Goal: Task Accomplishment & Management: Use online tool/utility

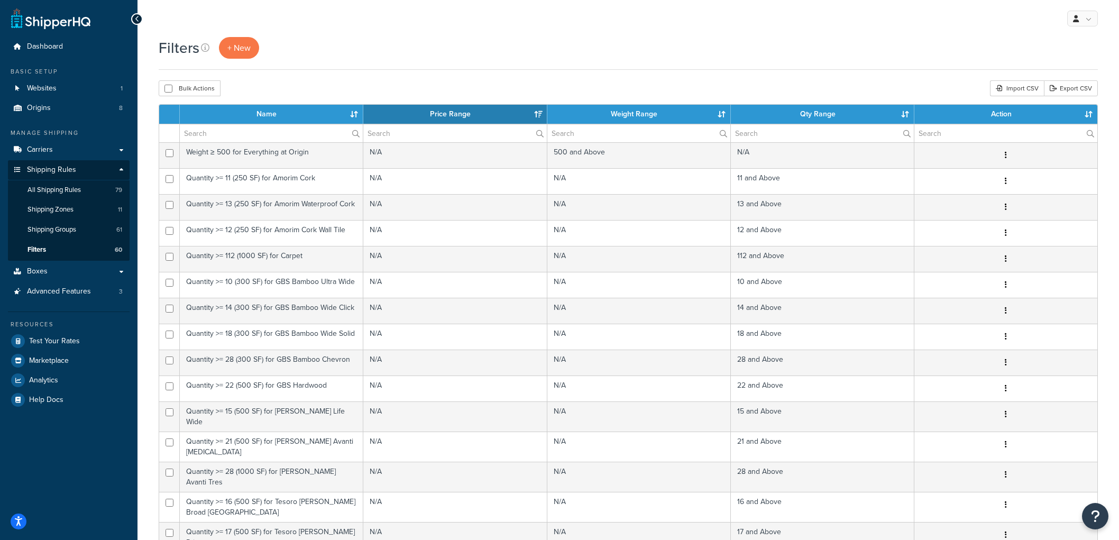
select select "15"
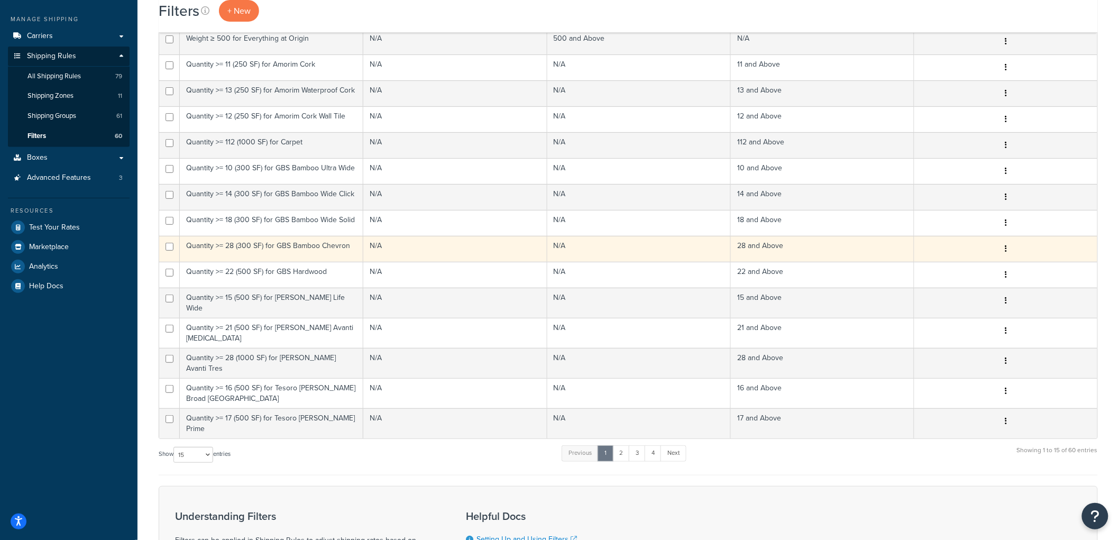
scroll to position [117, 0]
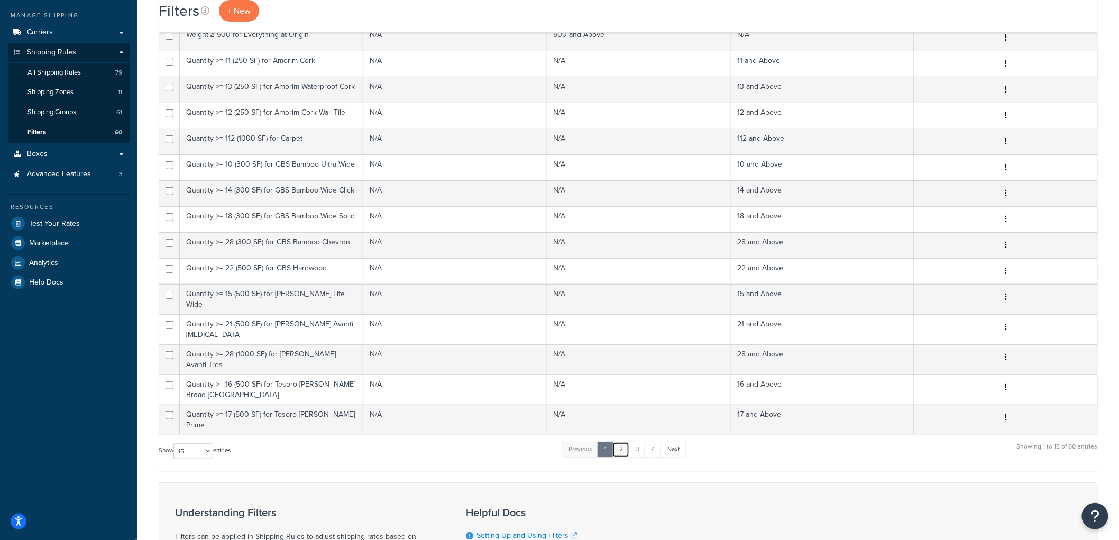
click at [626, 442] on link "2" at bounding box center [620, 450] width 17 height 16
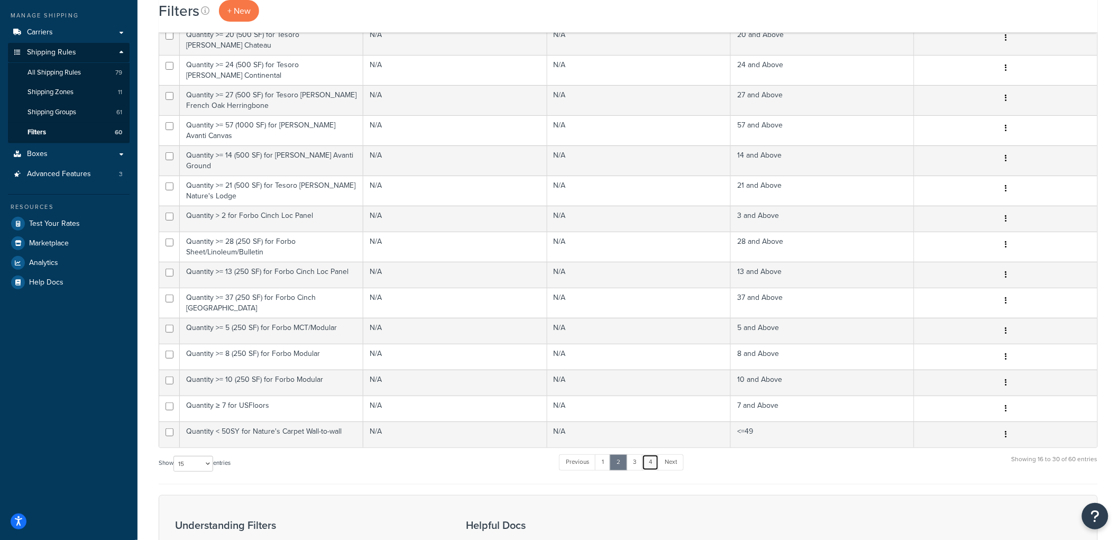
click at [649, 454] on link "4" at bounding box center [650, 462] width 17 height 16
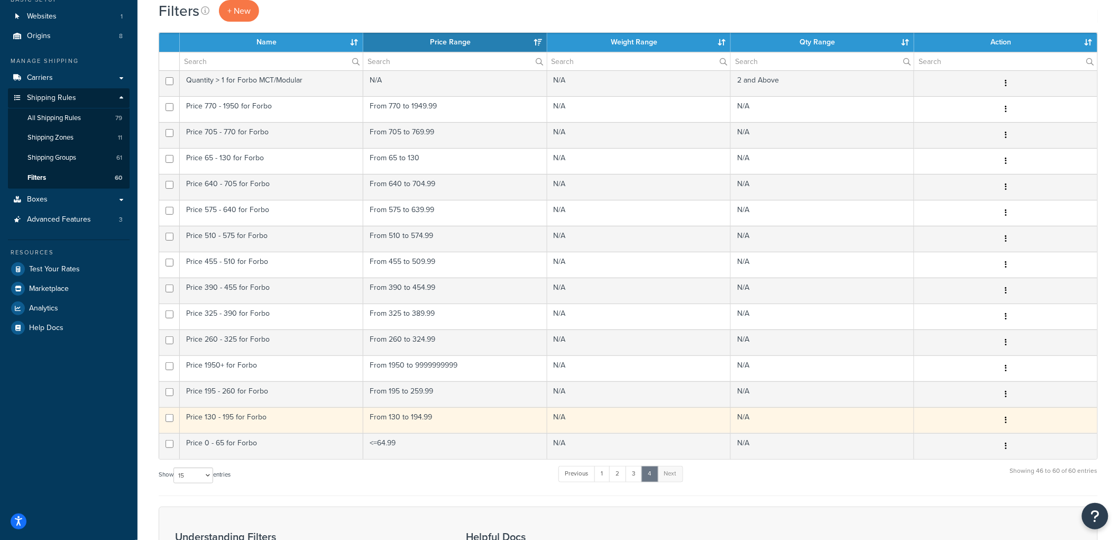
scroll to position [59, 0]
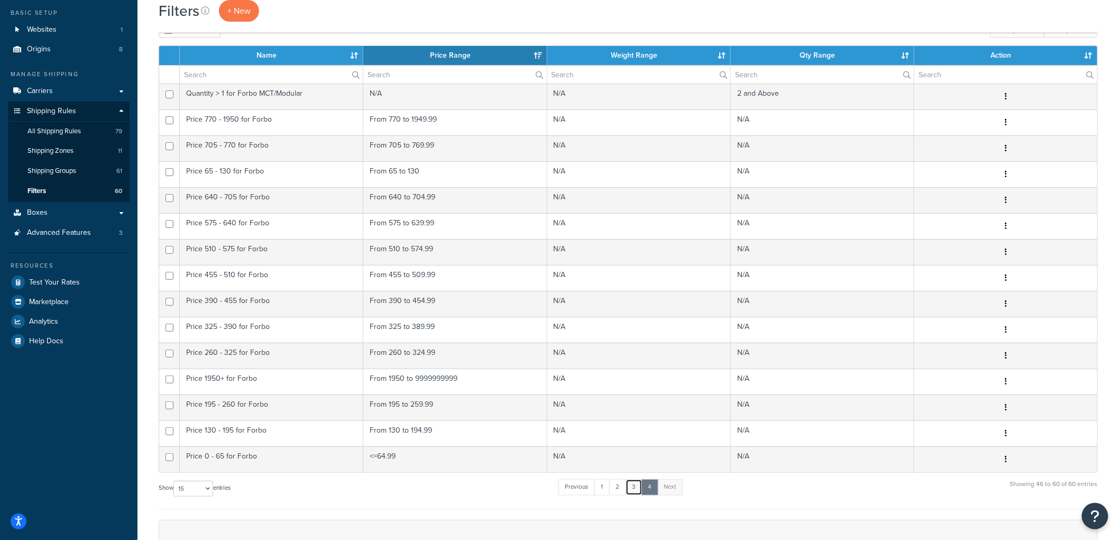
click at [632, 485] on link "3" at bounding box center [634, 487] width 17 height 16
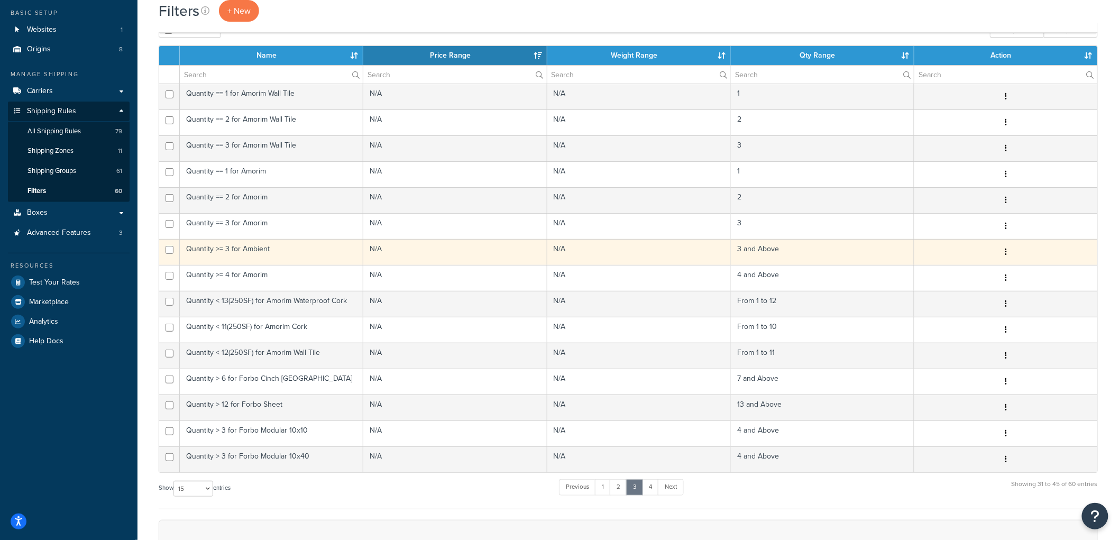
click at [284, 252] on td "Quantity >= 3 for Ambient" at bounding box center [271, 252] width 183 height 26
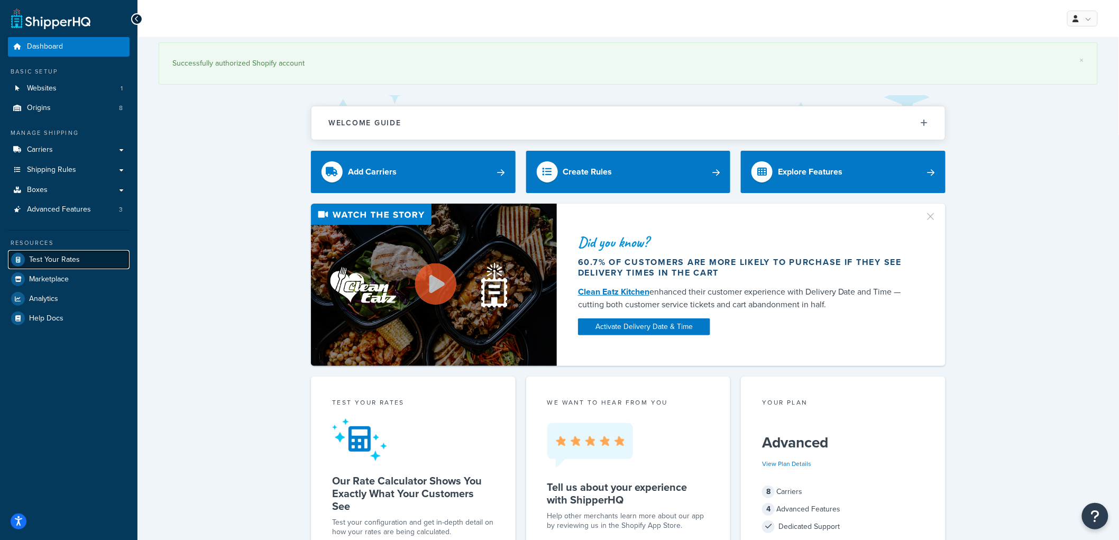
click at [83, 257] on link "Test Your Rates" at bounding box center [69, 259] width 122 height 19
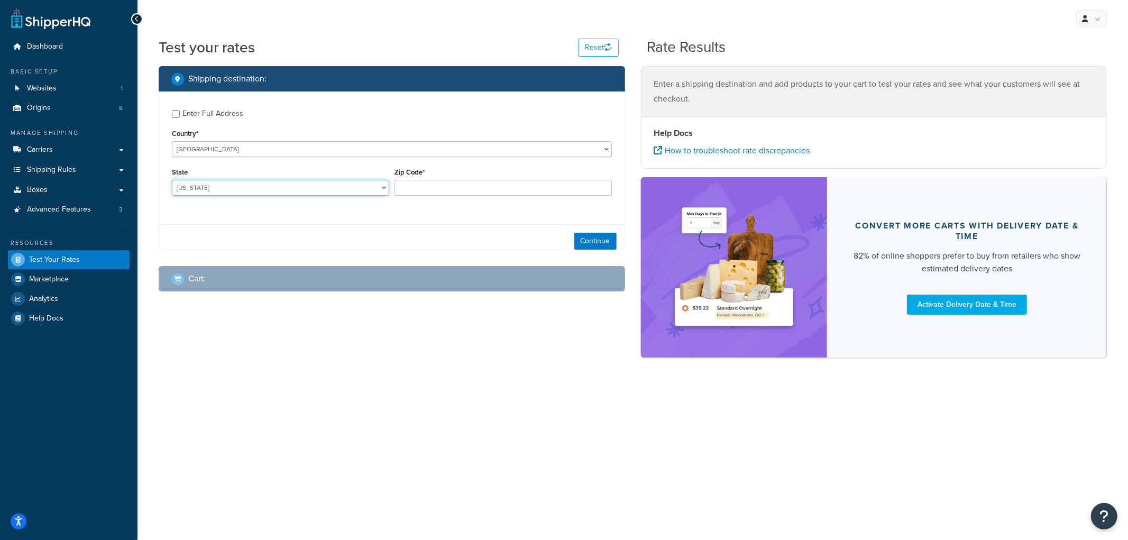
click at [304, 189] on select "[US_STATE] [US_STATE] [US_STATE] [US_STATE] [US_STATE] Armed Forces Americas Ar…" at bounding box center [280, 188] width 217 height 16
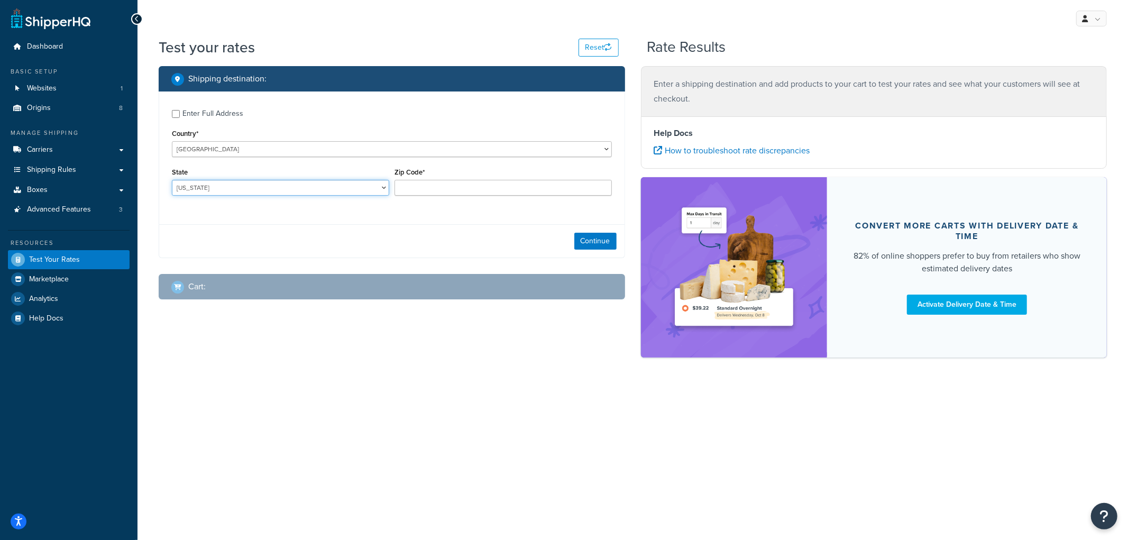
select select "NE"
click at [172, 180] on select "Alabama Alaska American Samoa Arizona Arkansas Armed Forces Americas Armed Forc…" at bounding box center [280, 188] width 217 height 16
click at [435, 187] on input "Zip Code*" at bounding box center [502, 188] width 217 height 16
type input "69331"
click at [398, 249] on div "Continue" at bounding box center [391, 240] width 465 height 33
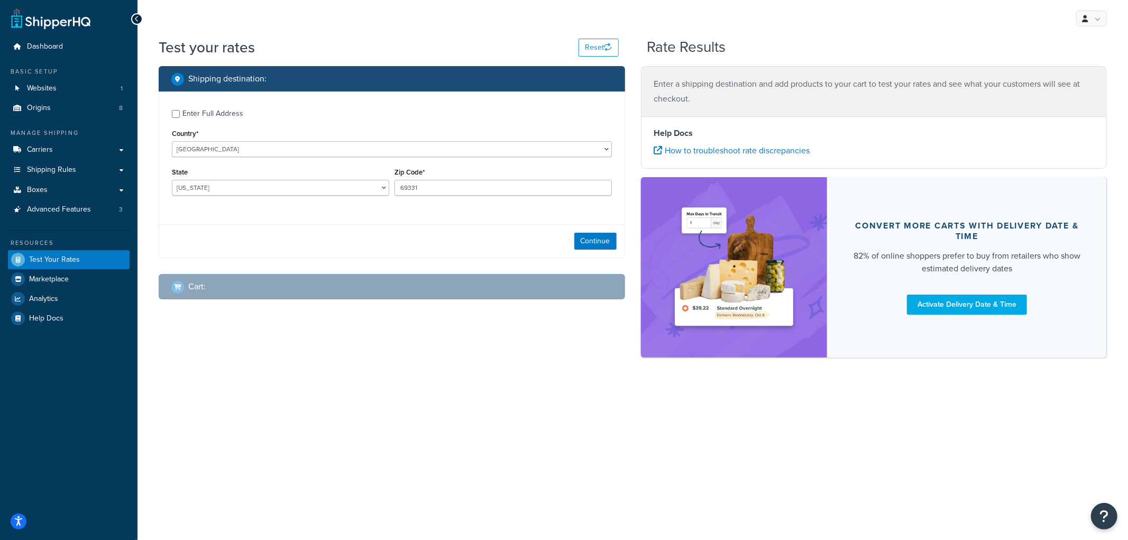
click at [203, 108] on div "Enter Full Address" at bounding box center [212, 113] width 61 height 15
click at [180, 110] on input "Enter Full Address" at bounding box center [176, 114] width 8 height 8
checkbox input "true"
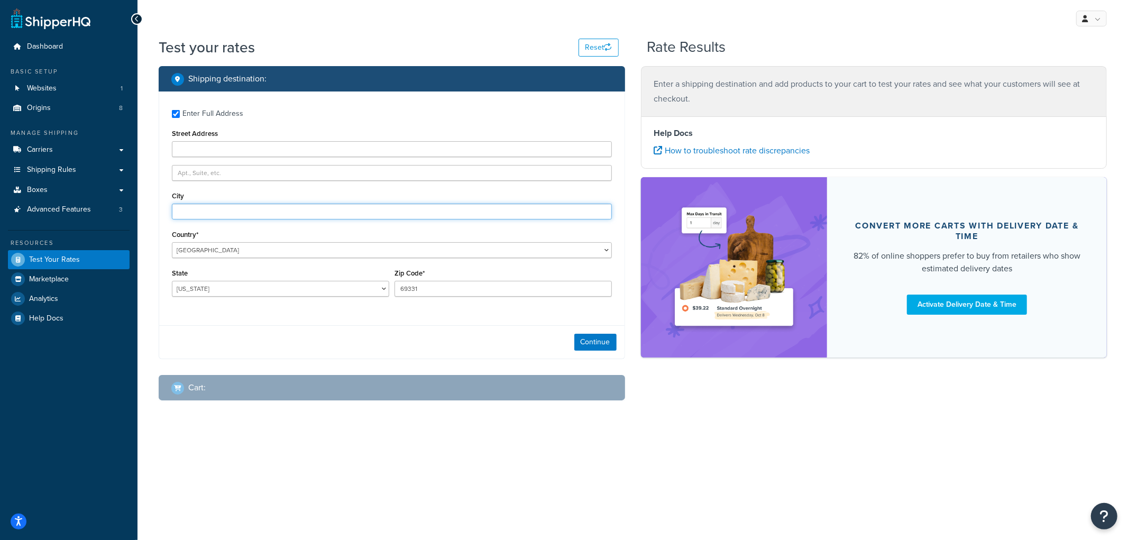
click at [209, 205] on input "City" at bounding box center [392, 212] width 440 height 16
type input "Angora"
click at [611, 350] on button "Continue" at bounding box center [595, 342] width 42 height 17
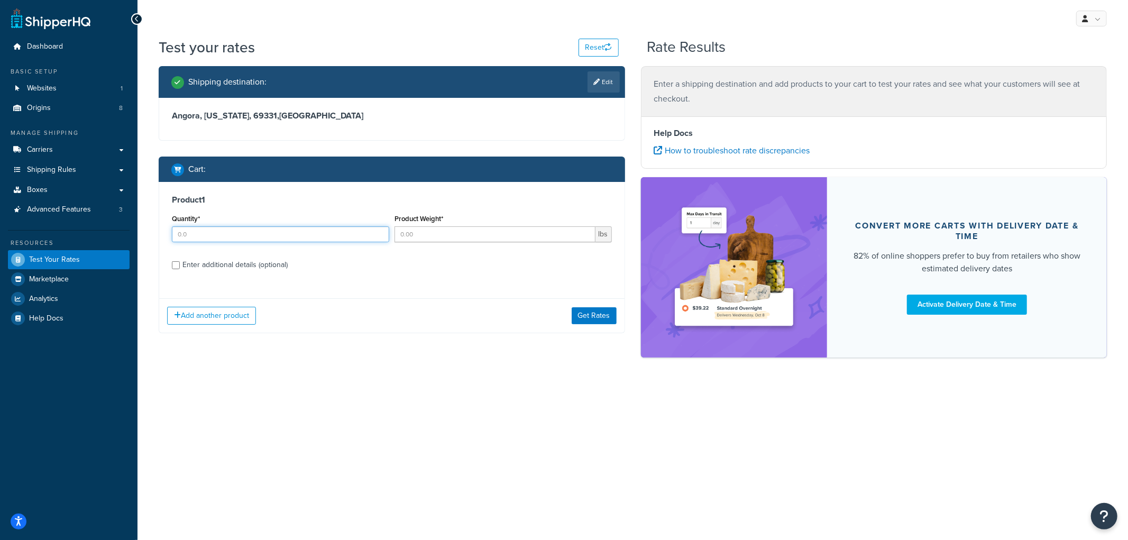
click at [258, 232] on input "Quantity*" at bounding box center [280, 234] width 217 height 16
type input "3"
click at [442, 239] on input "Product Weight*" at bounding box center [494, 234] width 201 height 16
type input "23"
click at [236, 268] on div "Enter additional details (optional)" at bounding box center [234, 265] width 105 height 15
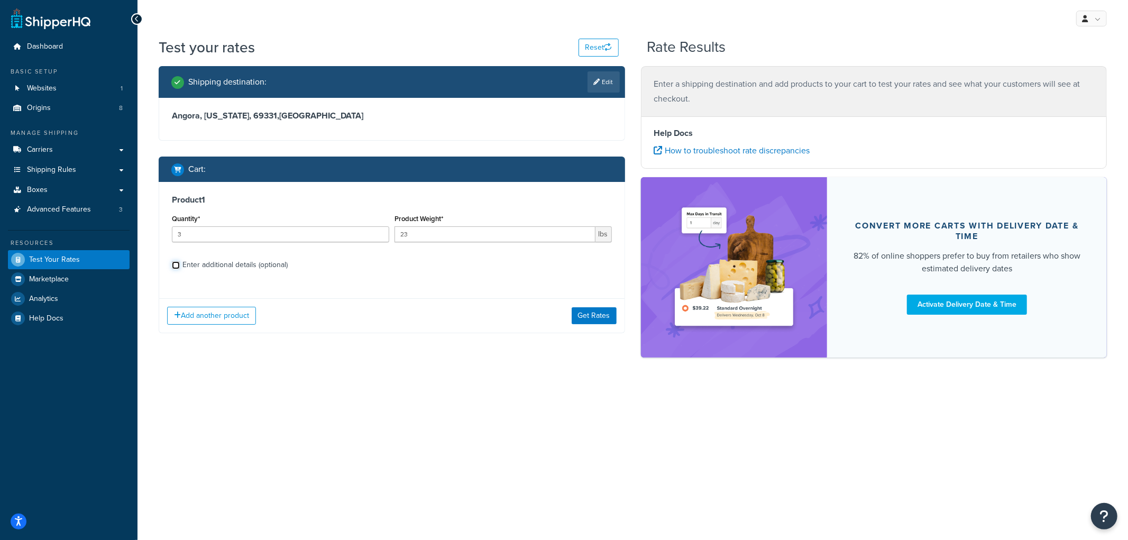
click at [180, 268] on input "Enter additional details (optional)" at bounding box center [176, 265] width 8 height 8
checkbox input "true"
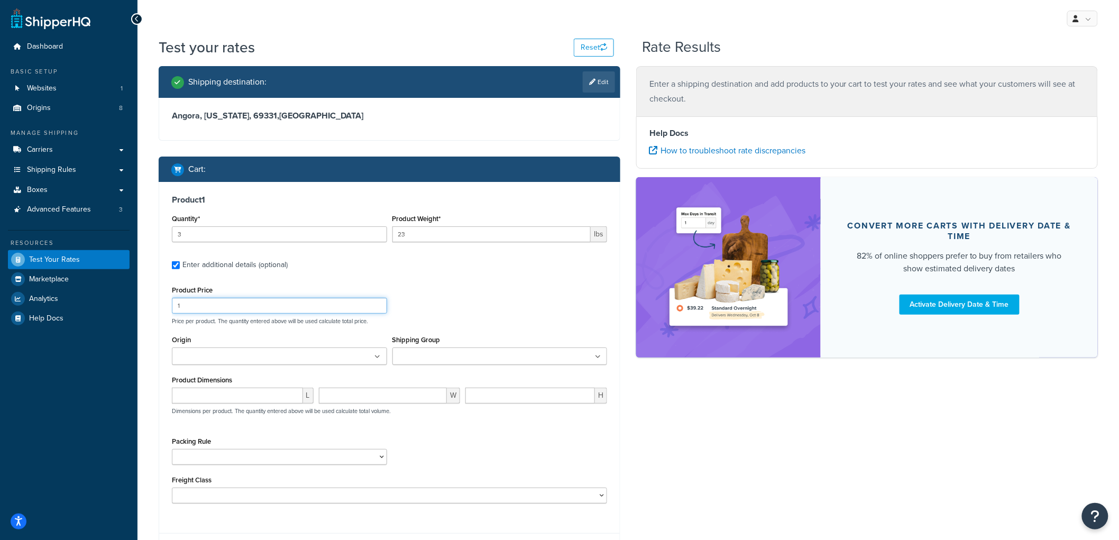
click at [224, 307] on input "1" at bounding box center [279, 306] width 215 height 16
type input "12"
click at [424, 365] on div "Shipping Group Always Free Ship Always Free Ship Freight Ambient Amorim Custome…" at bounding box center [500, 353] width 221 height 40
click at [434, 356] on input "Shipping Group" at bounding box center [443, 357] width 94 height 12
drag, startPoint x: 535, startPoint y: 313, endPoint x: 204, endPoint y: 341, distance: 332.2
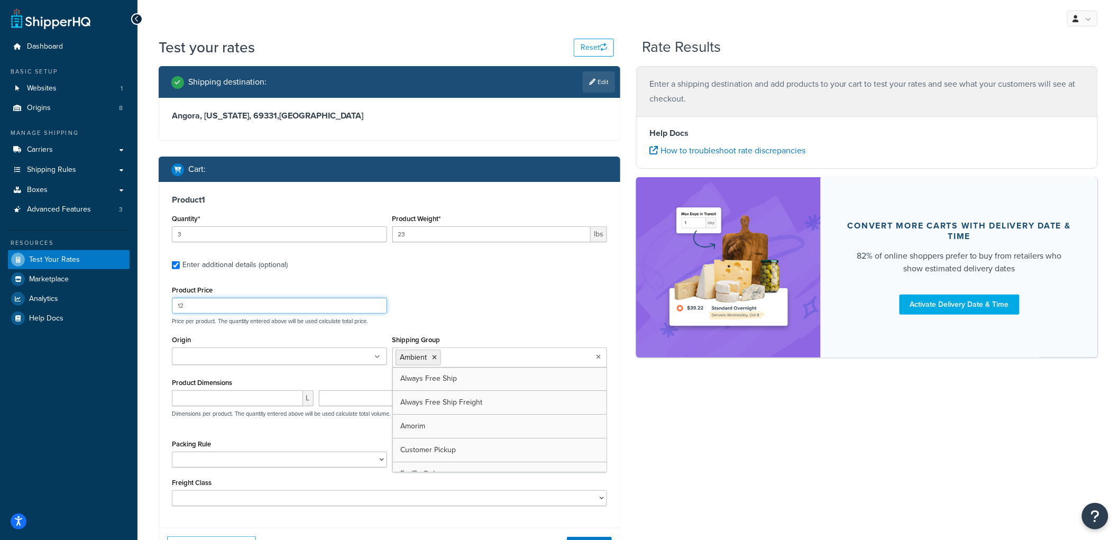
click at [534, 313] on div "Product Price 12 Price per product. The quantity entered above will be used cal…" at bounding box center [389, 304] width 440 height 42
click at [263, 365] on div "Origin British Columbia - Nature's Carpet California - Silacote / Teragren / AF…" at bounding box center [279, 353] width 221 height 40
click at [259, 353] on ul at bounding box center [279, 355] width 215 height 17
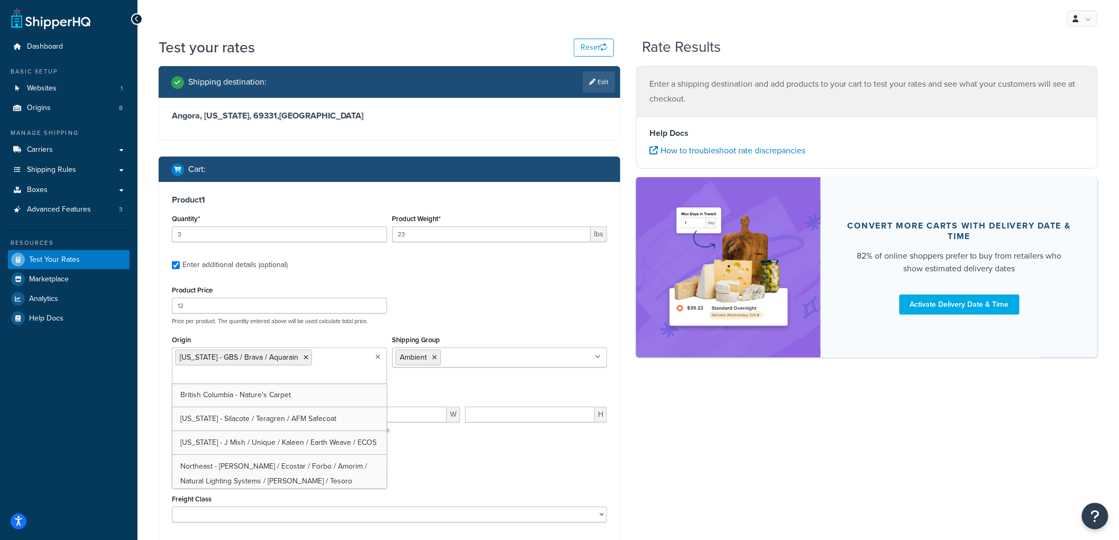
click at [430, 321] on p "Price per product. The quantity entered above will be used calculate total pric…" at bounding box center [389, 320] width 440 height 7
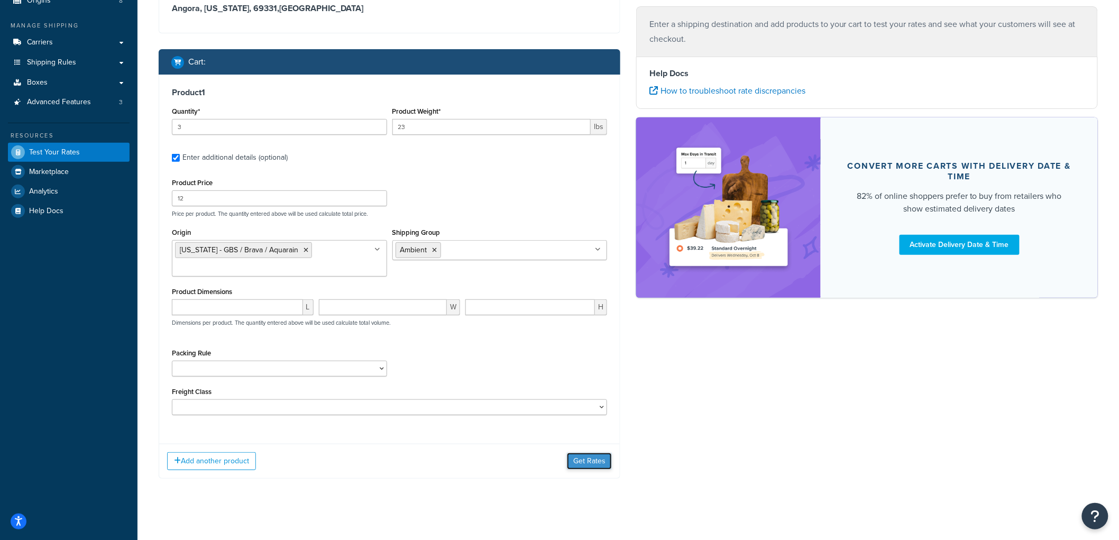
click at [579, 461] on button "Get Rates" at bounding box center [589, 461] width 45 height 17
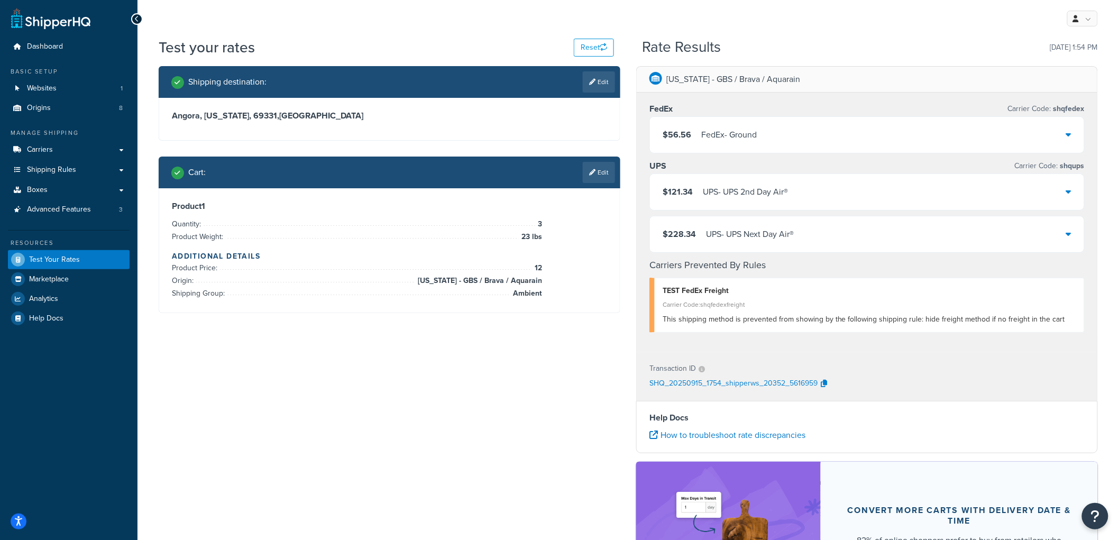
click at [583, 166] on link "Edit" at bounding box center [599, 172] width 32 height 21
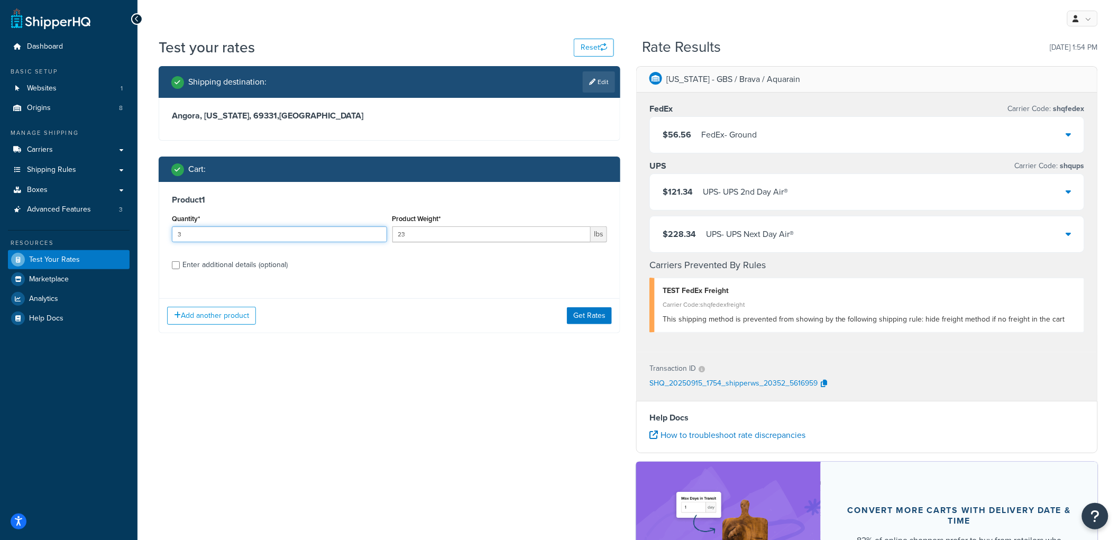
drag, startPoint x: 190, startPoint y: 238, endPoint x: 147, endPoint y: 228, distance: 44.5
click at [147, 228] on div "Test your rates Reset Rate Results 09/15/2025, 1:54 PM Shipping destination : E…" at bounding box center [627, 358] width 981 height 642
type input "4"
click at [569, 304] on div "Add another product Get Rates" at bounding box center [389, 315] width 461 height 34
click at [570, 313] on button "Get Rates" at bounding box center [589, 315] width 45 height 17
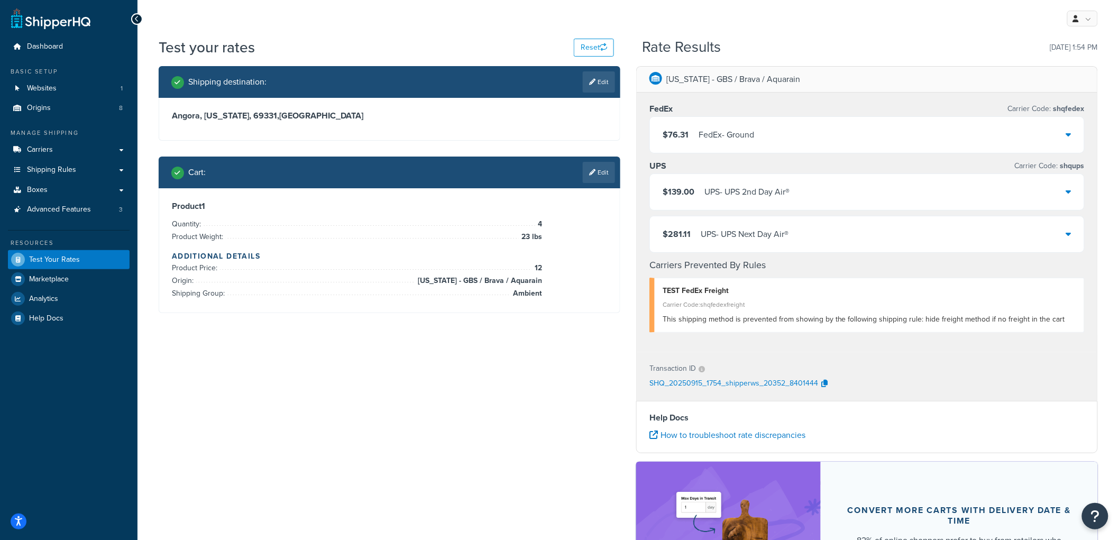
click at [744, 185] on div "$139.00 UPS - UPS 2nd Day Air®" at bounding box center [867, 192] width 434 height 36
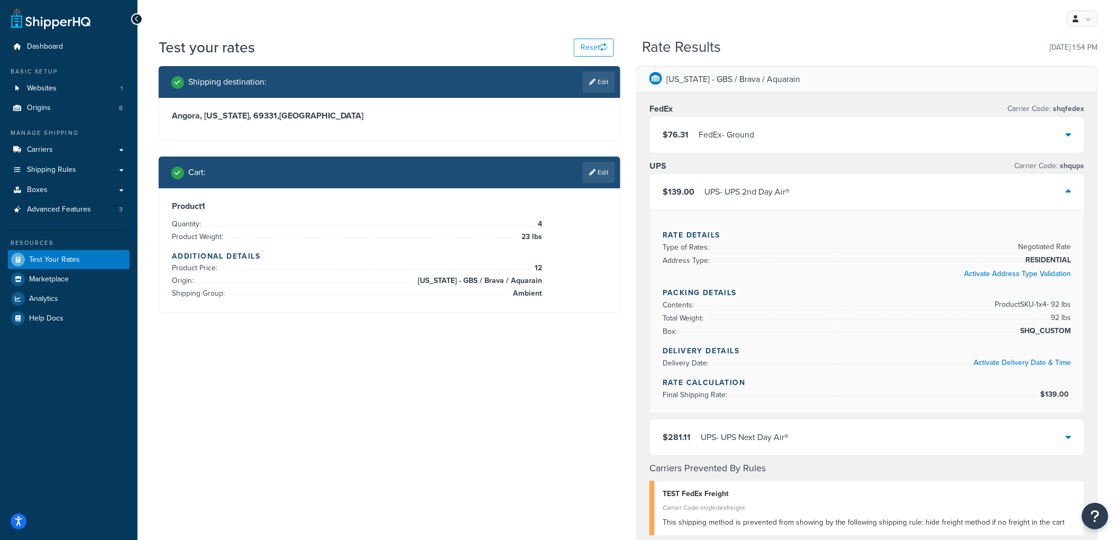
click at [743, 186] on div "UPS - UPS 2nd Day Air®" at bounding box center [746, 192] width 85 height 15
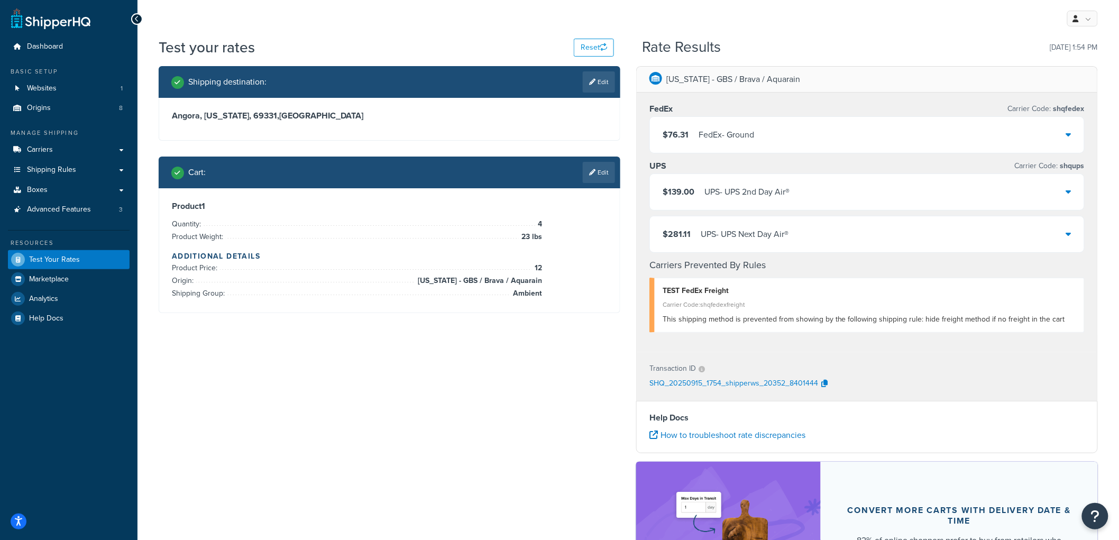
click at [707, 234] on div "UPS - UPS Next Day Air®" at bounding box center [745, 234] width 88 height 15
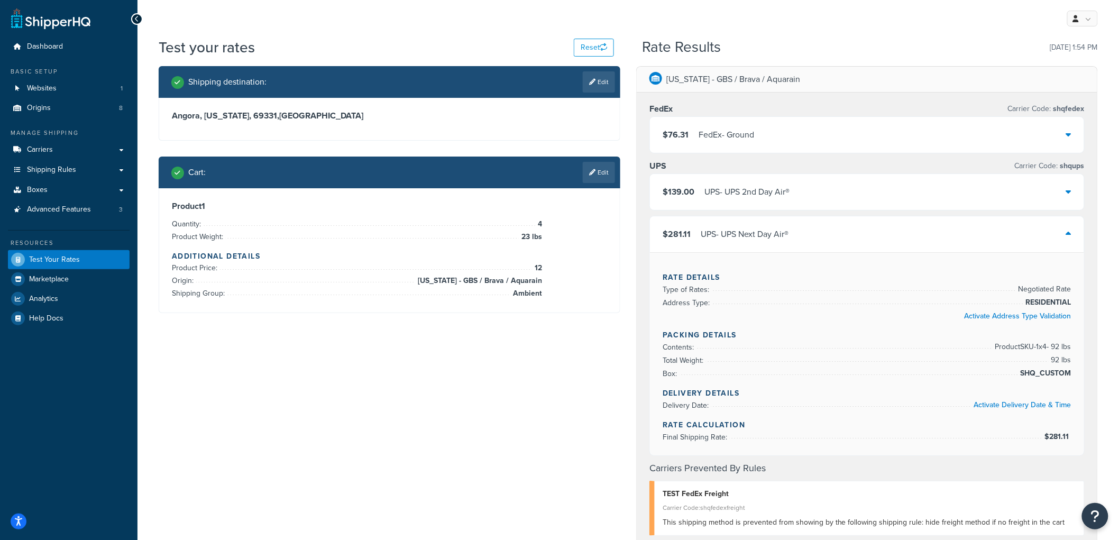
click at [717, 200] on div "$139.00 UPS - UPS 2nd Day Air®" at bounding box center [867, 192] width 434 height 36
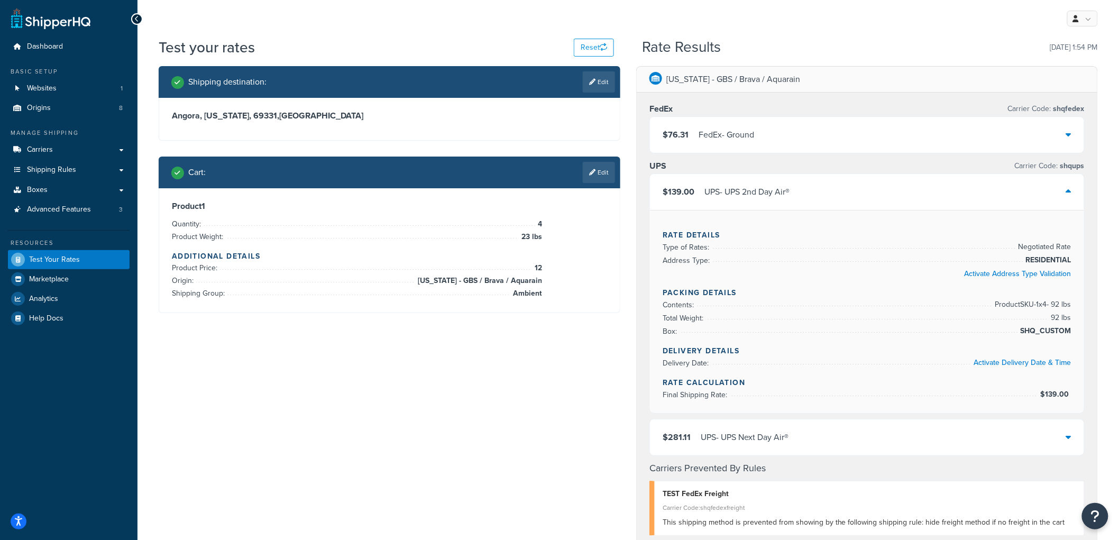
click at [612, 172] on link "Edit" at bounding box center [599, 172] width 32 height 21
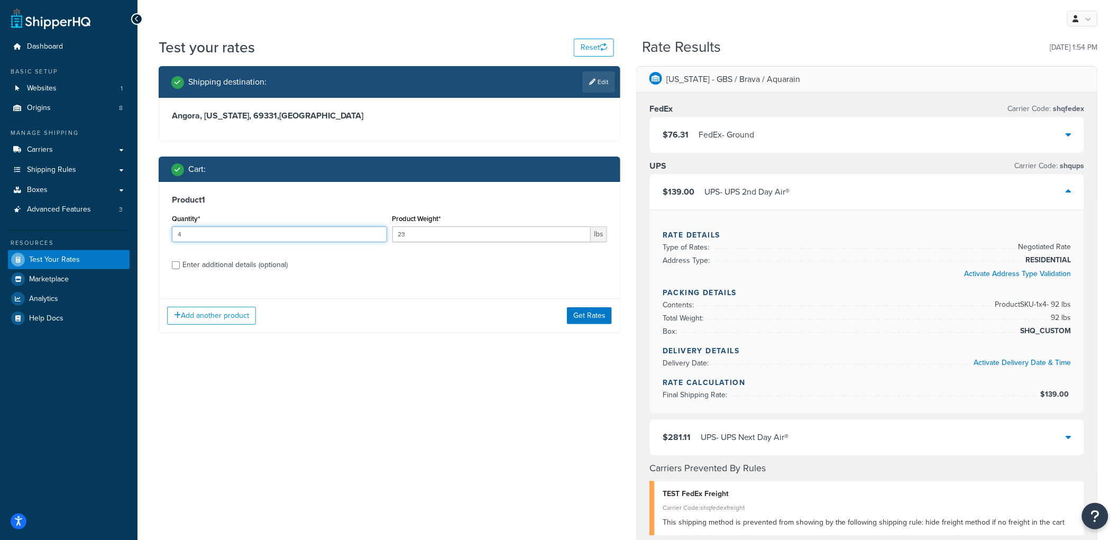
drag, startPoint x: 237, startPoint y: 232, endPoint x: 0, endPoint y: 198, distance: 239.3
click at [0, 198] on div "Dashboard Basic Setup Websites 1 Origins 8 Manage Shipping Carriers Carriers Al…" at bounding box center [559, 454] width 1119 height 908
type input "3"
click at [604, 313] on button "Get Rates" at bounding box center [589, 315] width 45 height 17
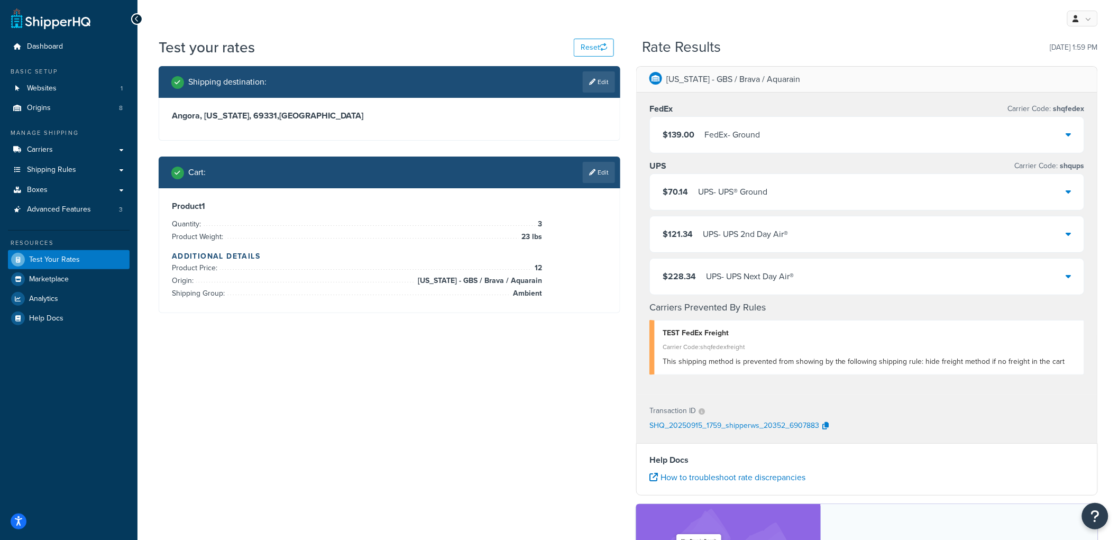
click at [743, 143] on div "$139.00 FedEx - Ground" at bounding box center [867, 135] width 434 height 36
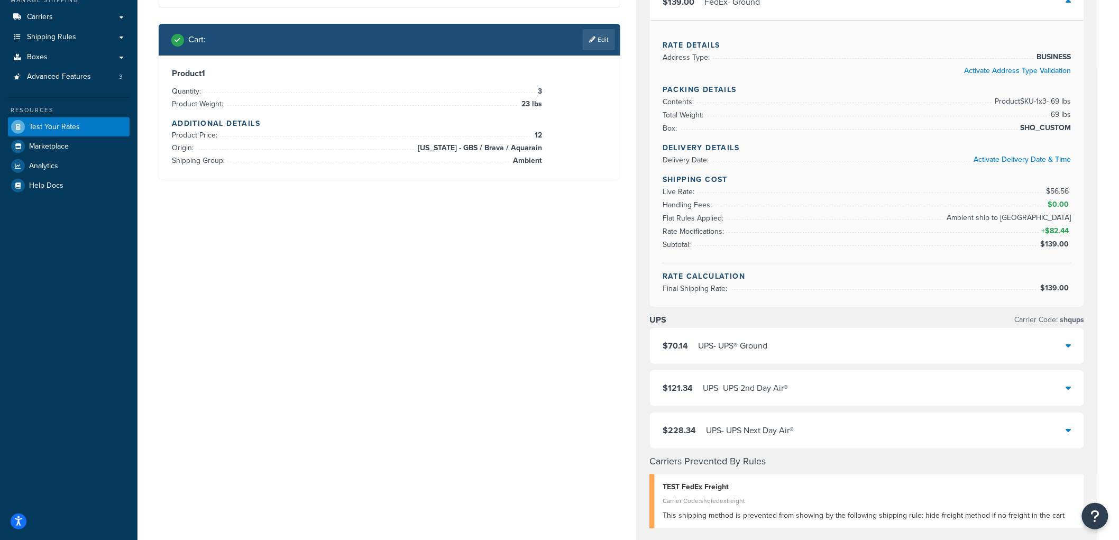
scroll to position [176, 0]
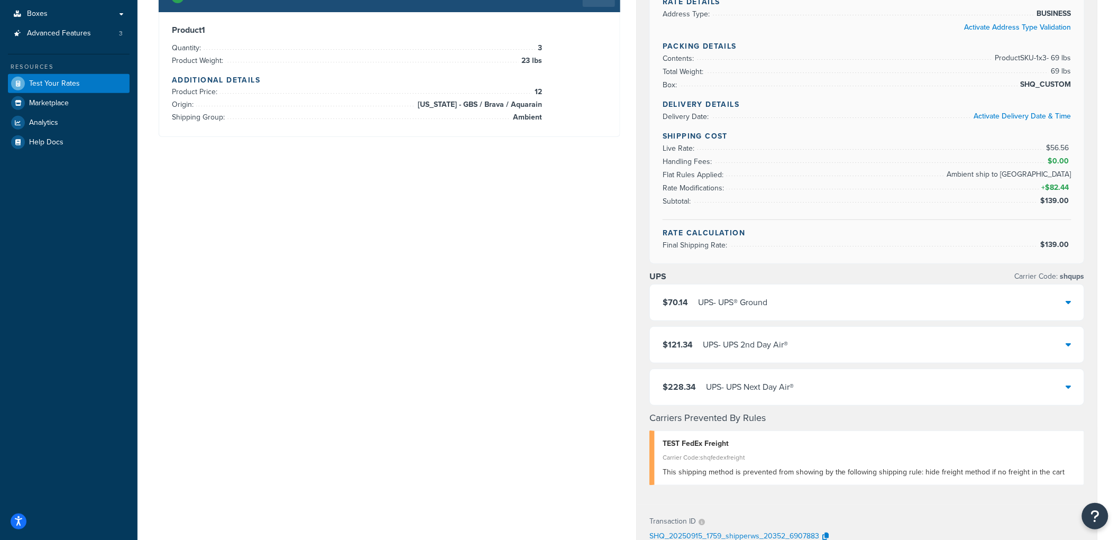
click at [735, 300] on div "UPS - UPS® Ground" at bounding box center [732, 302] width 69 height 15
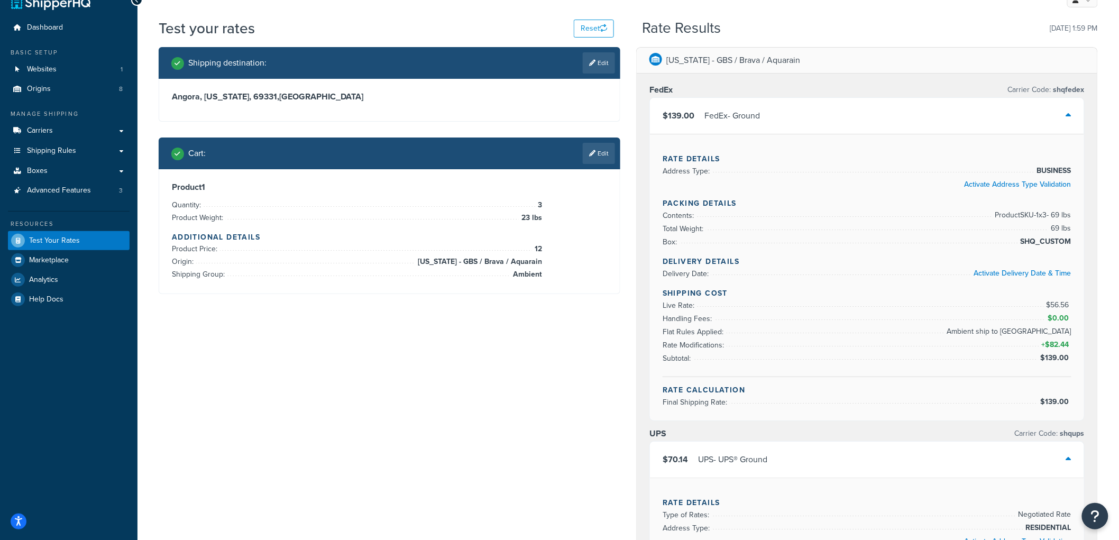
scroll to position [0, 0]
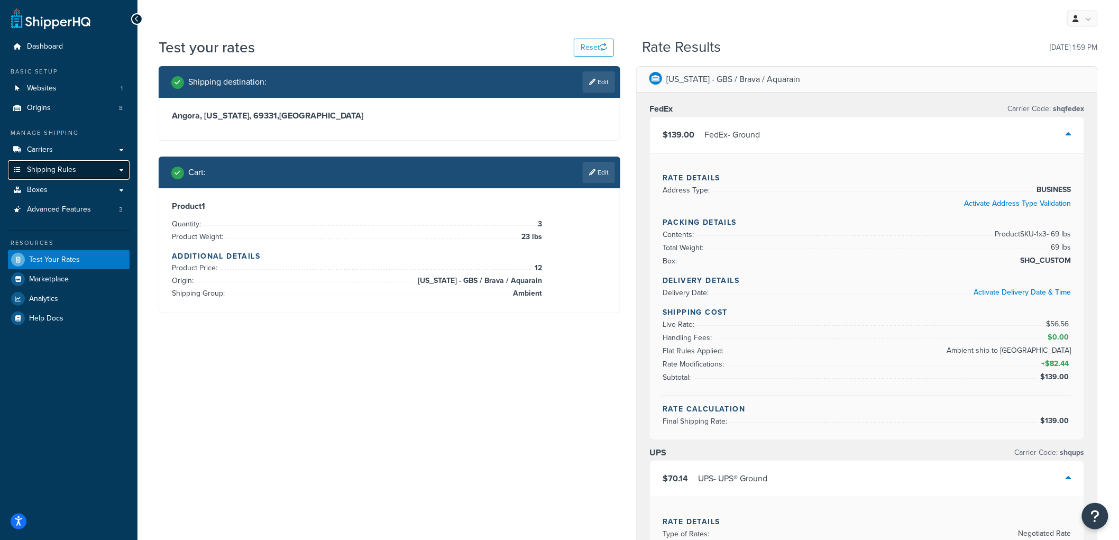
click at [66, 171] on span "Shipping Rules" at bounding box center [51, 170] width 49 height 9
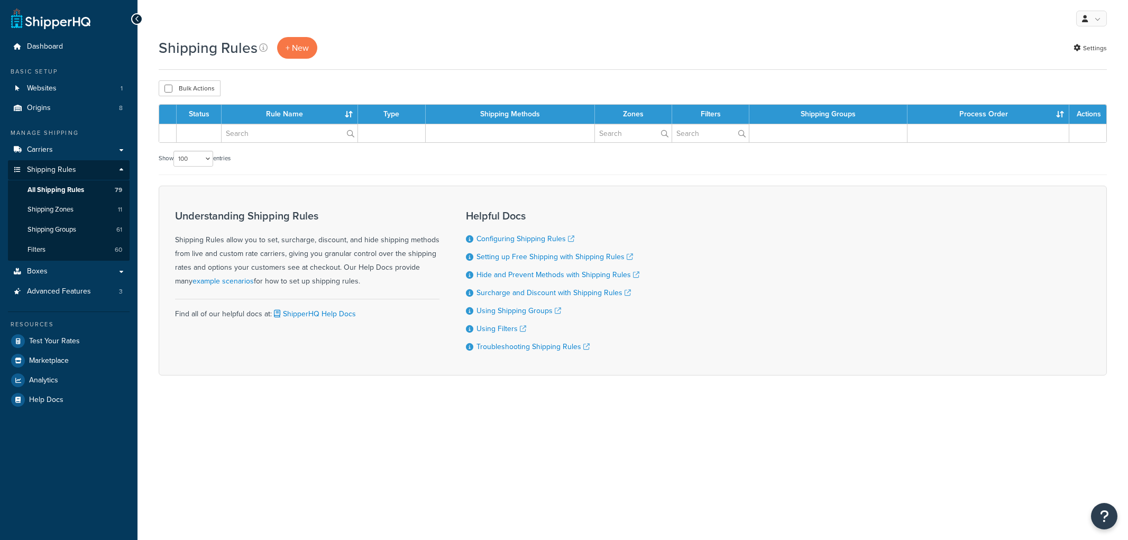
select select "100"
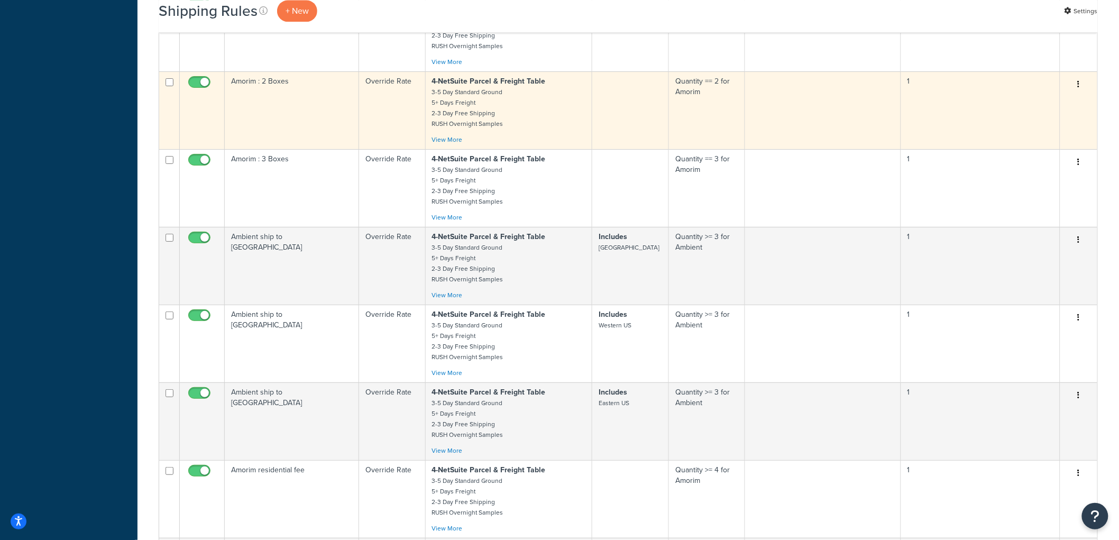
scroll to position [4513, 0]
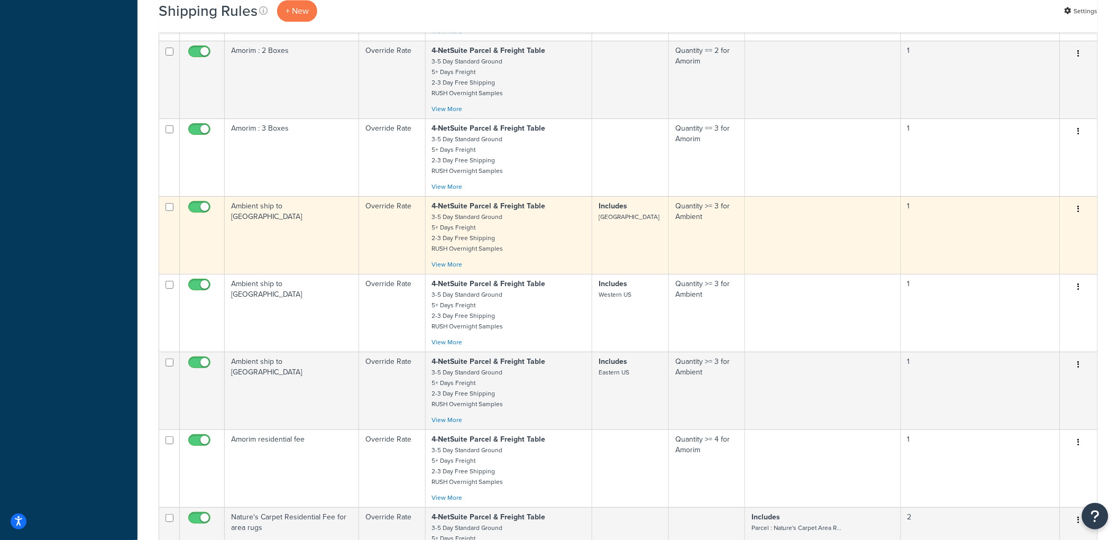
click at [329, 260] on td "Ambient ship to Central US" at bounding box center [292, 235] width 134 height 78
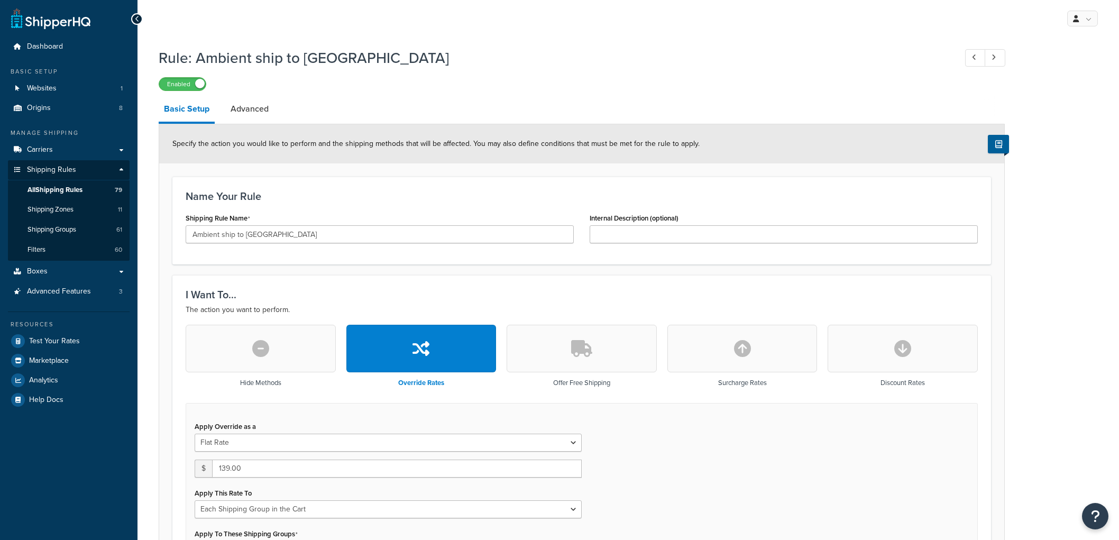
select select "SHIPPING_GROUP"
click at [243, 104] on link "Advanced" at bounding box center [249, 108] width 49 height 25
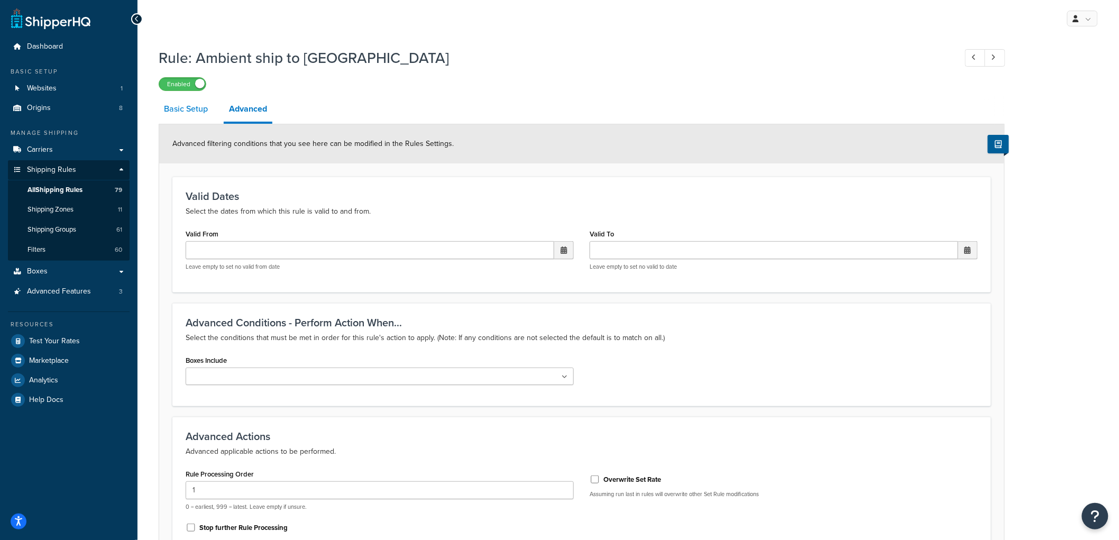
click at [178, 107] on link "Basic Setup" at bounding box center [186, 108] width 54 height 25
select select "SHIPPING_GROUP"
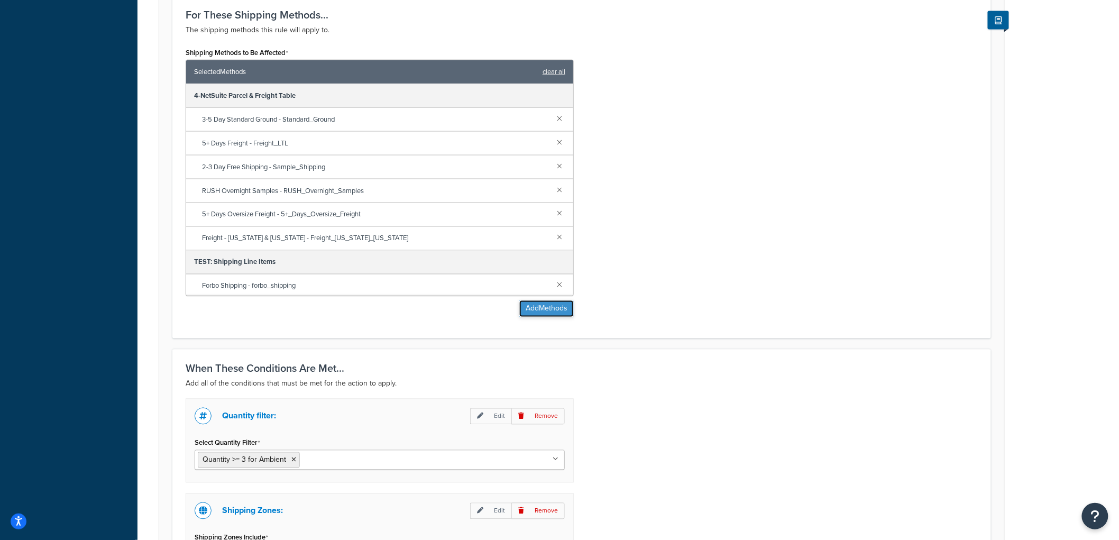
click at [551, 304] on button "Add Methods" at bounding box center [546, 308] width 54 height 17
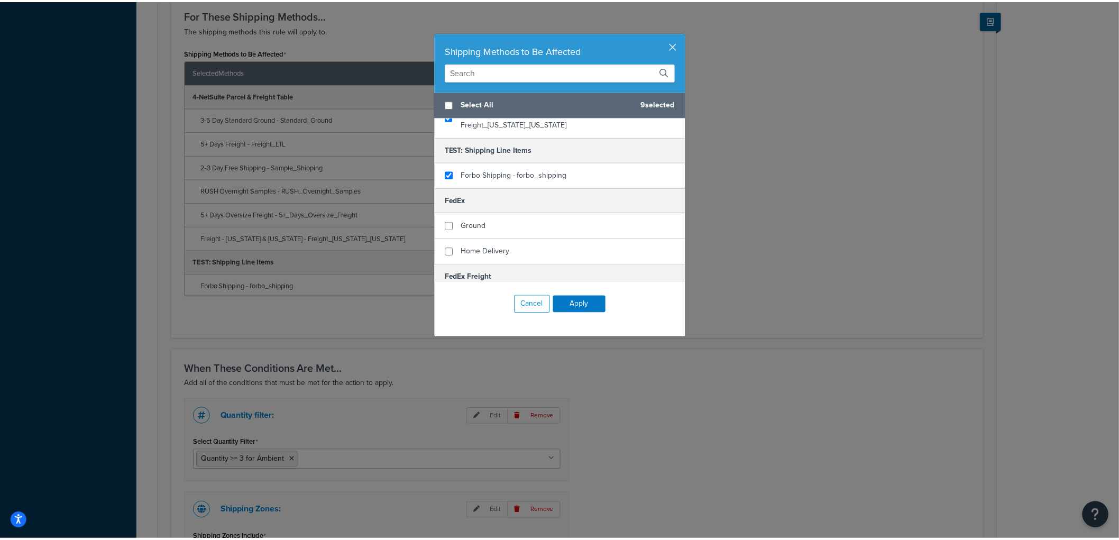
scroll to position [173, 0]
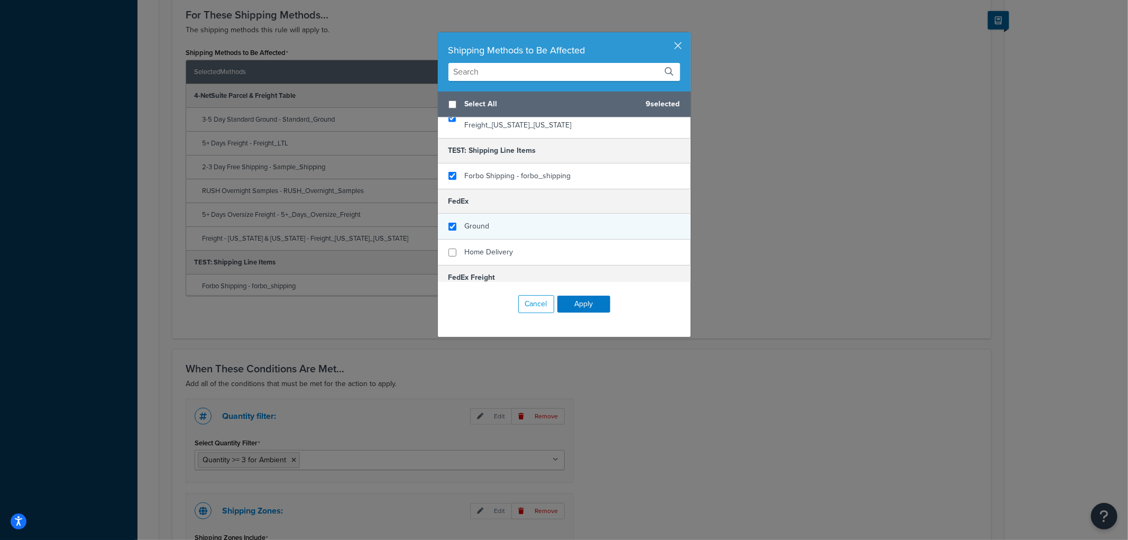
checkbox input "true"
click at [505, 214] on div "Ground" at bounding box center [564, 227] width 253 height 26
checkbox input "true"
click at [508, 246] on span "Home Delivery" at bounding box center [489, 251] width 49 height 11
click at [584, 305] on button "Apply" at bounding box center [583, 304] width 53 height 17
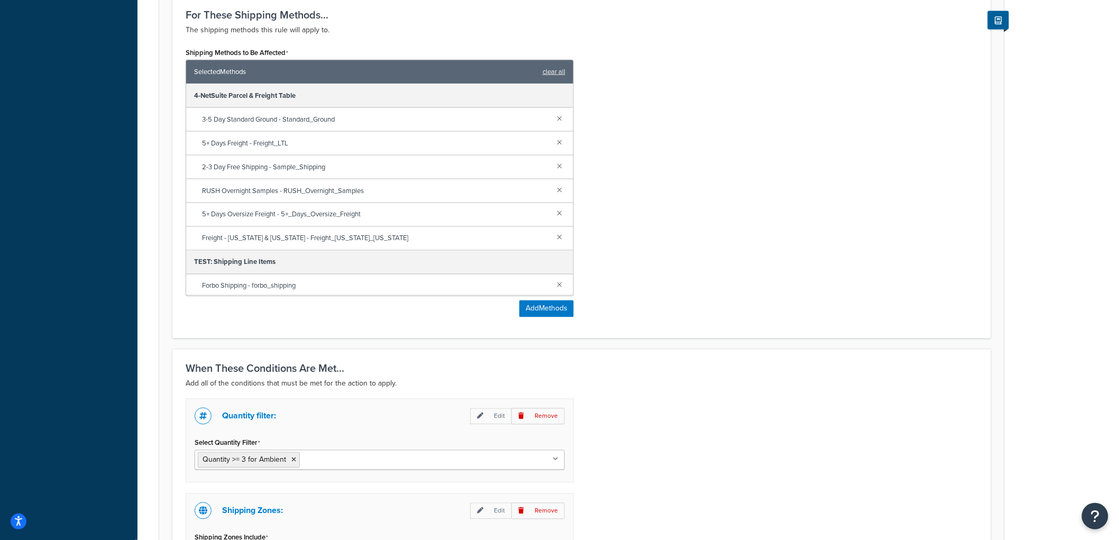
click at [674, 247] on div "Shipping Methods to Be Affected Selected Methods clear all 4-NetSuite Parcel & …" at bounding box center [582, 185] width 808 height 280
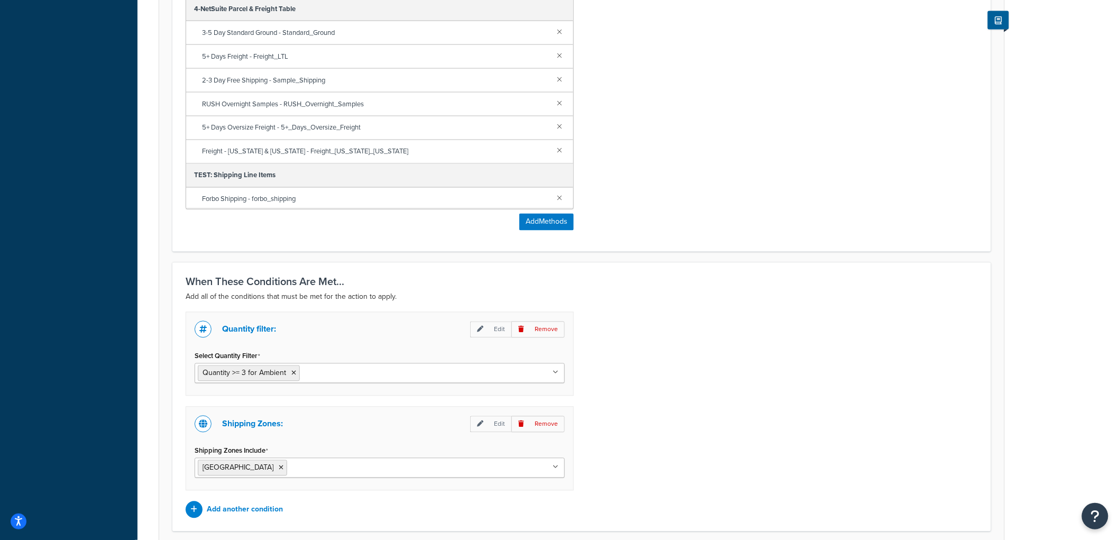
scroll to position [810, 0]
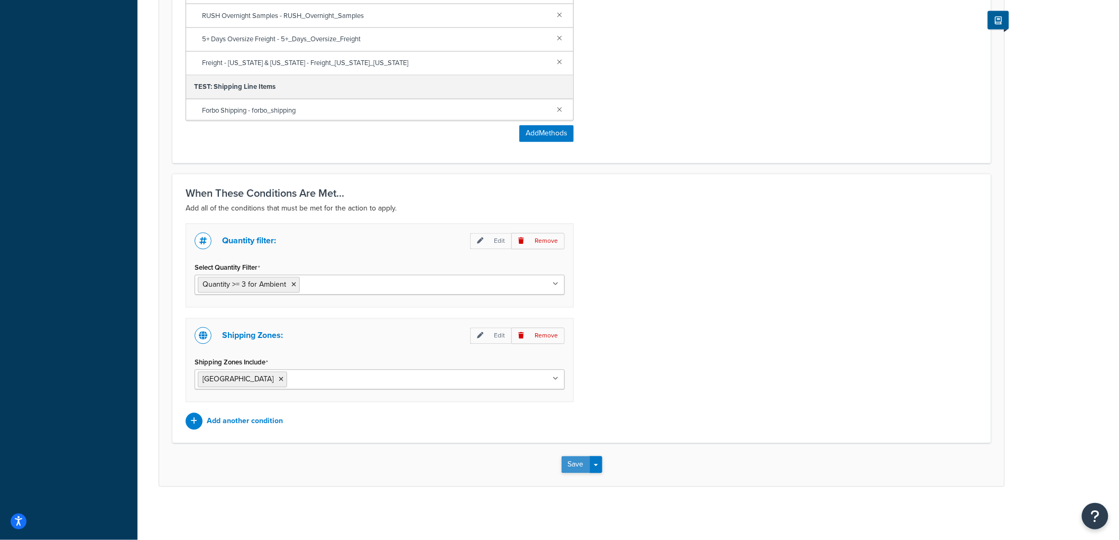
click at [571, 462] on button "Save" at bounding box center [576, 464] width 29 height 17
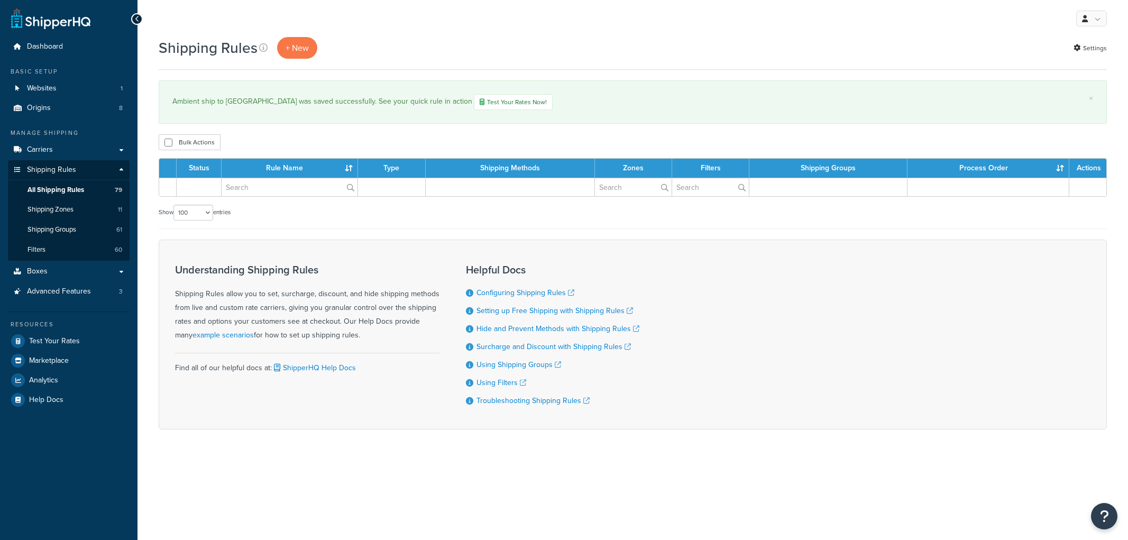
select select "100"
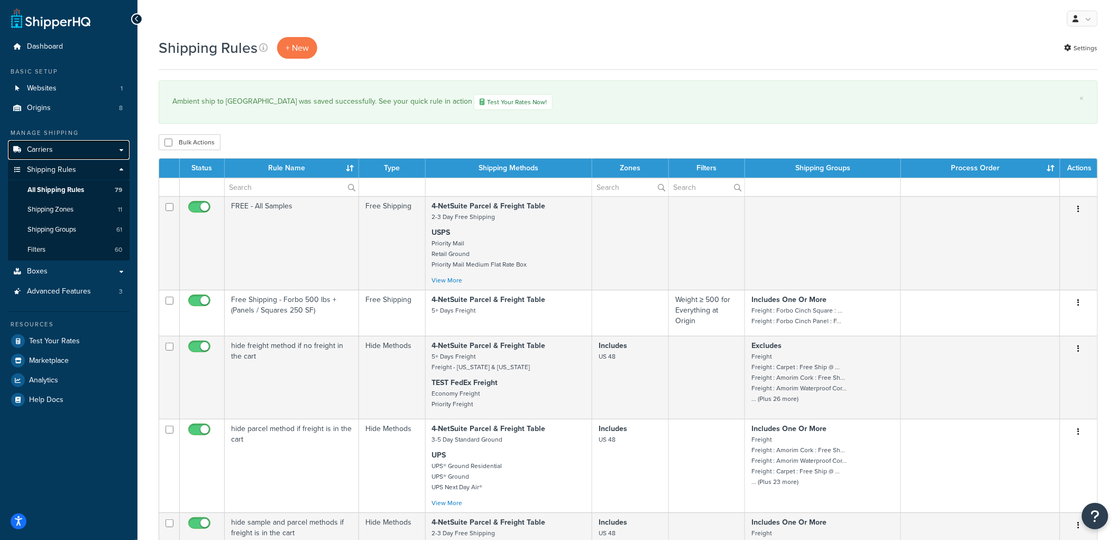
click at [65, 152] on link "Carriers" at bounding box center [69, 150] width 122 height 20
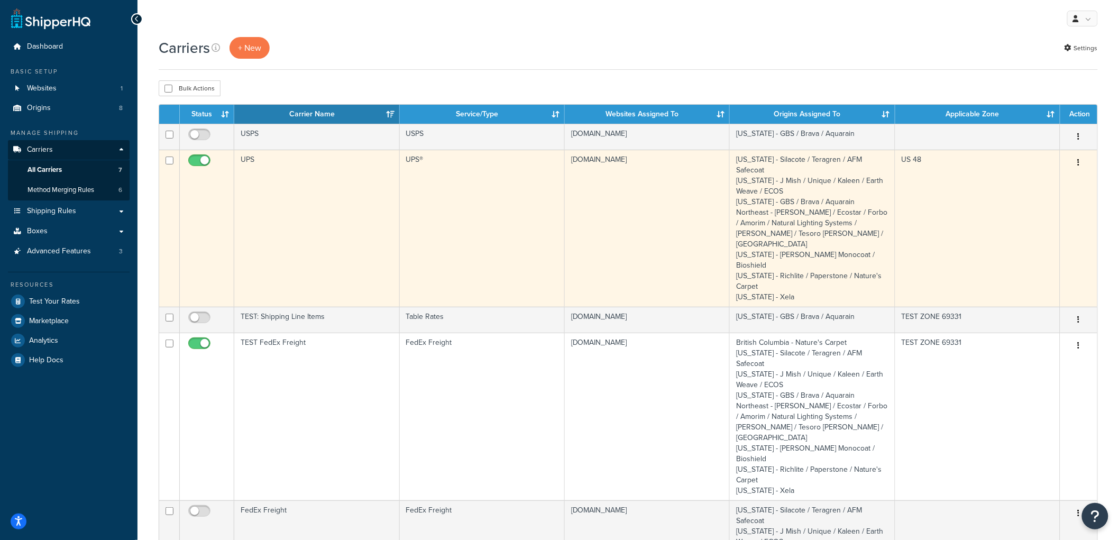
click at [337, 226] on td "UPS" at bounding box center [316, 228] width 165 height 157
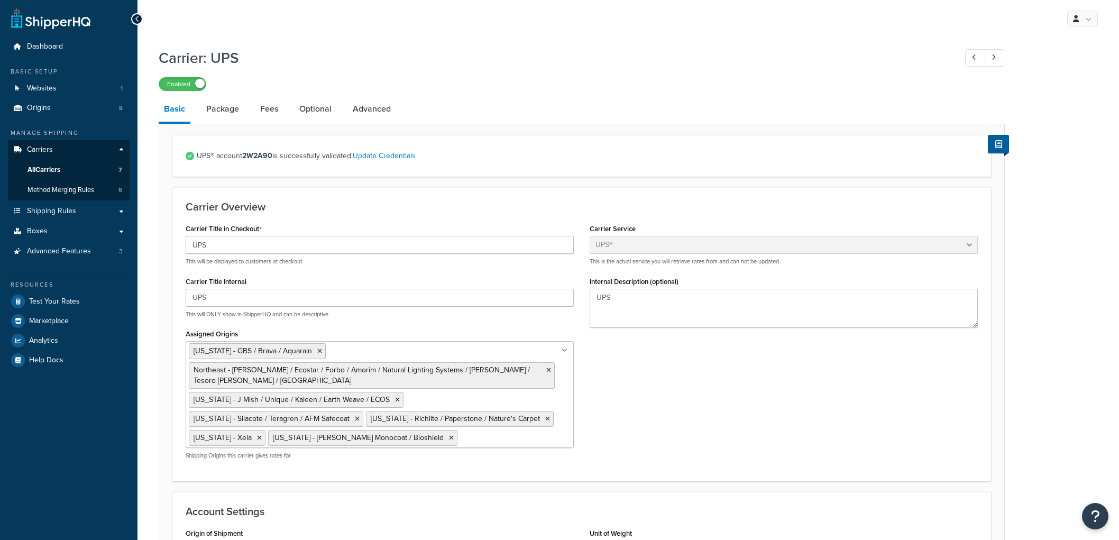
select select "ups"
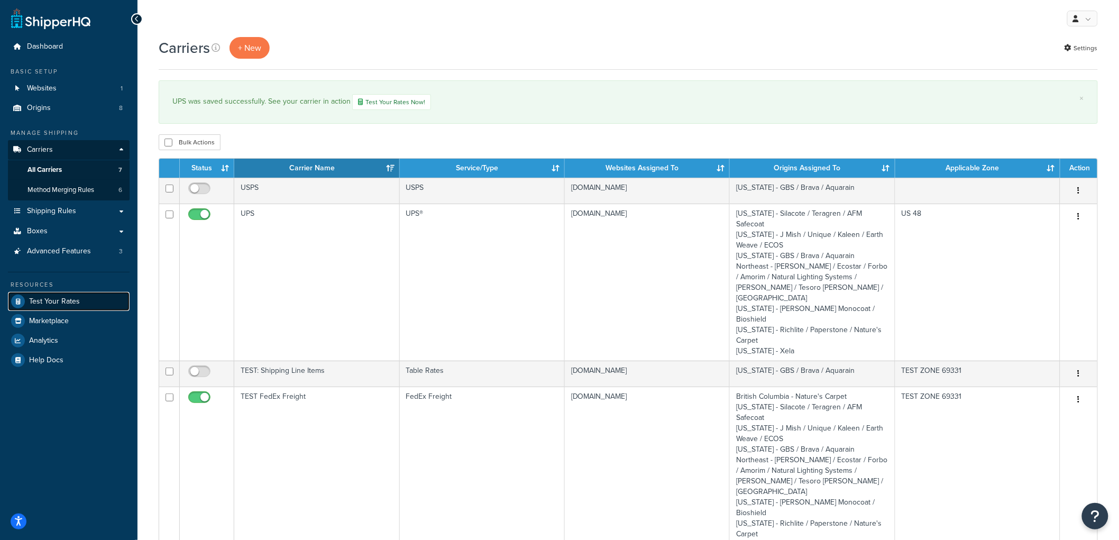
click at [30, 310] on link "Test Your Rates" at bounding box center [69, 301] width 122 height 19
click at [83, 296] on link "Test Your Rates" at bounding box center [69, 301] width 122 height 19
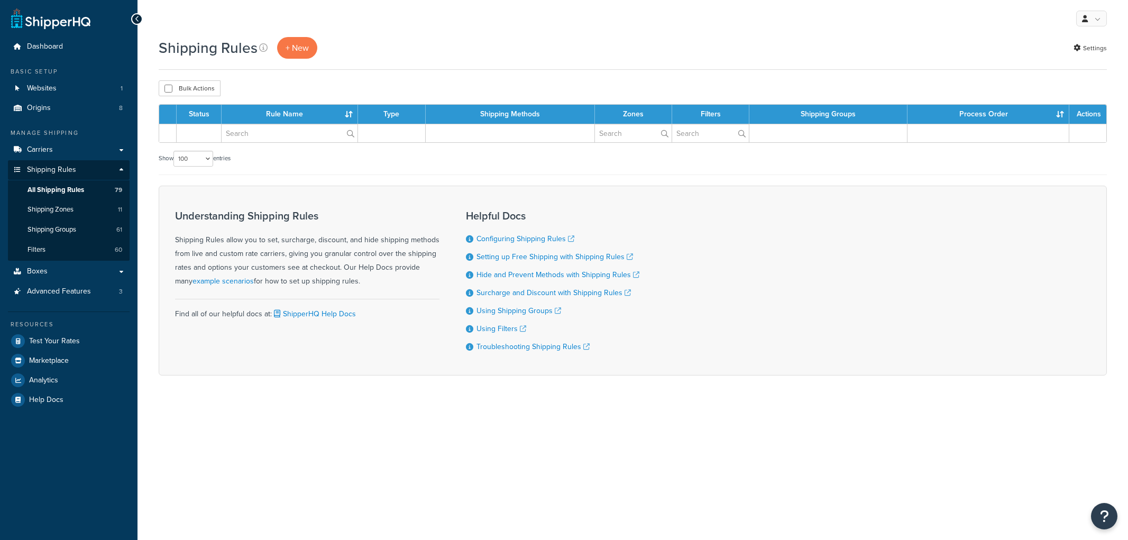
select select "100"
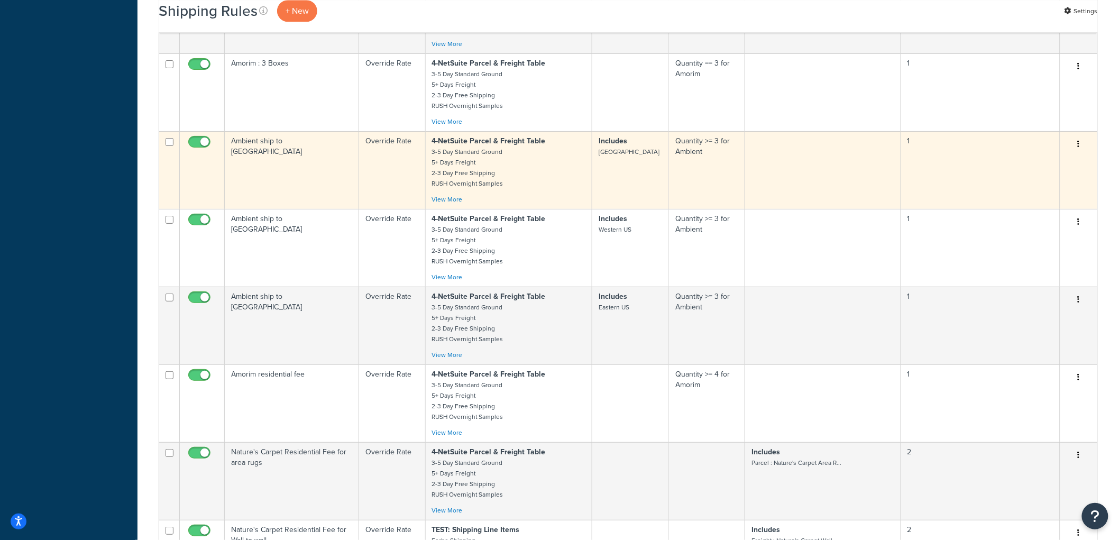
scroll to position [4583, 0]
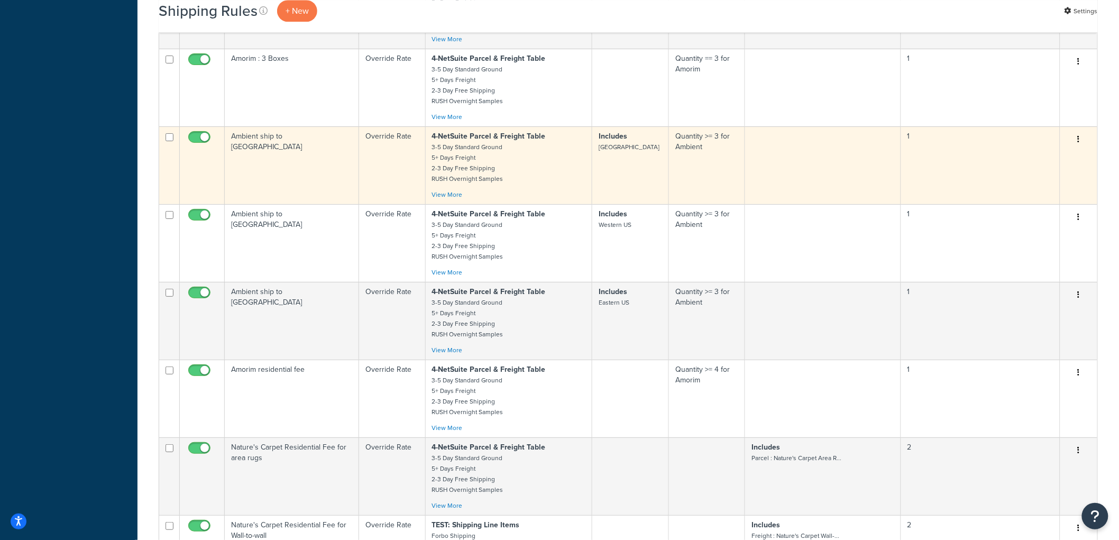
click at [334, 204] on td "Ambient ship to [GEOGRAPHIC_DATA]" at bounding box center [292, 165] width 134 height 78
click at [342, 184] on td "Ambient ship to [GEOGRAPHIC_DATA]" at bounding box center [292, 165] width 134 height 78
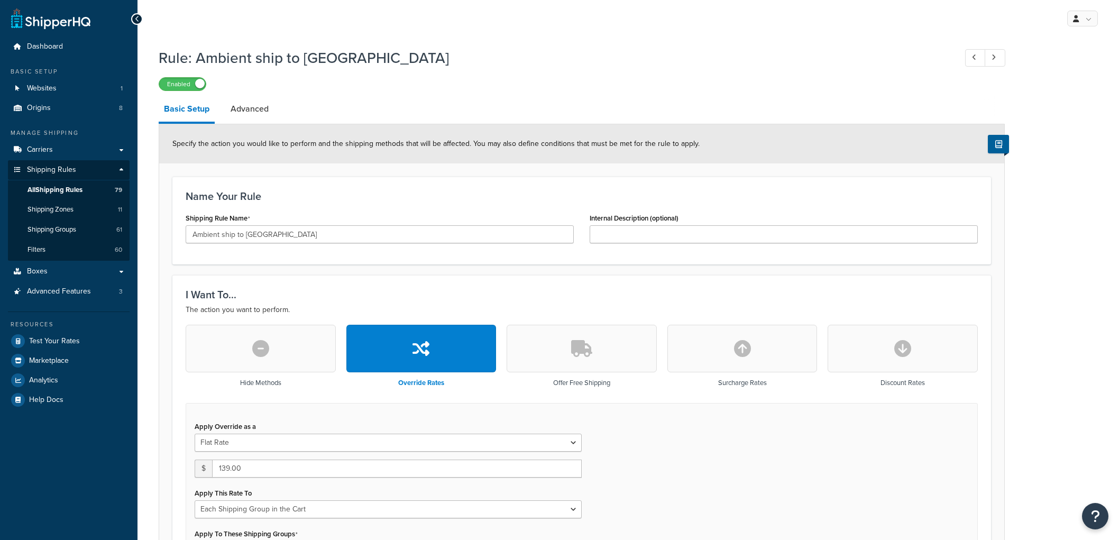
select select "SHIPPING_GROUP"
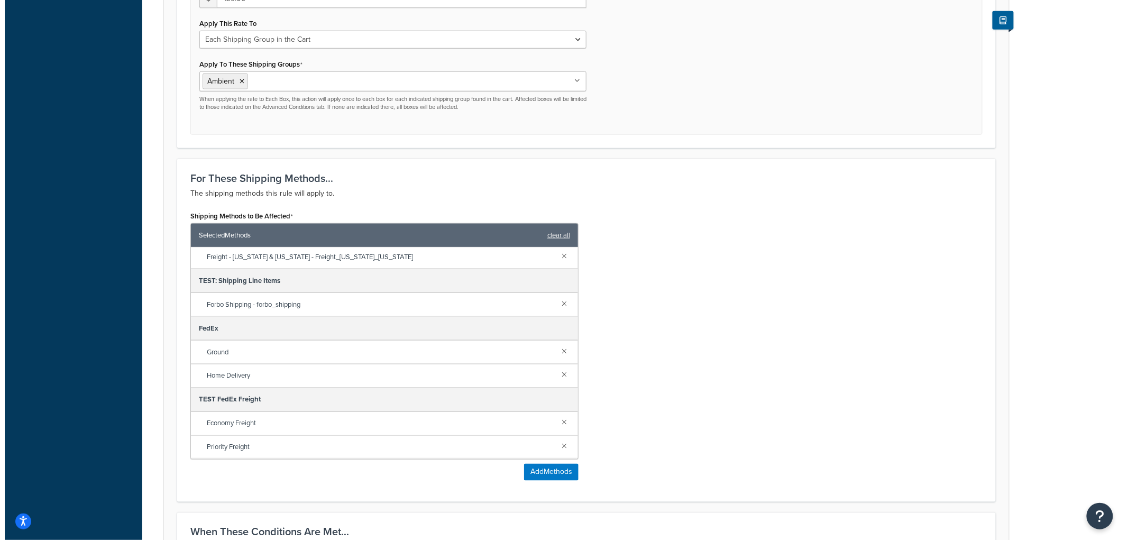
scroll to position [810, 0]
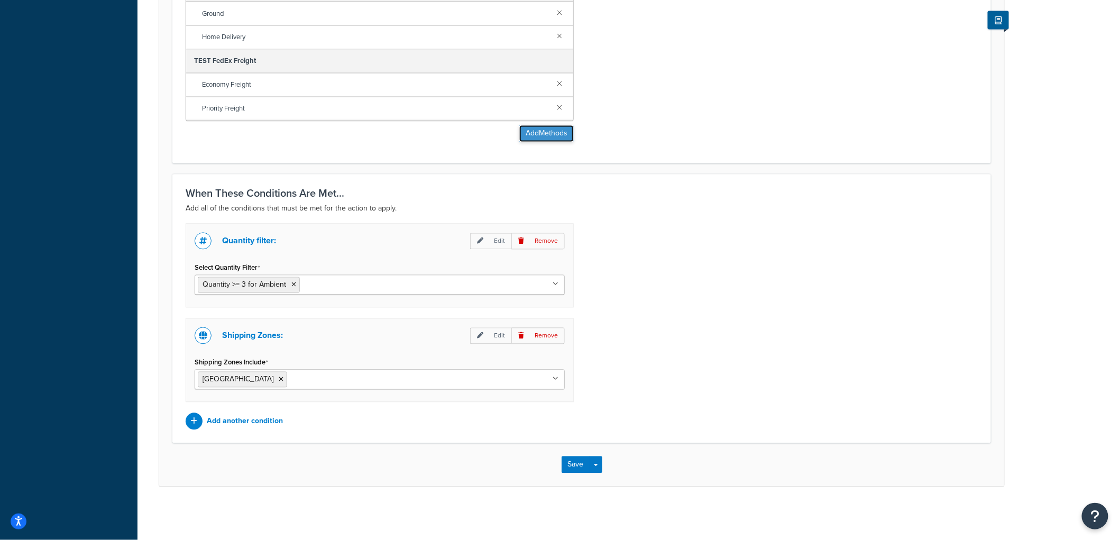
click at [549, 126] on button "Add Methods" at bounding box center [546, 133] width 54 height 17
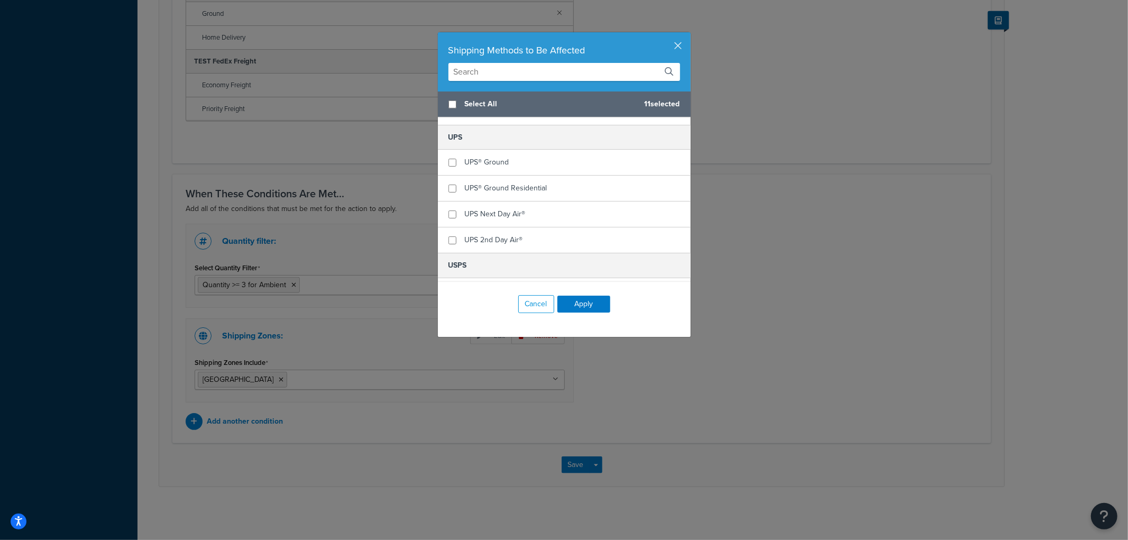
scroll to position [470, 0]
checkbox input "true"
click at [492, 153] on span "UPS® Ground" at bounding box center [487, 158] width 44 height 11
checkbox input "true"
click at [492, 179] on span "UPS® Ground Residential" at bounding box center [506, 184] width 82 height 11
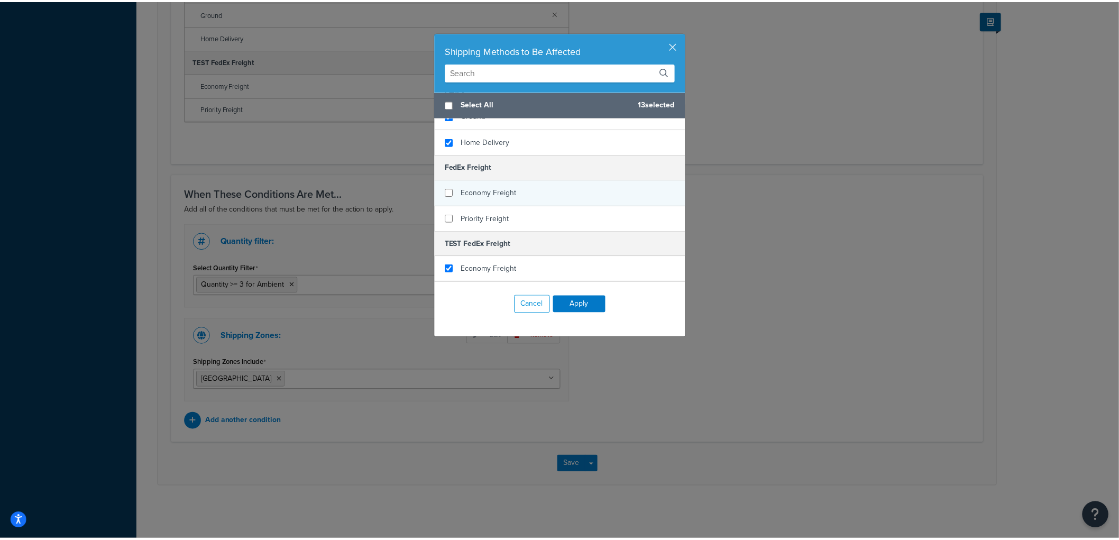
scroll to position [343, 0]
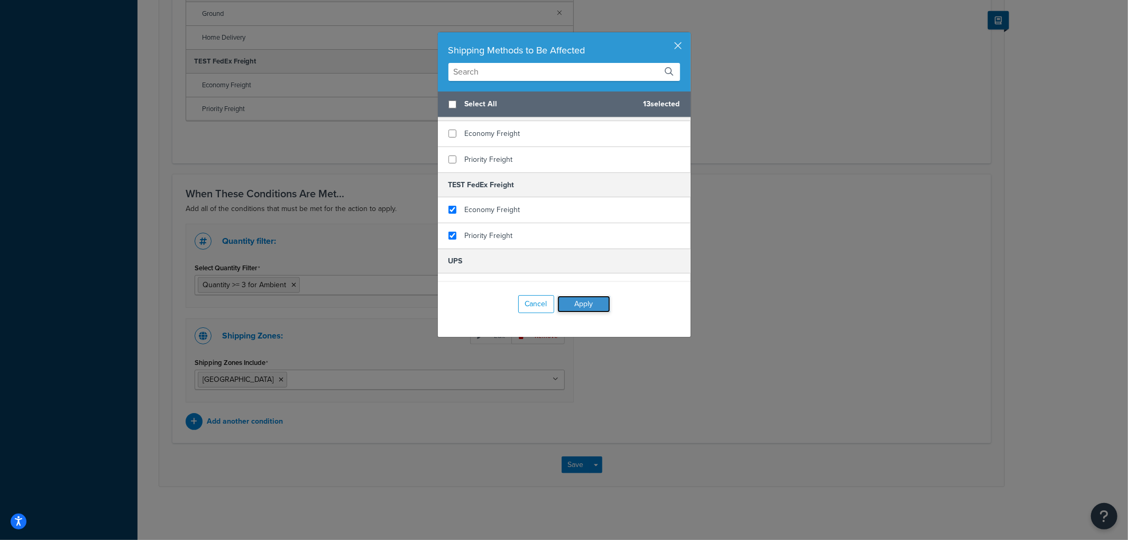
click at [573, 299] on button "Apply" at bounding box center [583, 304] width 53 height 17
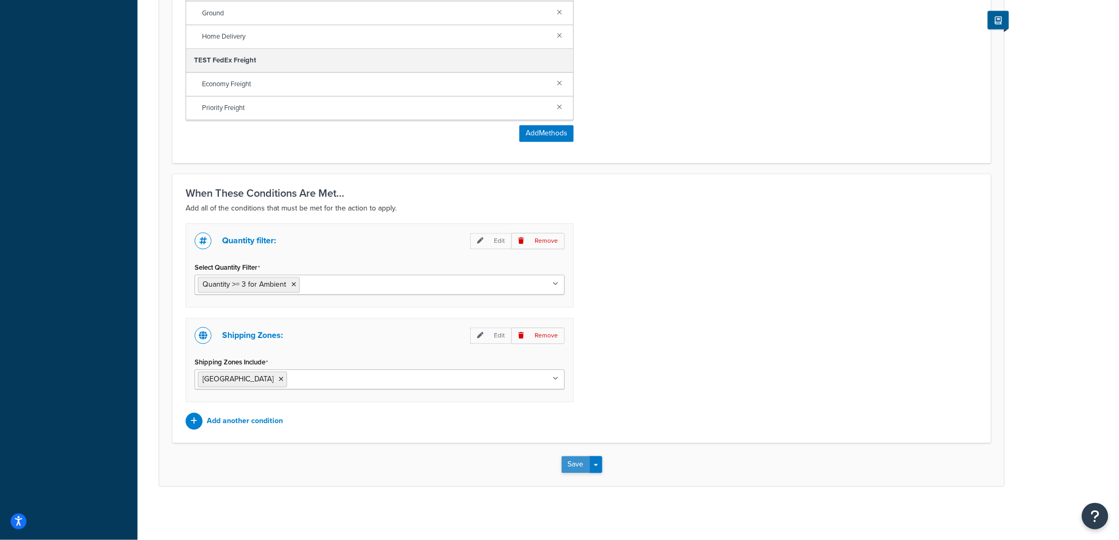
click at [573, 462] on button "Save" at bounding box center [576, 464] width 29 height 17
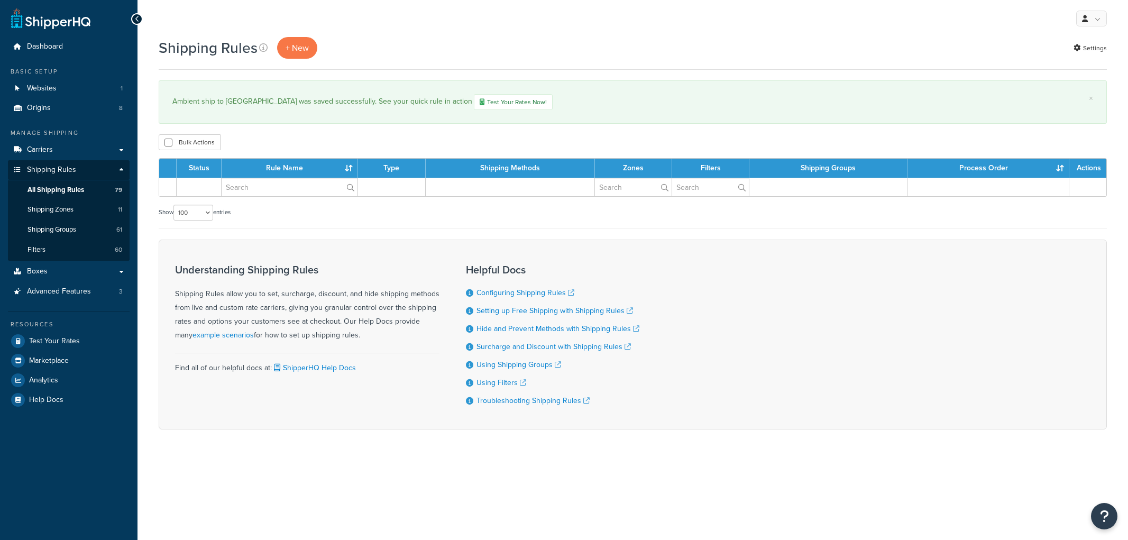
select select "100"
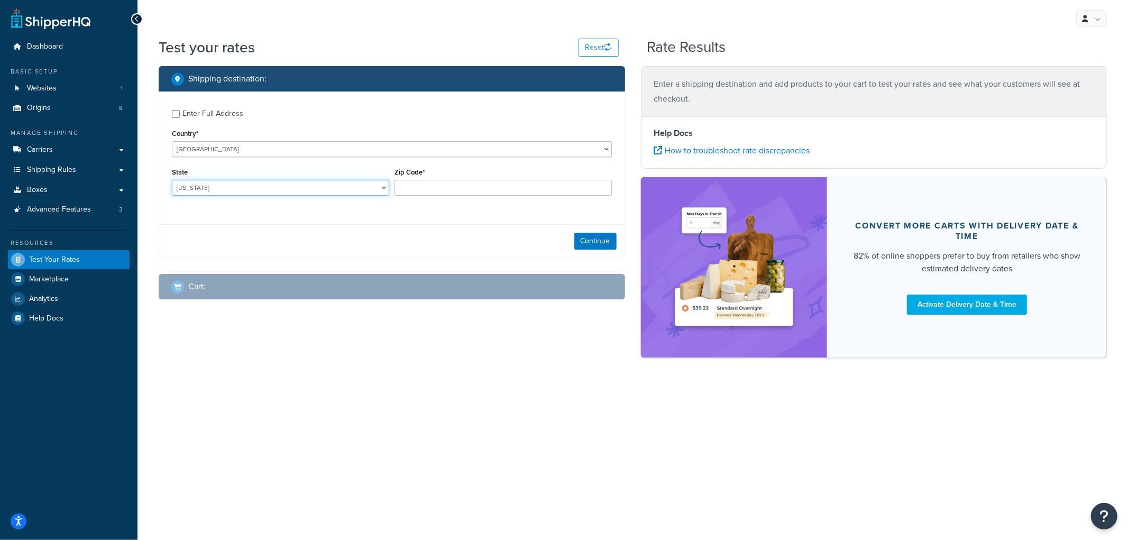
click at [307, 191] on select "[US_STATE] [US_STATE] [US_STATE] [US_STATE] [US_STATE] Armed Forces Americas Ar…" at bounding box center [280, 188] width 217 height 16
select select "NE"
click at [172, 180] on select "[US_STATE] [US_STATE] [US_STATE] [US_STATE] [US_STATE] Armed Forces Americas Ar…" at bounding box center [280, 188] width 217 height 16
click at [417, 188] on input "Zip Code*" at bounding box center [502, 188] width 217 height 16
type input "69331"
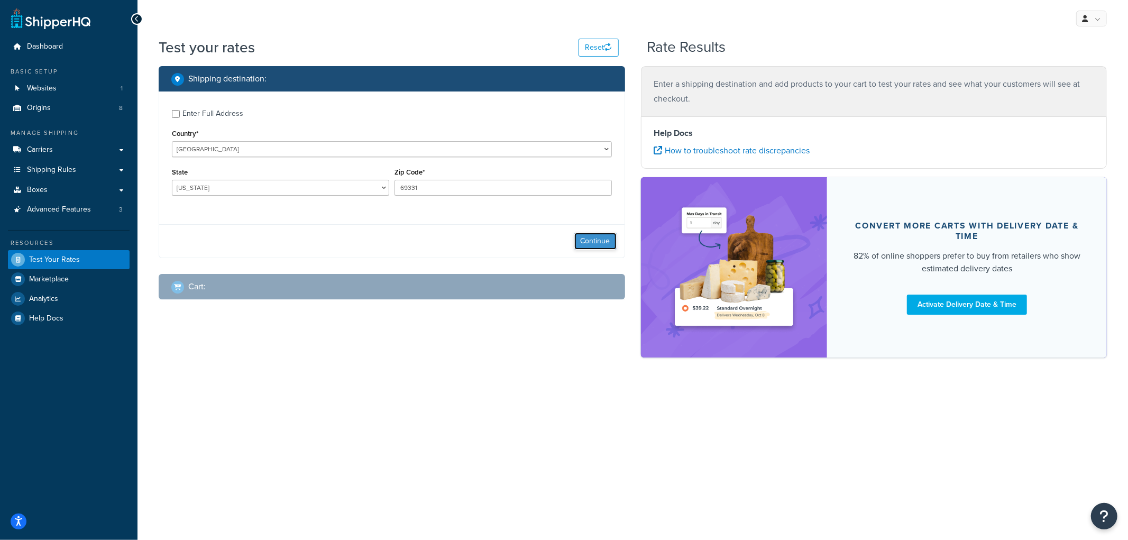
click at [579, 245] on button "Continue" at bounding box center [595, 241] width 42 height 17
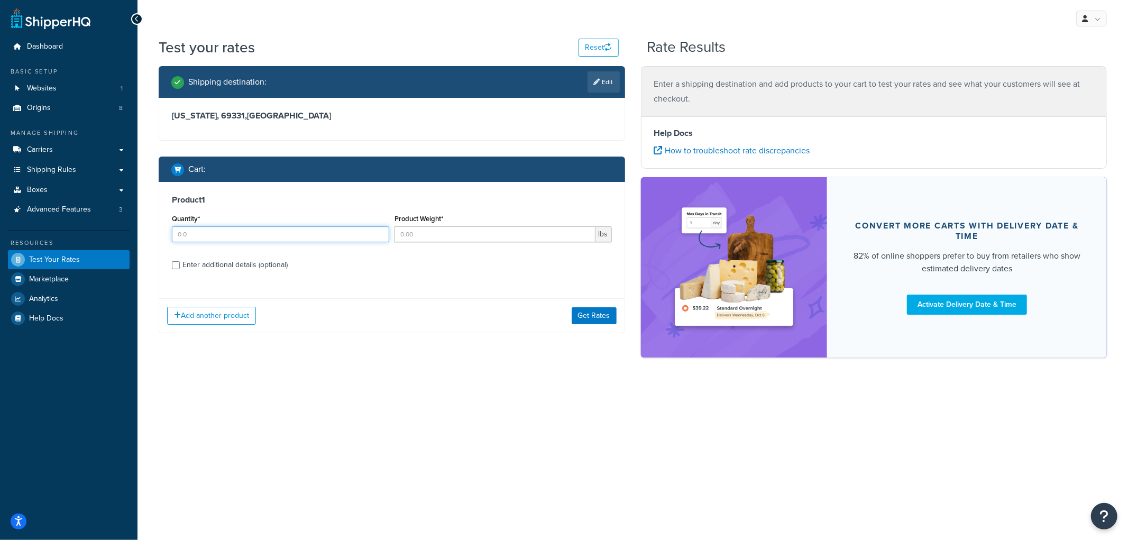
click at [296, 233] on input "Quantity*" at bounding box center [280, 234] width 217 height 16
type input "3"
click at [455, 233] on input "Product Weight*" at bounding box center [494, 234] width 201 height 16
type input "12"
click at [252, 270] on div "Enter additional details (optional)" at bounding box center [234, 265] width 105 height 15
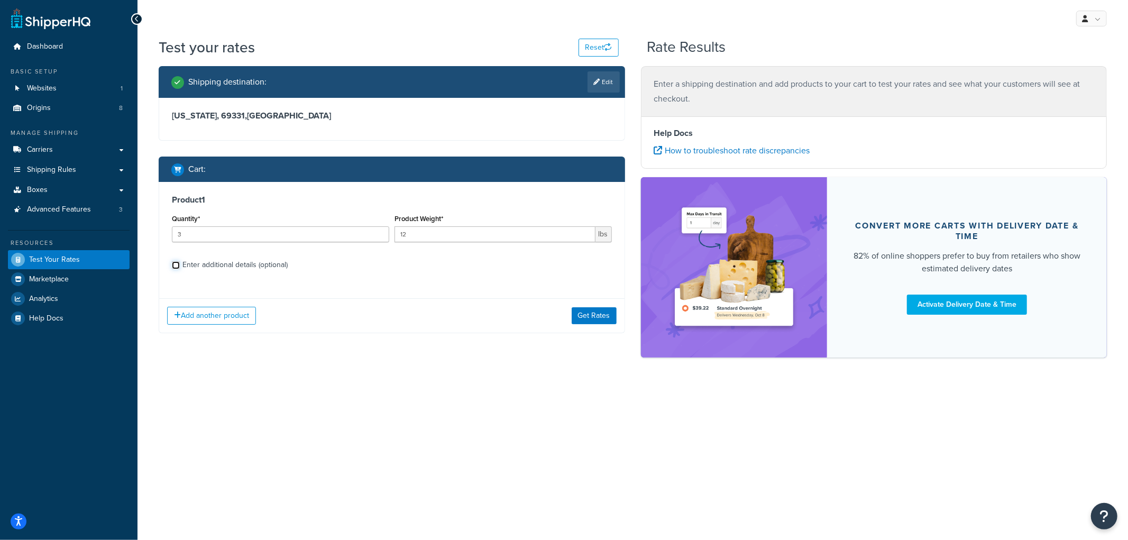
click at [180, 269] on input "Enter additional details (optional)" at bounding box center [176, 265] width 8 height 8
checkbox input "true"
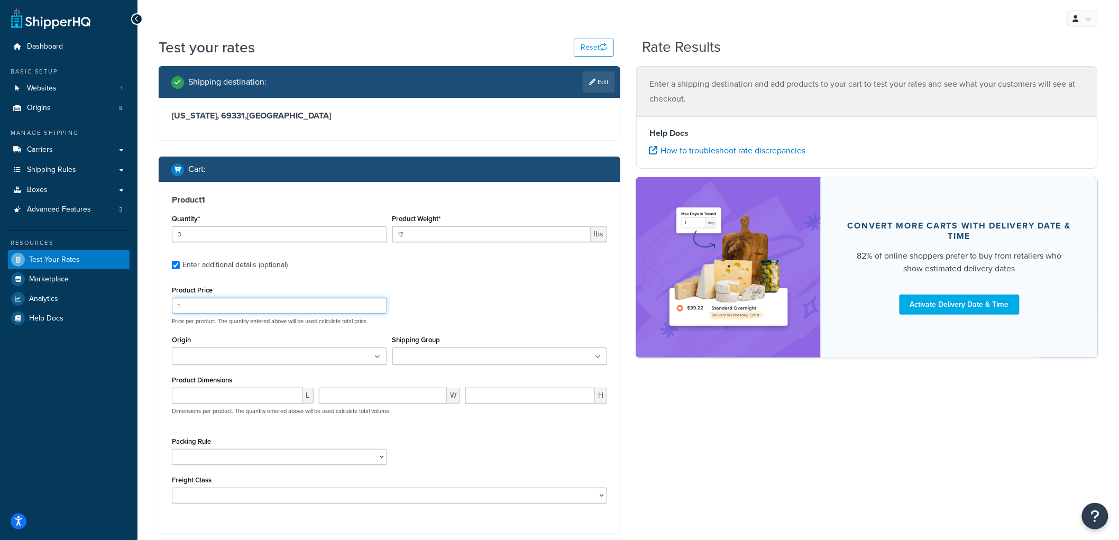
click at [221, 299] on input "1" at bounding box center [279, 306] width 215 height 16
type input "12"
click at [442, 362] on input "Shipping Group" at bounding box center [443, 357] width 94 height 12
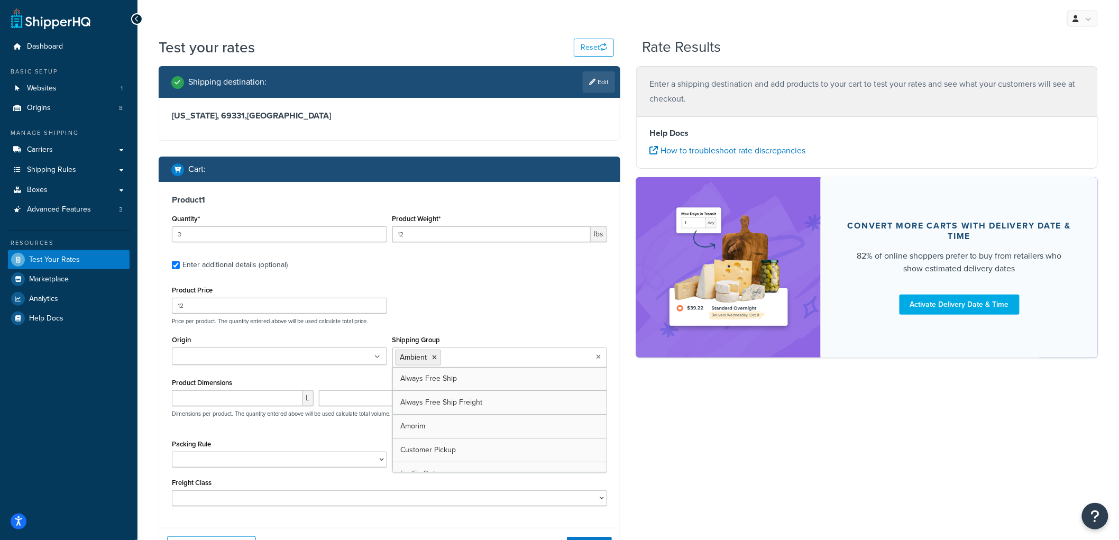
click at [480, 298] on div "Product Price 12 Price per product. The quantity entered above will be used cal…" at bounding box center [389, 304] width 440 height 42
click at [360, 353] on ul at bounding box center [279, 355] width 215 height 17
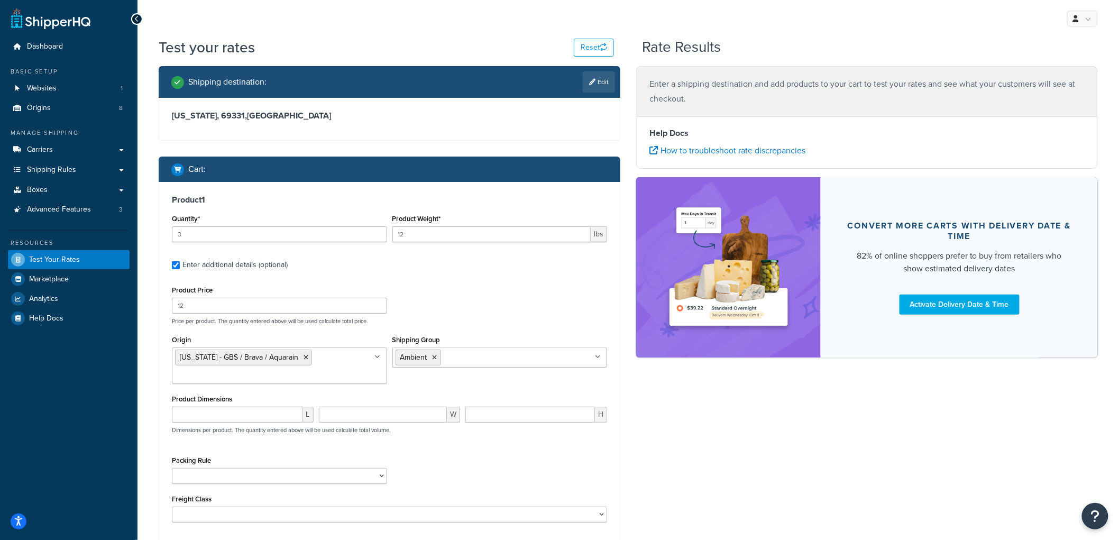
click at [776, 486] on div "Shipping destination : Edit Nebraska, 69331 , United States Cart : Product 1 Qu…" at bounding box center [628, 330] width 955 height 529
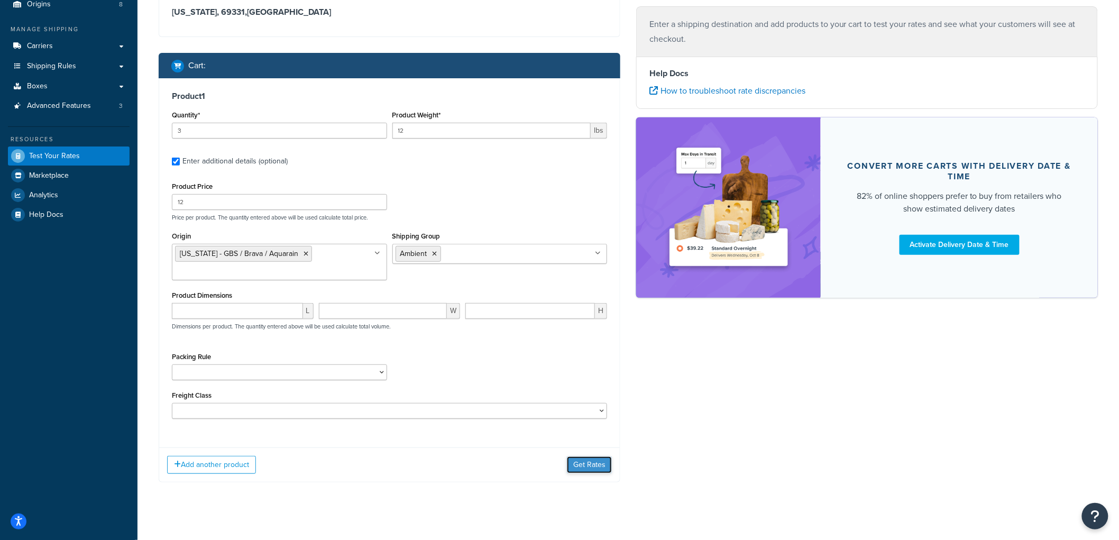
click at [591, 461] on button "Get Rates" at bounding box center [589, 464] width 45 height 17
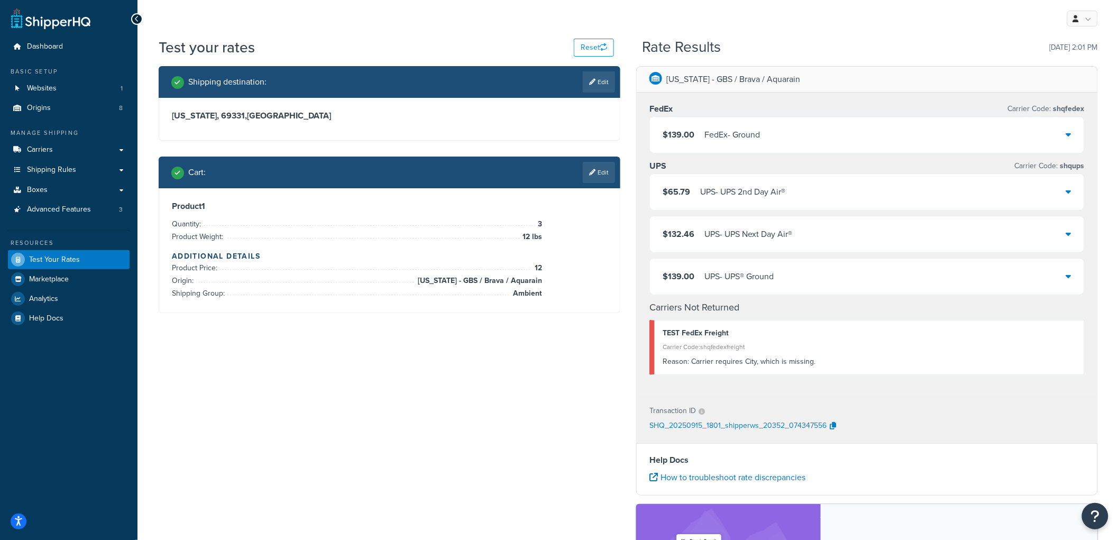
click at [459, 395] on div "Shipping destination : Edit Nebraska, 69331 , United States Cart : Edit Product…" at bounding box center [628, 380] width 955 height 629
click at [591, 165] on link "Edit" at bounding box center [599, 172] width 32 height 21
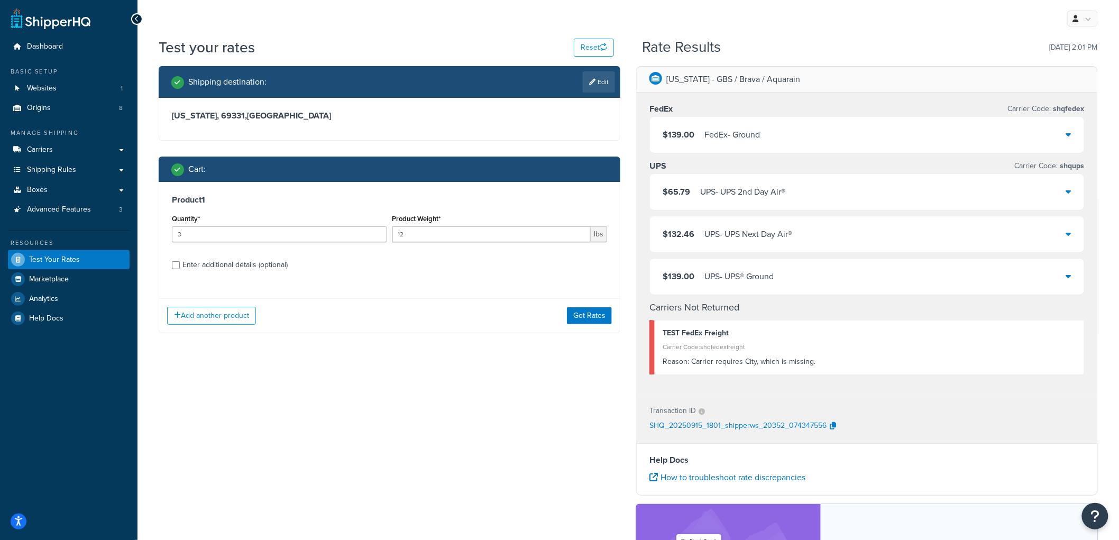
click at [271, 265] on div "Enter additional details (optional)" at bounding box center [234, 265] width 105 height 15
click at [180, 265] on input "Enter additional details (optional)" at bounding box center [176, 265] width 8 height 8
checkbox input "true"
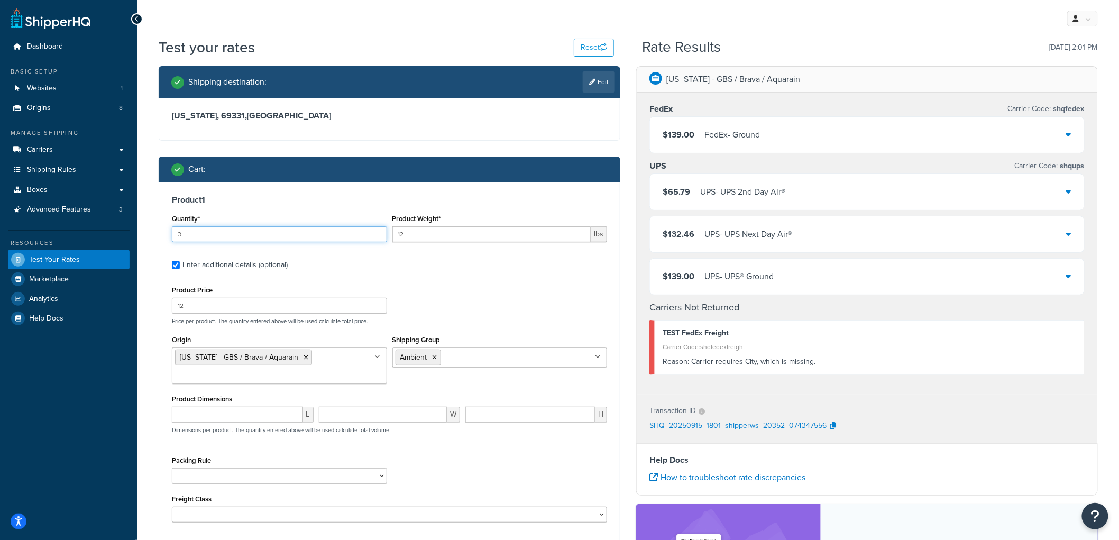
drag, startPoint x: 196, startPoint y: 229, endPoint x: 161, endPoint y: 229, distance: 34.9
click at [161, 229] on div "Product 1 Quantity* 3 Product Weight* 12 lbs Enter additional details (optional…" at bounding box center [389, 362] width 461 height 361
type input "1"
click at [377, 207] on div "Product 1 Quantity* 1 Product Weight* 12 lbs Enter additional details (optional…" at bounding box center [389, 362] width 461 height 361
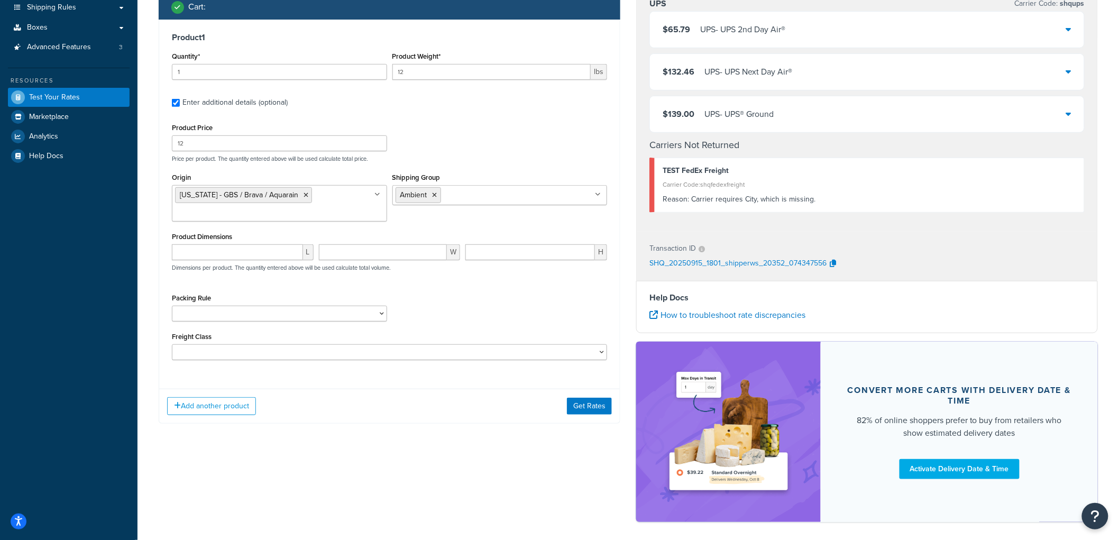
scroll to position [176, 0]
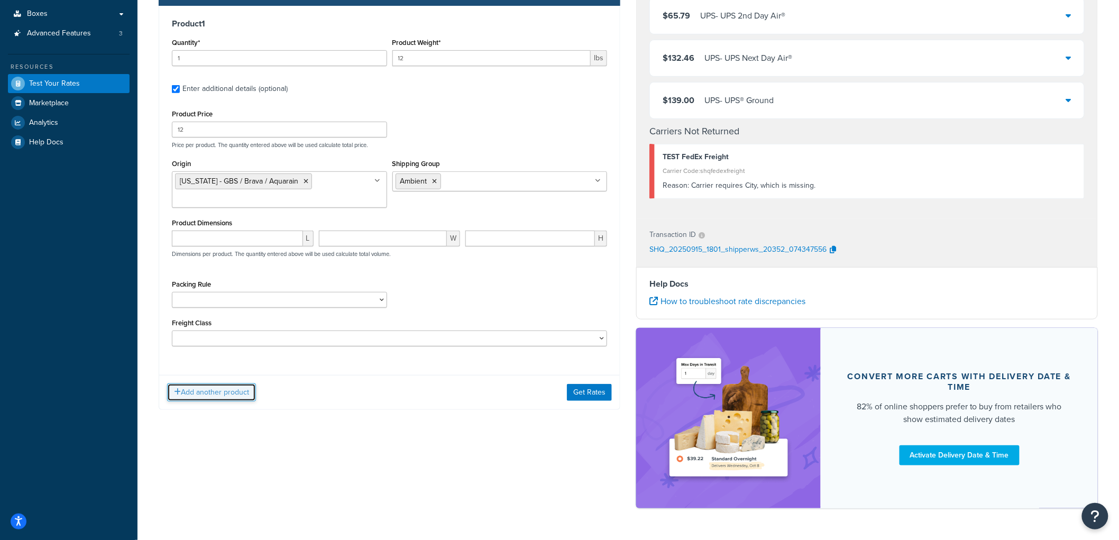
click at [206, 397] on button "Add another product" at bounding box center [211, 392] width 89 height 18
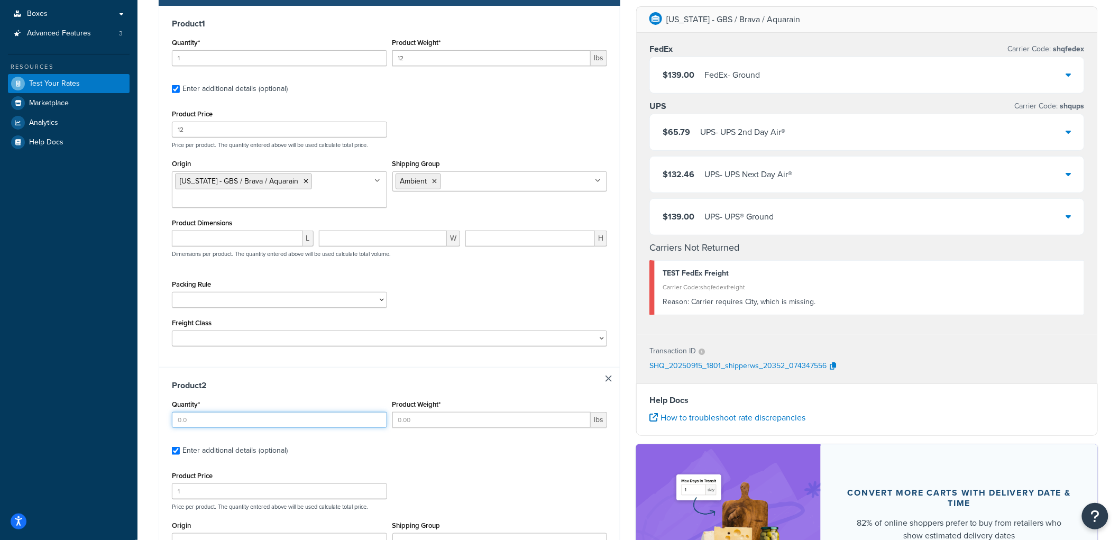
click at [210, 421] on input "Quantity*" at bounding box center [279, 420] width 215 height 16
type input "3"
click at [511, 416] on input "Product Weight*" at bounding box center [491, 420] width 199 height 16
type input "20"
click at [479, 366] on div "Product 1 Quantity* 1 Product Weight* 12 lbs Enter additional details (optional…" at bounding box center [389, 186] width 461 height 361
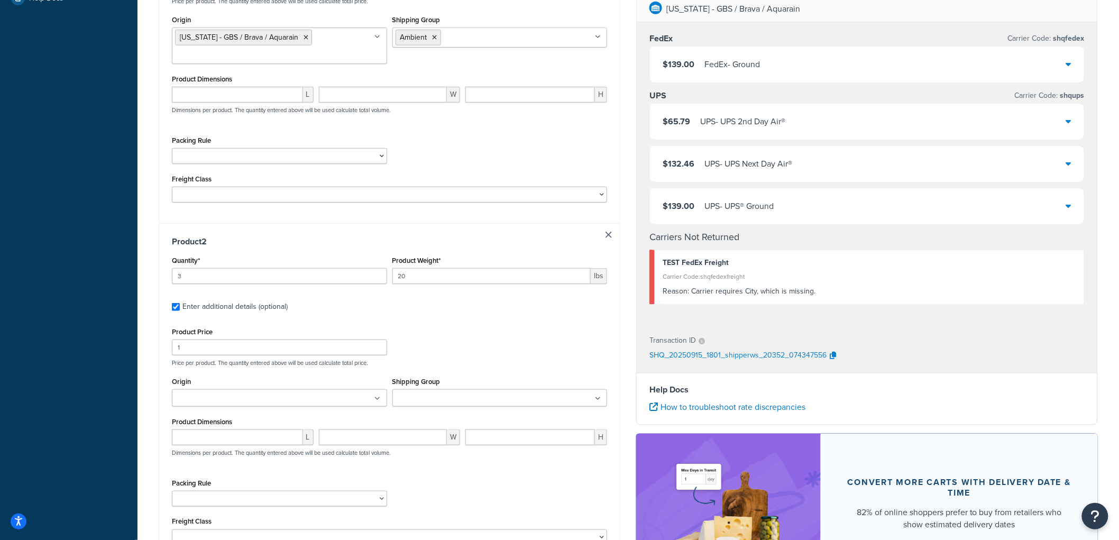
scroll to position [460, 0]
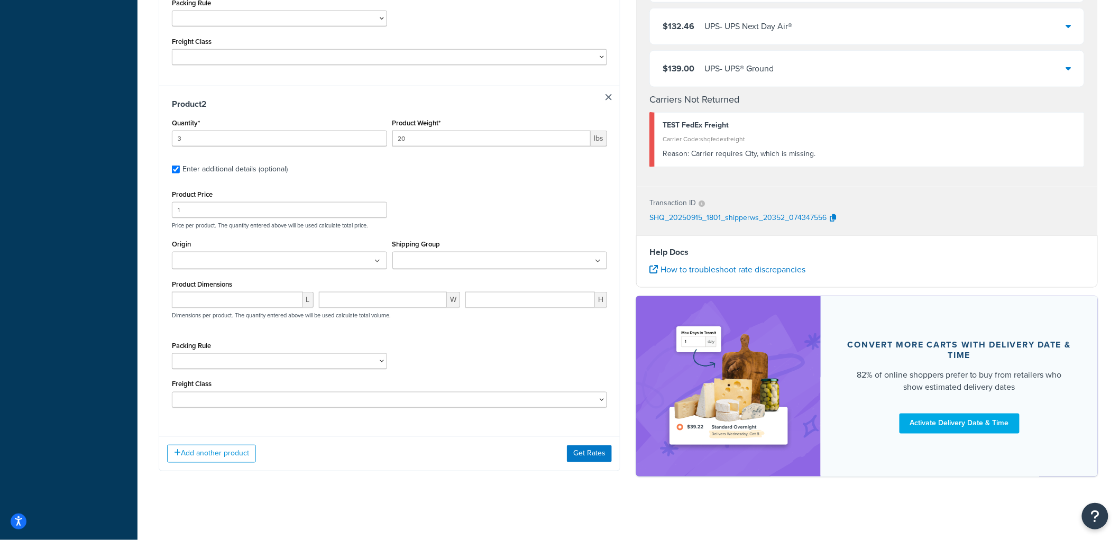
click at [460, 256] on input "Shipping Group" at bounding box center [443, 261] width 94 height 12
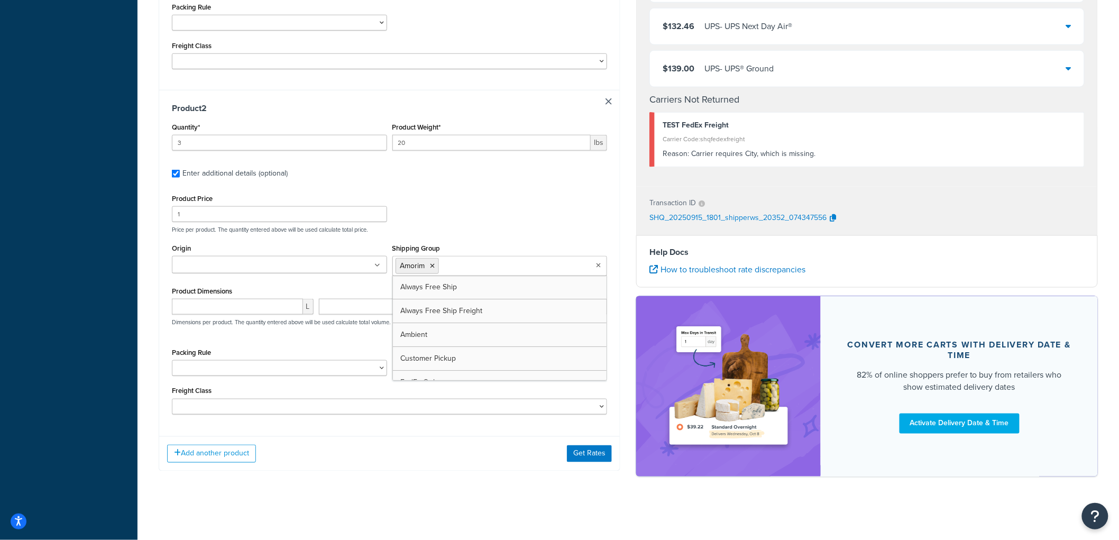
scroll to position [455, 0]
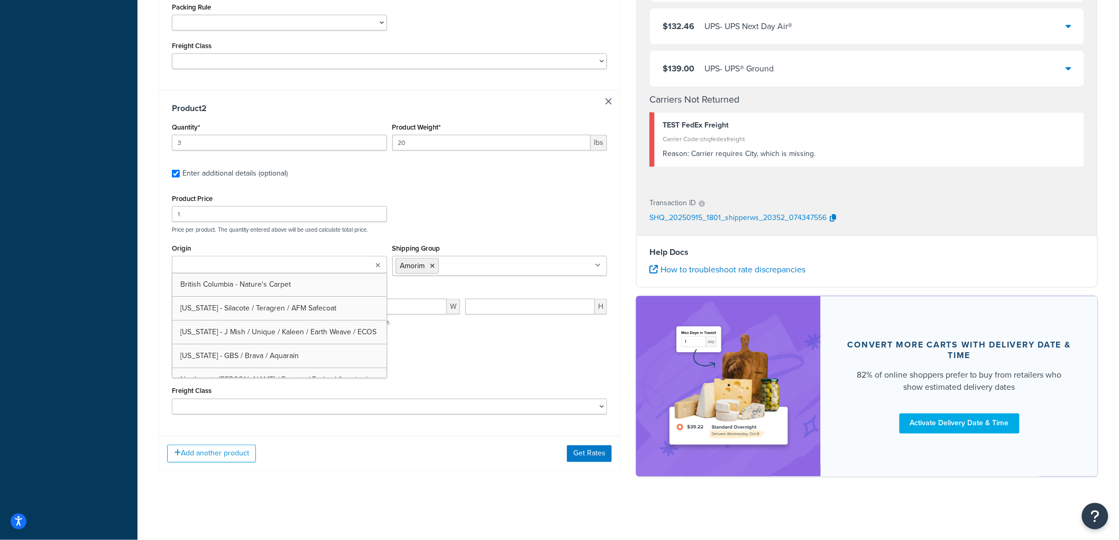
click at [347, 268] on ul at bounding box center [279, 264] width 215 height 17
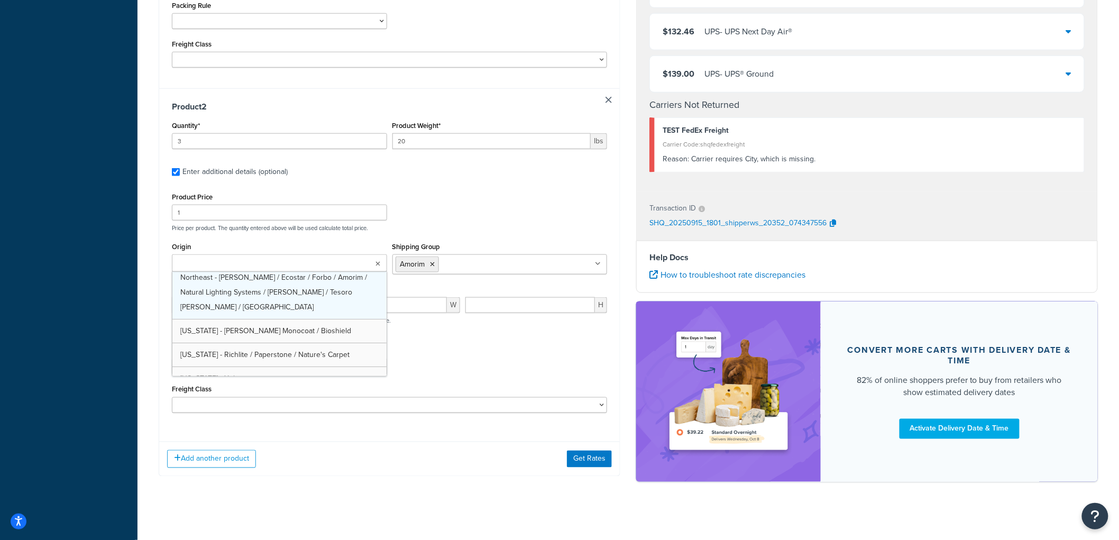
scroll to position [61, 0]
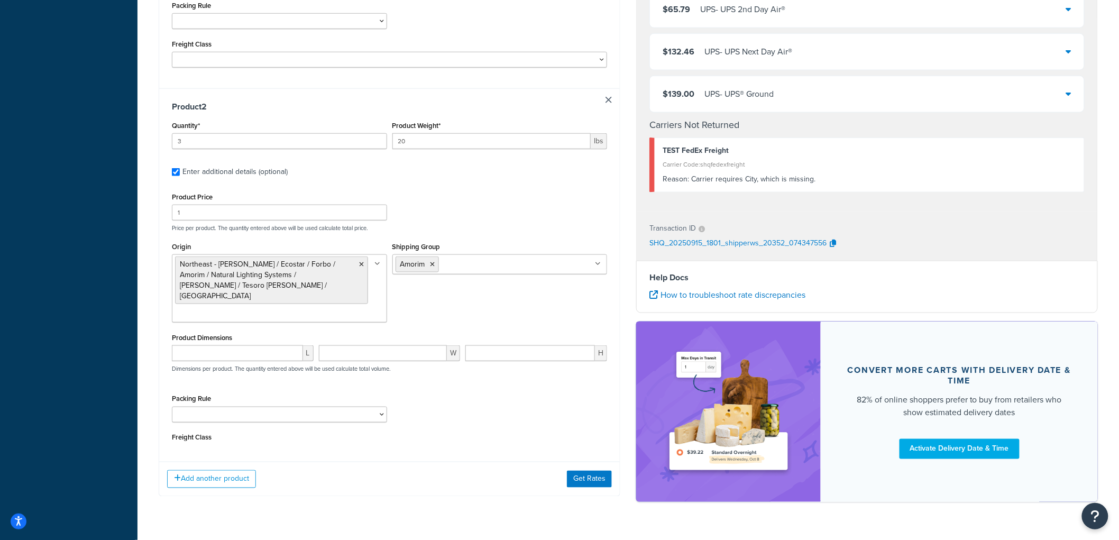
click at [479, 216] on div "Product Price 1 Price per product. The quantity entered above will be used calc…" at bounding box center [389, 211] width 440 height 42
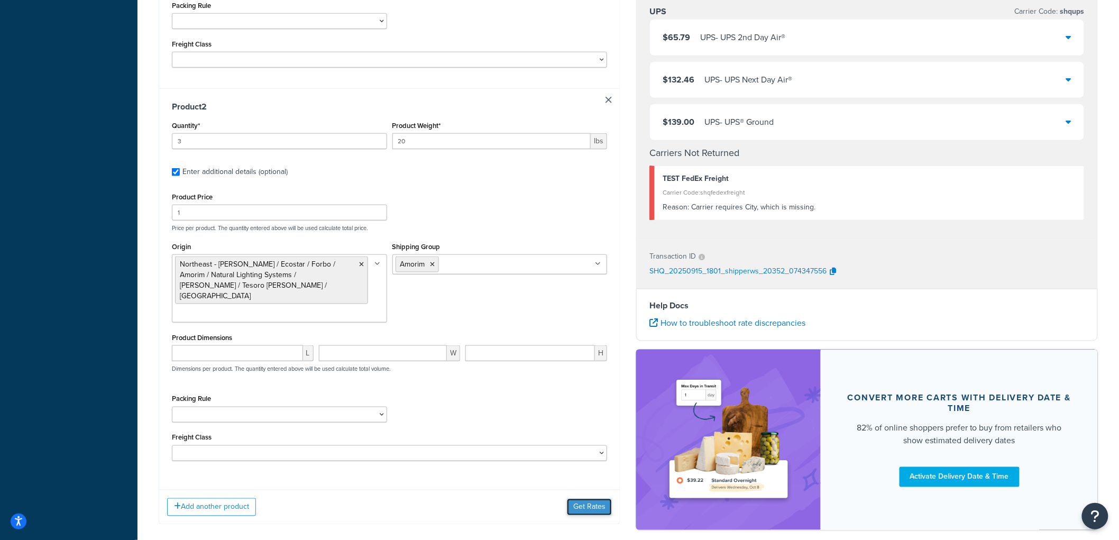
click at [600, 499] on button "Get Rates" at bounding box center [589, 507] width 45 height 17
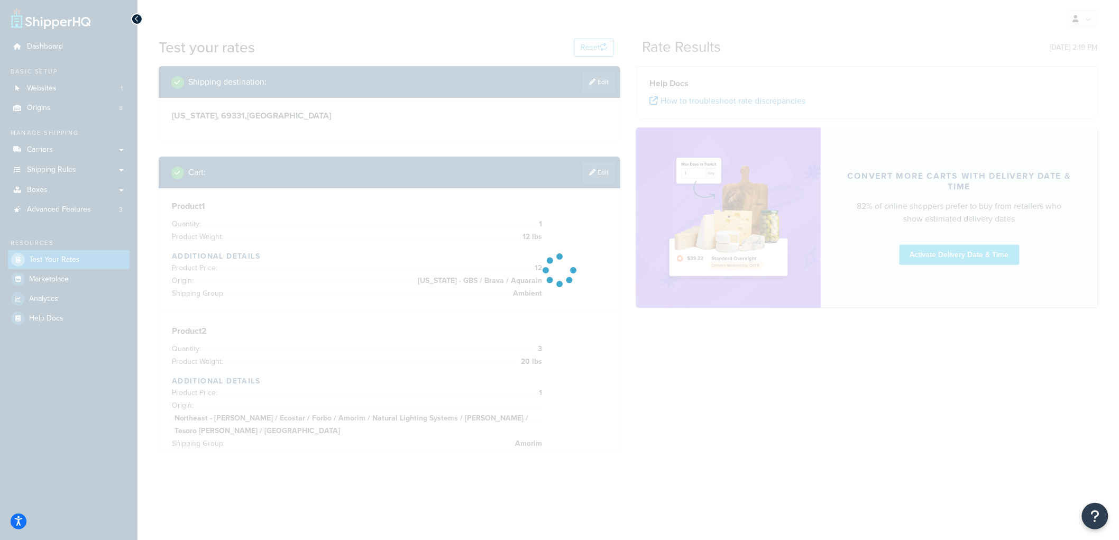
scroll to position [0, 0]
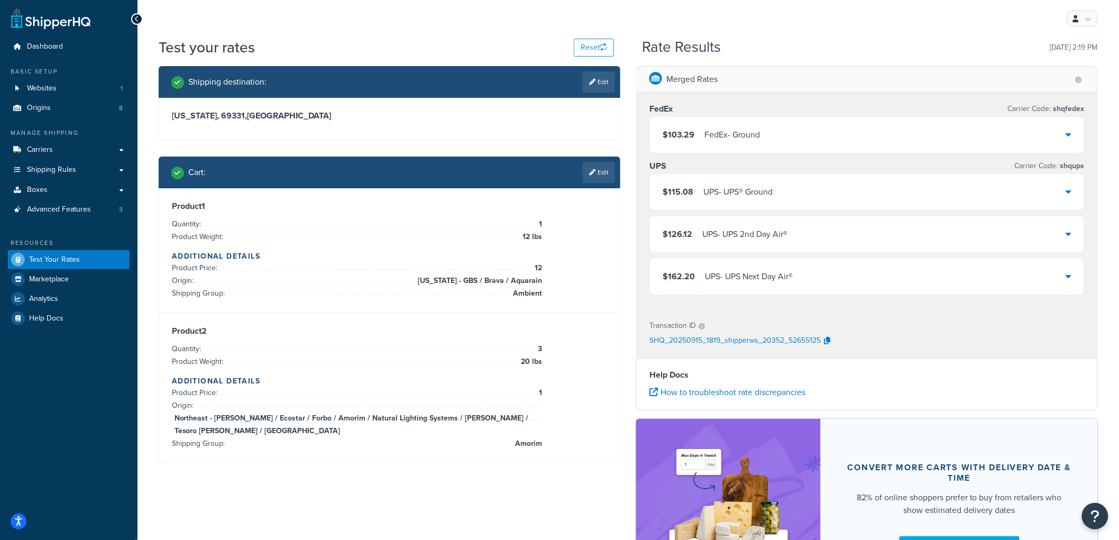
click at [691, 186] on span "$115.08" at bounding box center [678, 192] width 31 height 12
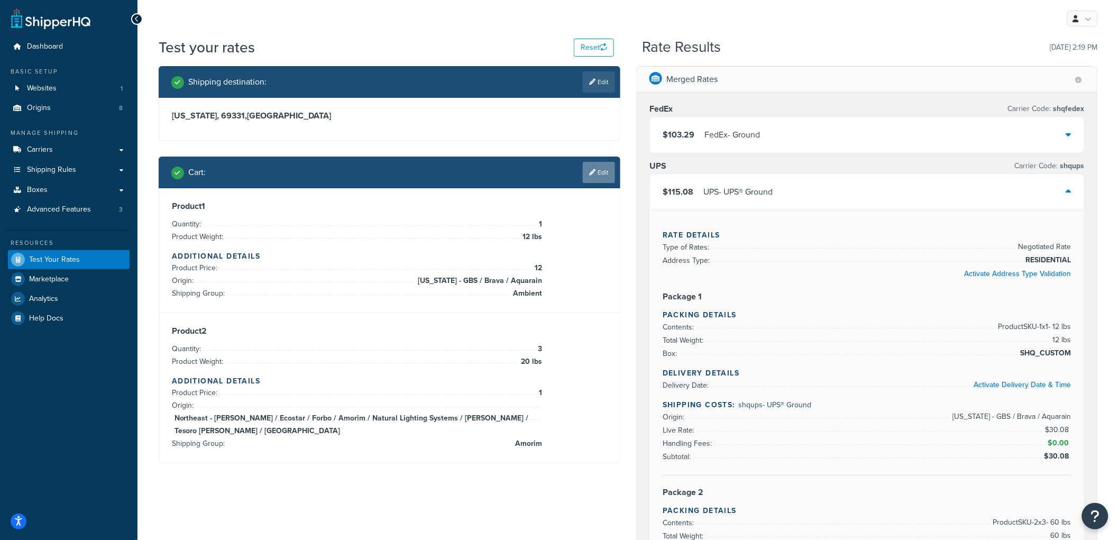
click at [589, 170] on icon at bounding box center [592, 172] width 6 height 6
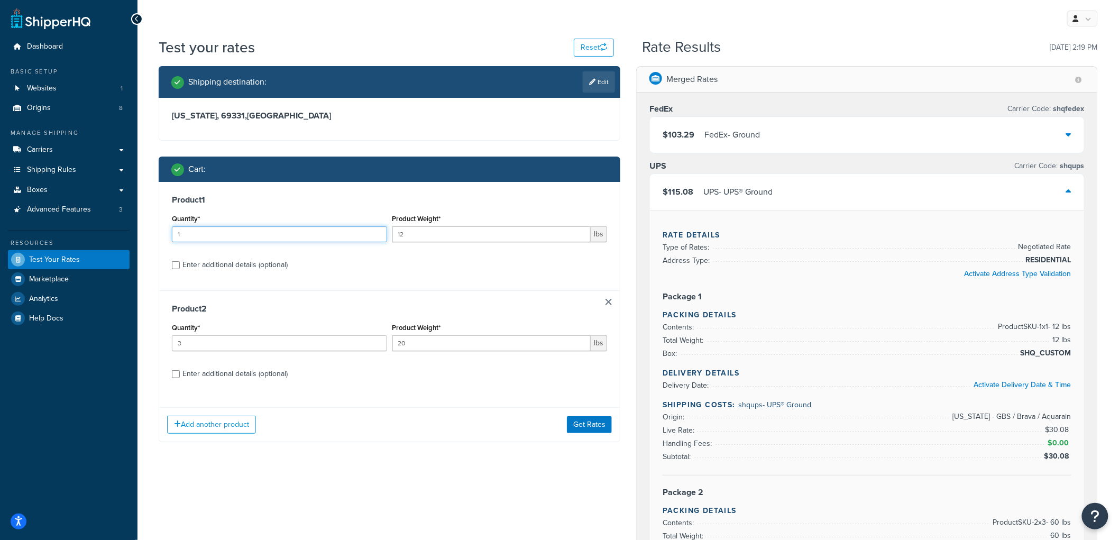
drag, startPoint x: 234, startPoint y: 233, endPoint x: 95, endPoint y: 233, distance: 138.5
type input "3"
click at [570, 425] on button "Get Rates" at bounding box center [589, 424] width 45 height 17
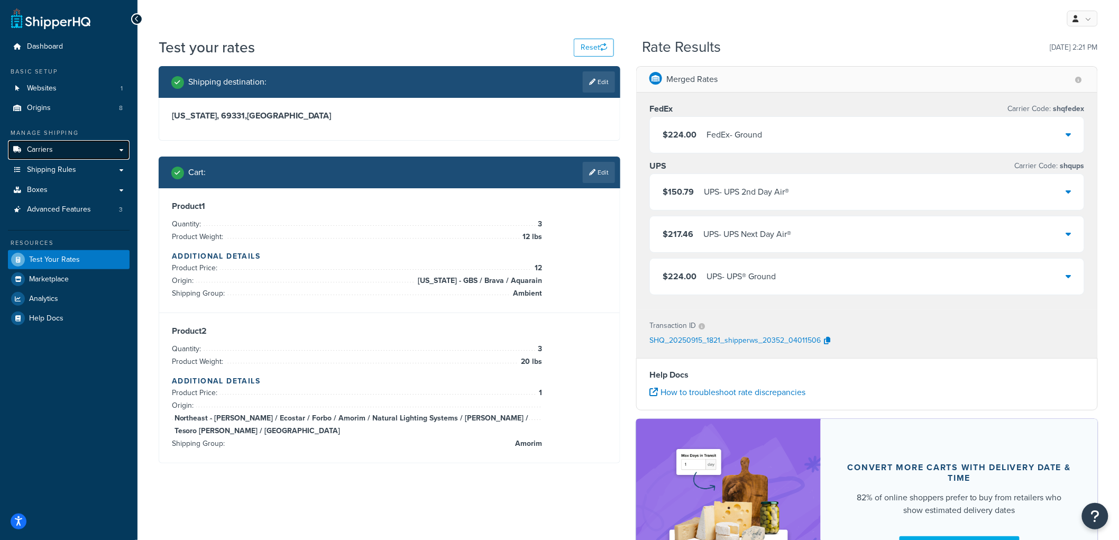
click at [81, 152] on link "Carriers" at bounding box center [69, 150] width 122 height 20
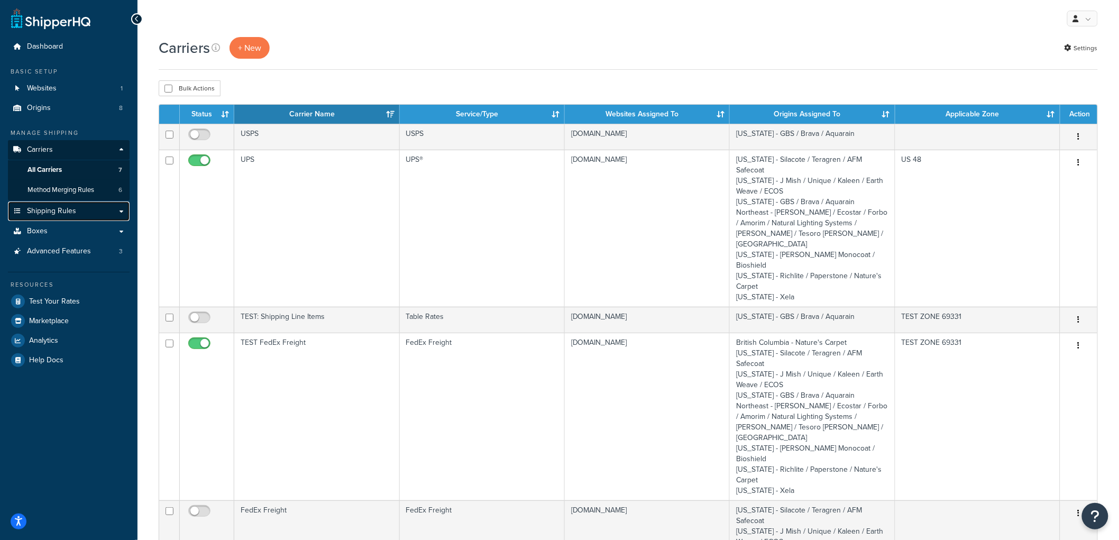
click at [91, 206] on link "Shipping Rules" at bounding box center [69, 211] width 122 height 20
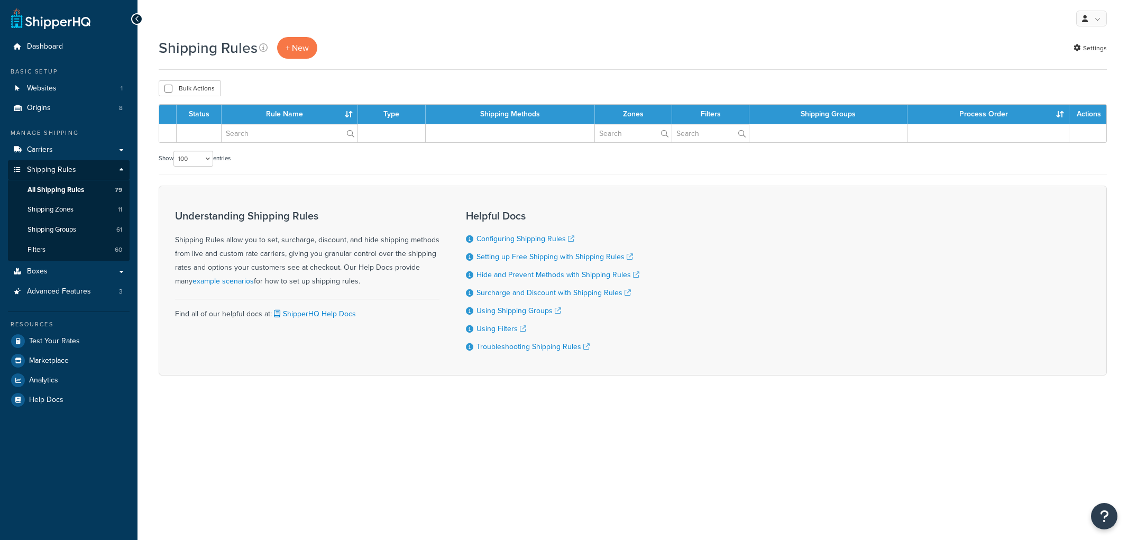
select select "100"
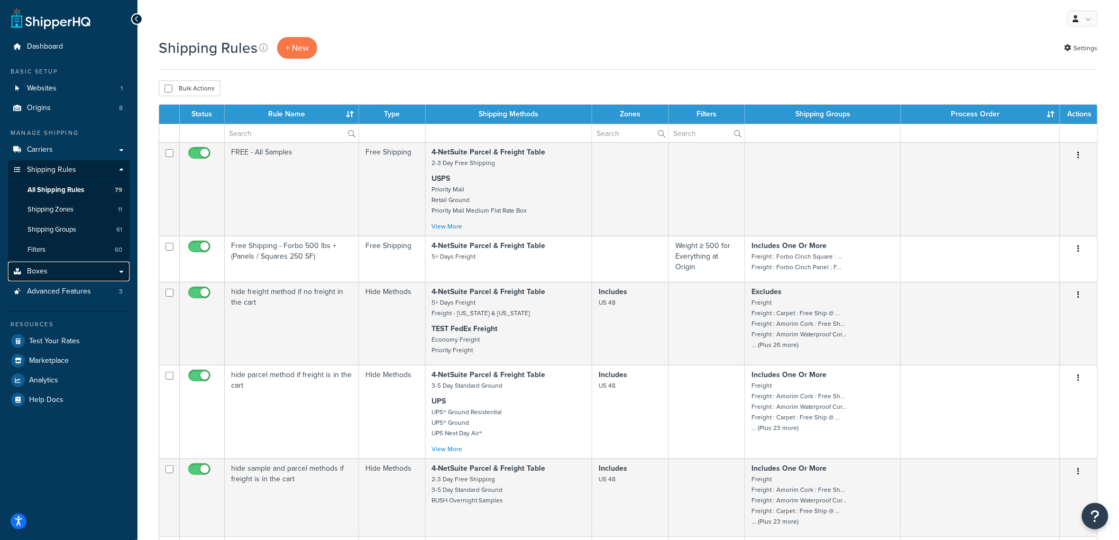
click at [60, 265] on link "Boxes" at bounding box center [69, 272] width 122 height 20
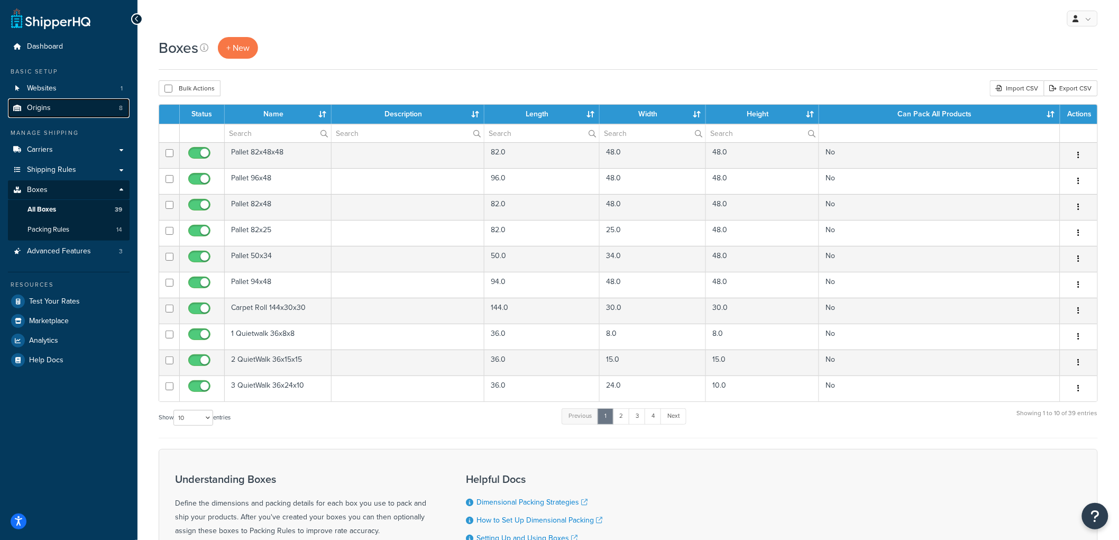
click at [104, 114] on link "Origins 8" at bounding box center [69, 108] width 122 height 20
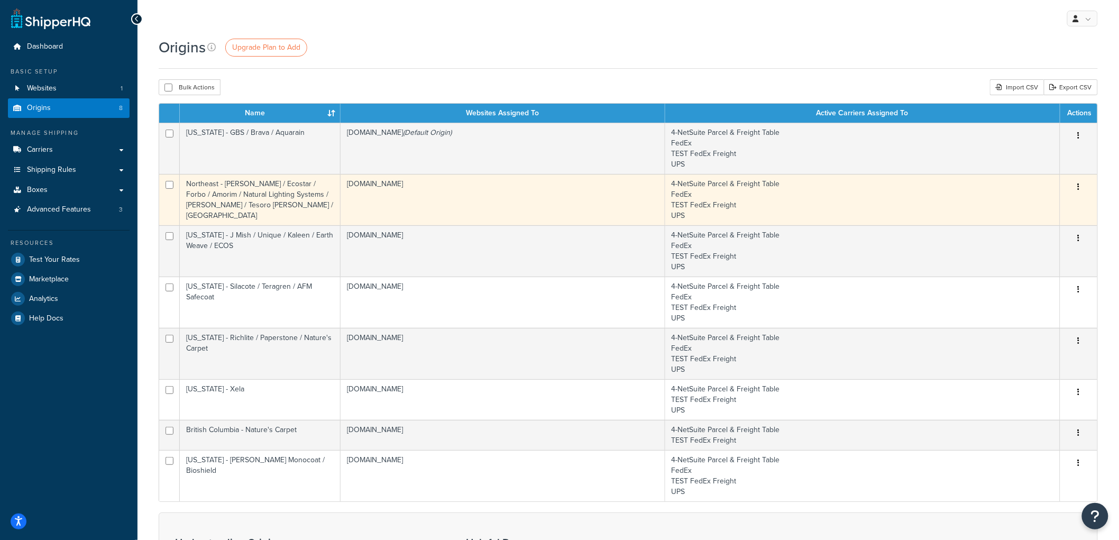
click at [364, 199] on td "[DOMAIN_NAME]" at bounding box center [503, 199] width 325 height 51
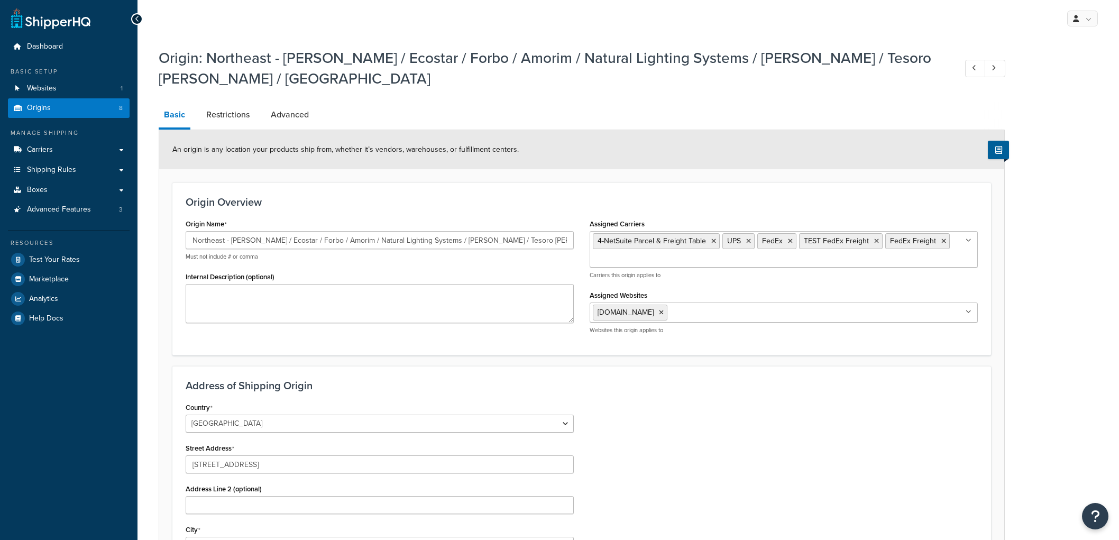
select select "38"
click at [222, 102] on link "Restrictions" at bounding box center [228, 114] width 54 height 25
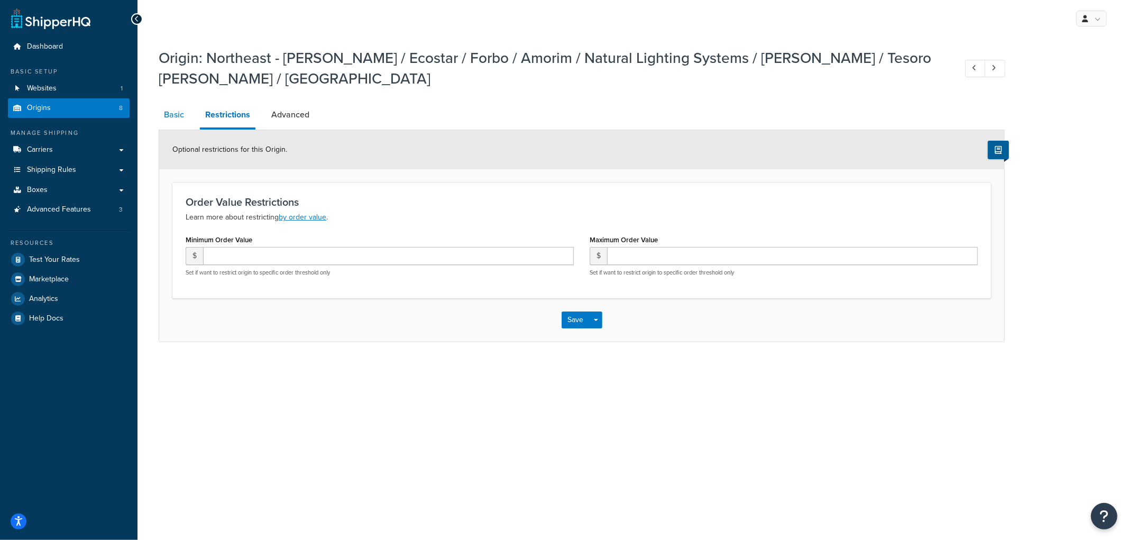
click at [173, 102] on link "Basic" at bounding box center [174, 114] width 31 height 25
select select "38"
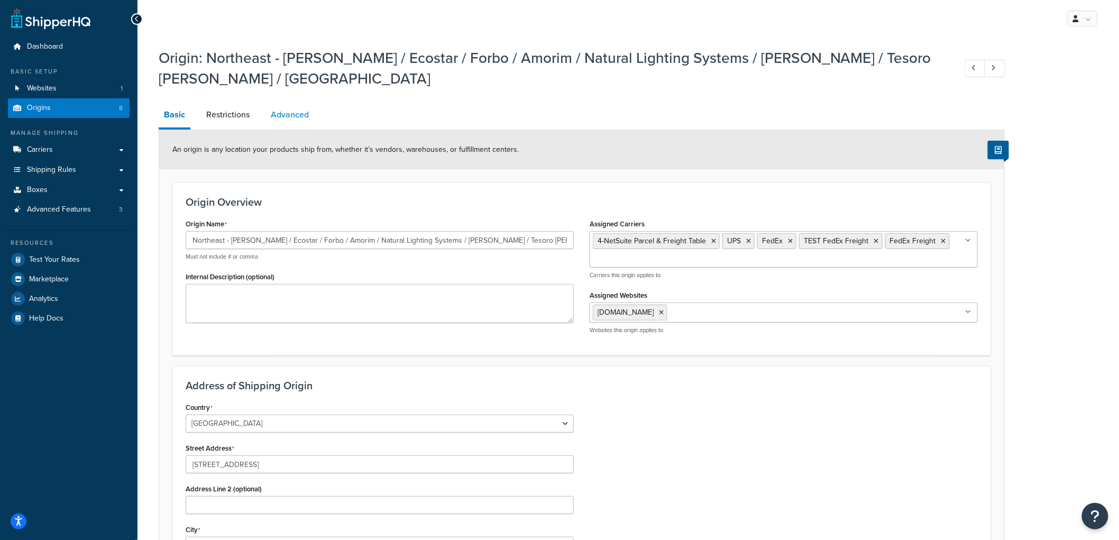
click at [271, 102] on link "Advanced" at bounding box center [289, 114] width 49 height 25
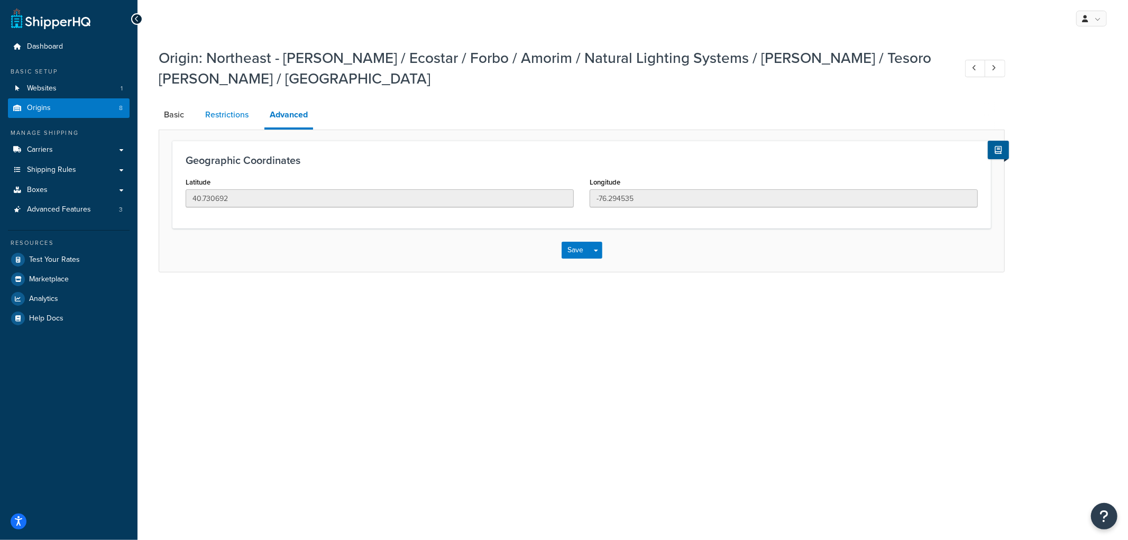
click at [238, 102] on link "Restrictions" at bounding box center [227, 114] width 54 height 25
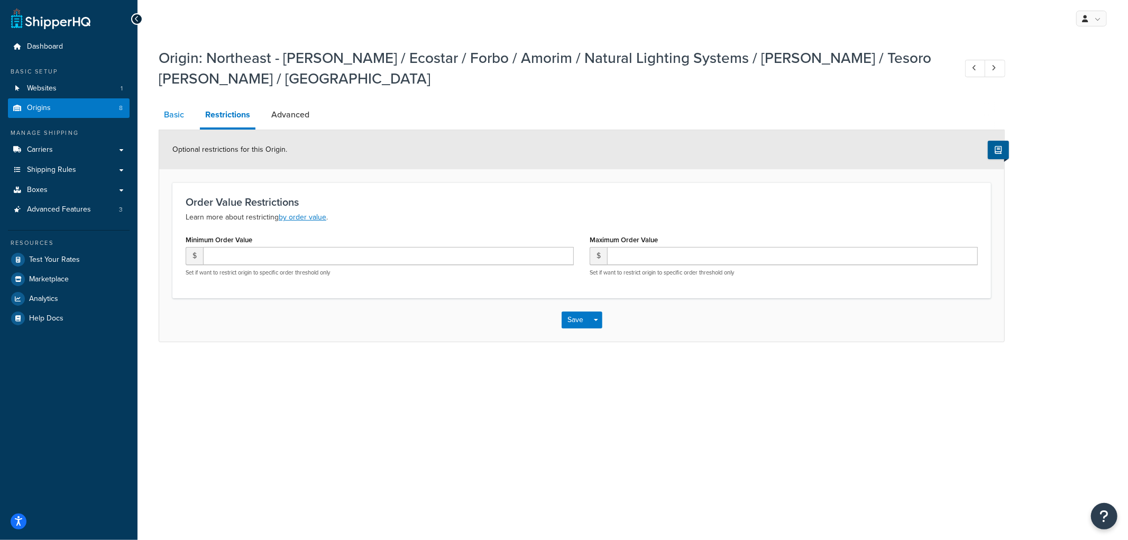
click at [182, 102] on link "Basic" at bounding box center [174, 114] width 31 height 25
select select "38"
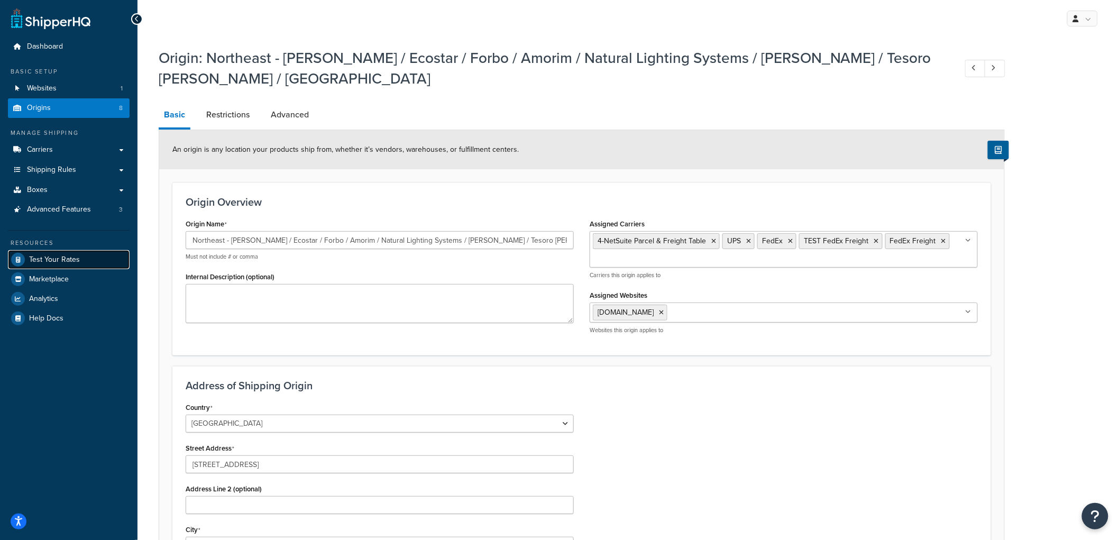
click at [70, 256] on span "Test Your Rates" at bounding box center [54, 259] width 51 height 9
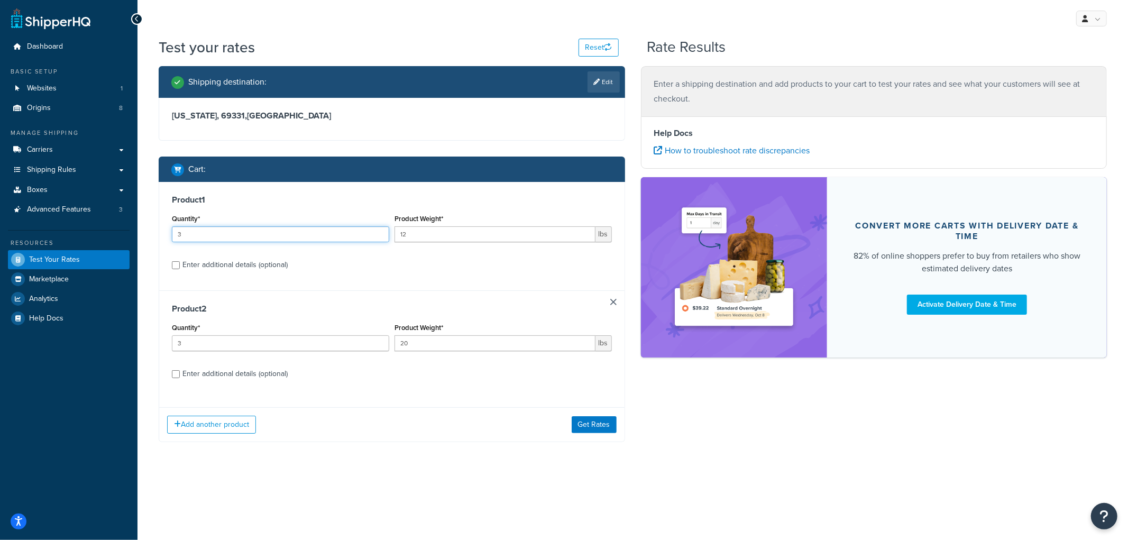
click at [196, 236] on input "3" at bounding box center [280, 234] width 217 height 16
click at [224, 180] on div "Cart :" at bounding box center [392, 169] width 466 height 25
drag, startPoint x: 219, startPoint y: 235, endPoint x: 150, endPoint y: 226, distance: 69.9
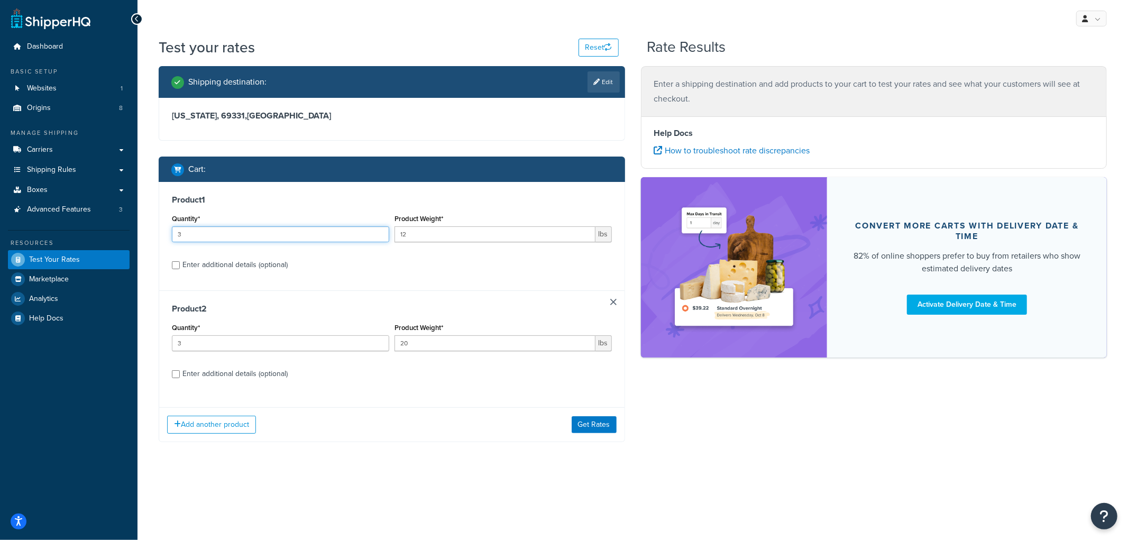
click at [124, 197] on div "Dashboard Basic Setup Websites 1 Origins 8 Manage Shipping Carriers Carriers Al…" at bounding box center [564, 270] width 1128 height 540
type input "1"
drag, startPoint x: 196, startPoint y: 342, endPoint x: 165, endPoint y: 336, distance: 31.7
click at [165, 336] on div "Product 2 Quantity* 3 Product Weight* 20 lbs Enter additional details (optional)" at bounding box center [391, 344] width 465 height 109
type input "1"
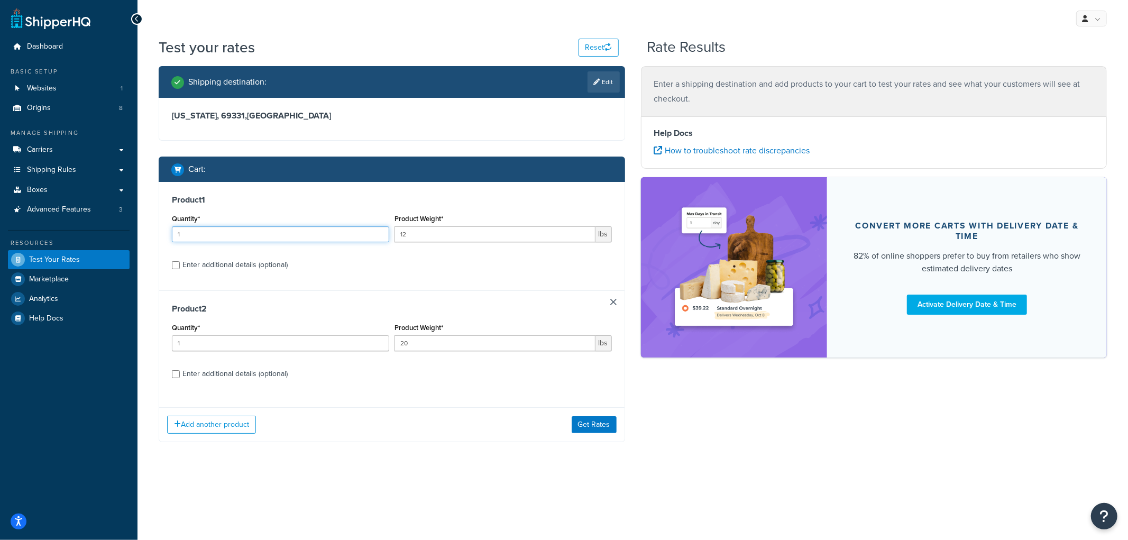
drag, startPoint x: 199, startPoint y: 228, endPoint x: 157, endPoint y: 216, distance: 44.0
click at [157, 216] on div "Shipping destination : Edit Nebraska, 69331 , United States Cart : Product 1 Qu…" at bounding box center [392, 262] width 482 height 392
type input "3"
drag, startPoint x: 192, startPoint y: 343, endPoint x: 161, endPoint y: 344, distance: 30.7
click at [161, 344] on div "Product 2 Quantity* 1 Product Weight* 20 lbs Enter additional details (optional)" at bounding box center [391, 344] width 465 height 109
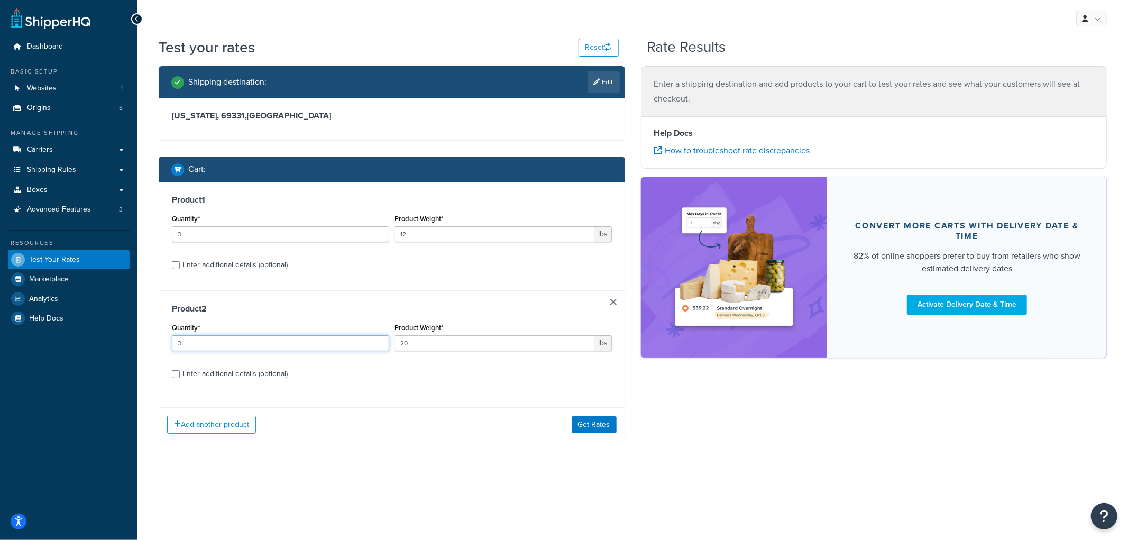
type input "3"
click at [175, 293] on div "Product 2 Quantity* 3 Product Weight* 20 lbs Enter additional details (optional)" at bounding box center [391, 344] width 465 height 109
drag, startPoint x: 158, startPoint y: 48, endPoint x: 208, endPoint y: 44, distance: 50.9
click at [208, 44] on div "Test your rates Reset Rate Results Shipping destination : Edit Nebraska, 69331 …" at bounding box center [632, 260] width 990 height 447
click at [208, 44] on h1 "Test your rates" at bounding box center [207, 47] width 96 height 21
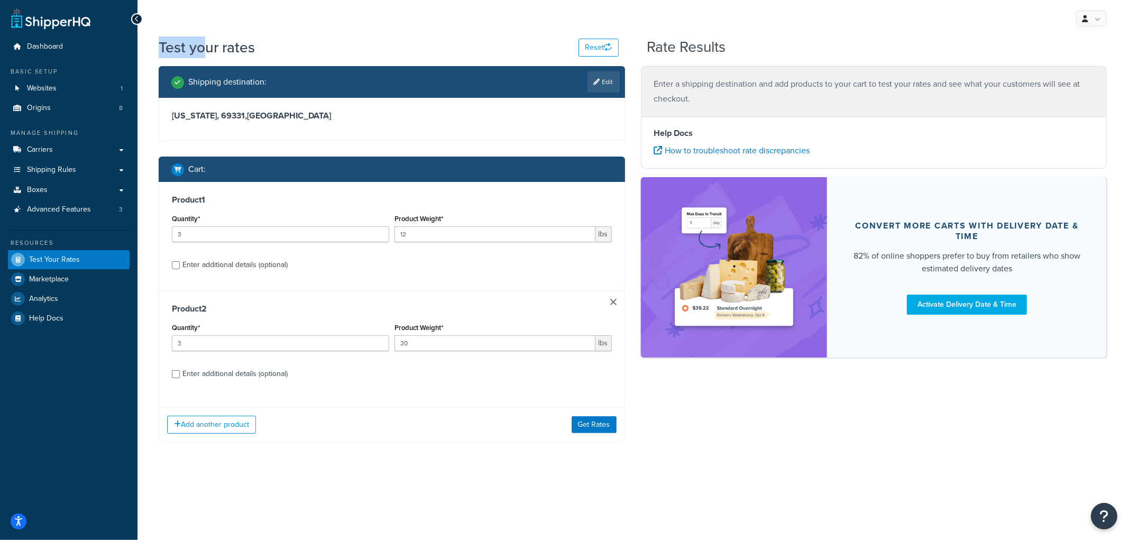
drag, startPoint x: 203, startPoint y: 47, endPoint x: 149, endPoint y: 49, distance: 54.5
click at [149, 49] on div "Test your rates Reset Rate Results Shipping destination : Edit Nebraska, 69331 …" at bounding box center [632, 260] width 990 height 447
drag, startPoint x: 152, startPoint y: 48, endPoint x: 206, endPoint y: 44, distance: 54.0
click at [206, 44] on div "Test your rates Reset Rate Results Shipping destination : Edit Nebraska, 69331 …" at bounding box center [632, 260] width 990 height 447
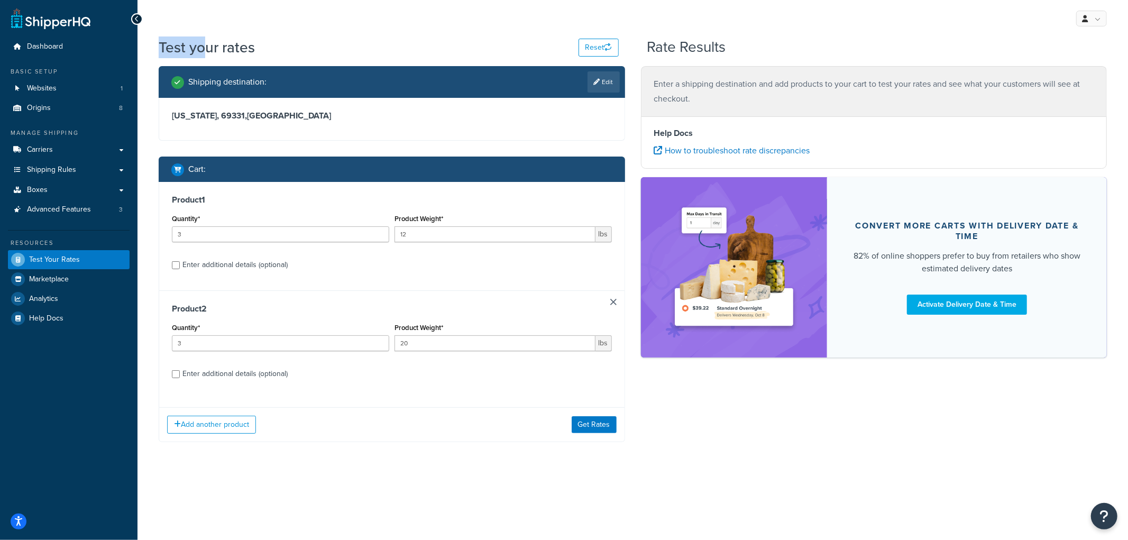
click at [206, 44] on h1 "Test your rates" at bounding box center [207, 47] width 96 height 21
drag, startPoint x: 201, startPoint y: 49, endPoint x: 157, endPoint y: 50, distance: 43.9
click at [157, 50] on div "Test your rates Reset Rate Results Shipping destination : Edit Nebraska, 69331 …" at bounding box center [632, 260] width 990 height 447
drag, startPoint x: 157, startPoint y: 44, endPoint x: 205, endPoint y: 48, distance: 47.7
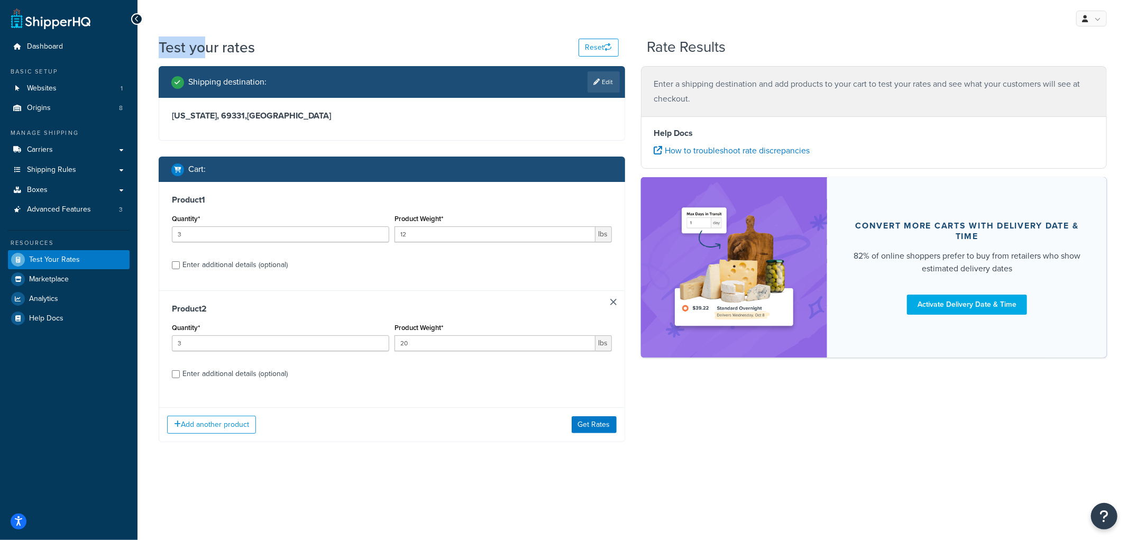
click at [205, 48] on div "Test your rates Reset Rate Results Shipping destination : Edit Nebraska, 69331 …" at bounding box center [632, 260] width 990 height 447
click at [205, 48] on h1 "Test your rates" at bounding box center [207, 47] width 96 height 21
drag, startPoint x: 204, startPoint y: 47, endPoint x: 150, endPoint y: 50, distance: 54.0
click at [150, 50] on div "Test your rates Reset Rate Results Shipping destination : Edit Nebraska, 69331 …" at bounding box center [632, 260] width 990 height 447
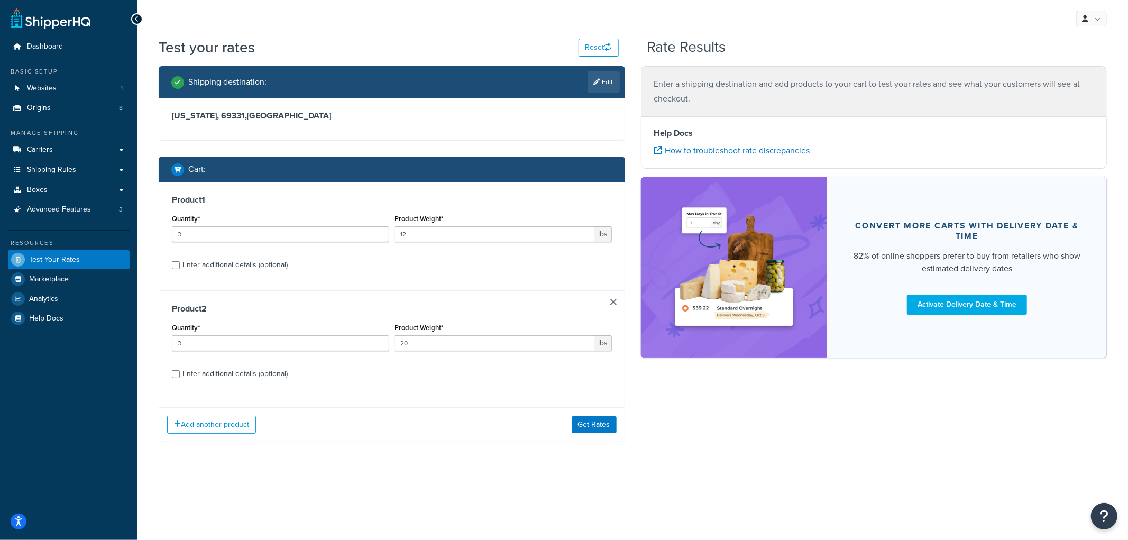
click at [268, 262] on div "Enter additional details (optional)" at bounding box center [234, 265] width 105 height 15
click at [180, 262] on input "Enter additional details (optional)" at bounding box center [176, 265] width 8 height 8
checkbox input "true"
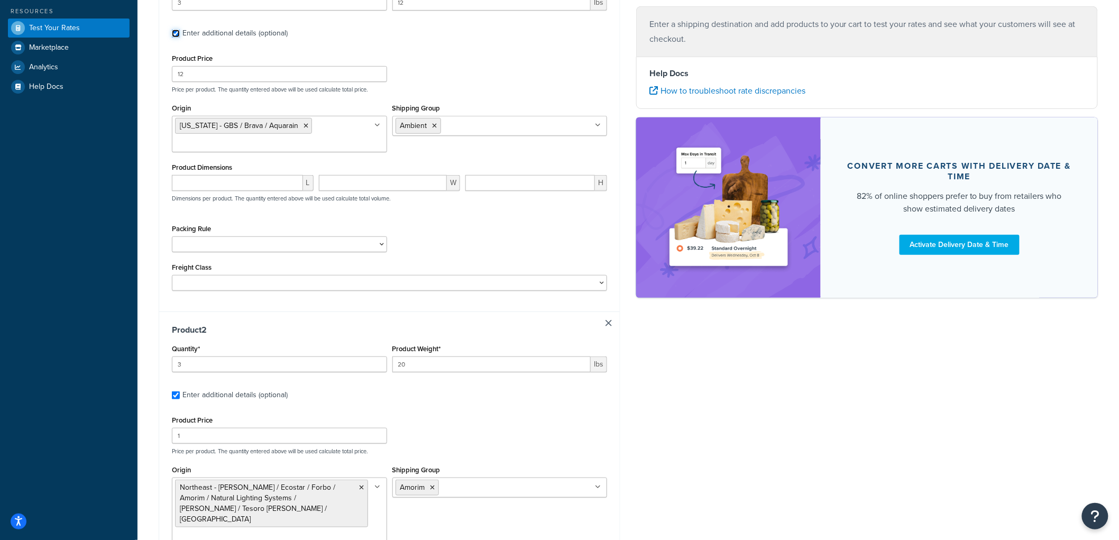
scroll to position [235, 0]
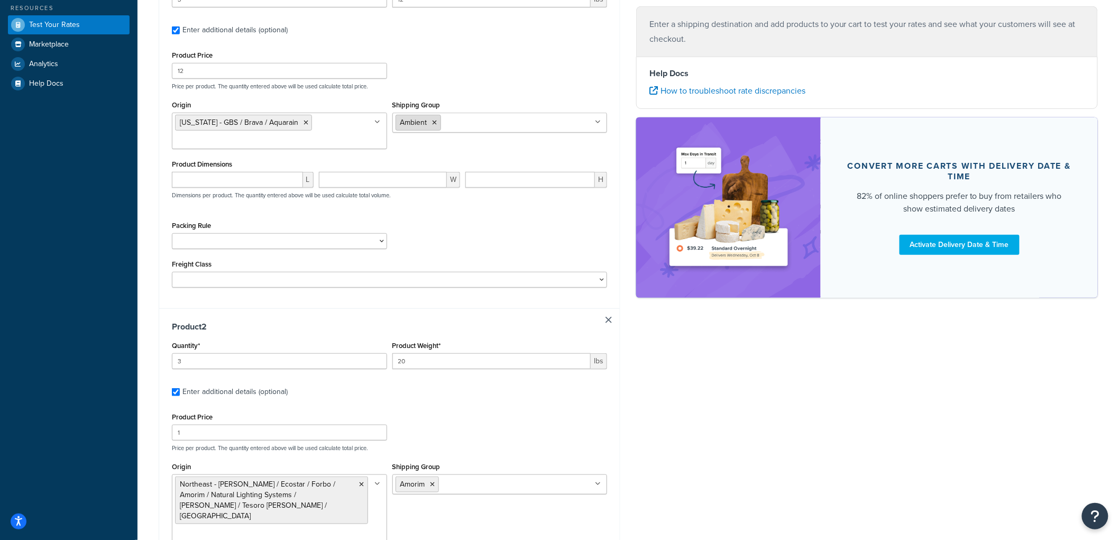
click at [434, 123] on icon at bounding box center [435, 123] width 5 height 6
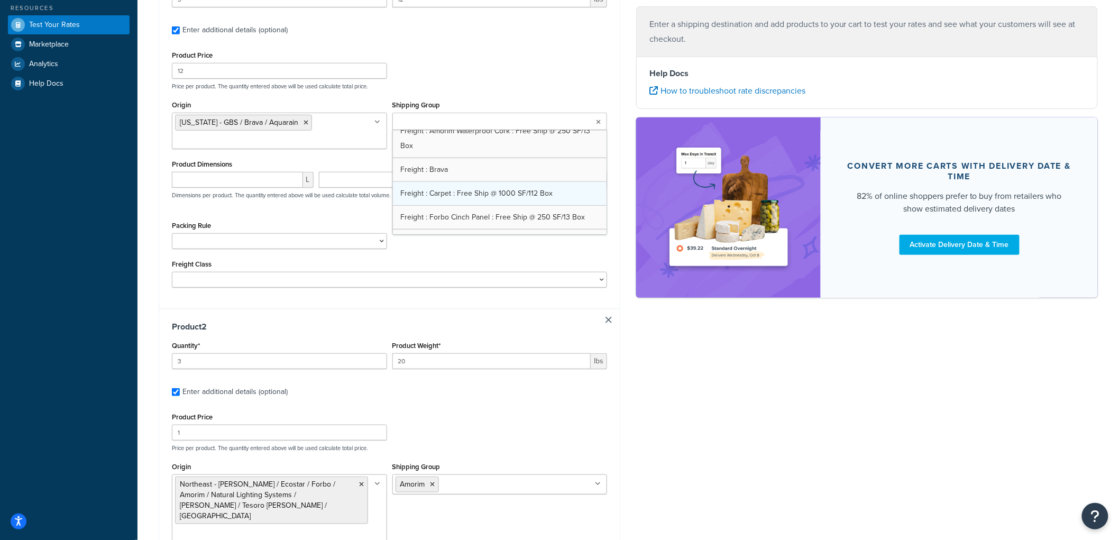
scroll to position [343, 0]
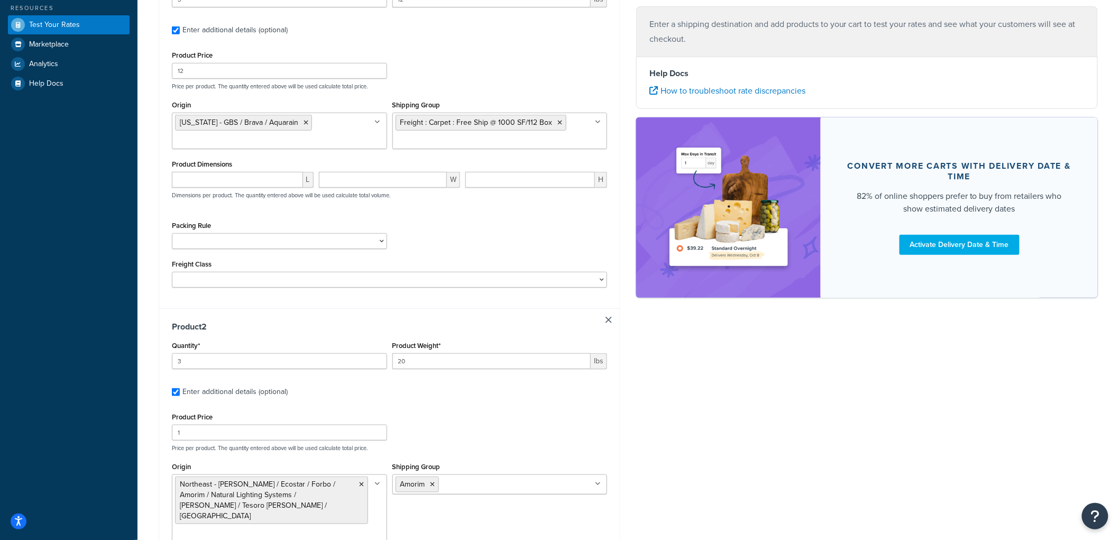
click at [458, 73] on div "Product Price 12 Price per product. The quantity entered above will be used cal…" at bounding box center [389, 69] width 440 height 42
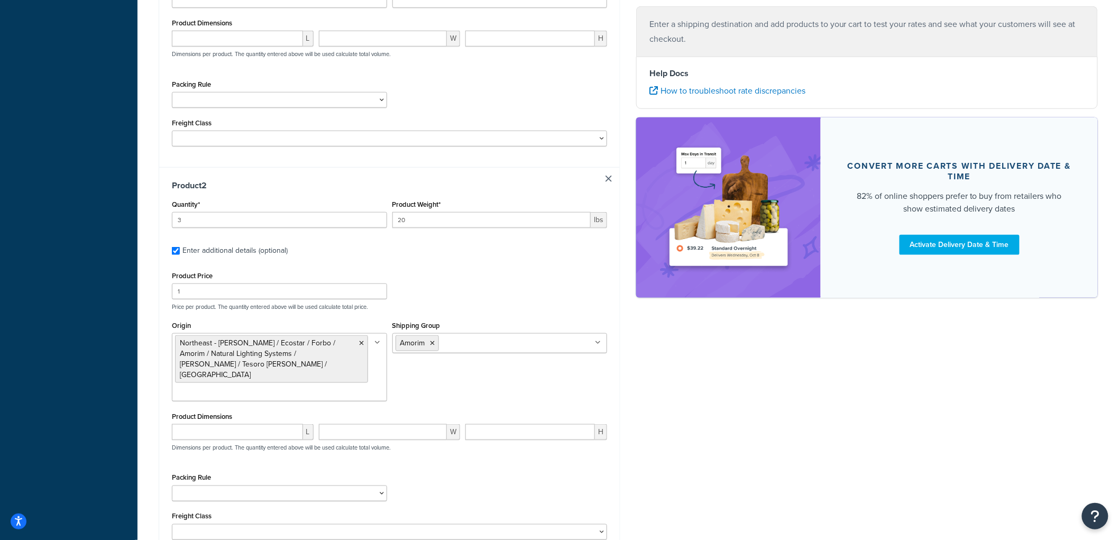
scroll to position [411, 0]
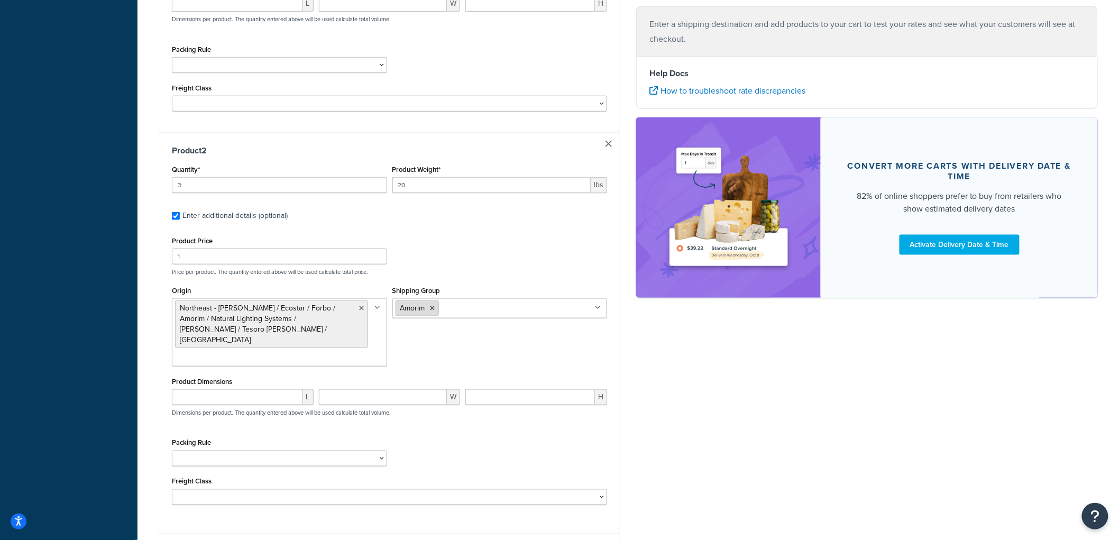
click at [433, 311] on icon at bounding box center [432, 308] width 5 height 6
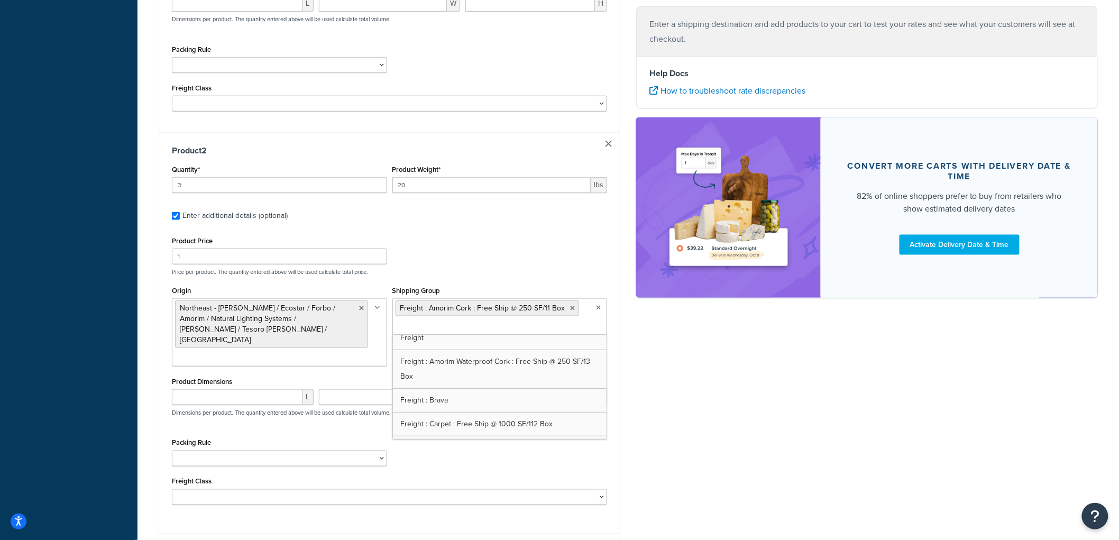
scroll to position [284, 0]
click at [640, 353] on div "Shipping destination : Edit Nebraska, 69331 , United States Cart : Product 1 Qu…" at bounding box center [628, 119] width 955 height 929
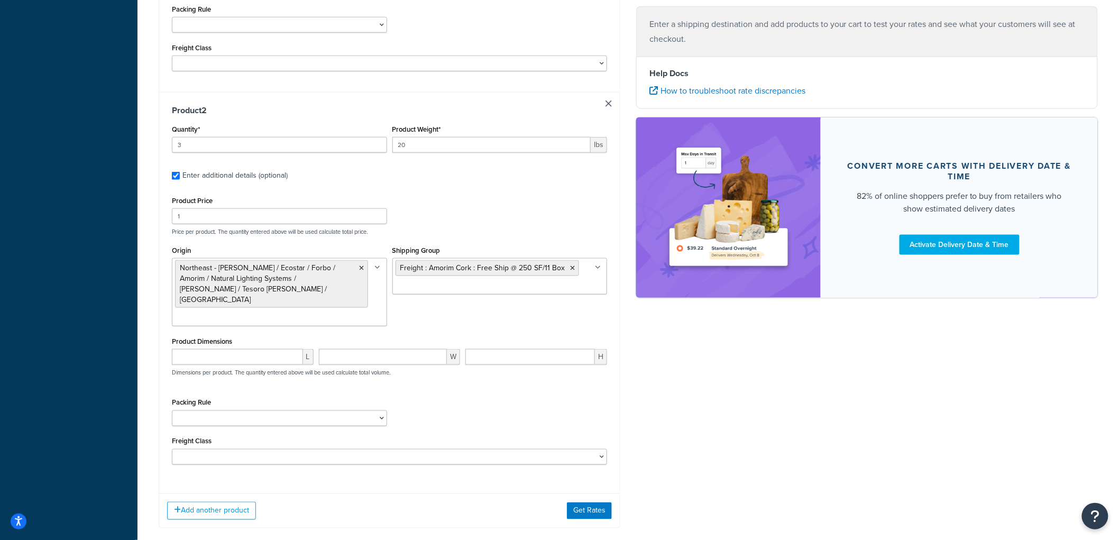
scroll to position [490, 0]
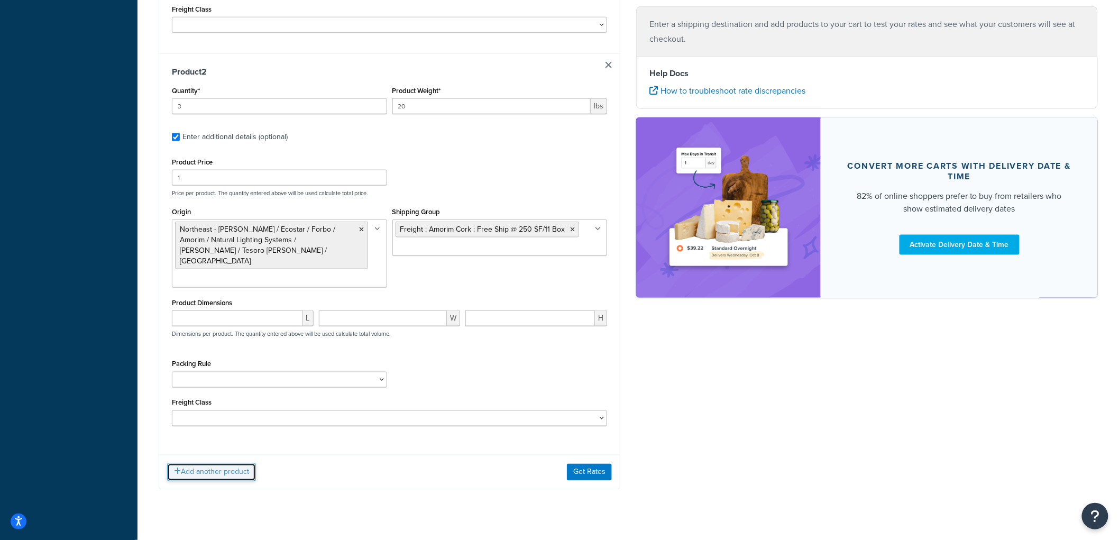
click at [212, 463] on button "Add another product" at bounding box center [211, 472] width 89 height 18
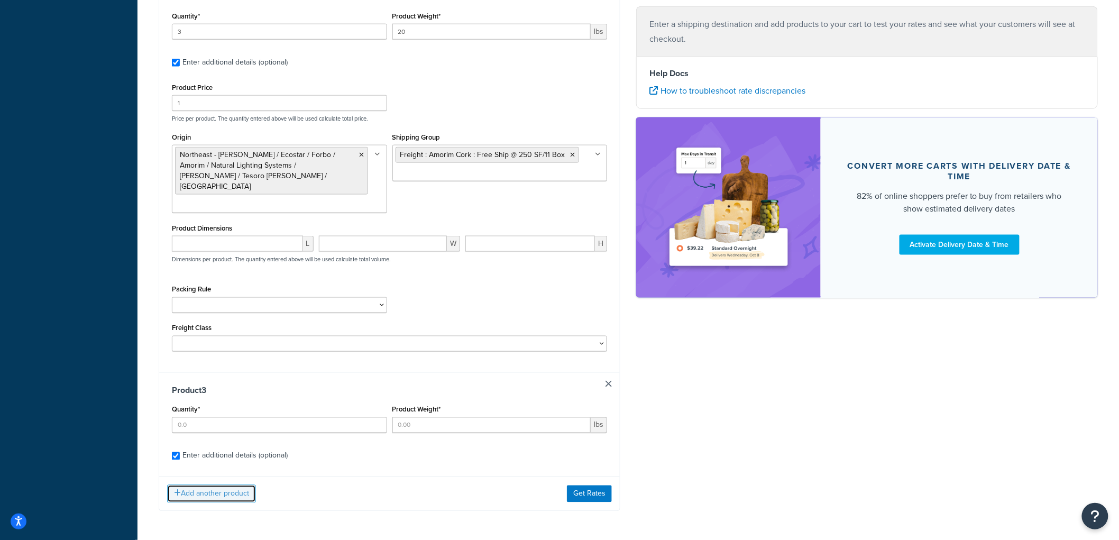
scroll to position [580, 0]
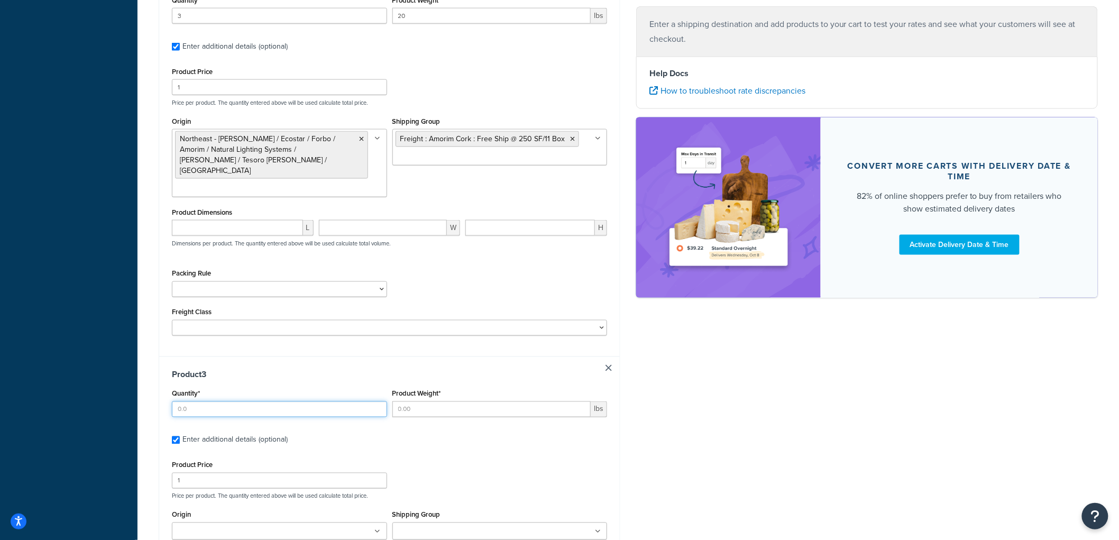
click at [220, 401] on input "Quantity*" at bounding box center [279, 409] width 215 height 16
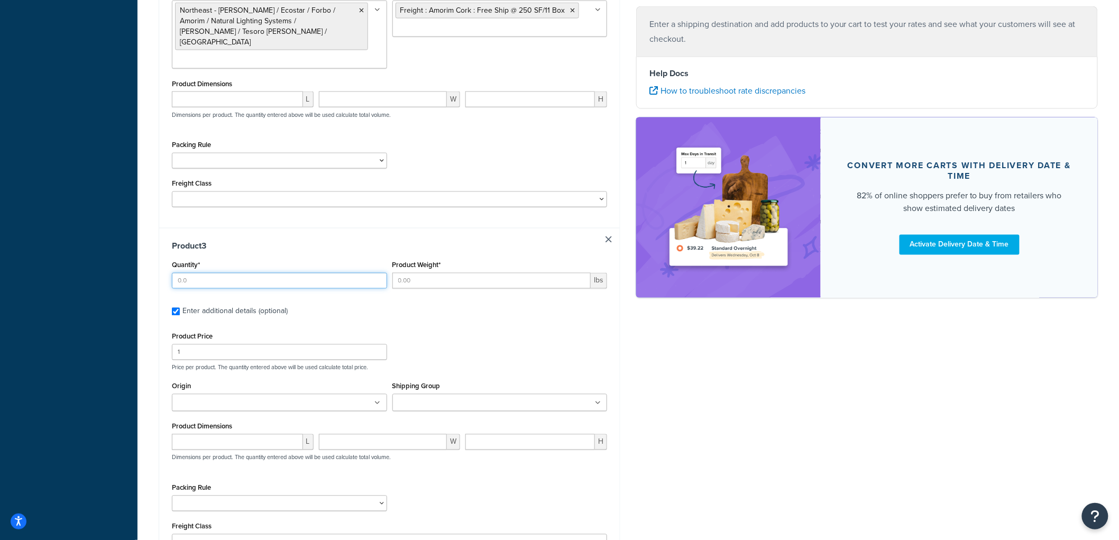
scroll to position [757, 0]
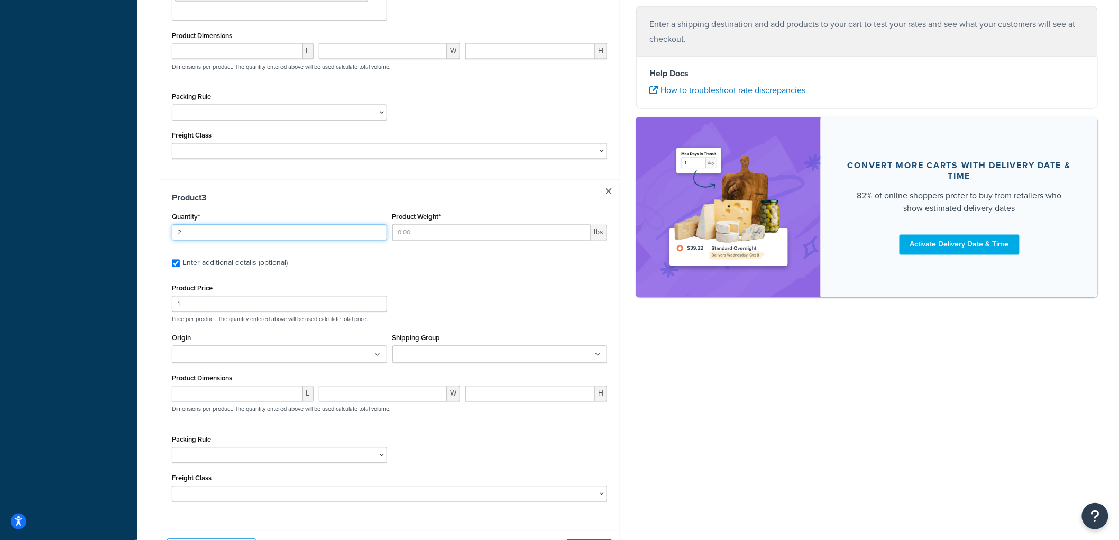
type input "2"
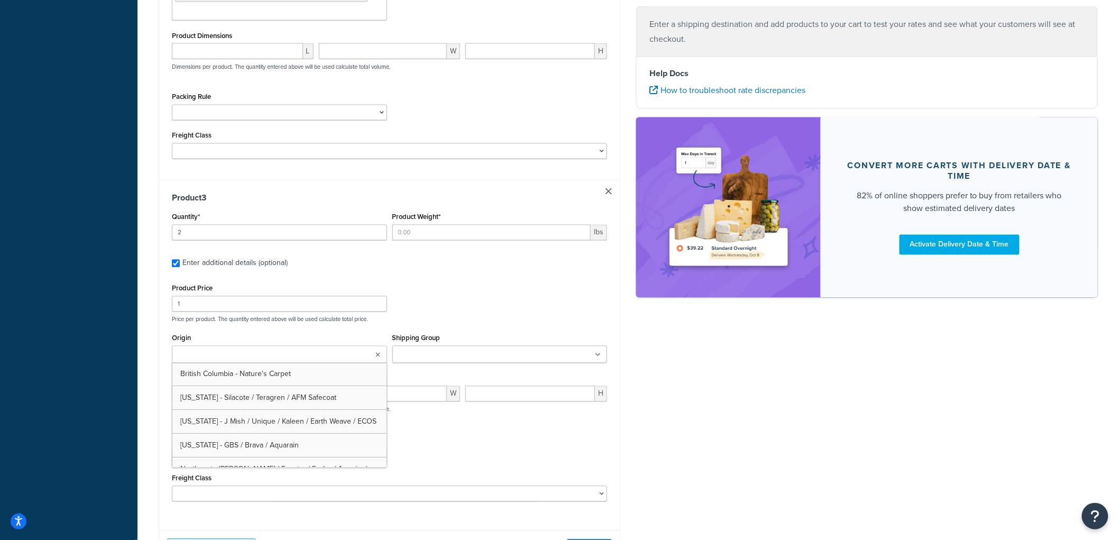
click at [259, 346] on ul at bounding box center [279, 354] width 215 height 17
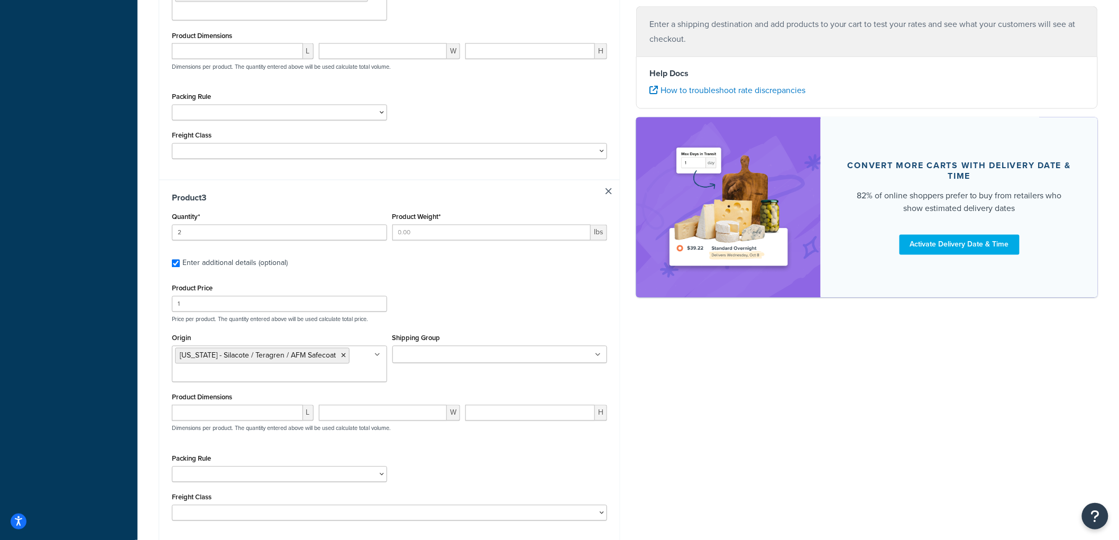
click at [420, 350] on input "Shipping Group" at bounding box center [443, 356] width 94 height 12
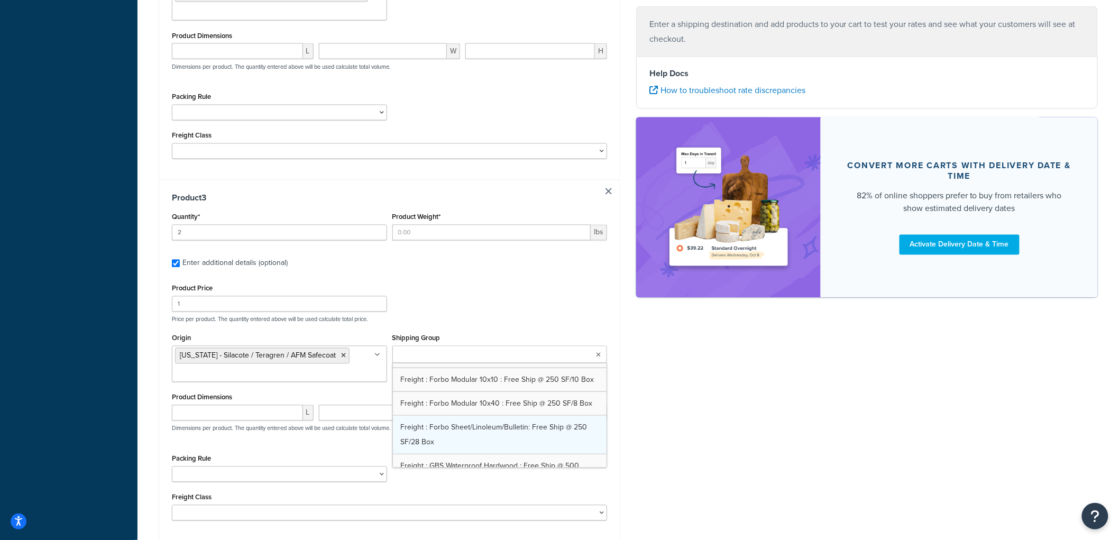
scroll to position [529, 0]
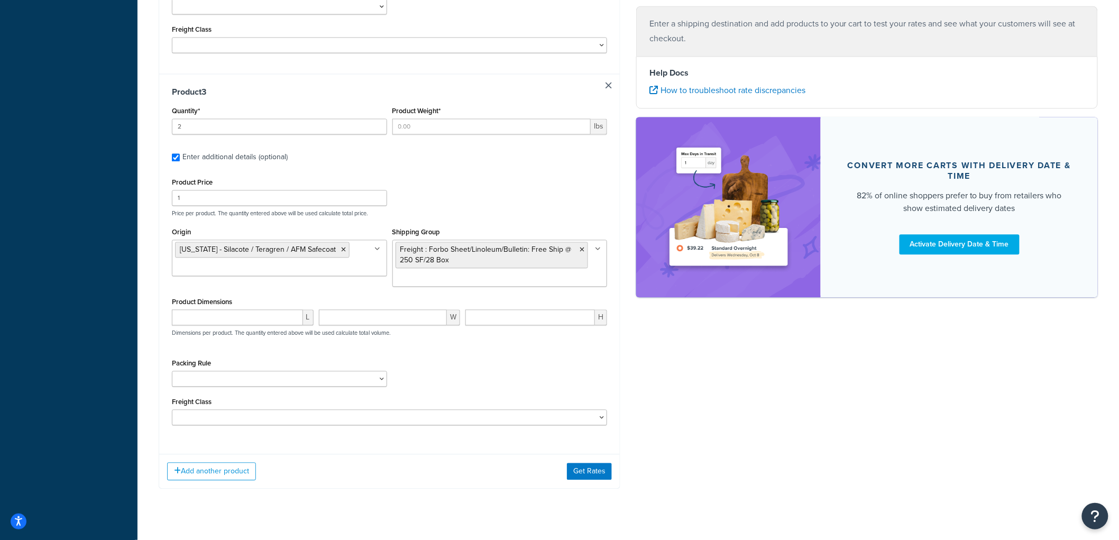
scroll to position [864, 0]
click at [577, 462] on button "Get Rates" at bounding box center [589, 470] width 45 height 17
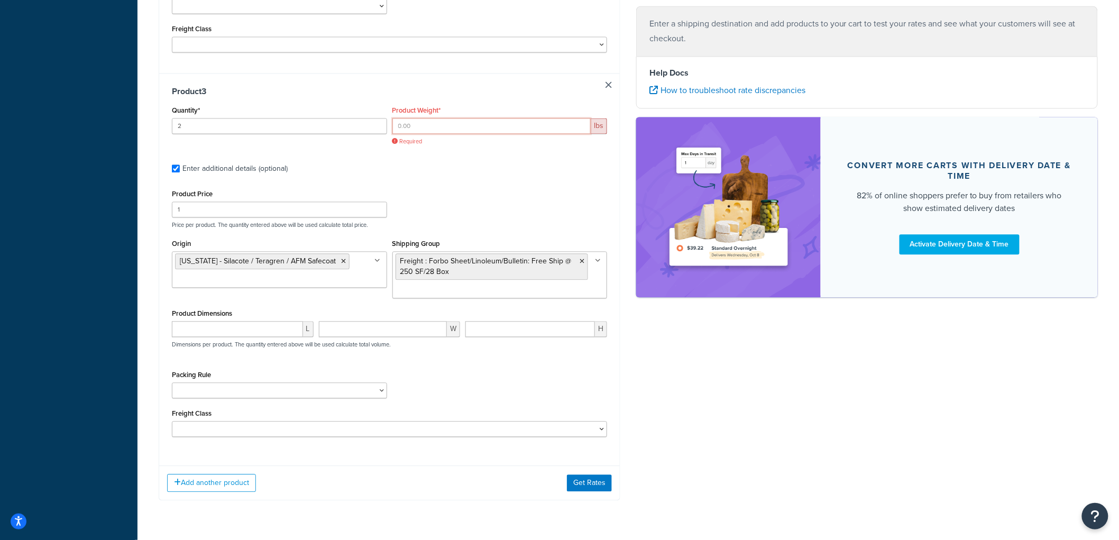
click at [454, 118] on input "Product Weight*" at bounding box center [491, 126] width 199 height 16
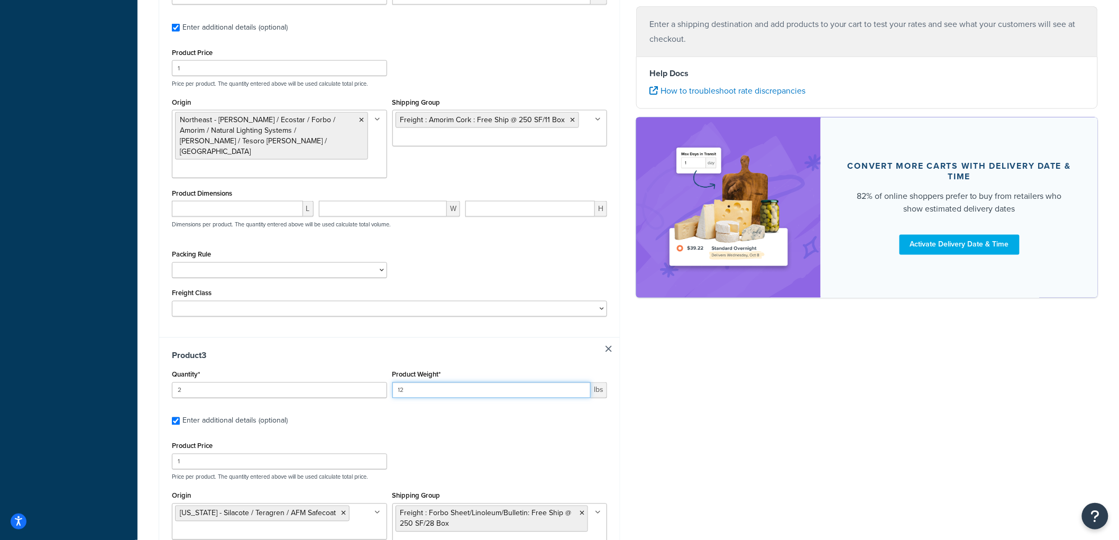
scroll to position [628, 0]
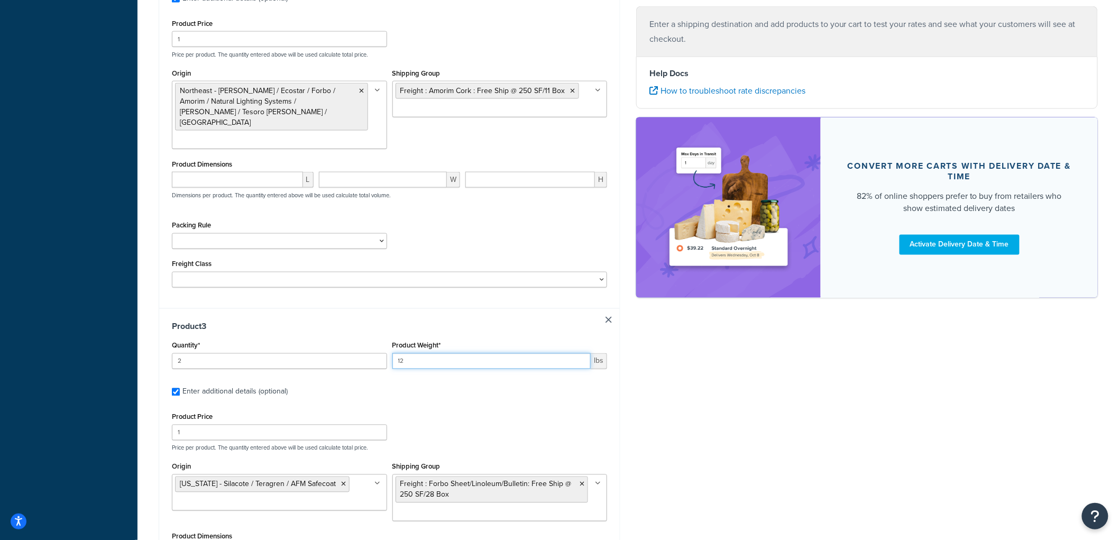
drag, startPoint x: 415, startPoint y: 337, endPoint x: 379, endPoint y: 335, distance: 36.5
click at [379, 338] on div "Quantity* 2 Product Weight* 12 lbs" at bounding box center [389, 357] width 440 height 39
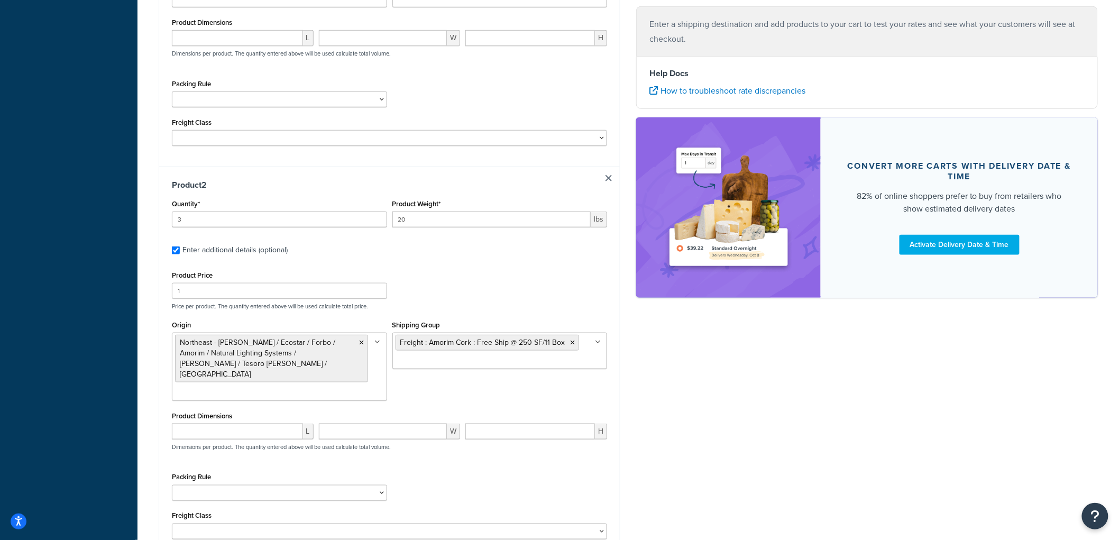
scroll to position [159, 0]
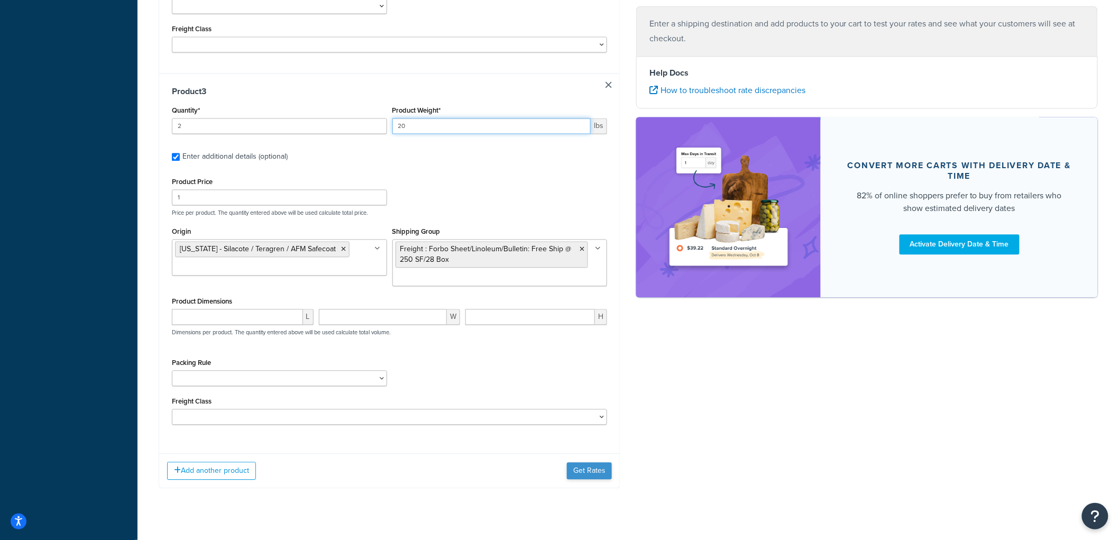
type input "20"
click at [595, 462] on button "Get Rates" at bounding box center [589, 470] width 45 height 17
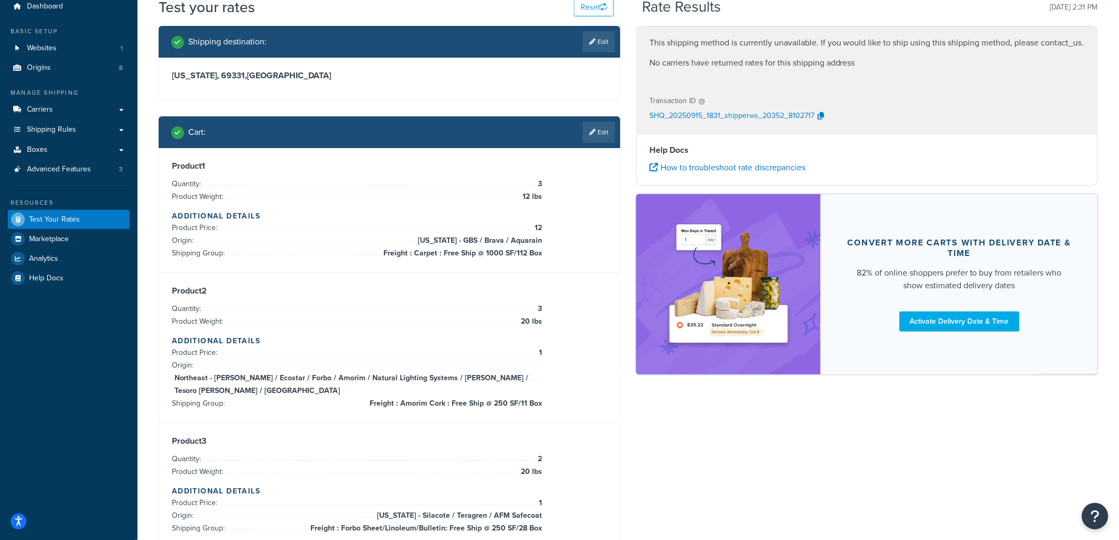
scroll to position [104, 0]
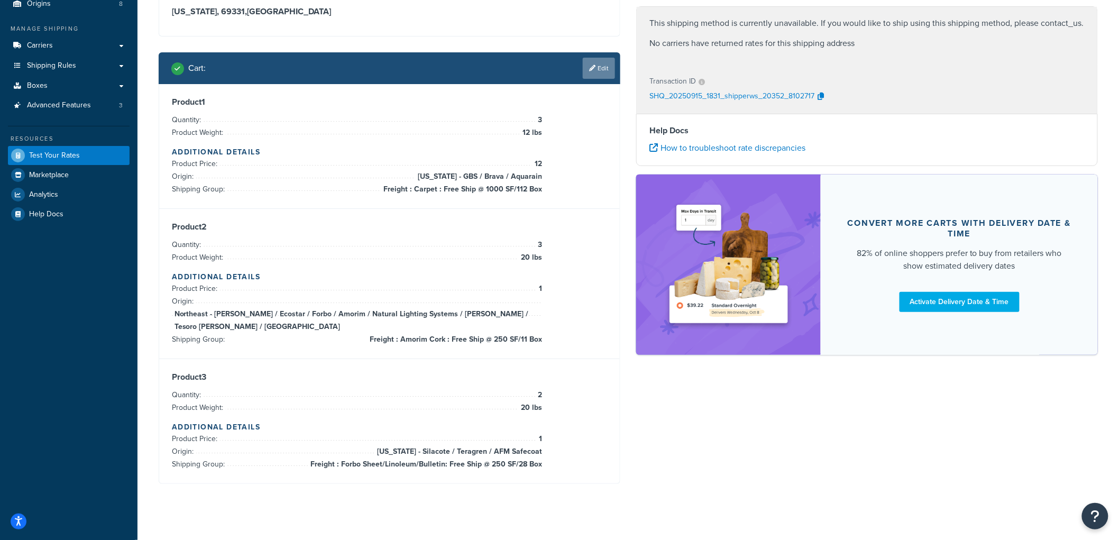
click at [594, 61] on link "Edit" at bounding box center [599, 68] width 32 height 21
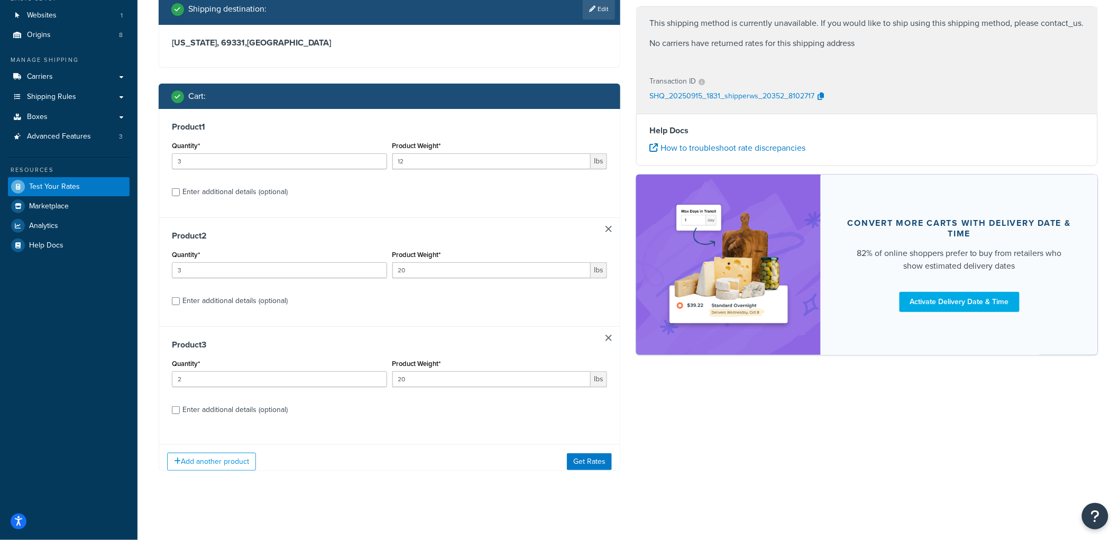
scroll to position [81, 0]
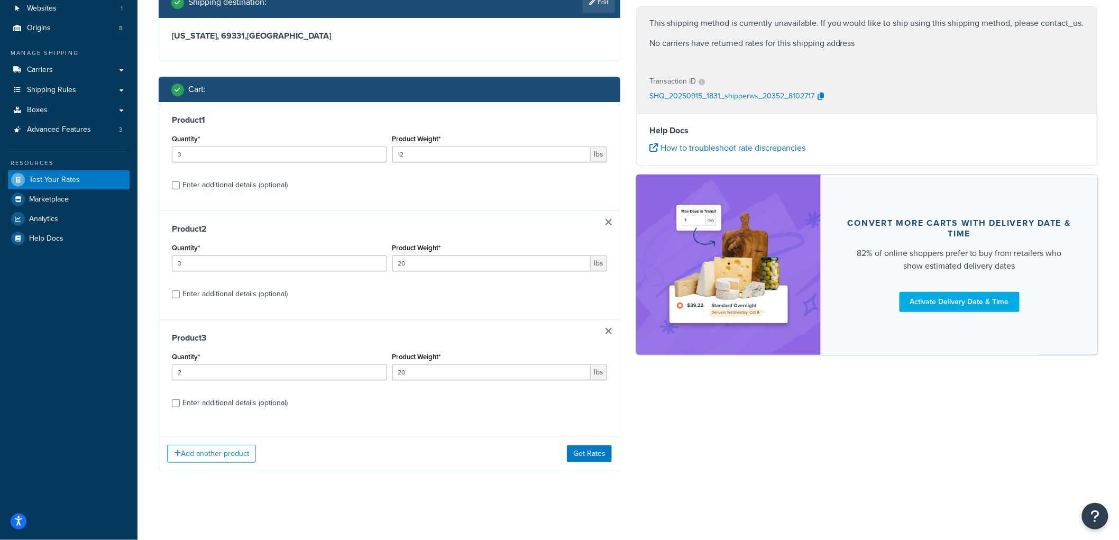
click at [214, 291] on div "Enter additional details (optional)" at bounding box center [234, 294] width 105 height 15
click at [180, 291] on input "Enter additional details (optional)" at bounding box center [176, 294] width 8 height 8
checkbox input "true"
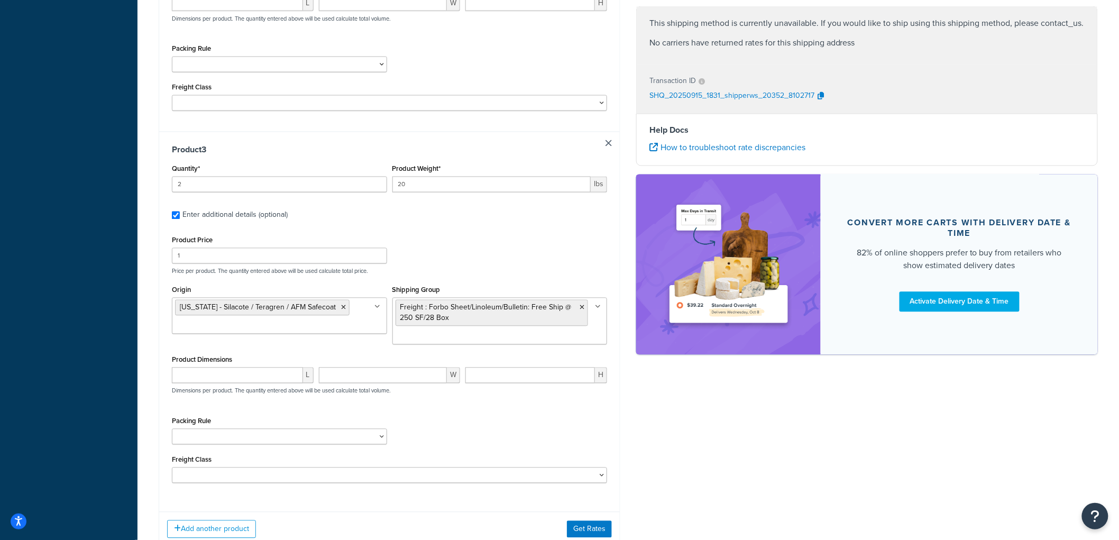
click at [610, 140] on link at bounding box center [608, 143] width 6 height 6
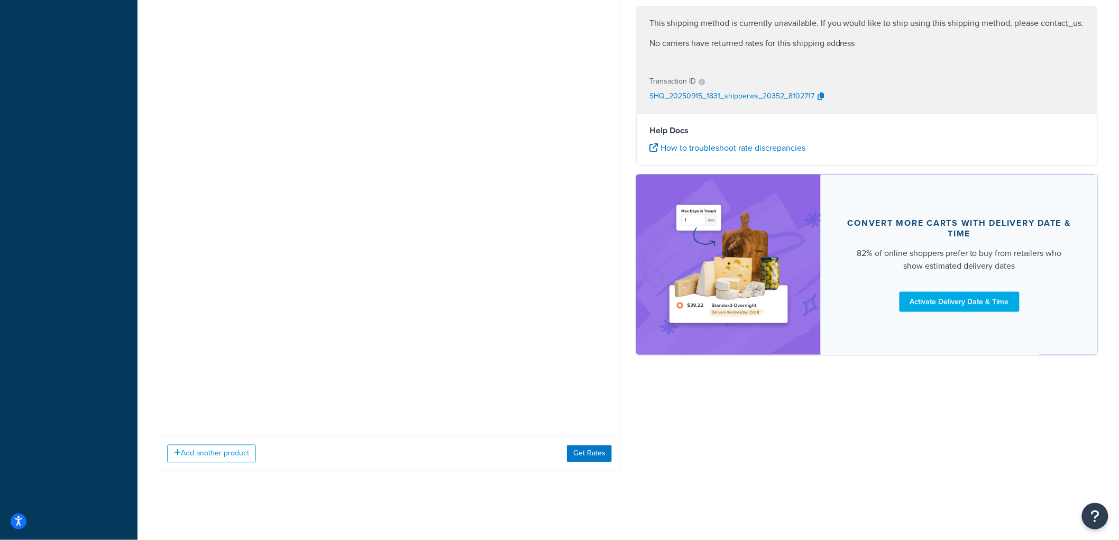
checkbox input "false"
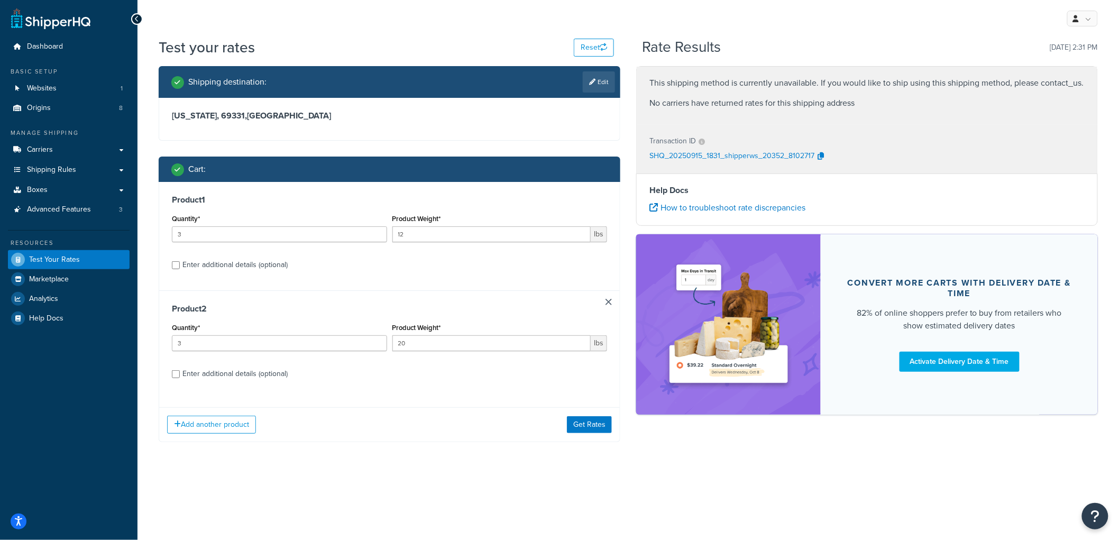
scroll to position [0, 0]
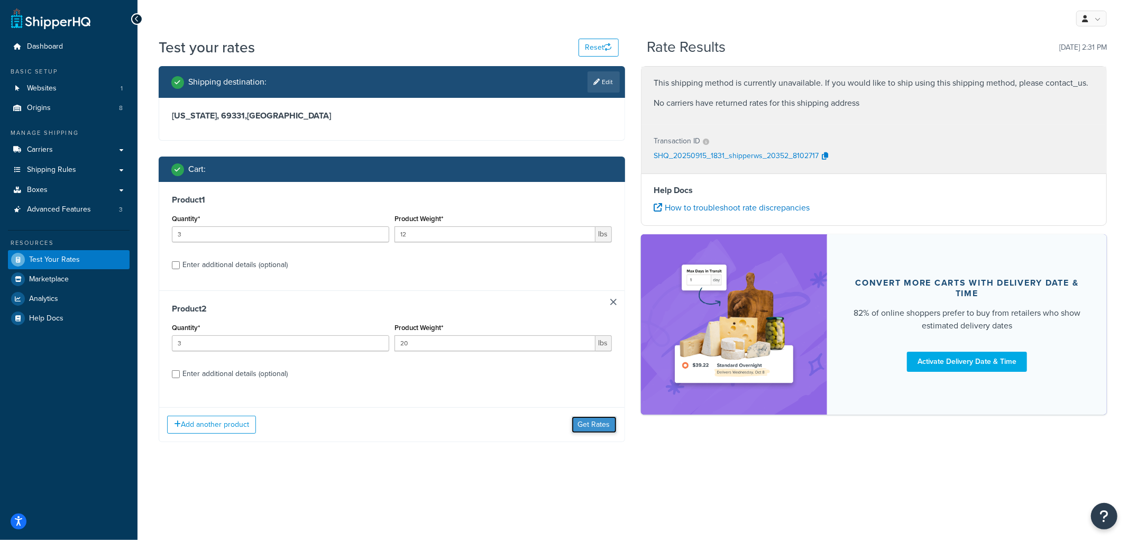
click at [580, 429] on button "Get Rates" at bounding box center [594, 424] width 45 height 17
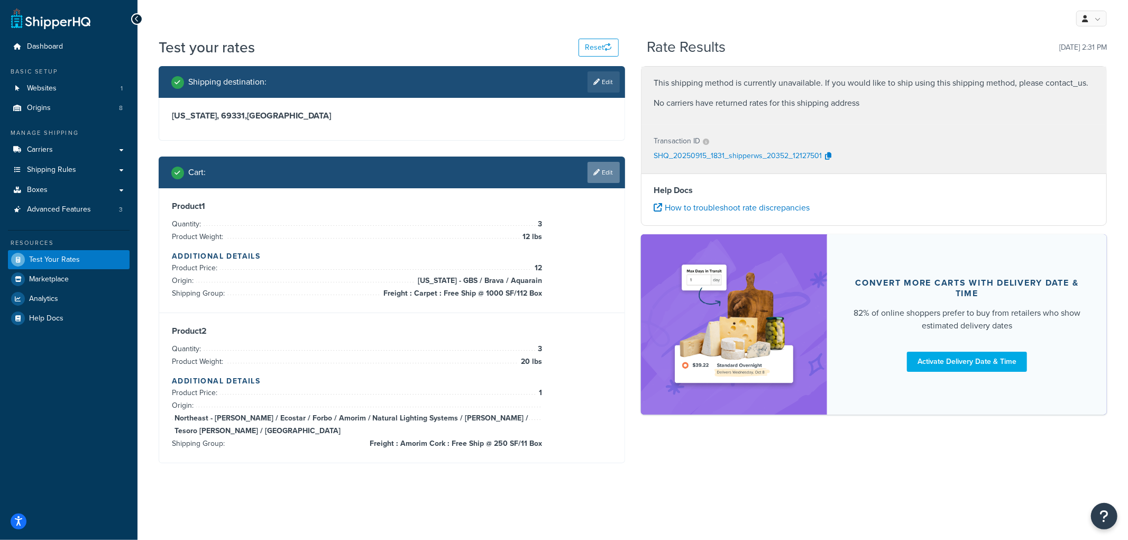
click at [609, 181] on link "Edit" at bounding box center [603, 172] width 32 height 21
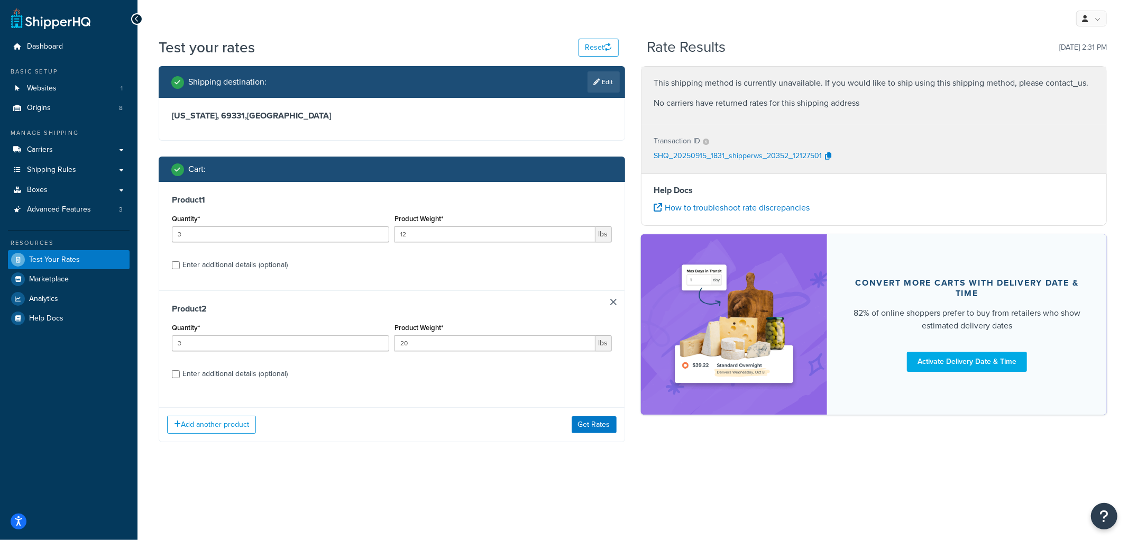
click at [611, 302] on link at bounding box center [613, 302] width 6 height 6
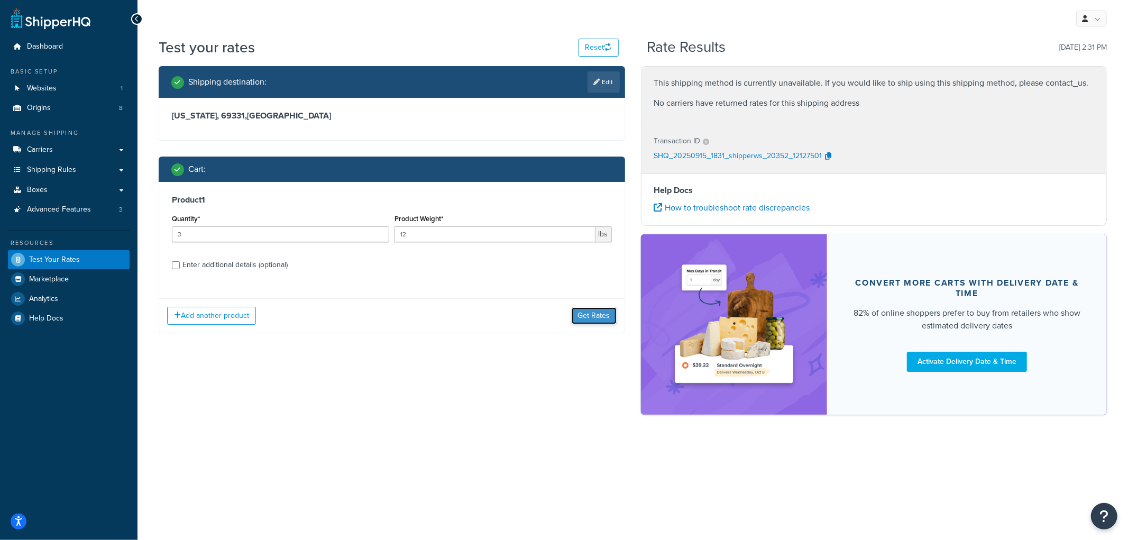
click at [590, 319] on button "Get Rates" at bounding box center [594, 315] width 45 height 17
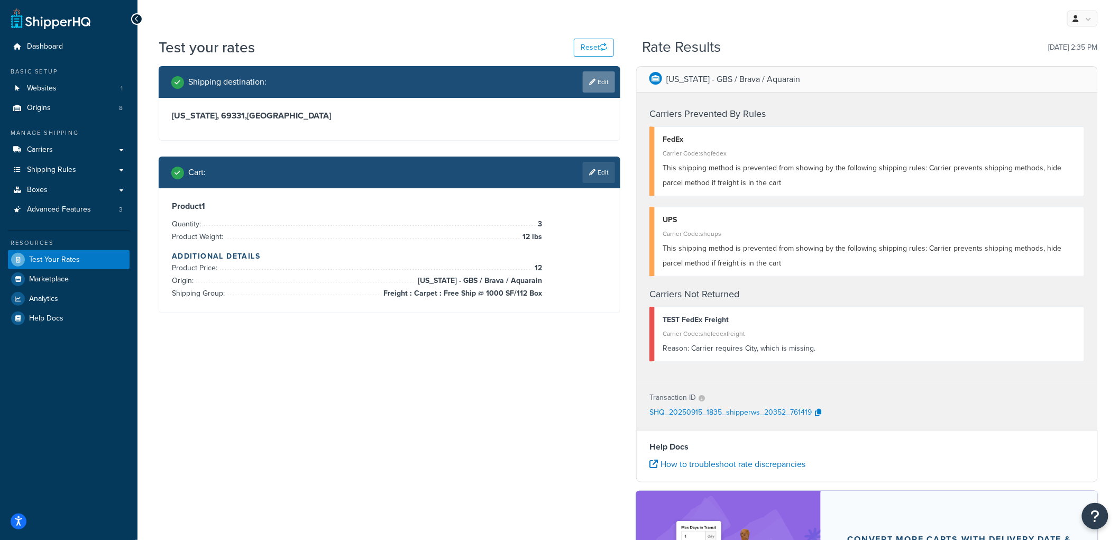
click at [607, 89] on link "Edit" at bounding box center [599, 81] width 32 height 21
select select "NE"
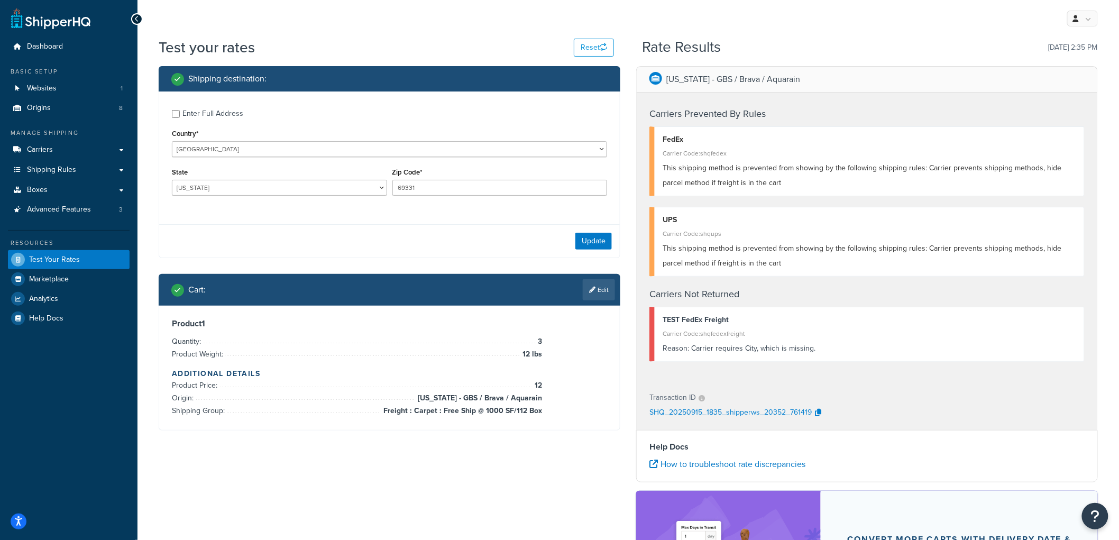
click at [208, 116] on div "Enter Full Address" at bounding box center [212, 113] width 61 height 15
click at [180, 116] on input "Enter Full Address" at bounding box center [176, 114] width 8 height 8
checkbox input "true"
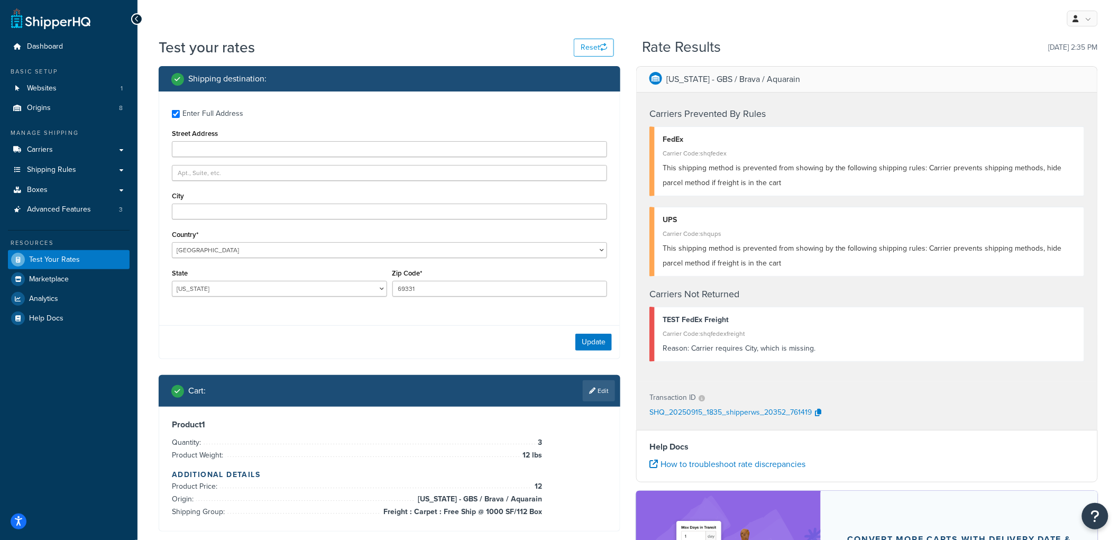
click at [197, 202] on div "City" at bounding box center [389, 204] width 435 height 31
click at [198, 209] on input "City" at bounding box center [389, 212] width 435 height 16
type input "Angora"
click at [578, 342] on button "Update" at bounding box center [593, 342] width 36 height 17
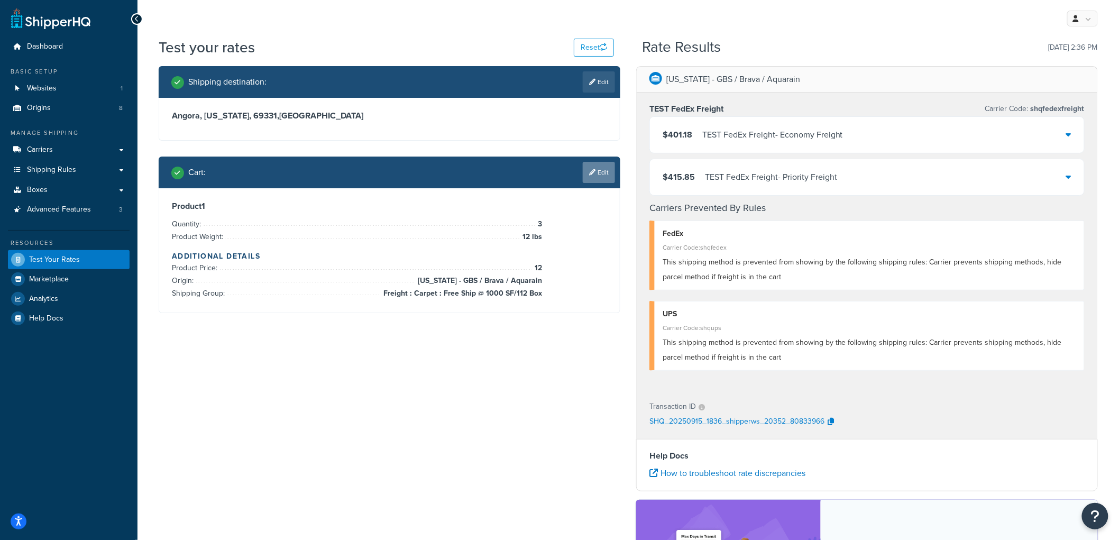
click at [607, 180] on link "Edit" at bounding box center [599, 172] width 32 height 21
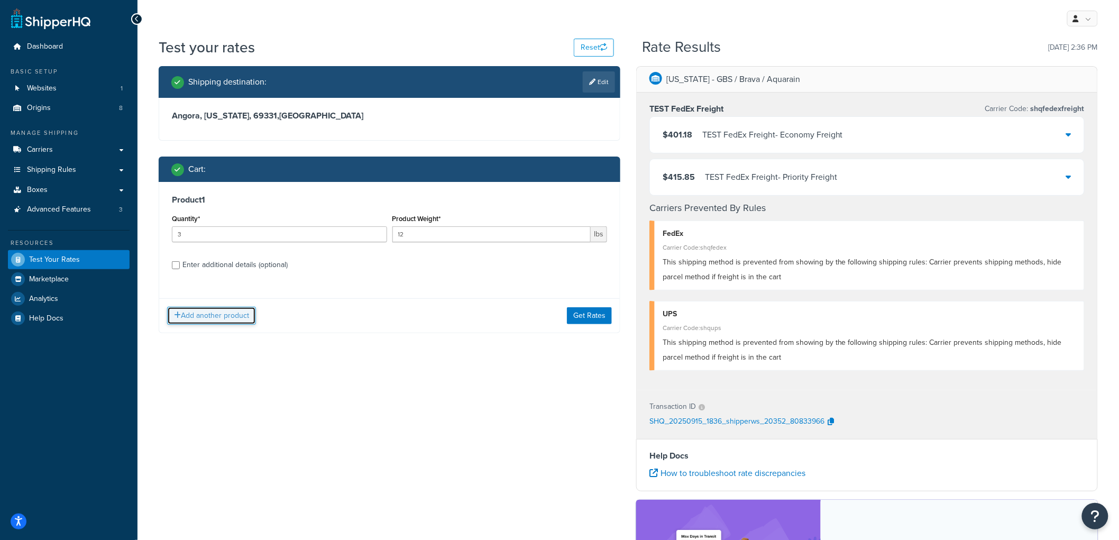
click at [220, 316] on button "Add another product" at bounding box center [211, 316] width 89 height 18
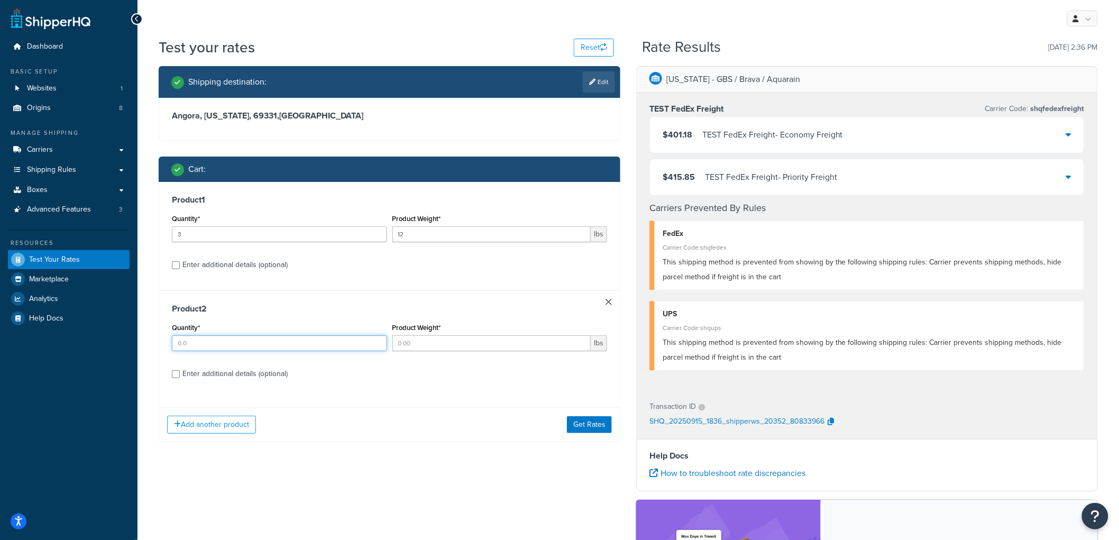
drag, startPoint x: 216, startPoint y: 340, endPoint x: 143, endPoint y: 330, distance: 73.7
click at [143, 334] on div "Test your rates Reset Rate Results 09/15/2025, 2:36 PM Shipping destination : E…" at bounding box center [627, 377] width 981 height 680
type input "3"
click at [476, 343] on input "Product Weight*" at bounding box center [491, 343] width 199 height 16
type input "44"
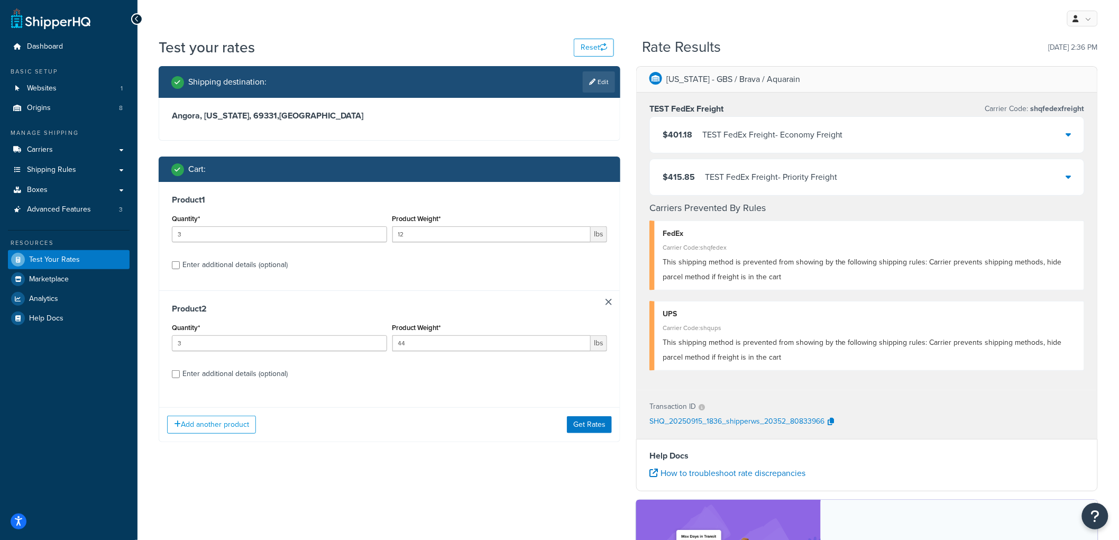
click at [240, 371] on div "Enter additional details (optional)" at bounding box center [234, 373] width 105 height 15
click at [180, 371] on input "Enter additional details (optional)" at bounding box center [176, 374] width 8 height 8
checkbox input "true"
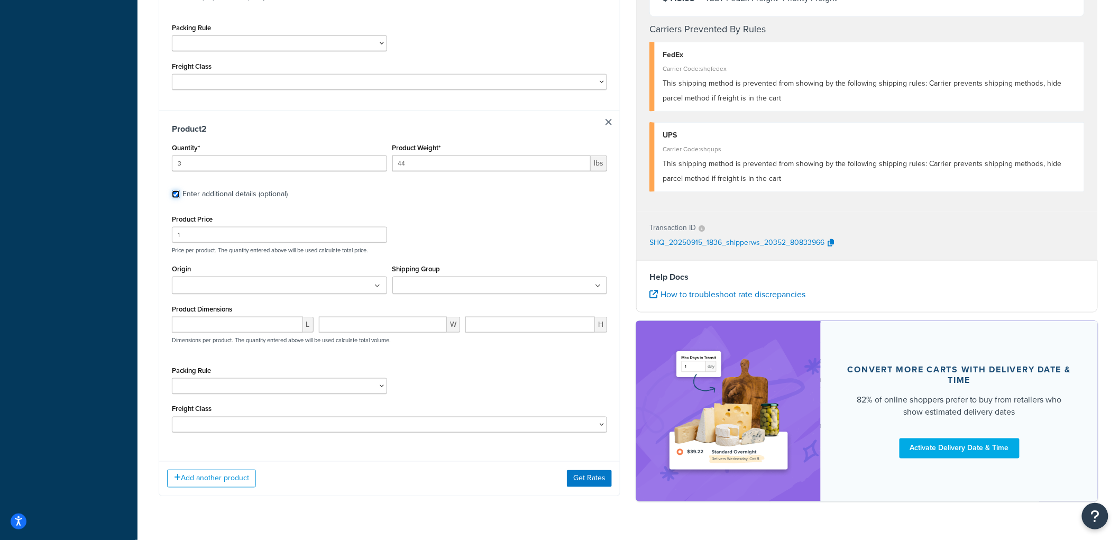
scroll to position [456, 0]
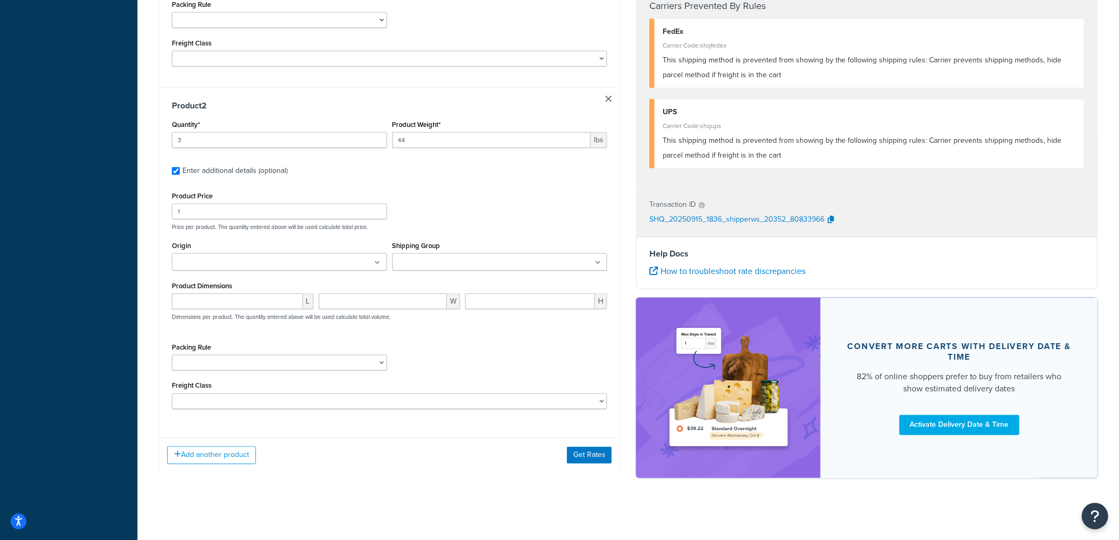
click at [310, 269] on ul at bounding box center [279, 261] width 215 height 17
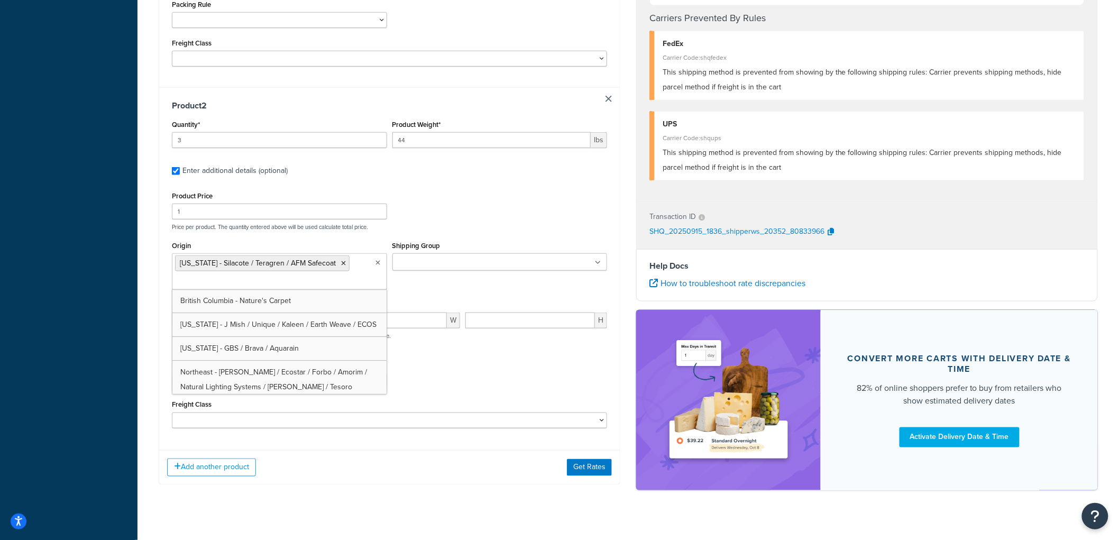
click at [437, 264] on input "Shipping Group" at bounding box center [443, 263] width 94 height 12
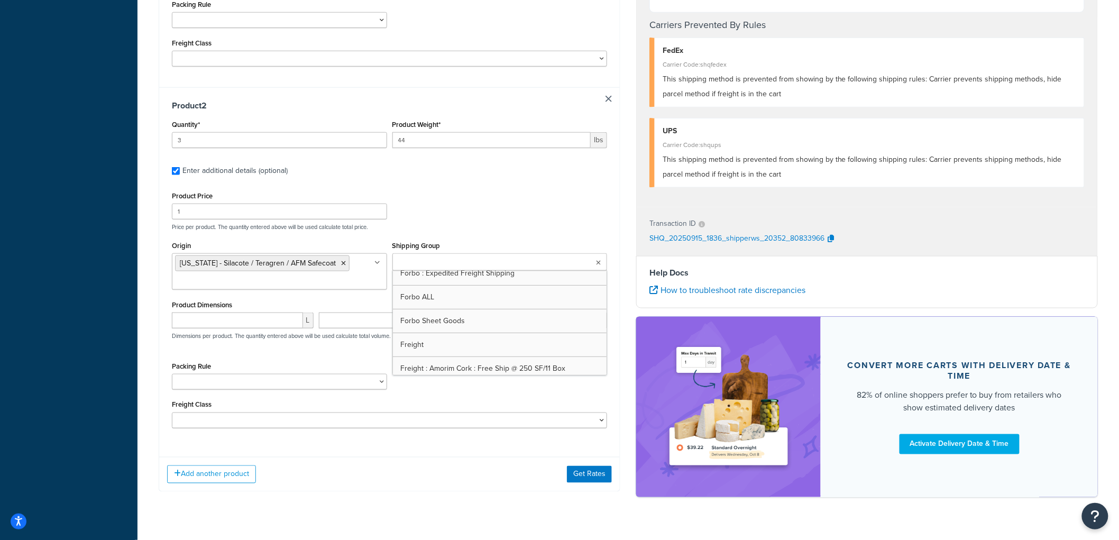
scroll to position [293, 0]
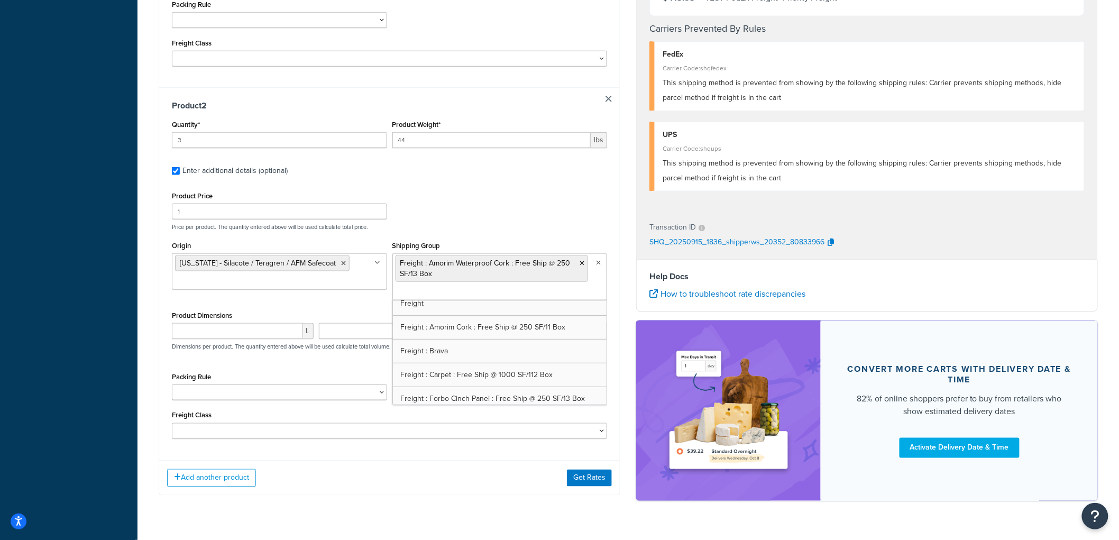
click at [437, 464] on div "Add another product Get Rates" at bounding box center [389, 478] width 461 height 34
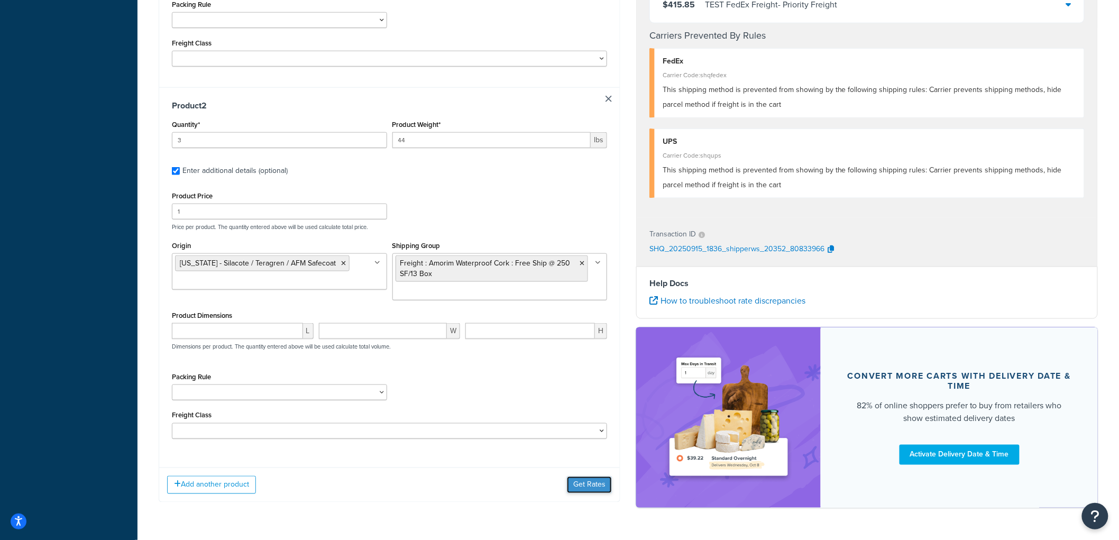
click at [578, 481] on button "Get Rates" at bounding box center [589, 484] width 45 height 17
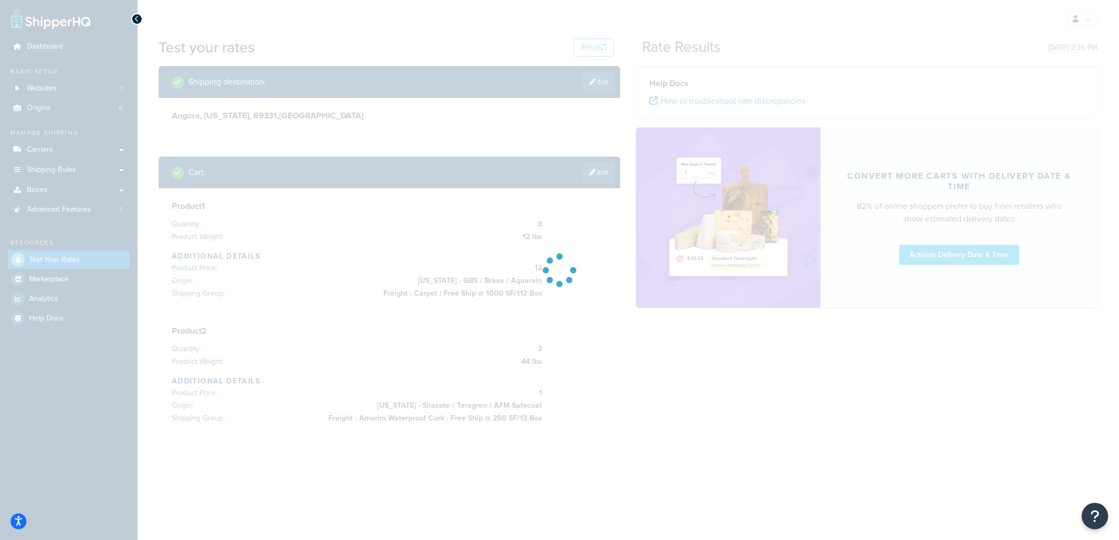
scroll to position [0, 0]
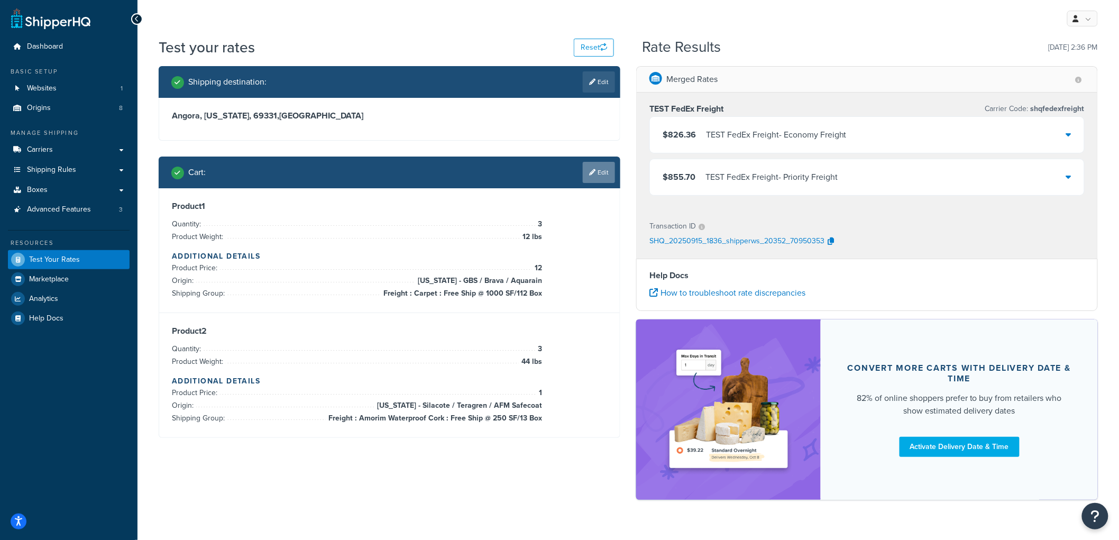
click at [610, 171] on link "Edit" at bounding box center [599, 172] width 32 height 21
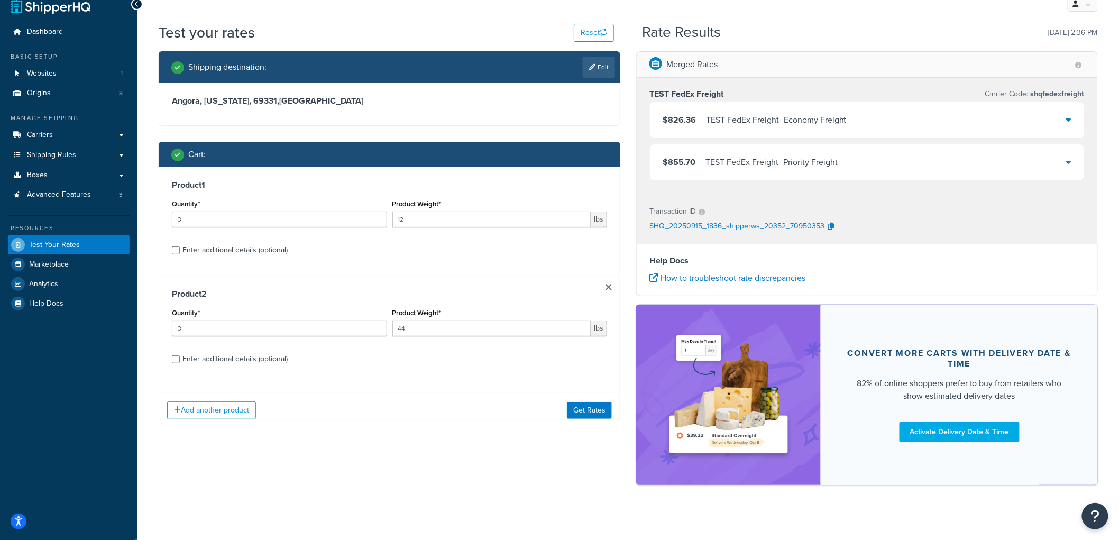
scroll to position [23, 0]
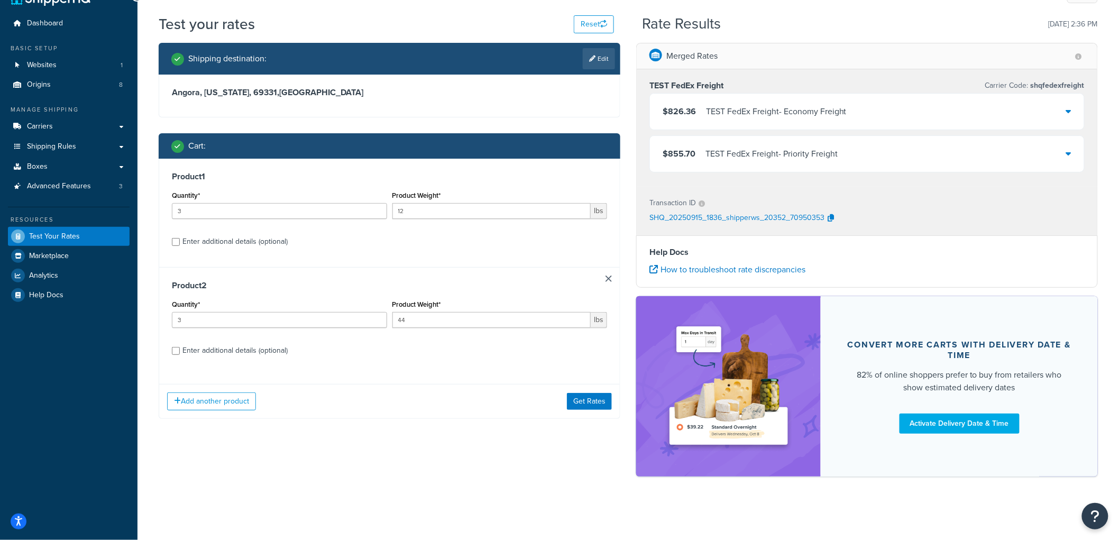
click at [262, 350] on div "Enter additional details (optional)" at bounding box center [234, 350] width 105 height 15
click at [180, 350] on input "Enter additional details (optional)" at bounding box center [176, 351] width 8 height 8
checkbox input "true"
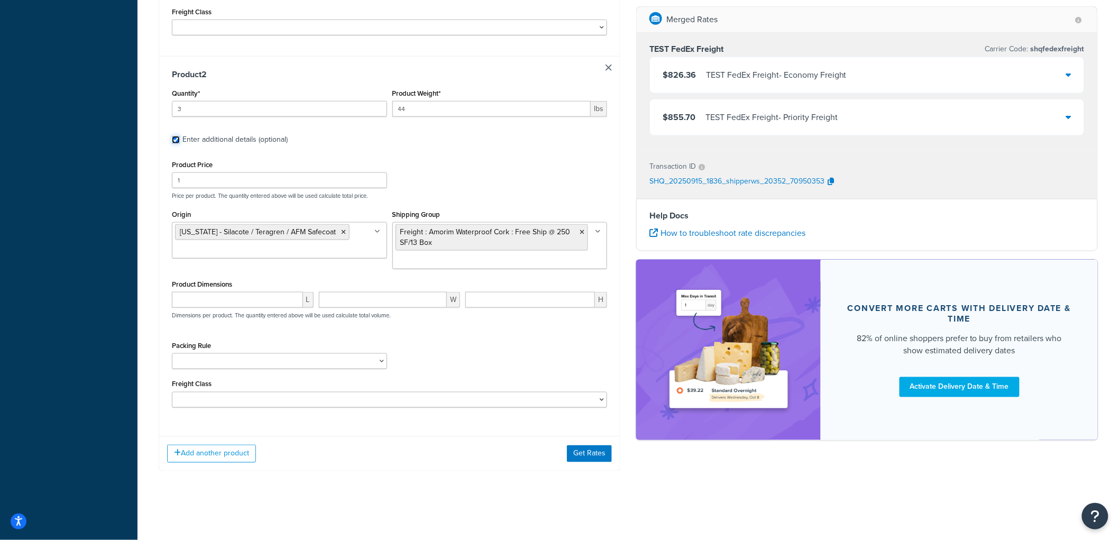
scroll to position [490, 0]
click at [224, 451] on button "Add another product" at bounding box center [211, 454] width 89 height 18
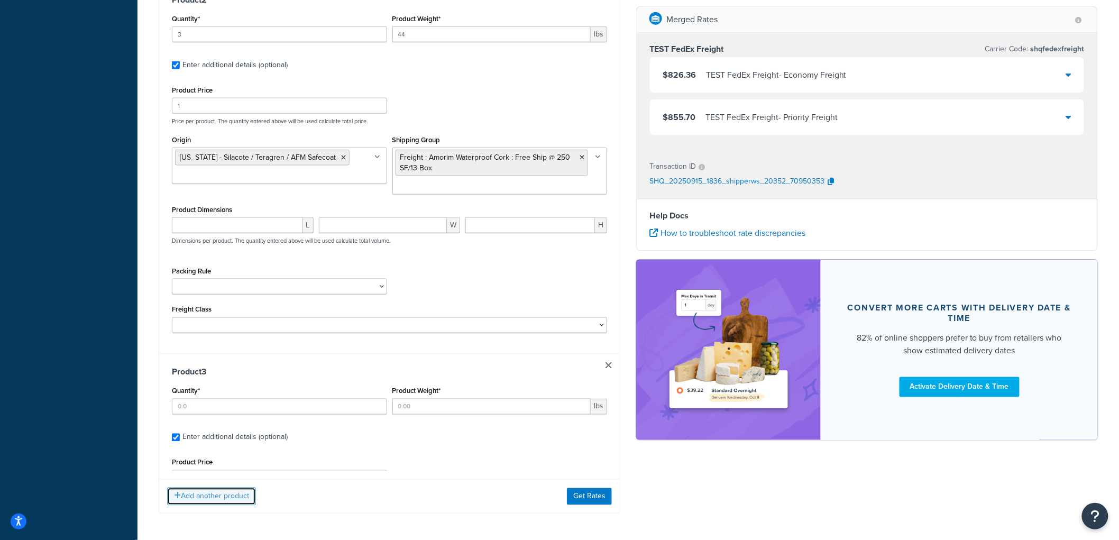
scroll to position [563, 0]
click at [207, 401] on input "Quantity*" at bounding box center [279, 405] width 215 height 16
type input "3"
click at [405, 406] on input "Product Weight*" at bounding box center [491, 405] width 199 height 16
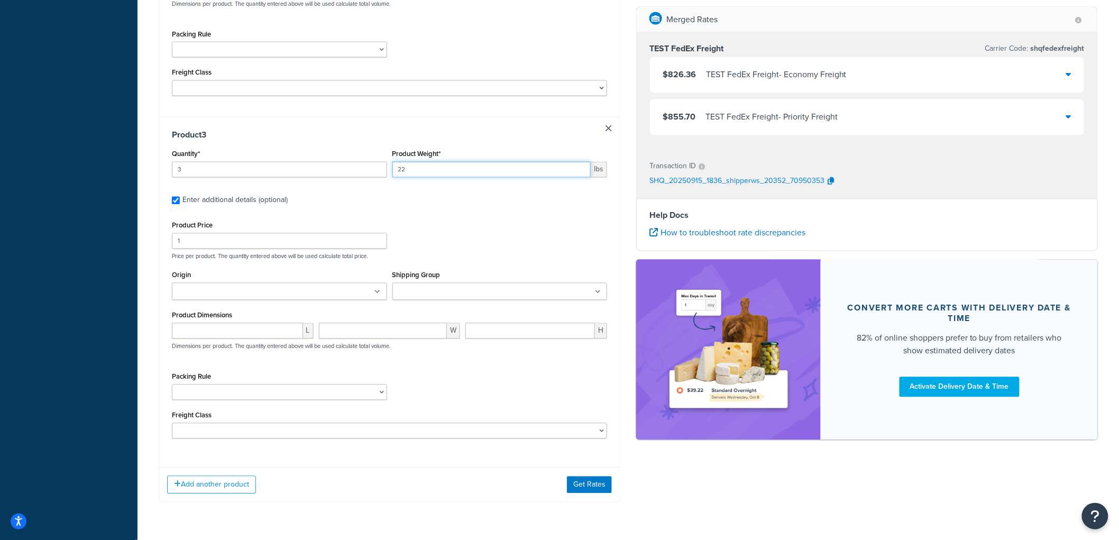
scroll to position [833, 0]
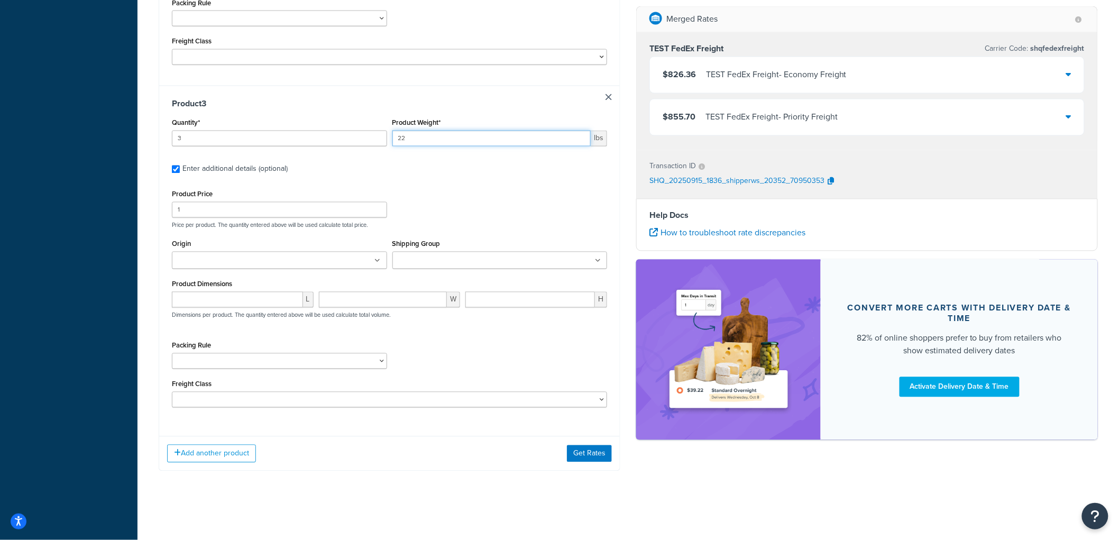
type input "22"
click at [415, 260] on input "Shipping Group" at bounding box center [443, 261] width 94 height 12
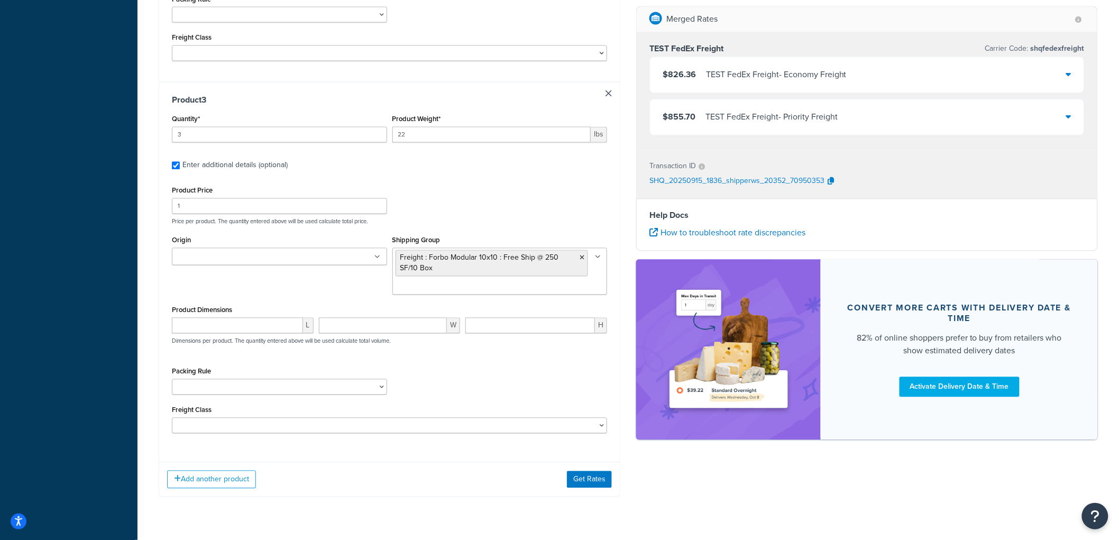
click at [284, 260] on ul at bounding box center [279, 256] width 215 height 17
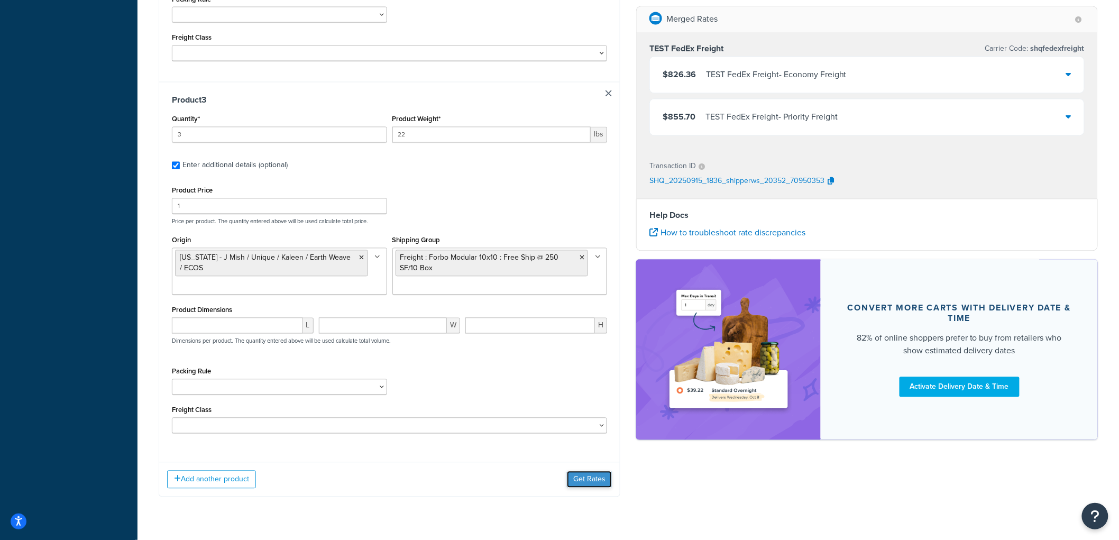
click at [573, 486] on button "Get Rates" at bounding box center [589, 479] width 45 height 17
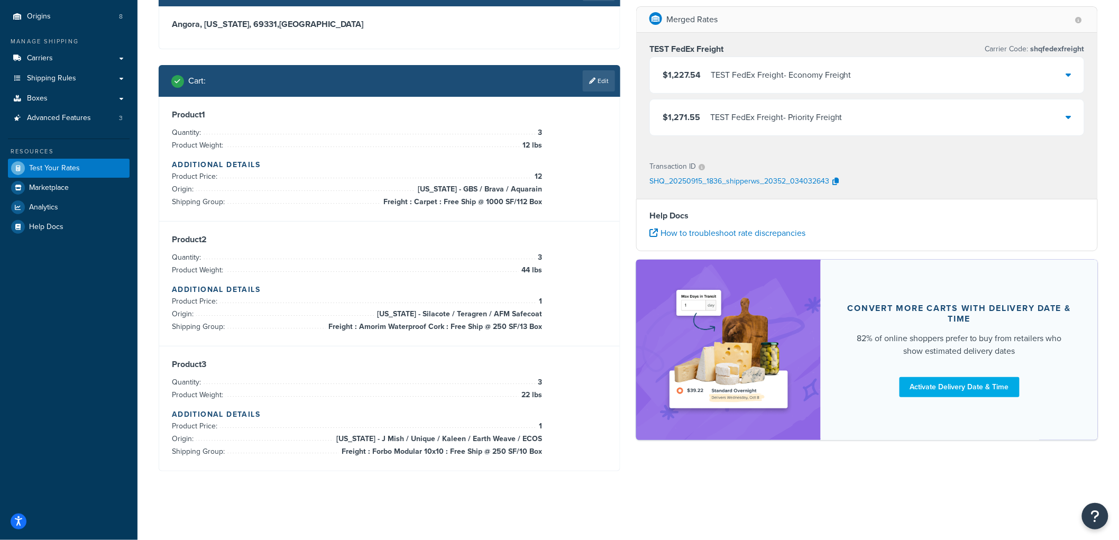
scroll to position [33, 0]
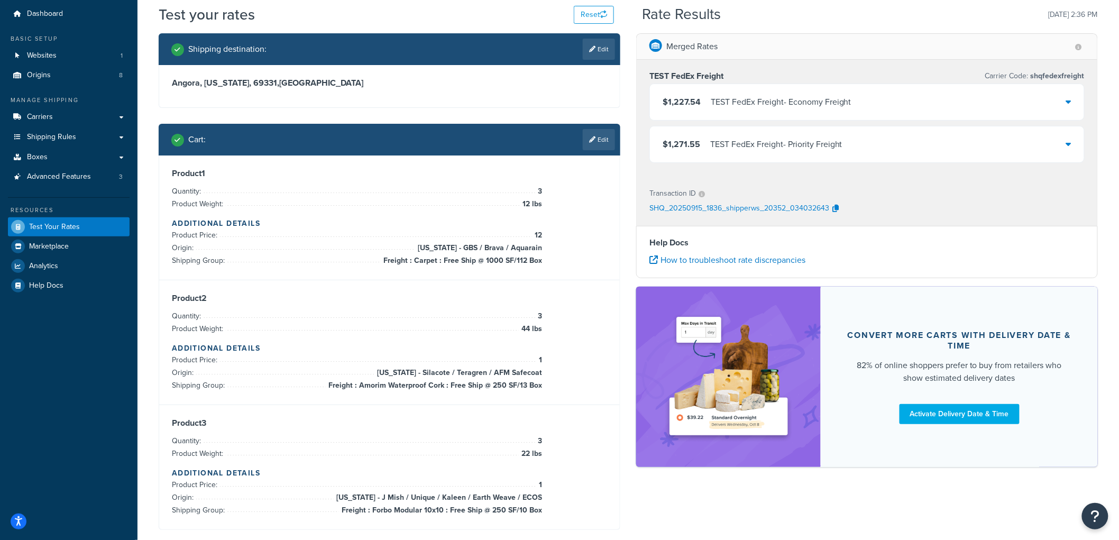
click at [737, 103] on div "TEST FedEx Freight - Economy Freight" at bounding box center [781, 102] width 141 height 15
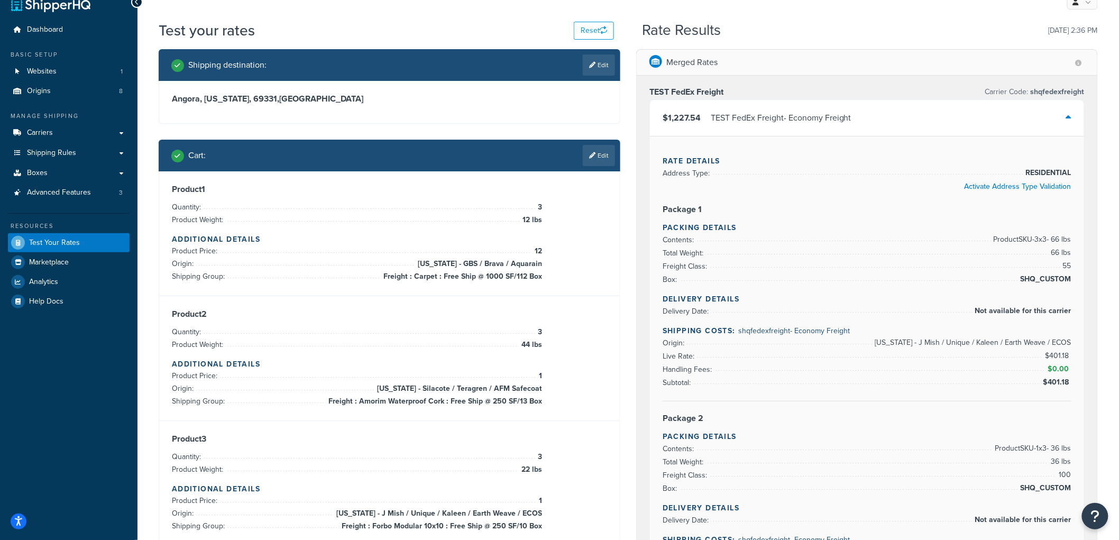
scroll to position [0, 0]
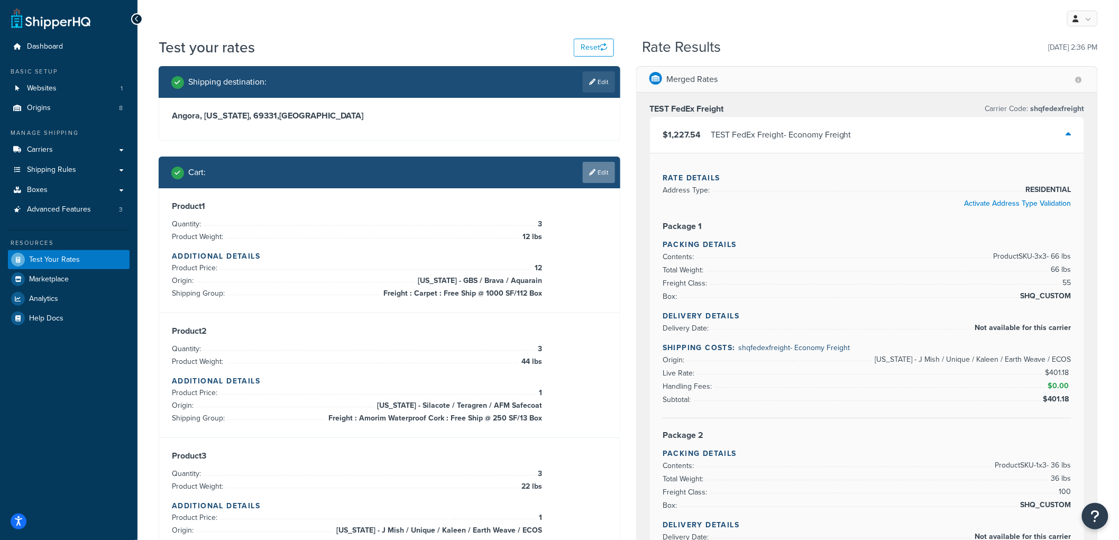
click at [596, 164] on link "Edit" at bounding box center [599, 172] width 32 height 21
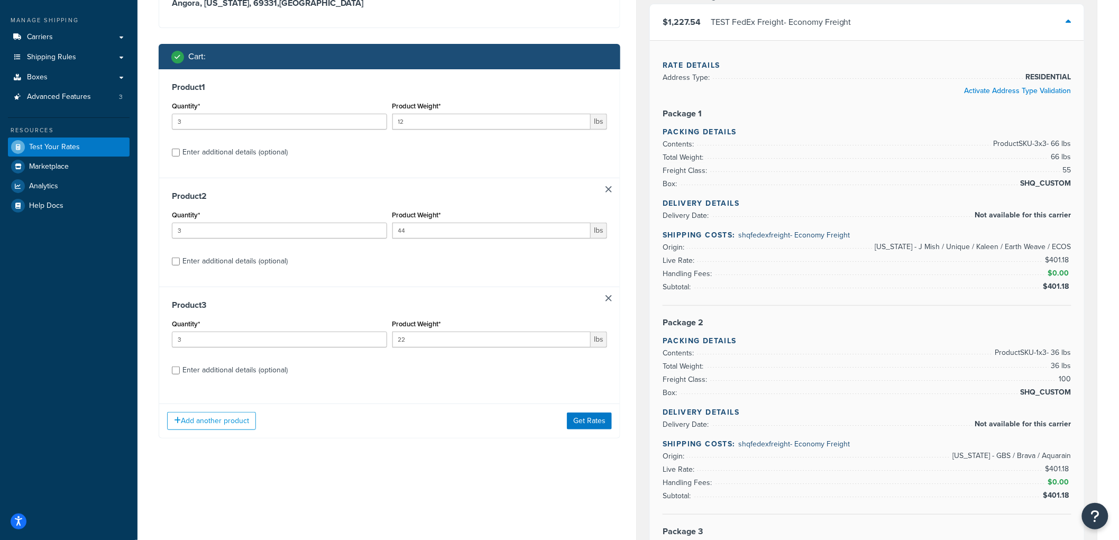
scroll to position [117, 0]
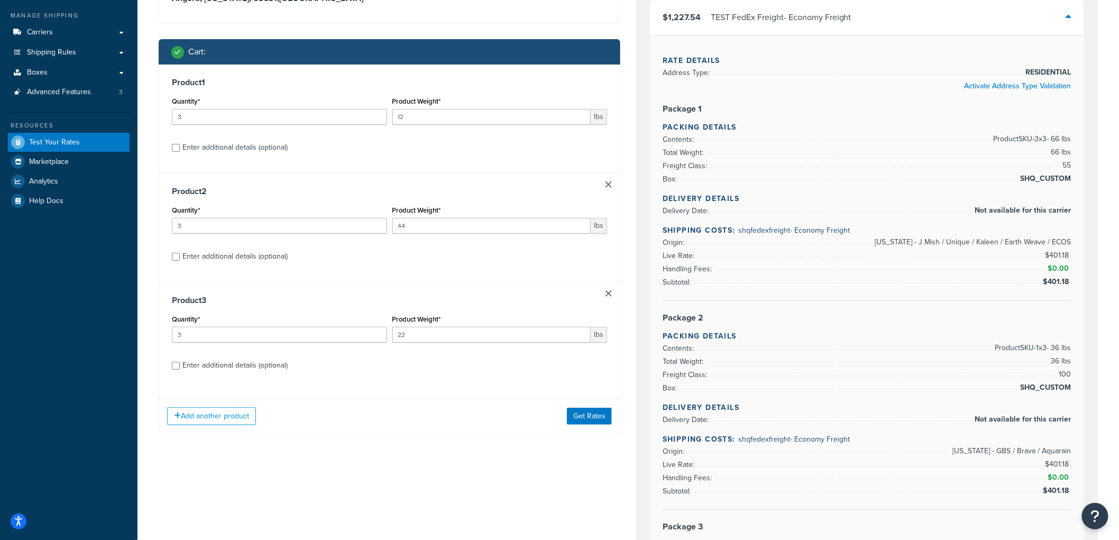
click at [210, 142] on div "Enter additional details (optional)" at bounding box center [234, 147] width 105 height 15
click at [180, 144] on input "Enter additional details (optional)" at bounding box center [176, 148] width 8 height 8
checkbox input "true"
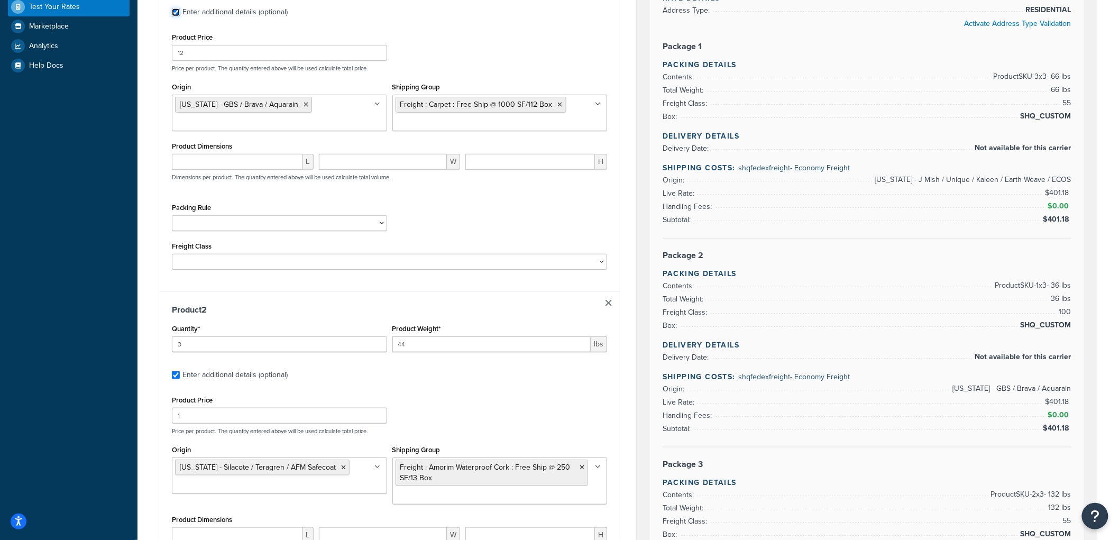
scroll to position [293, 0]
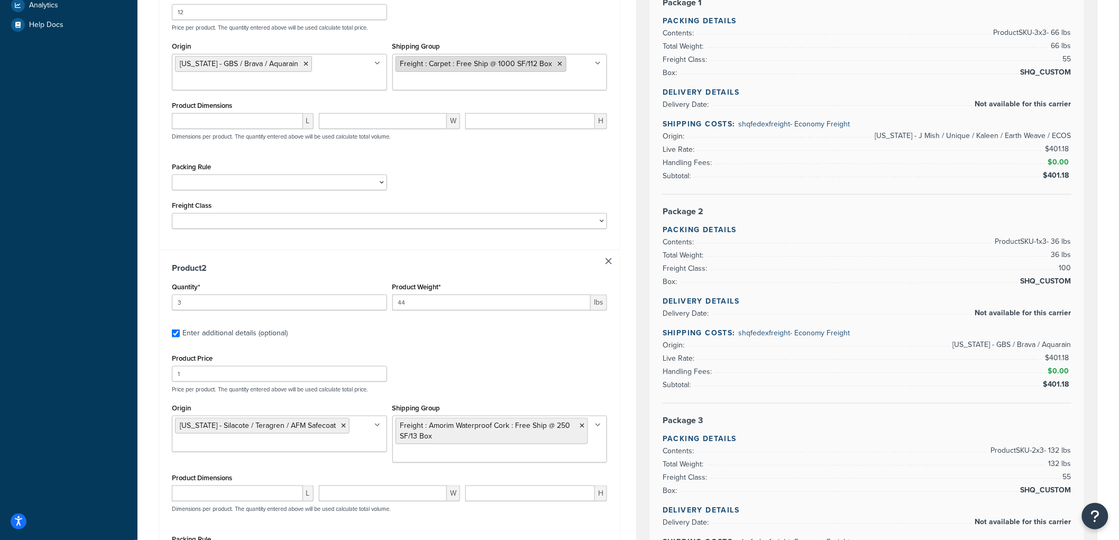
click at [558, 66] on icon at bounding box center [560, 64] width 5 height 6
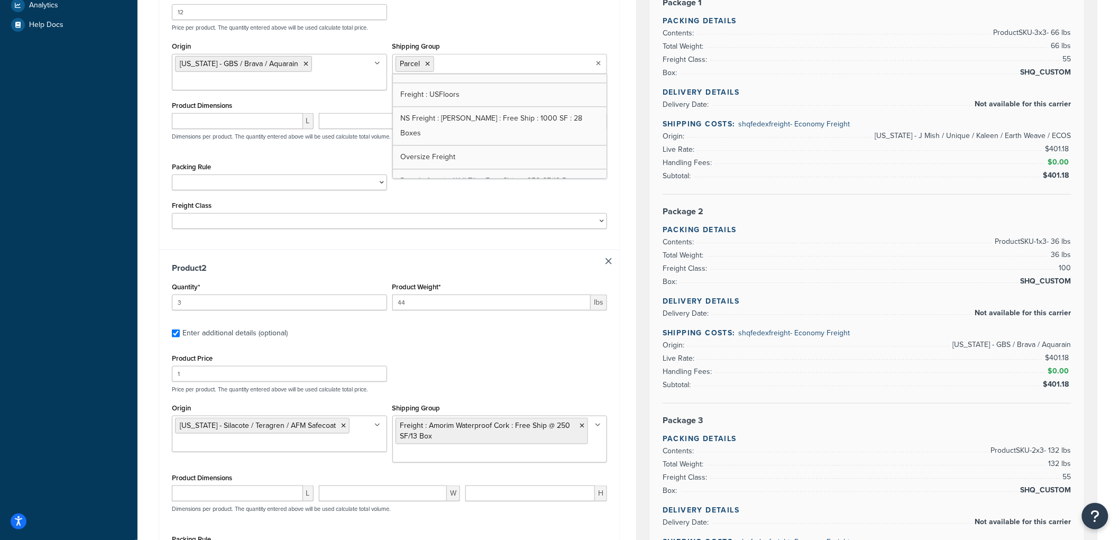
scroll to position [1107, 0]
click at [128, 144] on div "Dashboard Basic Setup Websites 1 Origins 8 Manage Shipping Carriers Carriers Al…" at bounding box center [68, 406] width 137 height 1399
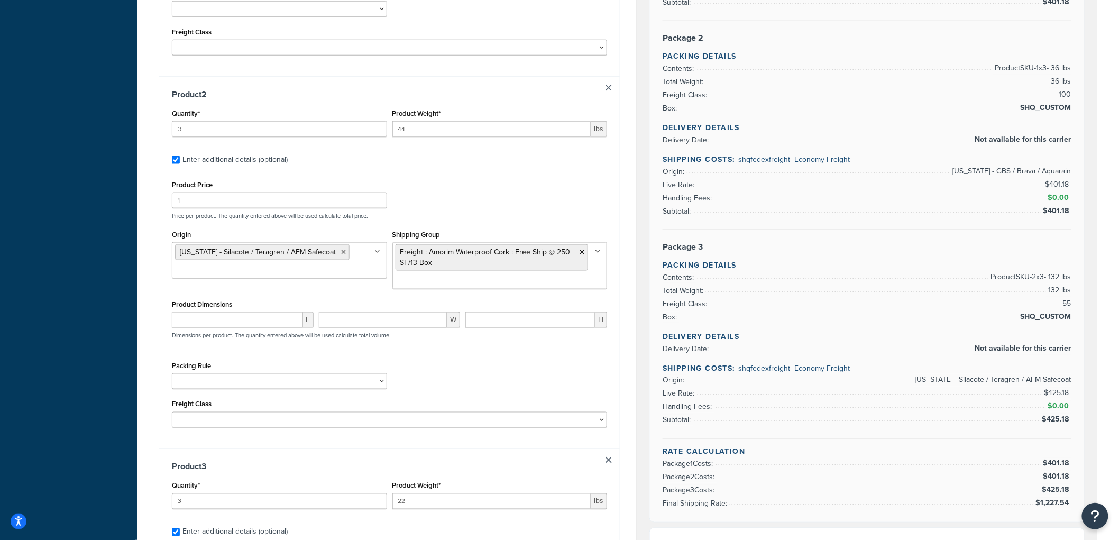
scroll to position [470, 0]
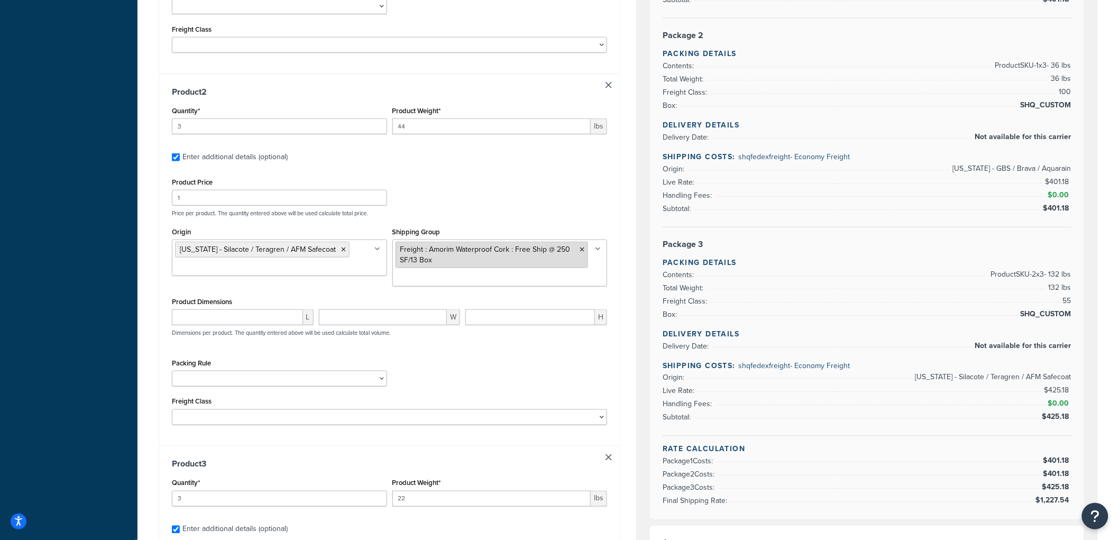
click at [580, 247] on icon at bounding box center [582, 249] width 5 height 6
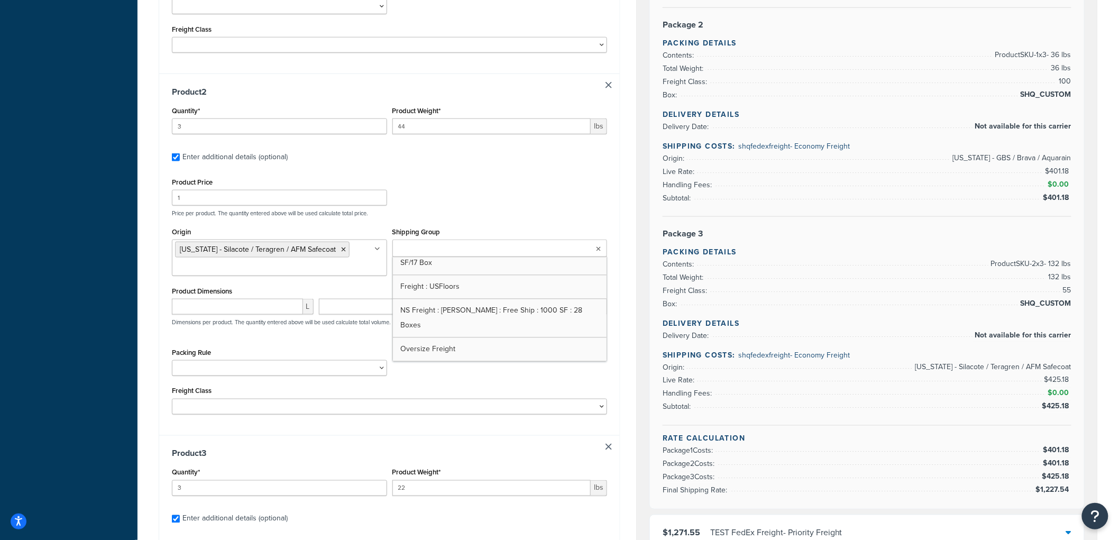
scroll to position [1107, 0]
click at [136, 245] on div "Dashboard Basic Setup Websites 1 Origins 8 Manage Shipping Carriers Carriers Al…" at bounding box center [68, 224] width 137 height 1389
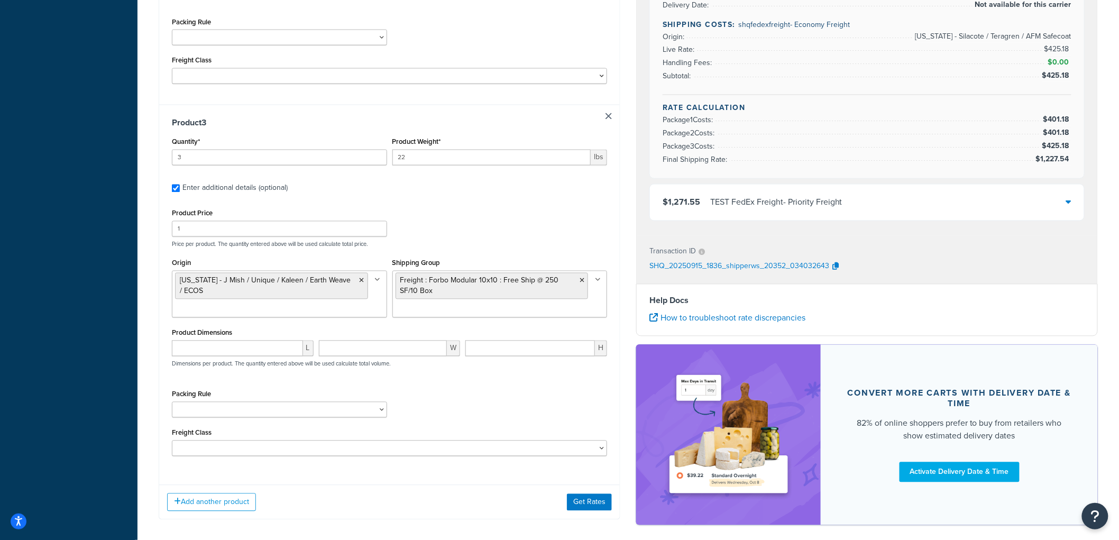
scroll to position [853, 0]
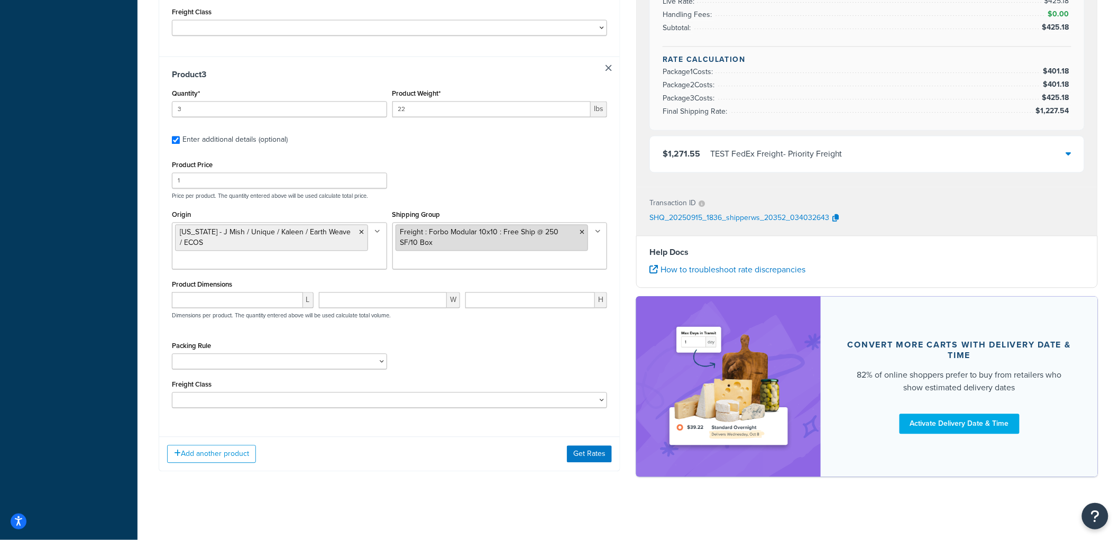
click at [581, 229] on icon at bounding box center [582, 232] width 5 height 6
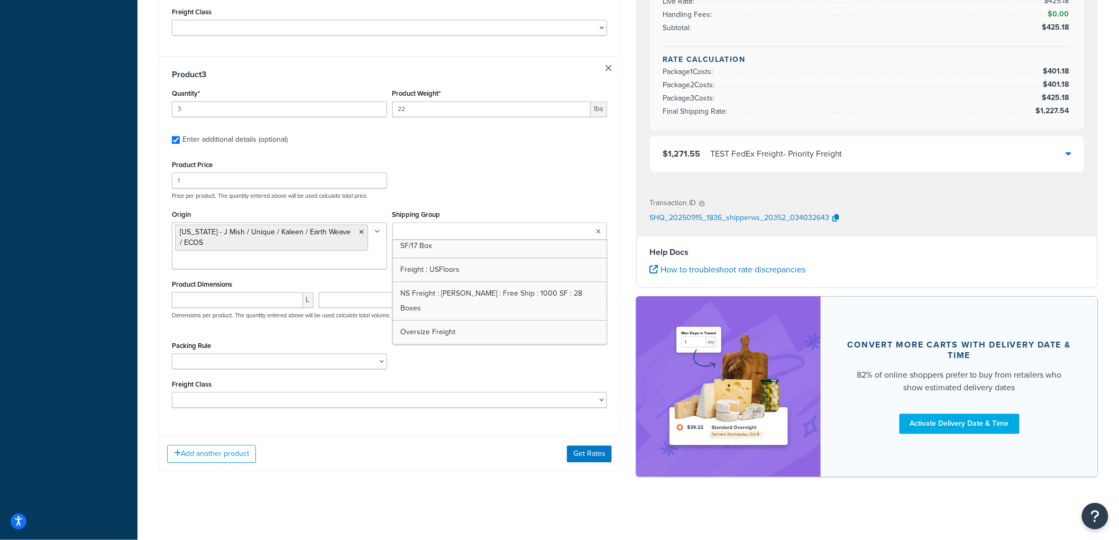
scroll to position [1107, 0]
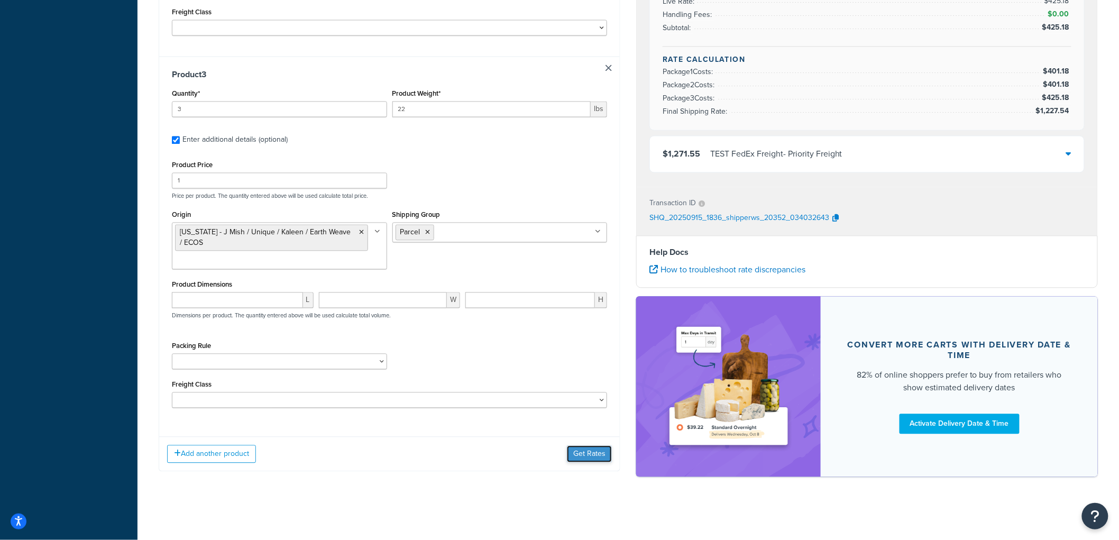
click at [594, 460] on button "Get Rates" at bounding box center [589, 453] width 45 height 17
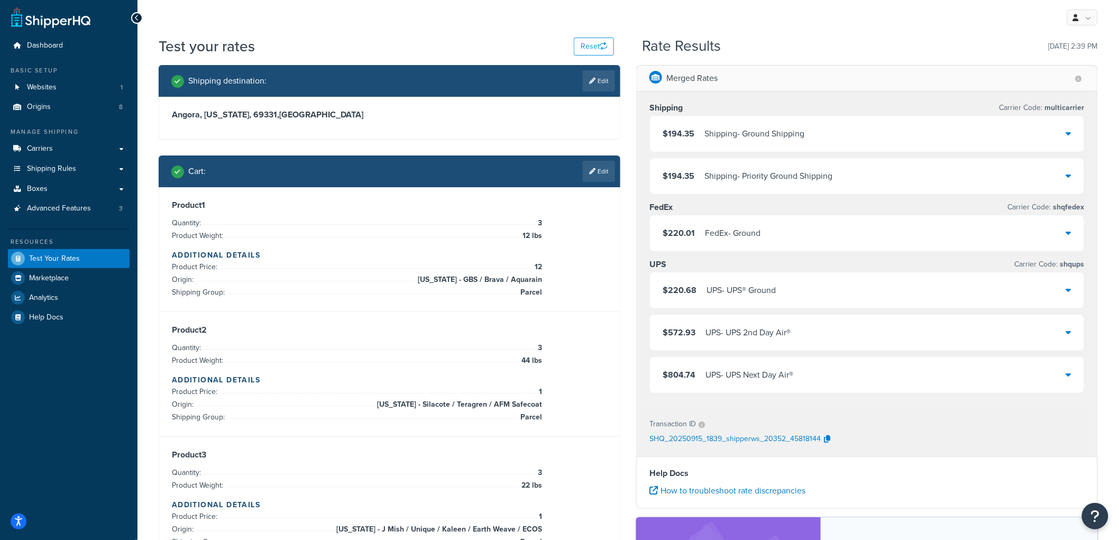
scroll to position [0, 0]
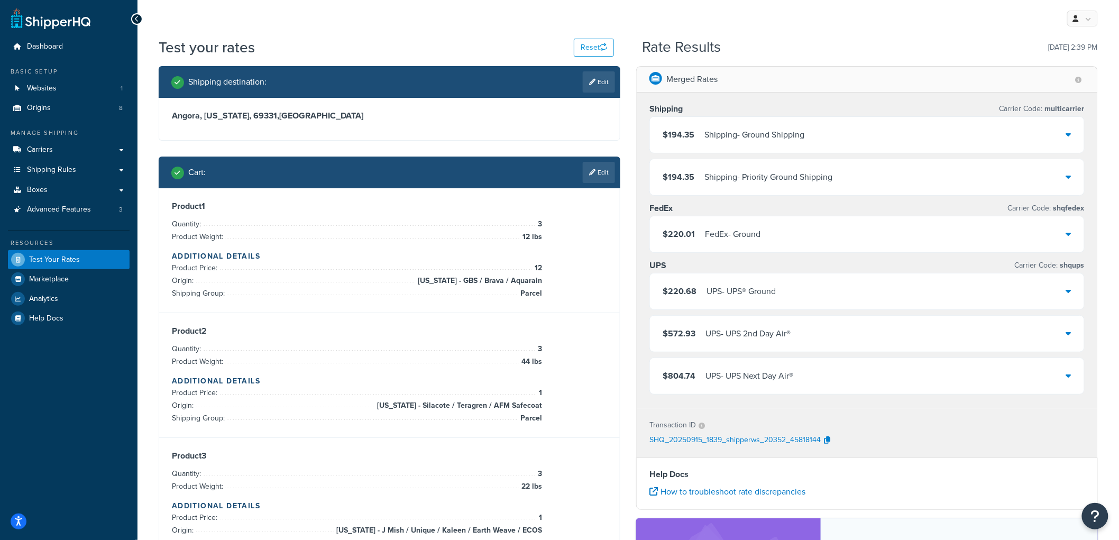
click at [715, 144] on div "$194.35 Shipping - Ground Shipping" at bounding box center [867, 135] width 434 height 36
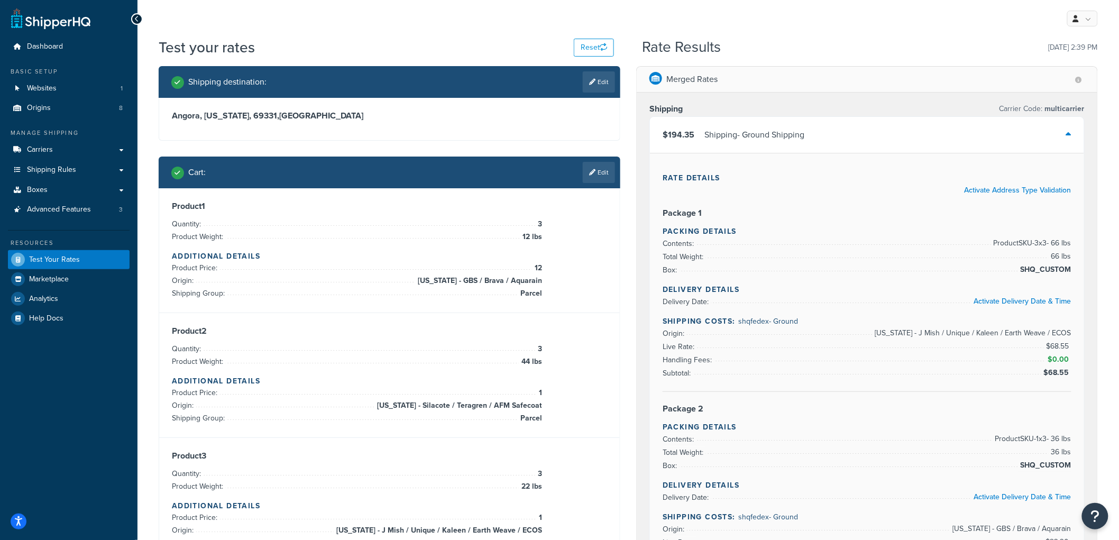
click at [733, 139] on div "Shipping - Ground Shipping" at bounding box center [754, 134] width 100 height 15
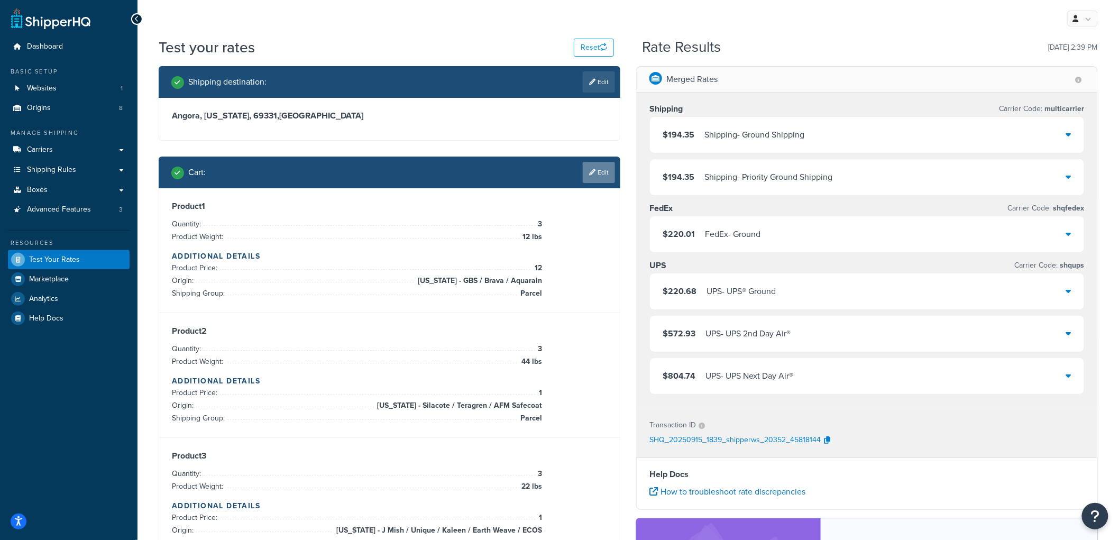
click at [589, 176] on link "Edit" at bounding box center [599, 172] width 32 height 21
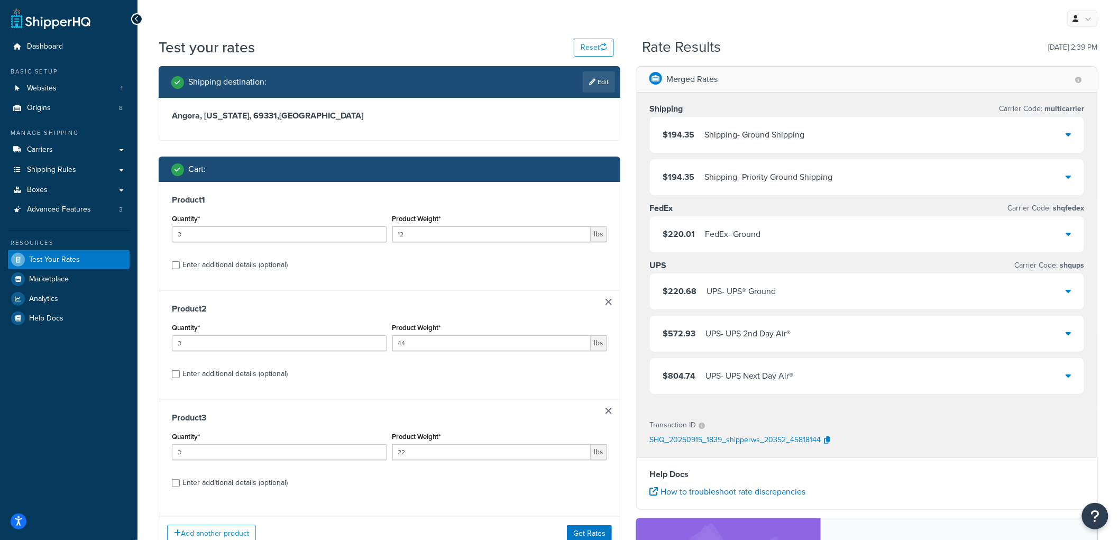
click at [611, 415] on div "Product 3 Quantity* 3 Product Weight* 22 lbs Enter additional details (optional)" at bounding box center [389, 453] width 461 height 109
click at [609, 411] on link at bounding box center [608, 411] width 6 height 6
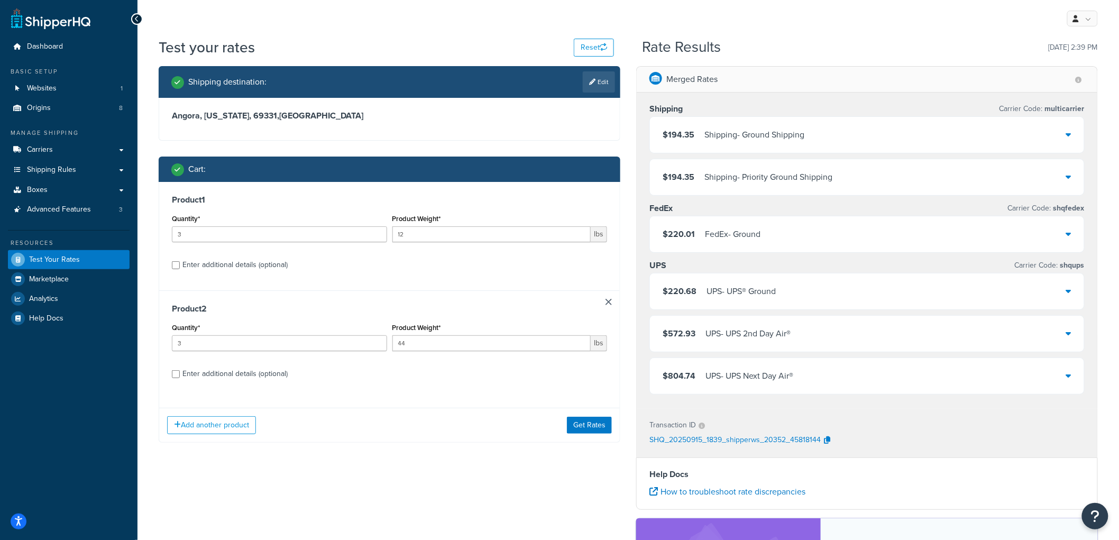
click at [610, 305] on link at bounding box center [608, 302] width 6 height 6
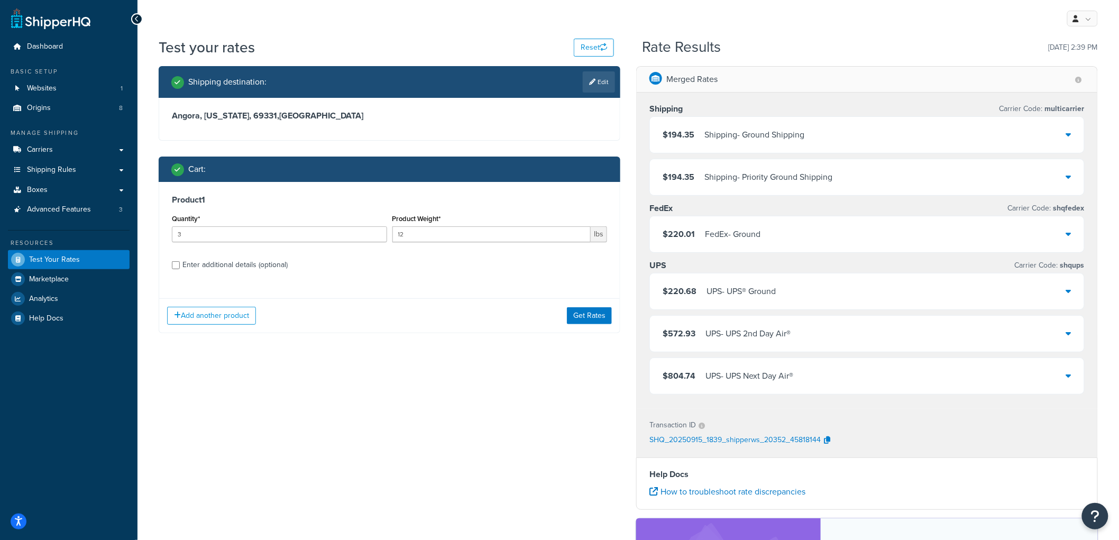
click at [262, 263] on div "Enter additional details (optional)" at bounding box center [234, 265] width 105 height 15
click at [180, 263] on input "Enter additional details (optional)" at bounding box center [176, 265] width 8 height 8
checkbox input "true"
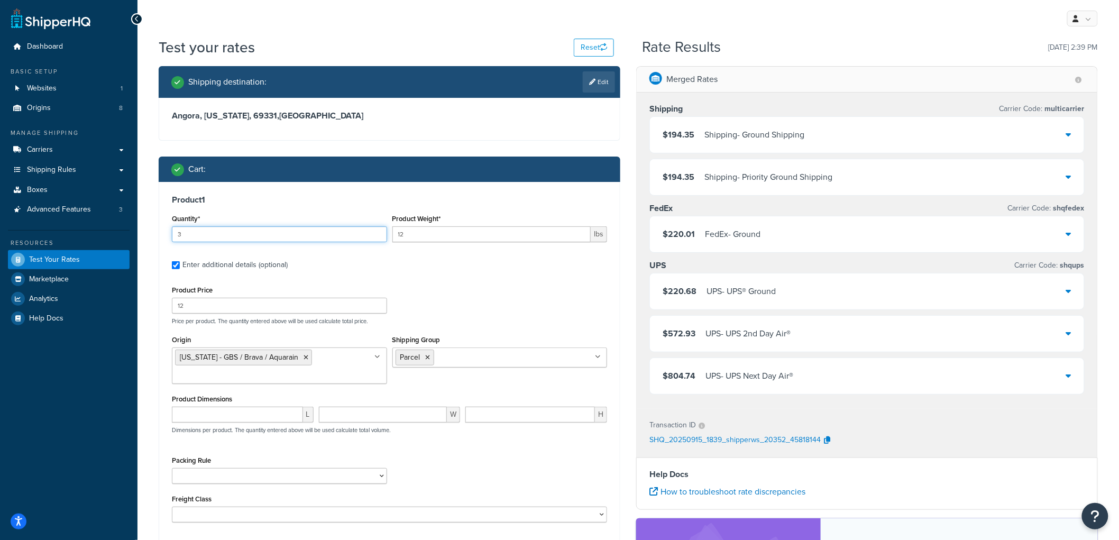
drag, startPoint x: 205, startPoint y: 235, endPoint x: 139, endPoint y: 231, distance: 66.3
click at [139, 231] on div "Test your rates Reset Rate Results 09/15/2025, 2:39 PM Shipping destination : E…" at bounding box center [627, 386] width 981 height 699
type input "7"
drag, startPoint x: 451, startPoint y: 356, endPoint x: 417, endPoint y: 353, distance: 34.5
click at [451, 356] on input "Shipping Group" at bounding box center [484, 357] width 94 height 12
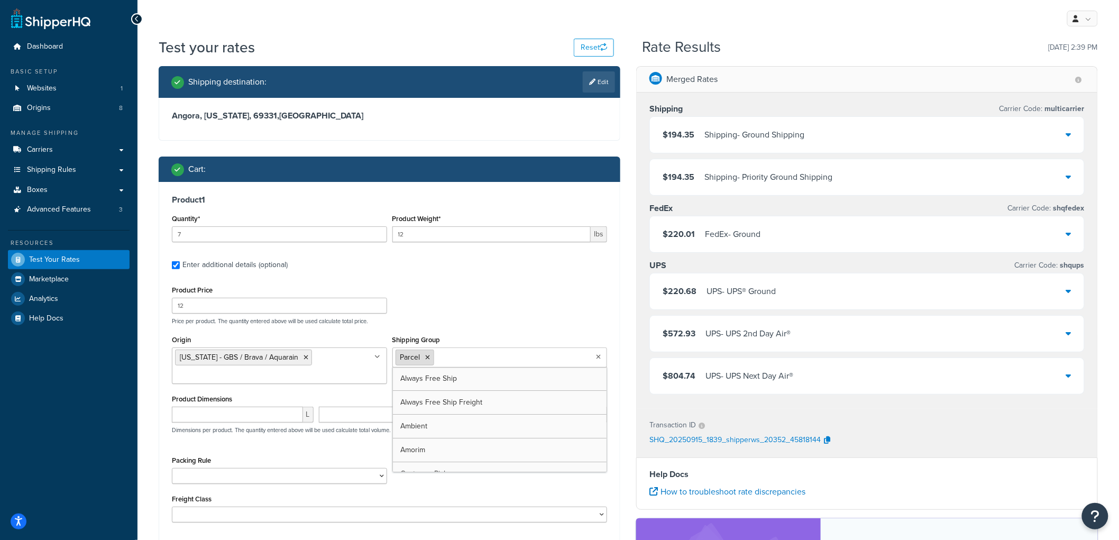
click at [428, 355] on icon at bounding box center [428, 357] width 5 height 6
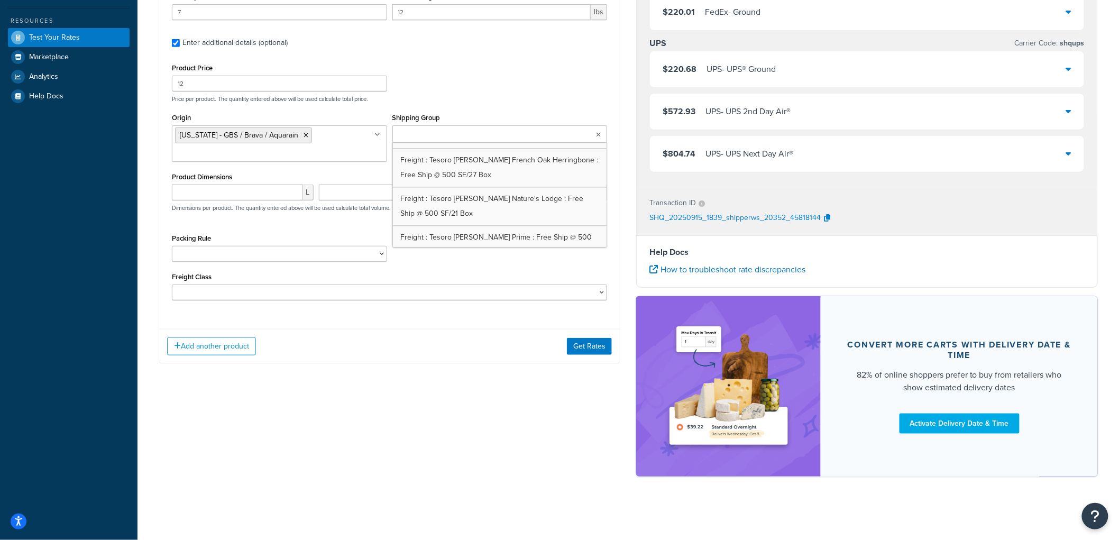
scroll to position [1004, 0]
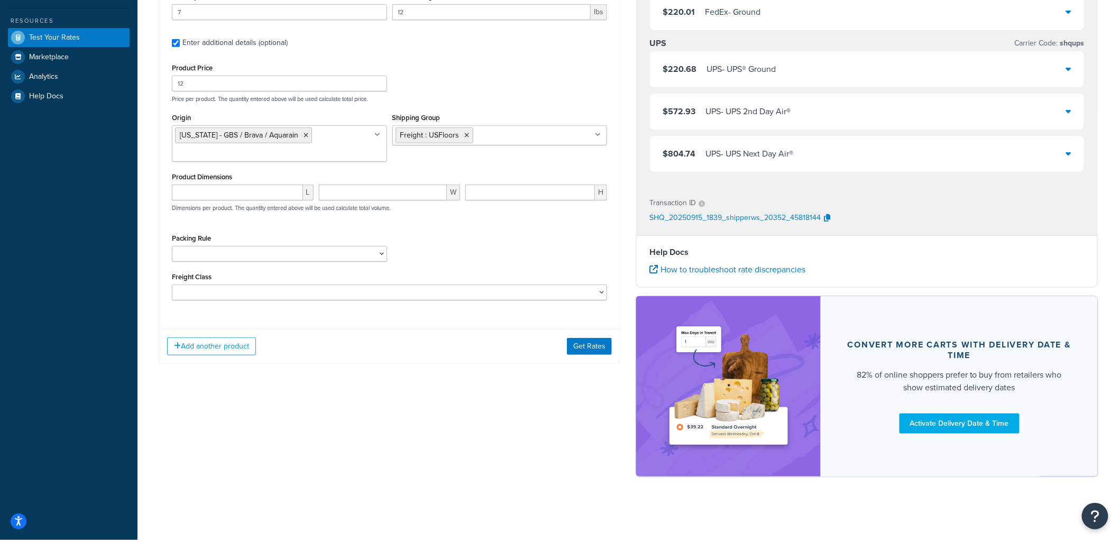
click at [461, 370] on div "Shipping destination : Edit Angora, Nebraska, 69331 , United States Cart : Prod…" at bounding box center [390, 112] width 478 height 536
click at [583, 341] on button "Get Rates" at bounding box center [589, 346] width 45 height 17
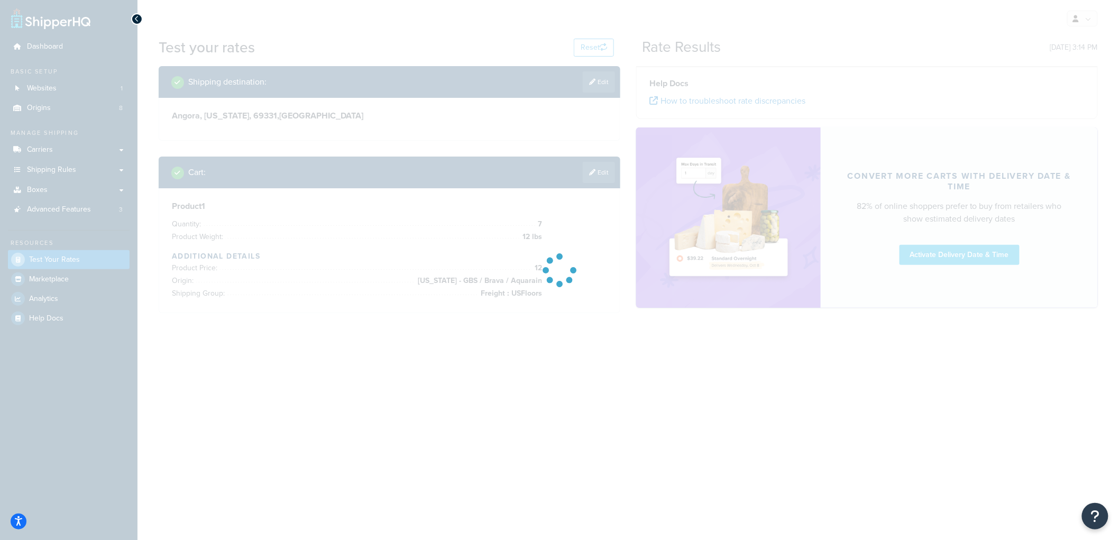
scroll to position [0, 0]
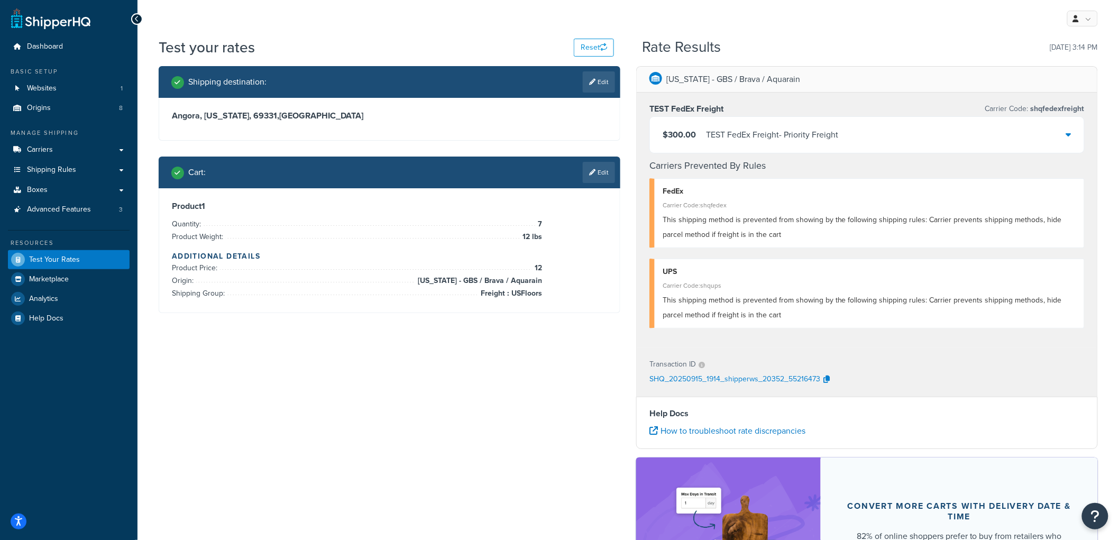
click at [751, 143] on div "$300.00 TEST FedEx Freight - Priority Freight" at bounding box center [867, 135] width 434 height 36
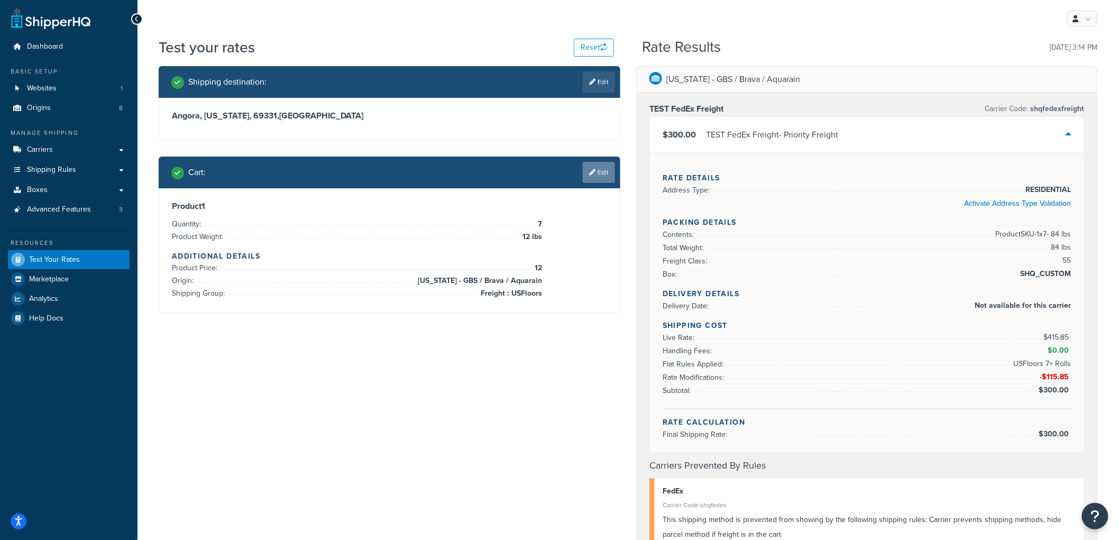
click at [591, 171] on icon at bounding box center [592, 172] width 6 height 6
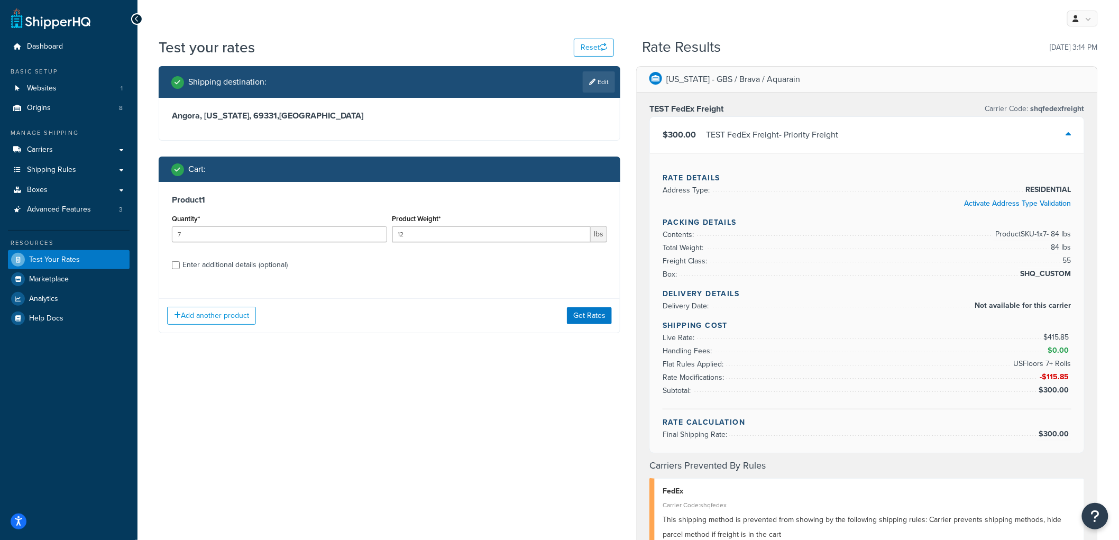
click at [196, 270] on div "Enter additional details (optional)" at bounding box center [234, 265] width 105 height 15
click at [180, 269] on input "Enter additional details (optional)" at bounding box center [176, 265] width 8 height 8
checkbox input "true"
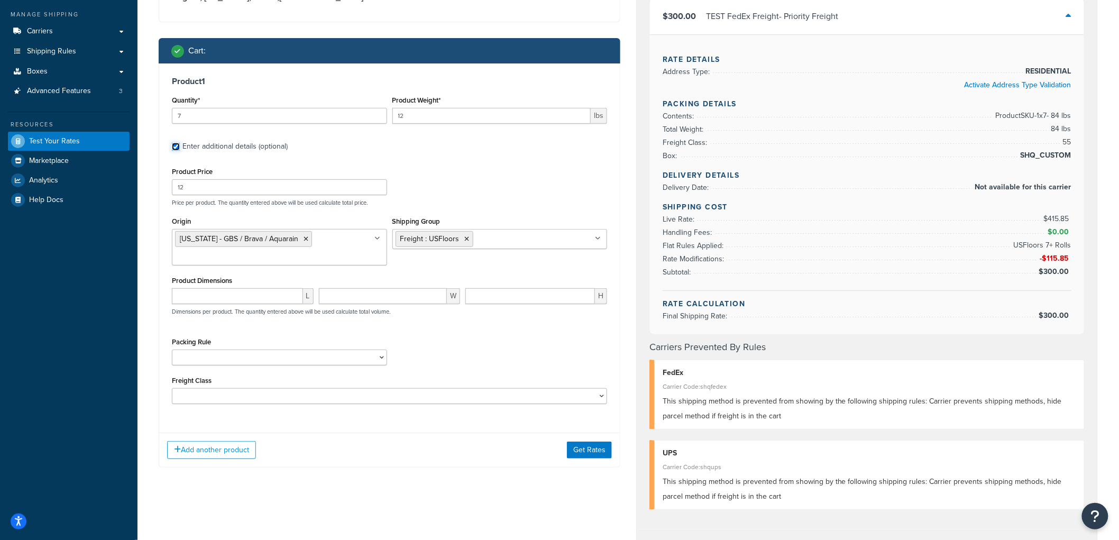
scroll to position [117, 0]
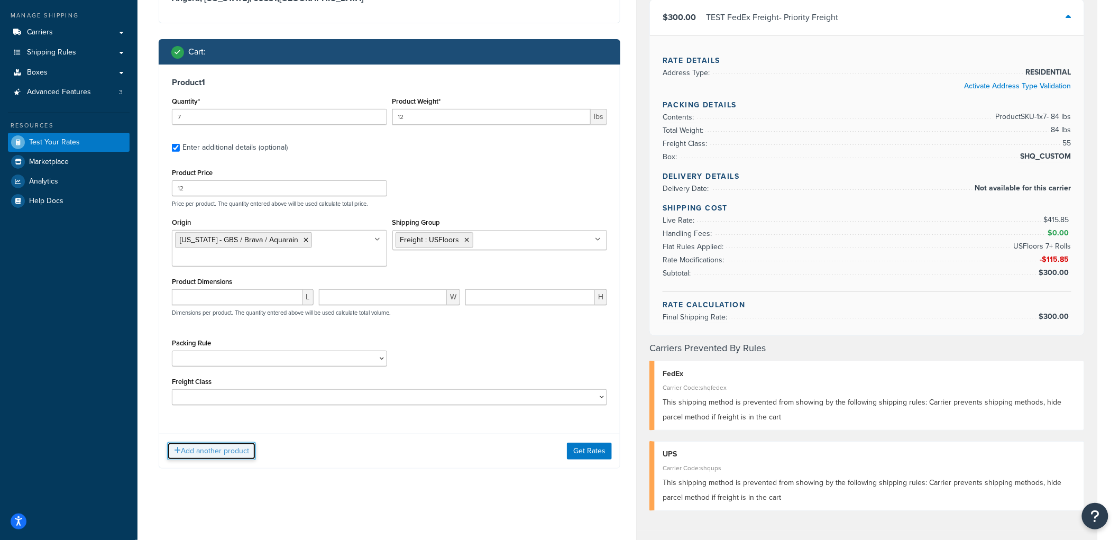
click at [214, 447] on button "Add another product" at bounding box center [211, 451] width 89 height 18
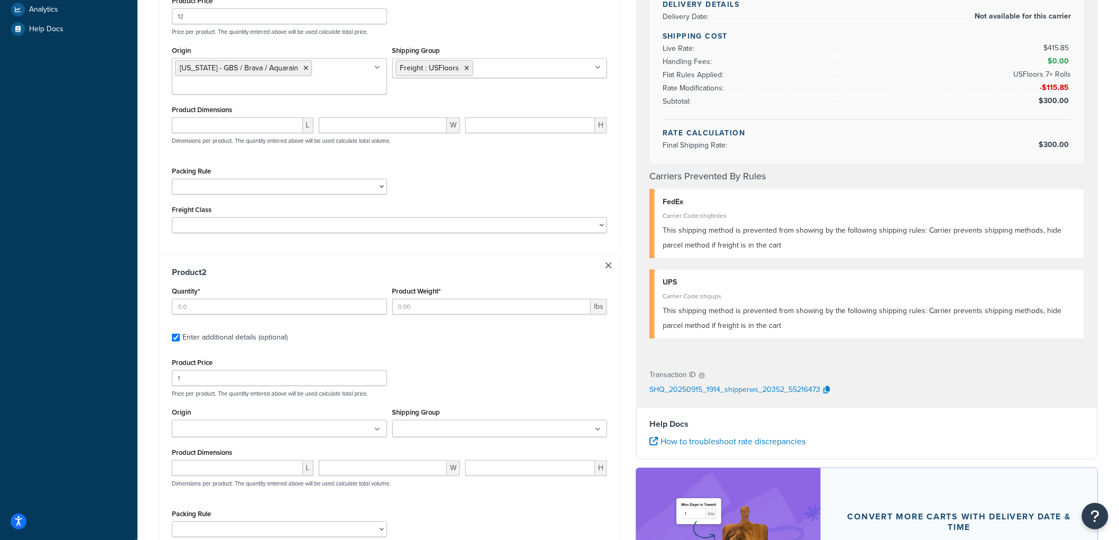
scroll to position [411, 0]
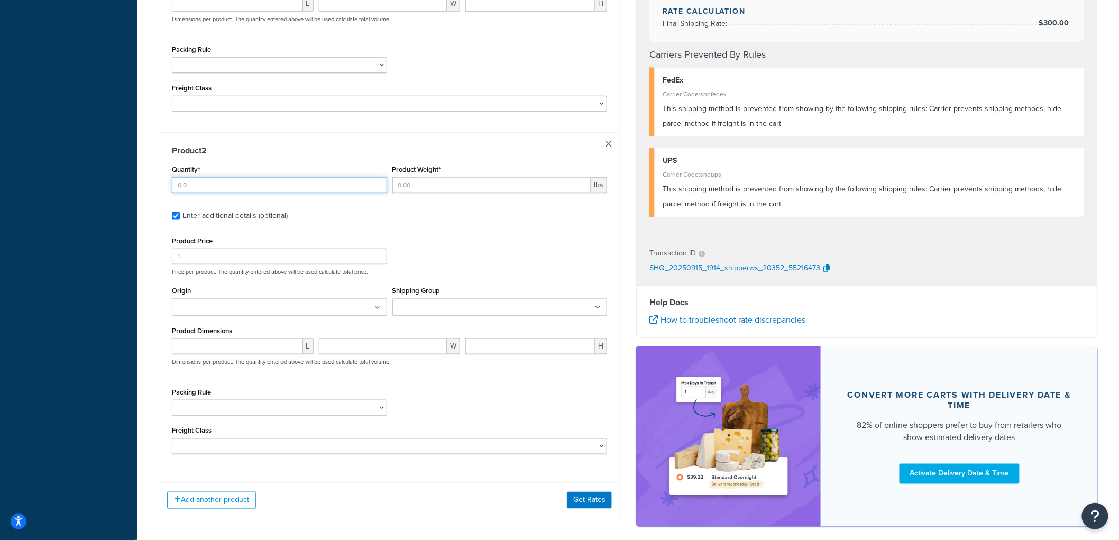
click at [198, 184] on input "Quantity*" at bounding box center [279, 185] width 215 height 16
type input "1"
click at [398, 182] on input "Product Weight*" at bounding box center [491, 185] width 199 height 16
type input "11"
click at [399, 309] on input "Shipping Group" at bounding box center [443, 308] width 94 height 12
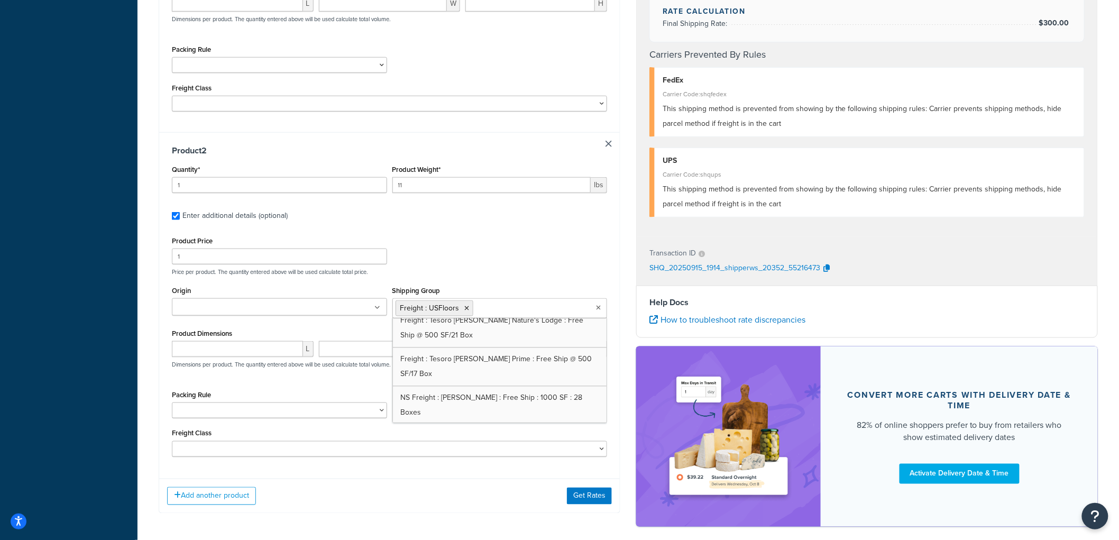
scroll to position [1033, 0]
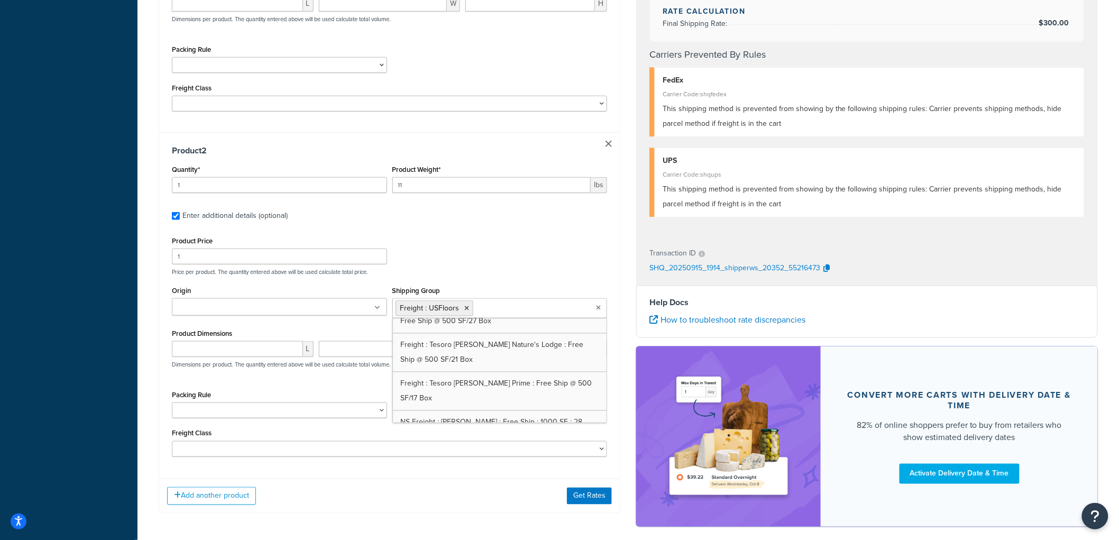
click at [461, 238] on div "Product Price 1 Price per product. The quantity entered above will be used calc…" at bounding box center [389, 255] width 440 height 42
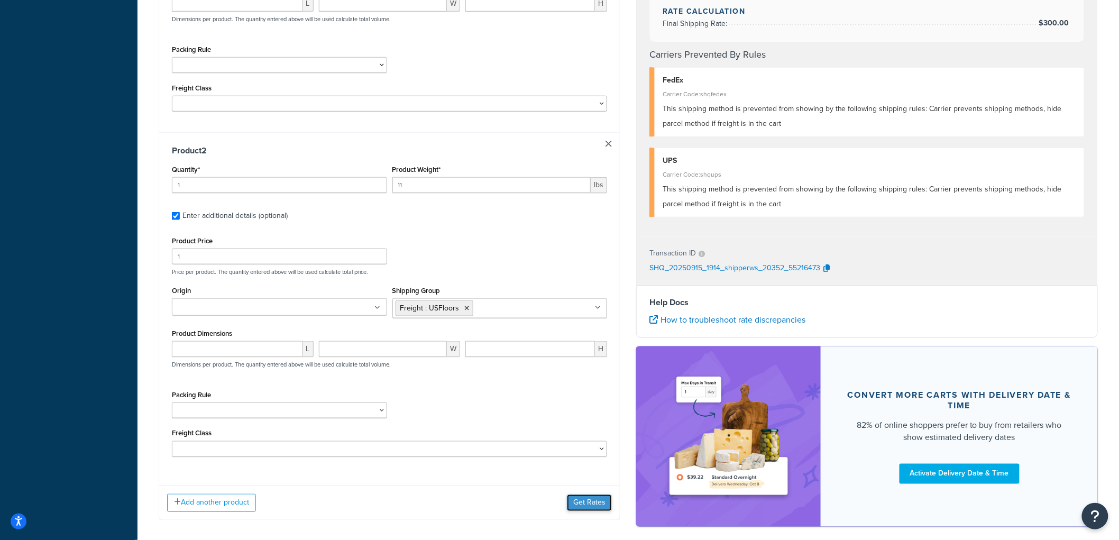
click at [585, 502] on button "Get Rates" at bounding box center [589, 502] width 45 height 17
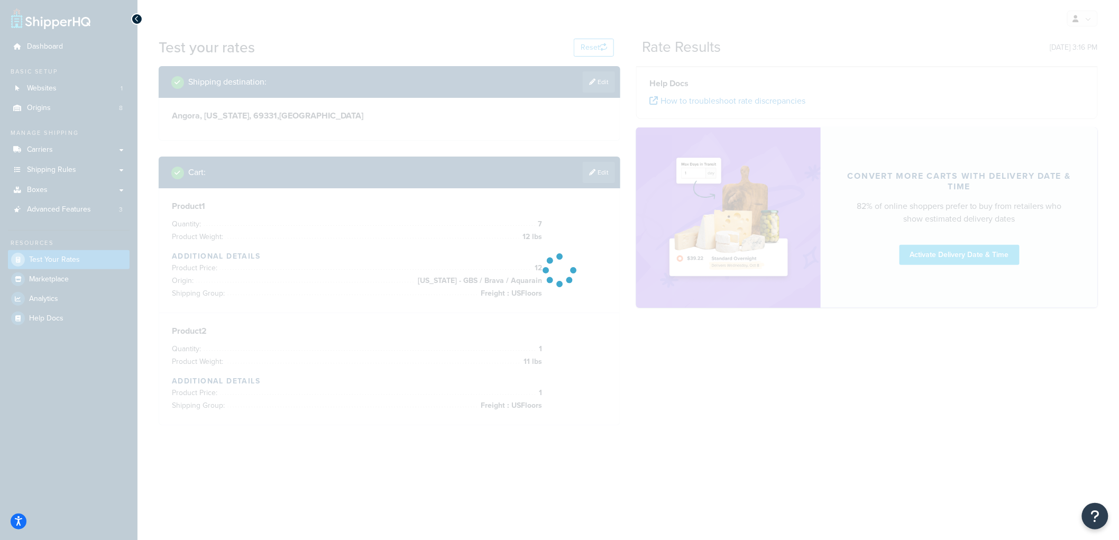
scroll to position [0, 0]
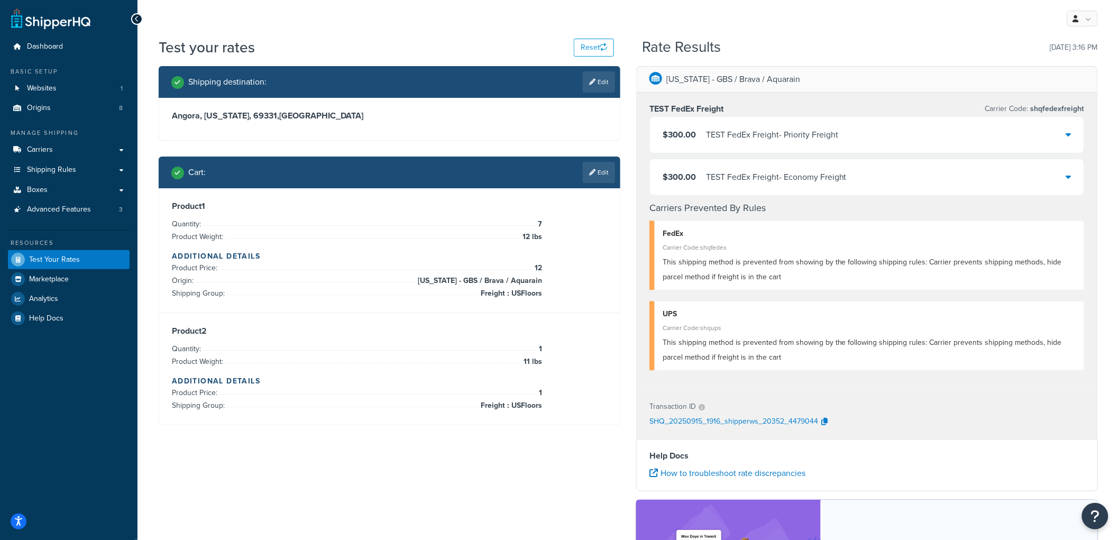
click at [796, 178] on div "TEST FedEx Freight - Economy Freight" at bounding box center [776, 177] width 141 height 15
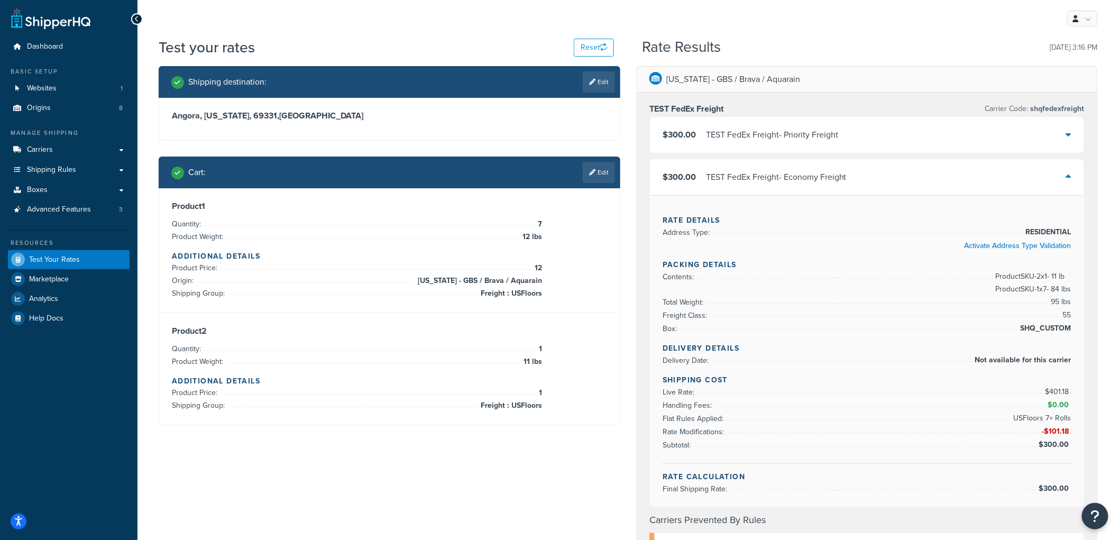
click at [798, 128] on div "TEST FedEx Freight - Priority Freight" at bounding box center [772, 134] width 132 height 15
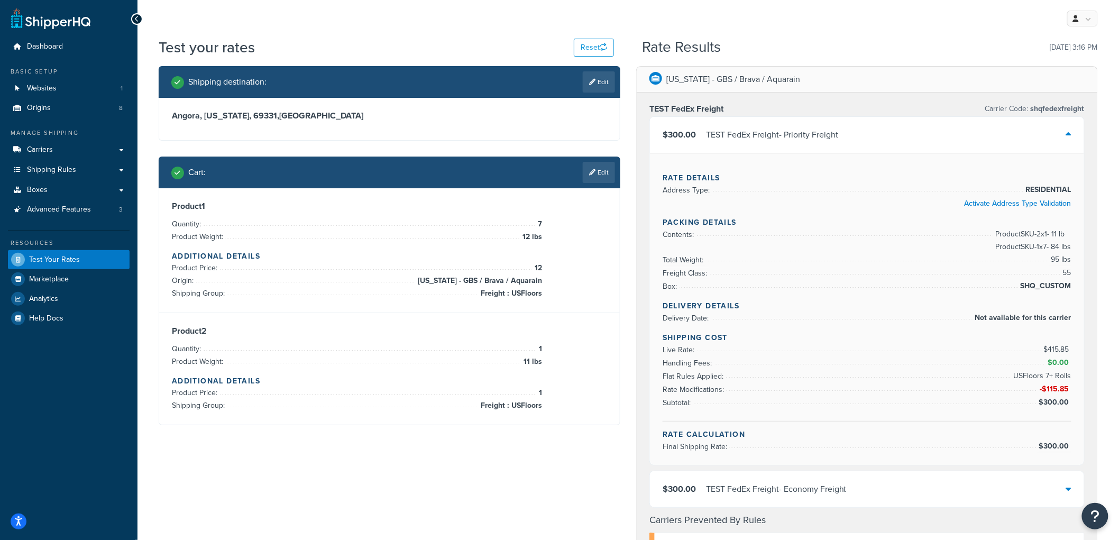
click at [607, 149] on div "Shipping destination : Edit Angora, Nebraska, 69331 , United States Cart : Edit…" at bounding box center [390, 253] width 478 height 375
click at [602, 176] on link "Edit" at bounding box center [599, 172] width 32 height 21
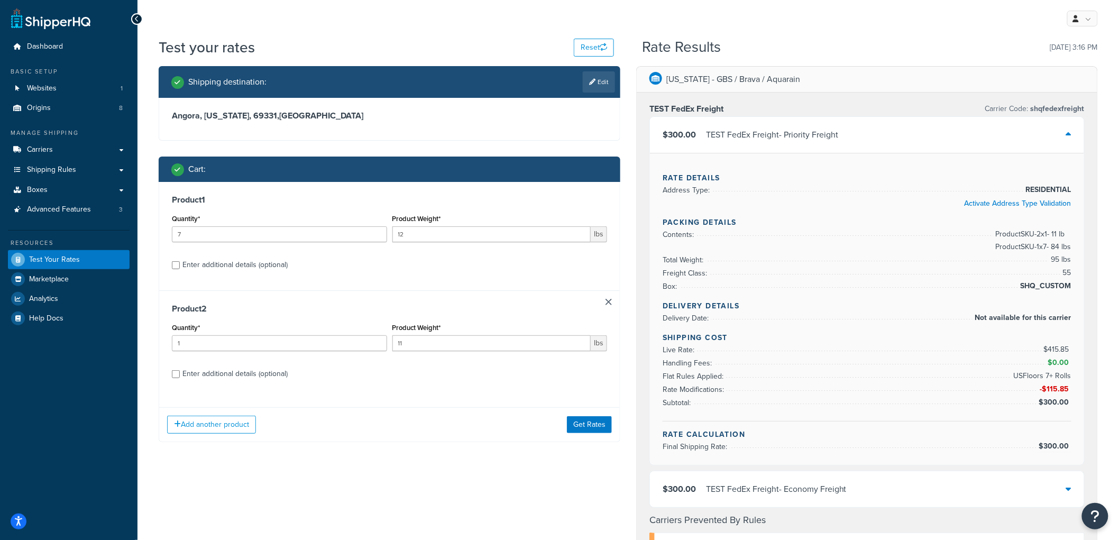
click at [212, 265] on div "Enter additional details (optional)" at bounding box center [234, 265] width 105 height 15
click at [180, 265] on input "Enter additional details (optional)" at bounding box center [176, 265] width 8 height 8
checkbox input "true"
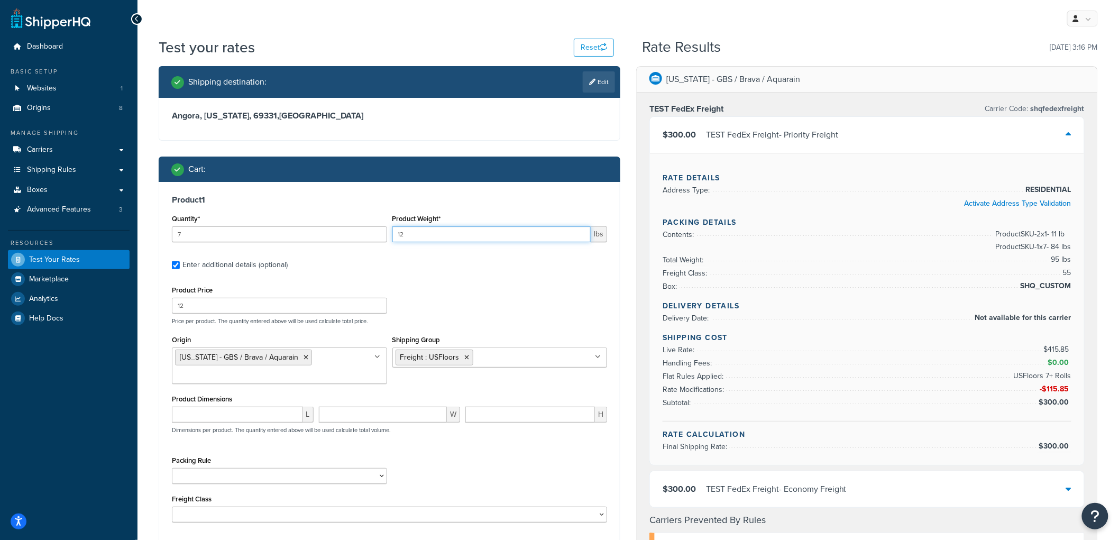
drag, startPoint x: 416, startPoint y: 233, endPoint x: 386, endPoint y: 233, distance: 29.6
click at [386, 233] on div "Quantity* 7 Product Weight* 12 lbs" at bounding box center [389, 231] width 440 height 39
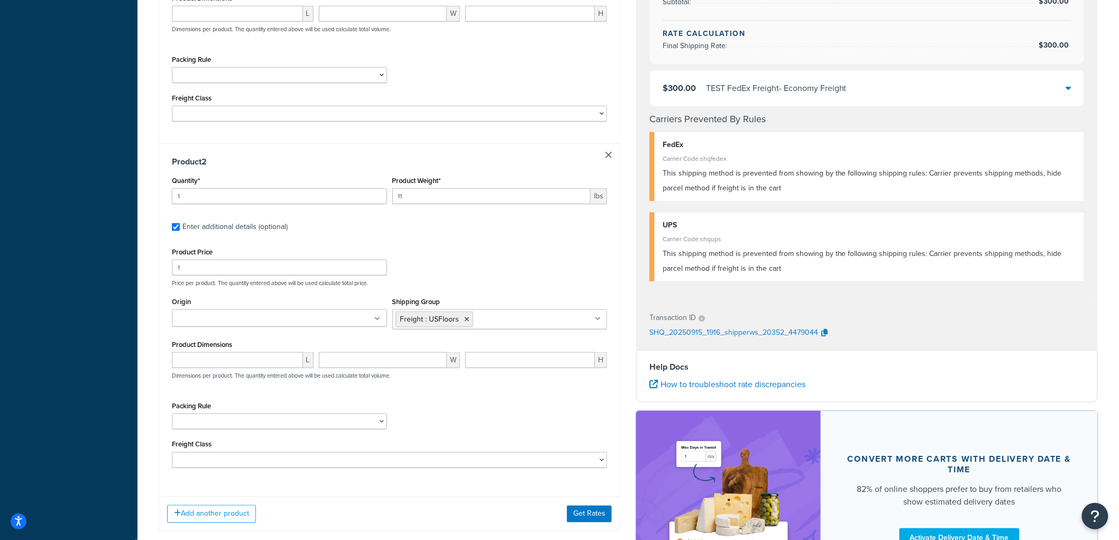
scroll to position [517, 0]
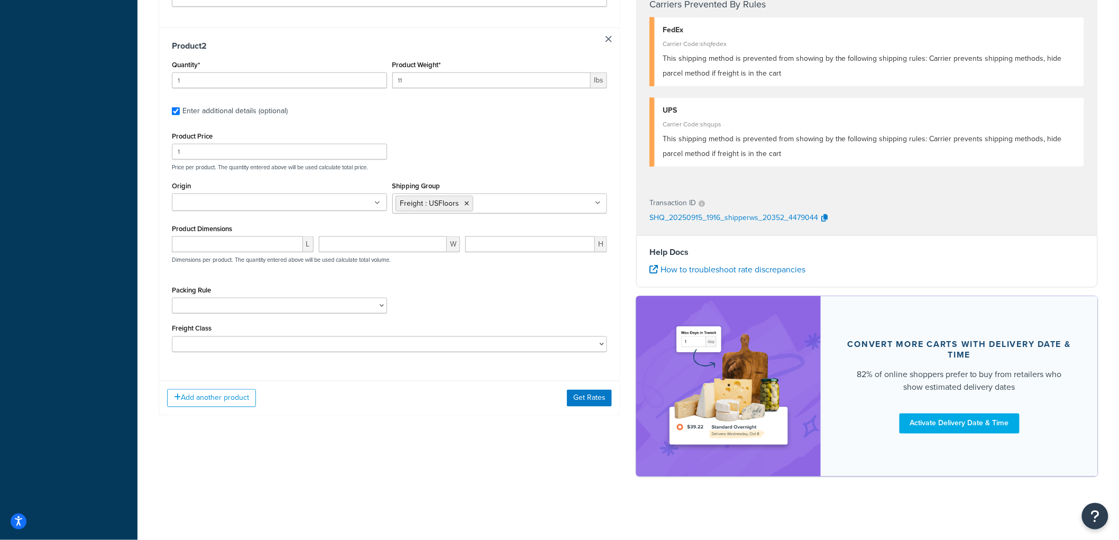
type input "50"
drag, startPoint x: 411, startPoint y: 78, endPoint x: 344, endPoint y: 69, distance: 67.7
click at [344, 69] on div "Quantity* 1 Product Weight* 11 lbs" at bounding box center [389, 77] width 440 height 39
type input "50"
click at [273, 208] on ul at bounding box center [279, 202] width 215 height 17
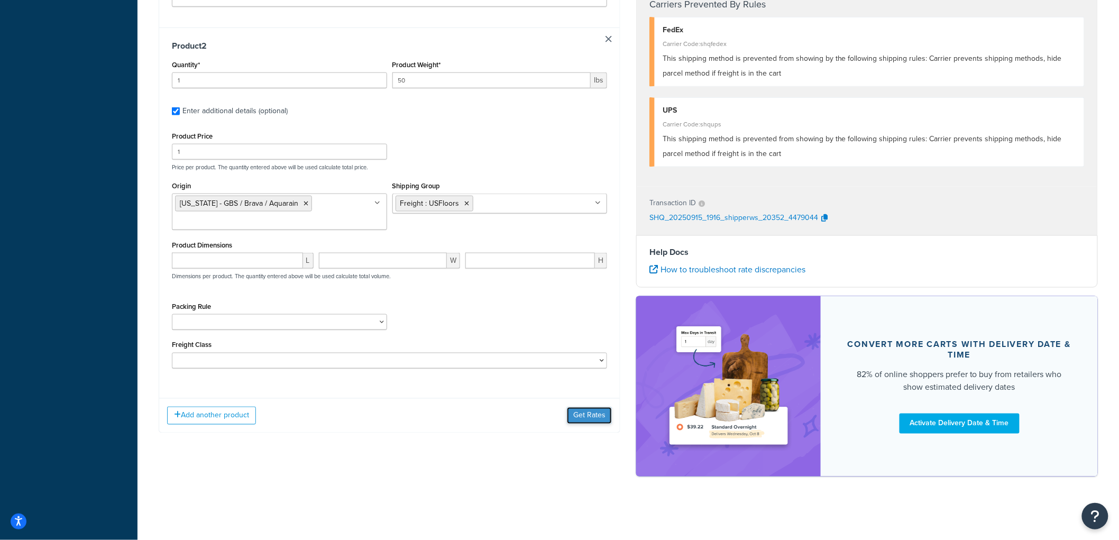
click at [601, 406] on div "Add another product Get Rates" at bounding box center [389, 415] width 461 height 34
click at [312, 207] on ul "Iowa - GBS / Brava / Aquarain" at bounding box center [279, 212] width 215 height 36
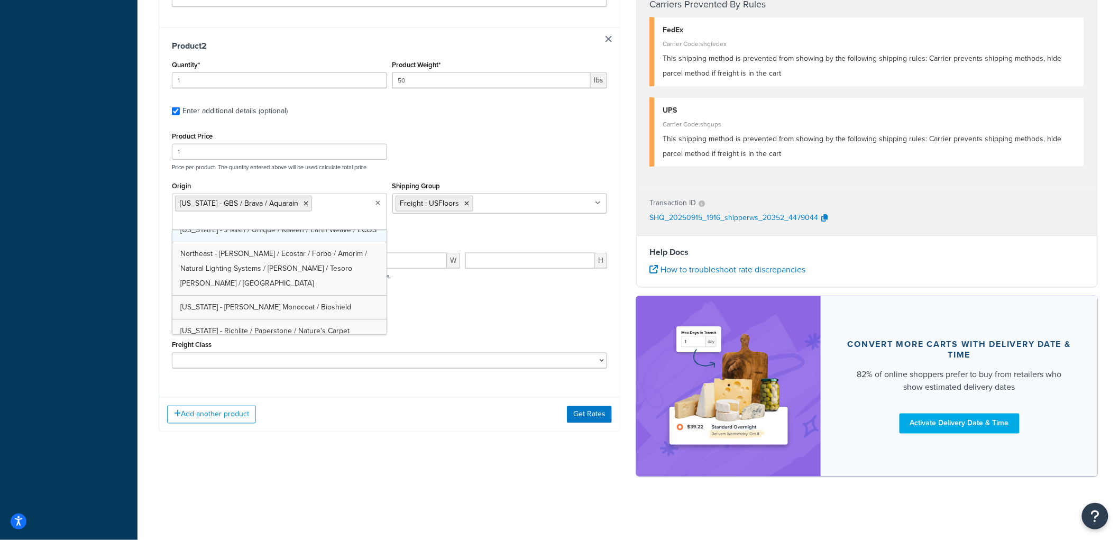
scroll to position [76, 0]
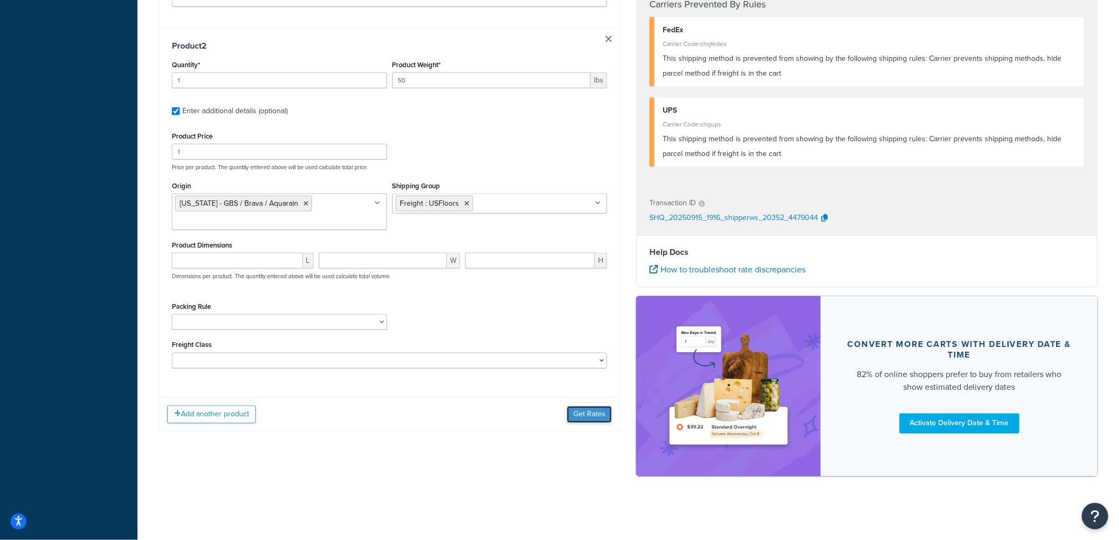
click at [579, 412] on button "Get Rates" at bounding box center [589, 414] width 45 height 17
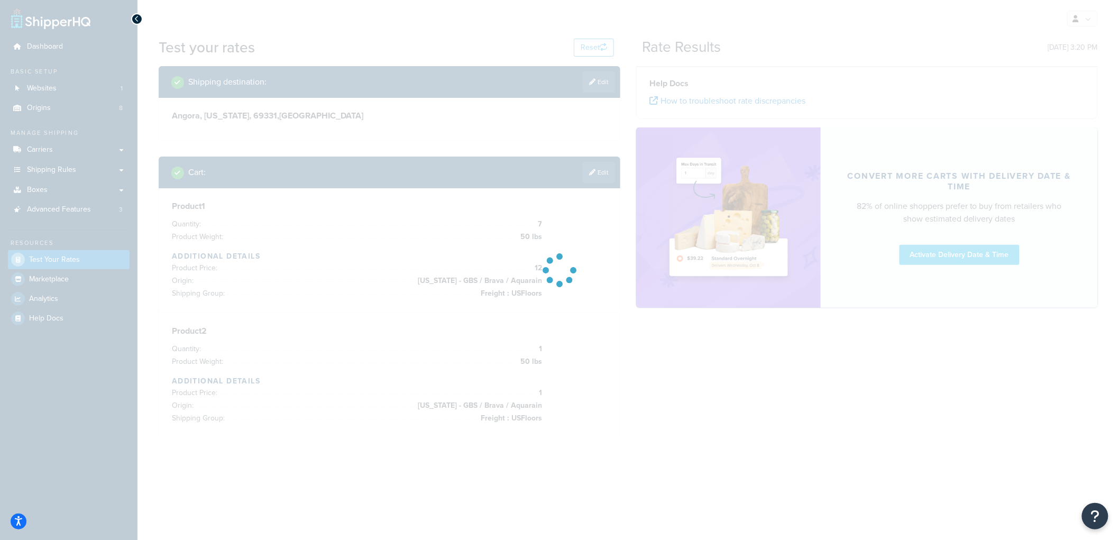
scroll to position [0, 0]
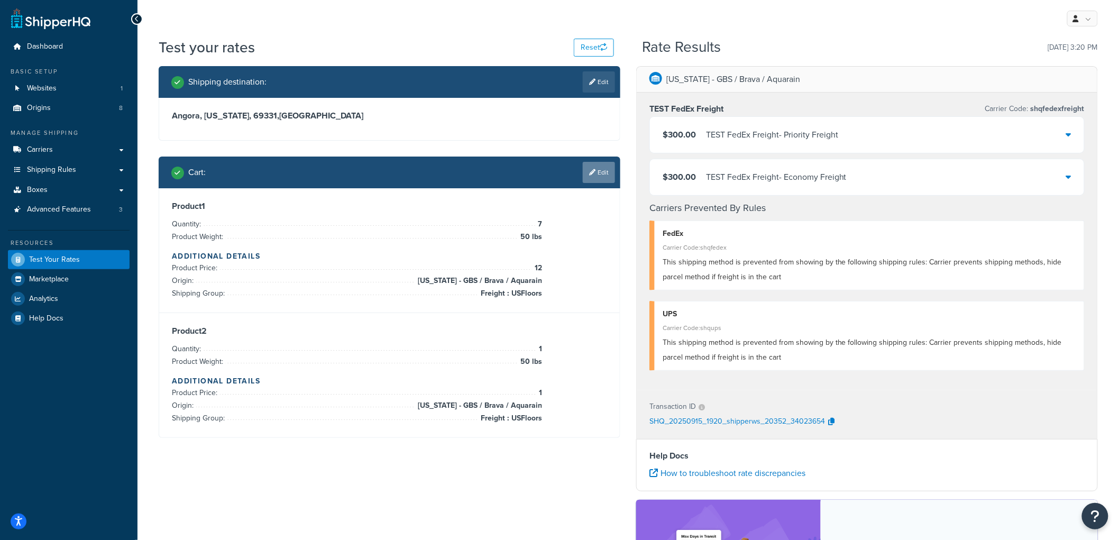
click at [598, 170] on link "Edit" at bounding box center [599, 172] width 32 height 21
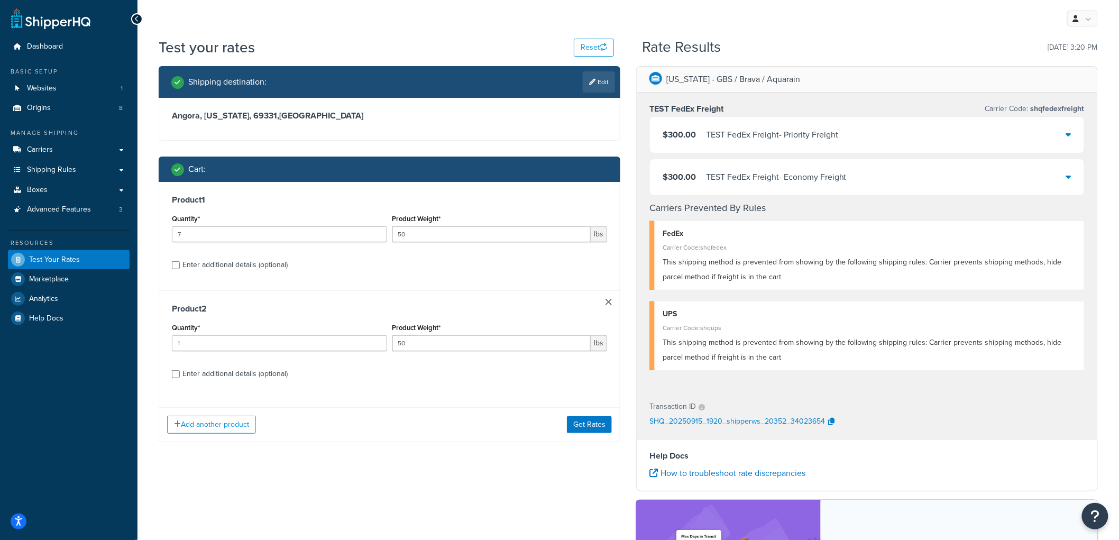
click at [217, 258] on div "Enter additional details (optional)" at bounding box center [234, 265] width 105 height 15
click at [180, 261] on input "Enter additional details (optional)" at bounding box center [176, 265] width 8 height 8
checkbox input "true"
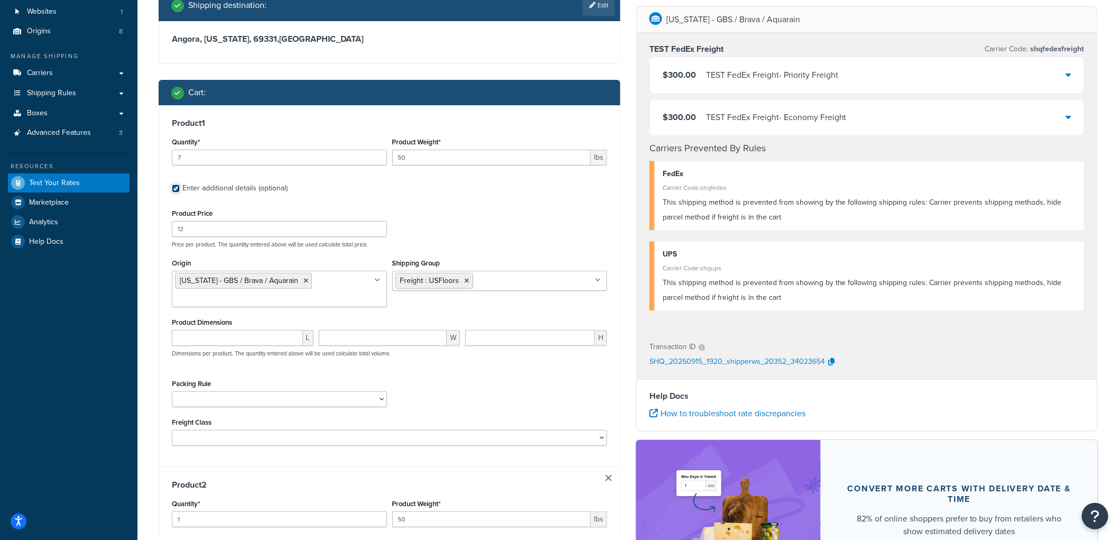
scroll to position [59, 0]
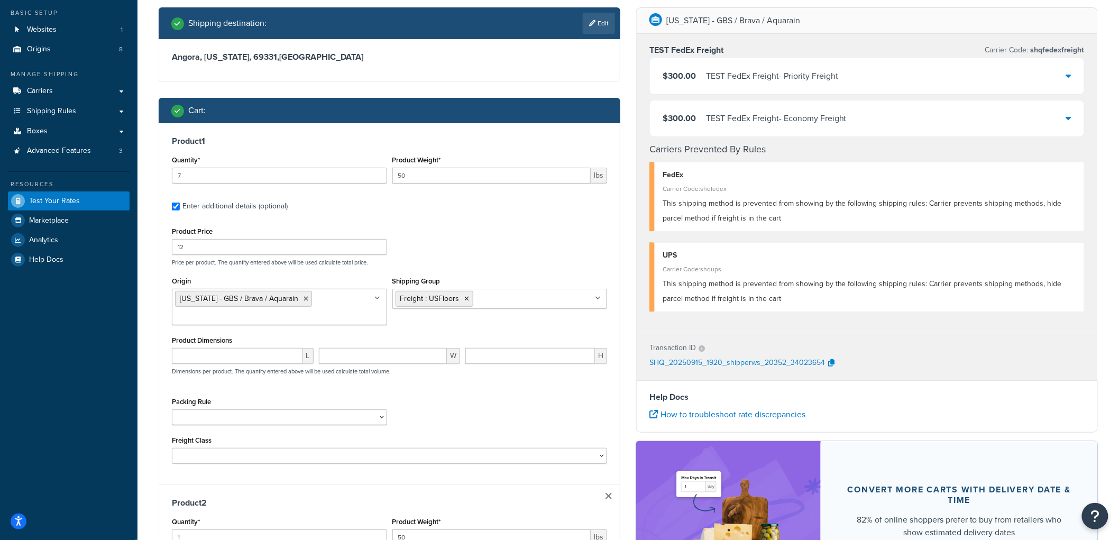
click at [341, 238] on div "Product Price 12" at bounding box center [279, 239] width 215 height 31
click at [332, 250] on input "12" at bounding box center [279, 247] width 215 height 16
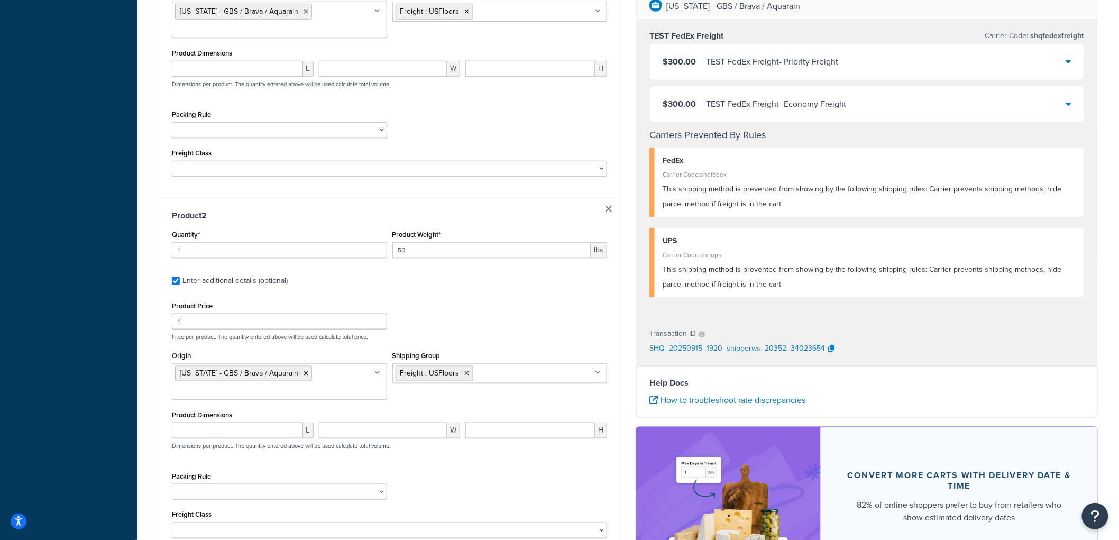
scroll to position [352, 0]
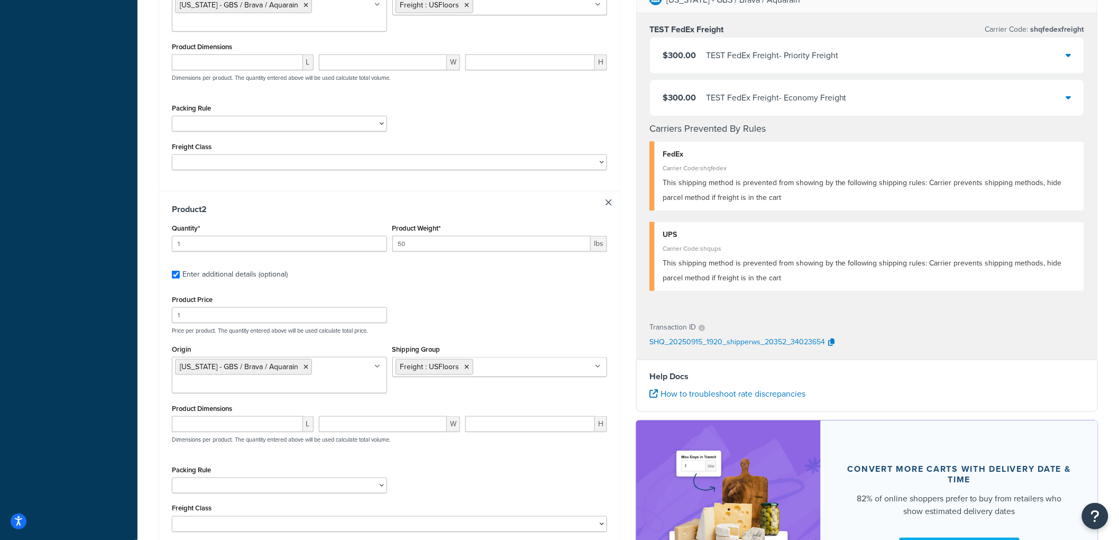
type input "126"
click at [197, 316] on input "1" at bounding box center [279, 315] width 215 height 16
type input "127"
click at [127, 272] on div "Dashboard Basic Setup Websites 1 Origins 8 Manage Shipping Carriers Carriers Al…" at bounding box center [68, 156] width 137 height 1016
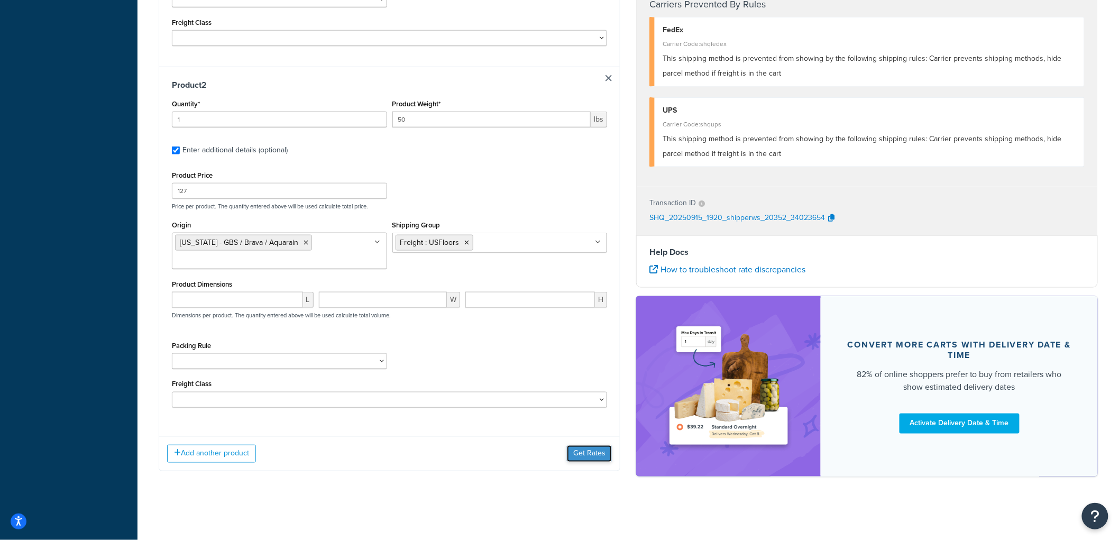
click at [568, 453] on button "Get Rates" at bounding box center [589, 453] width 45 height 17
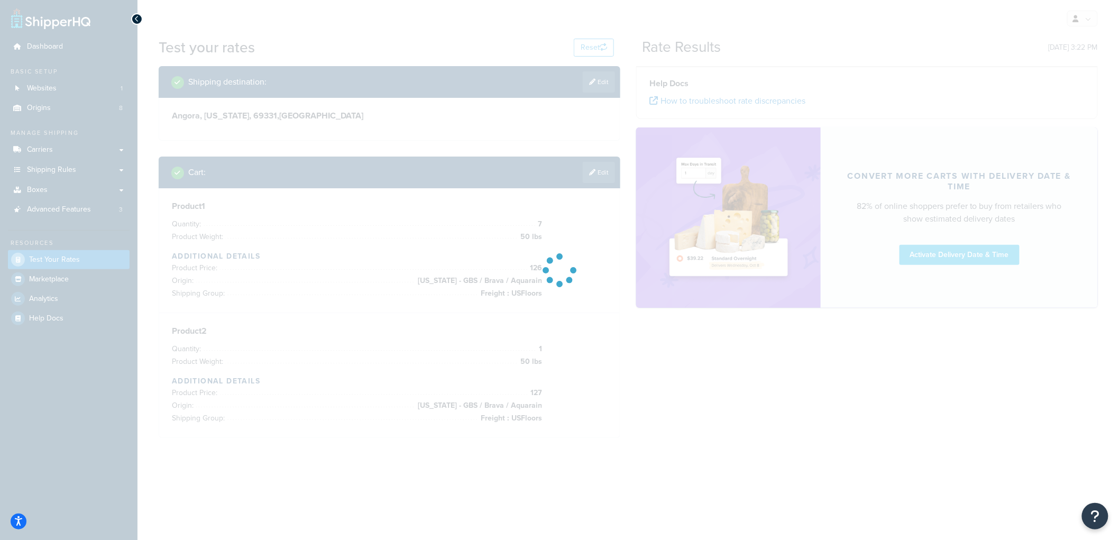
scroll to position [0, 0]
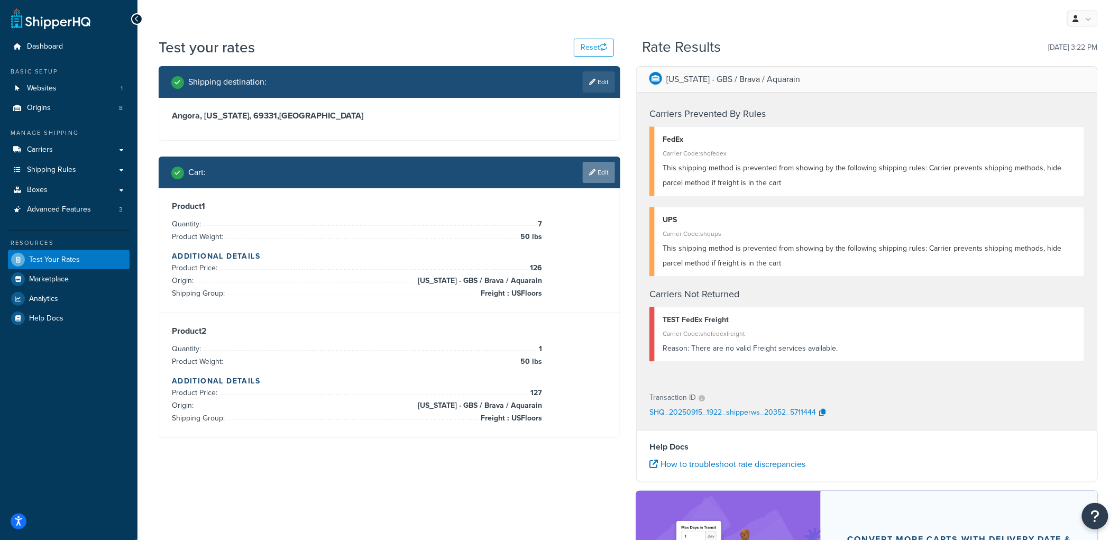
click at [605, 177] on link "Edit" at bounding box center [599, 172] width 32 height 21
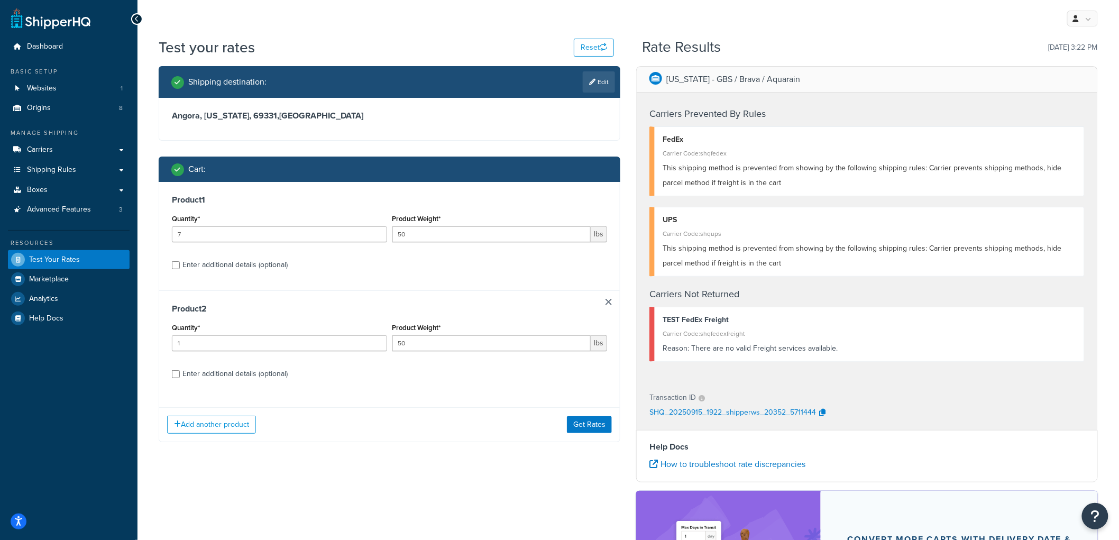
click at [203, 368] on div "Enter additional details (optional)" at bounding box center [234, 373] width 105 height 15
click at [180, 370] on input "Enter additional details (optional)" at bounding box center [176, 374] width 8 height 8
checkbox input "true"
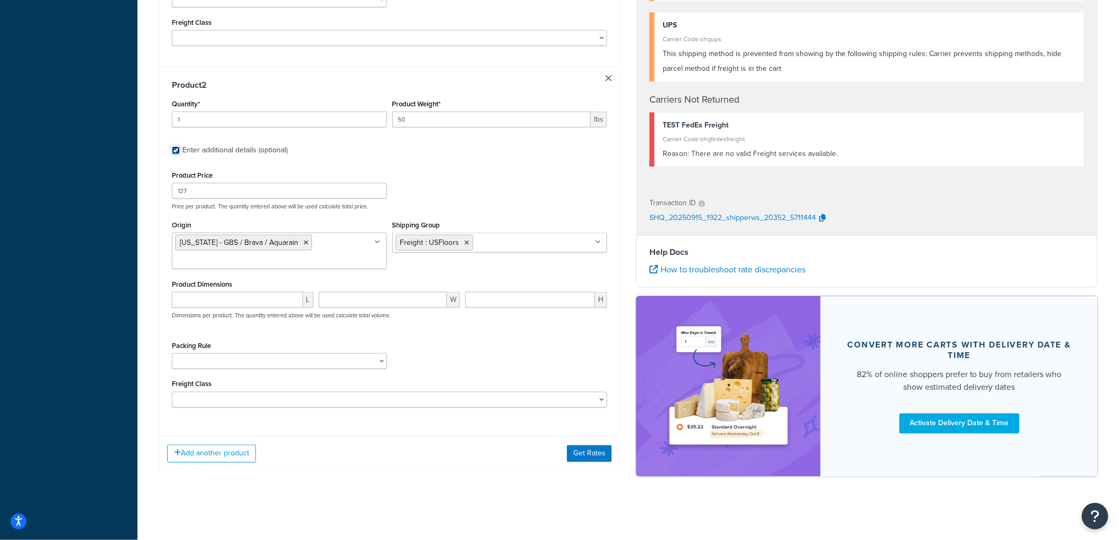
scroll to position [479, 0]
drag, startPoint x: 250, startPoint y: 187, endPoint x: 162, endPoint y: 189, distance: 87.8
click at [162, 189] on div "Product 2 Quantity* 1 Product Weight* 50 lbs Enter additional details (optional…" at bounding box center [389, 248] width 461 height 362
type input "1"
click at [575, 454] on button "Get Rates" at bounding box center [589, 453] width 45 height 17
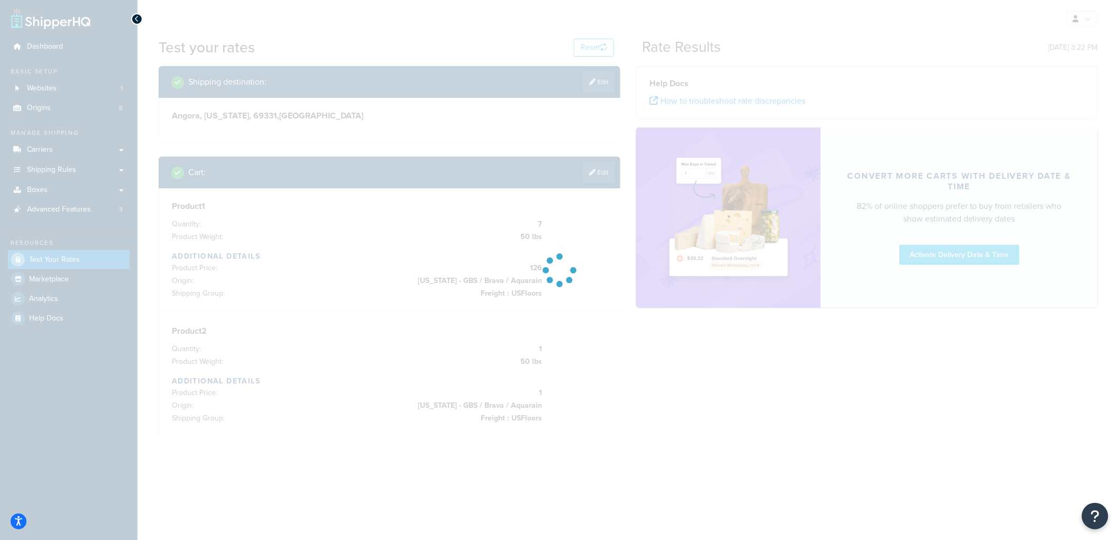
scroll to position [0, 0]
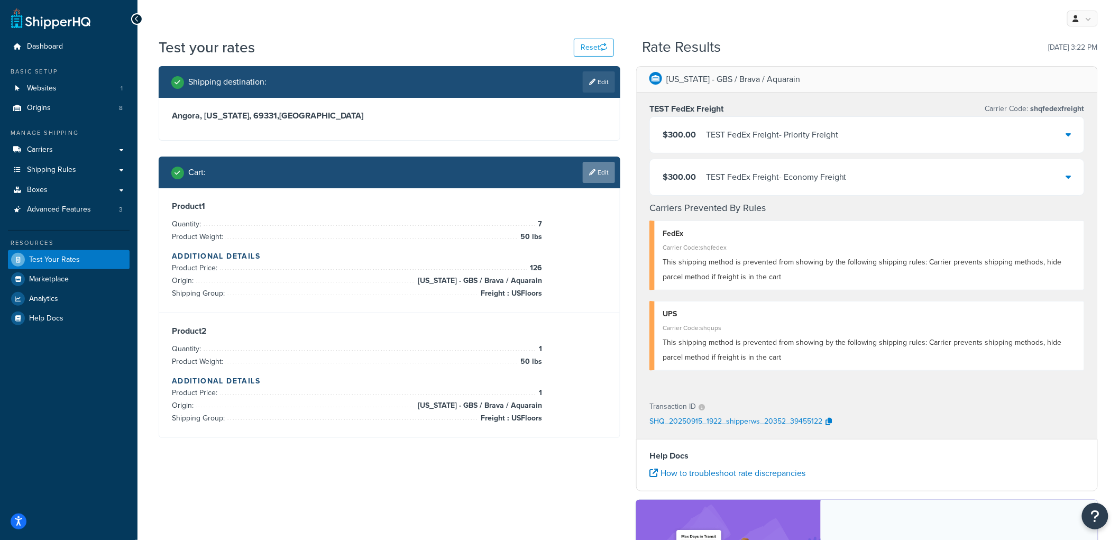
click at [596, 173] on link "Edit" at bounding box center [599, 172] width 32 height 21
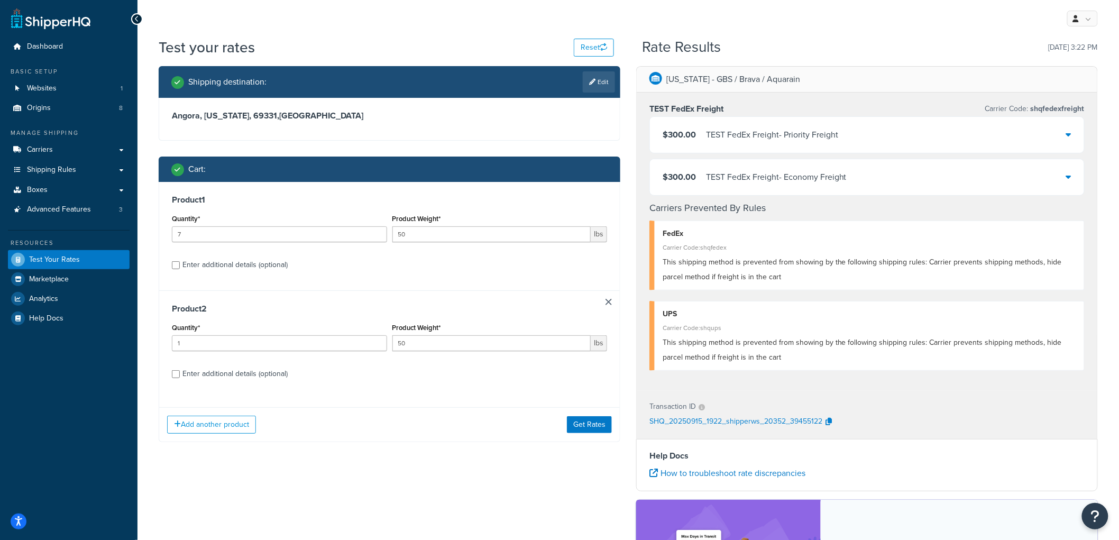
click at [192, 371] on div "Enter additional details (optional)" at bounding box center [234, 373] width 105 height 15
click at [180, 371] on input "Enter additional details (optional)" at bounding box center [176, 374] width 8 height 8
checkbox input "true"
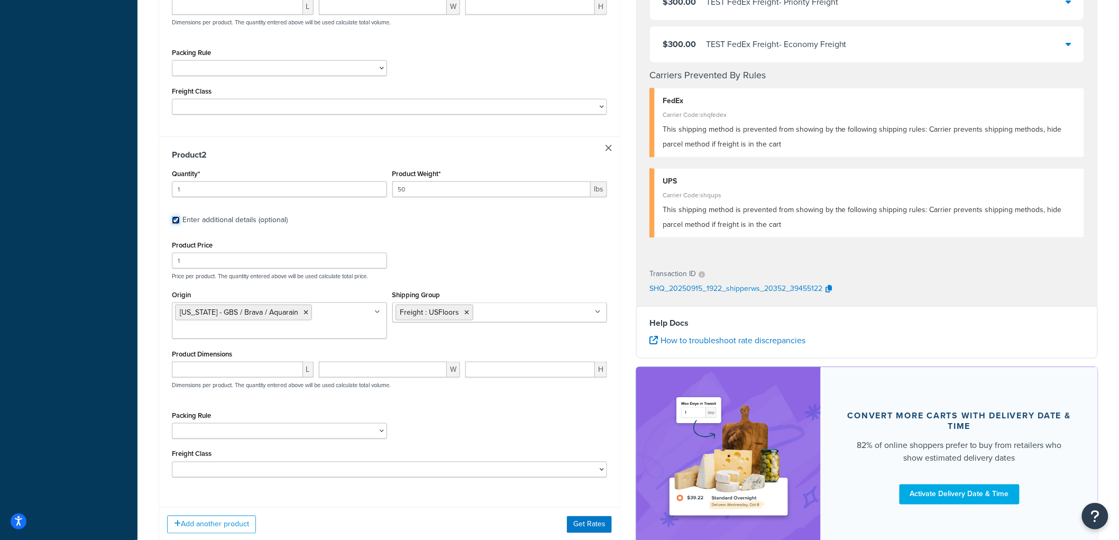
scroll to position [411, 0]
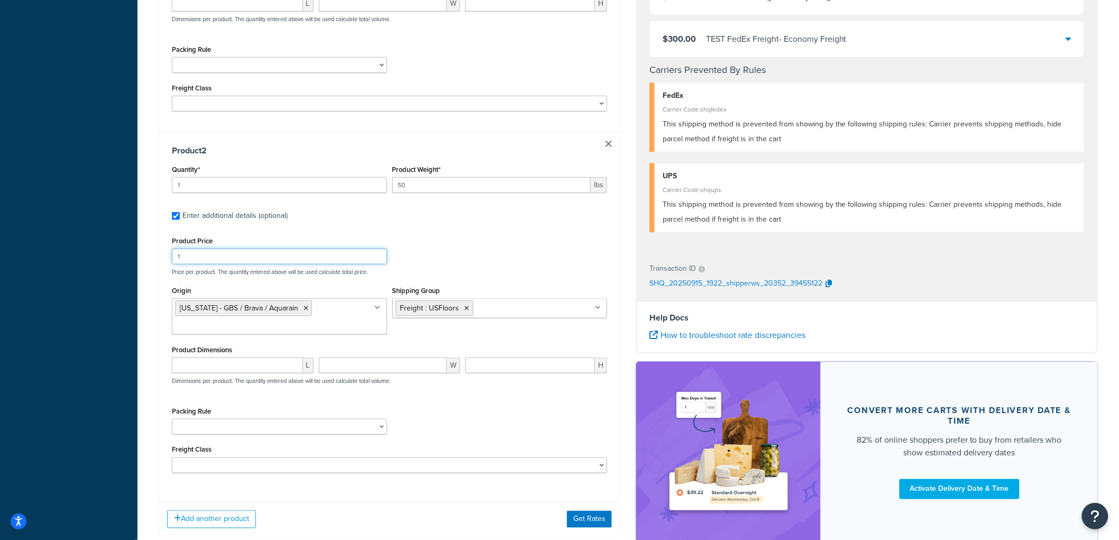
click at [214, 257] on input "1" at bounding box center [279, 257] width 215 height 16
type input "50"
click at [593, 524] on button "Get Rates" at bounding box center [589, 519] width 45 height 17
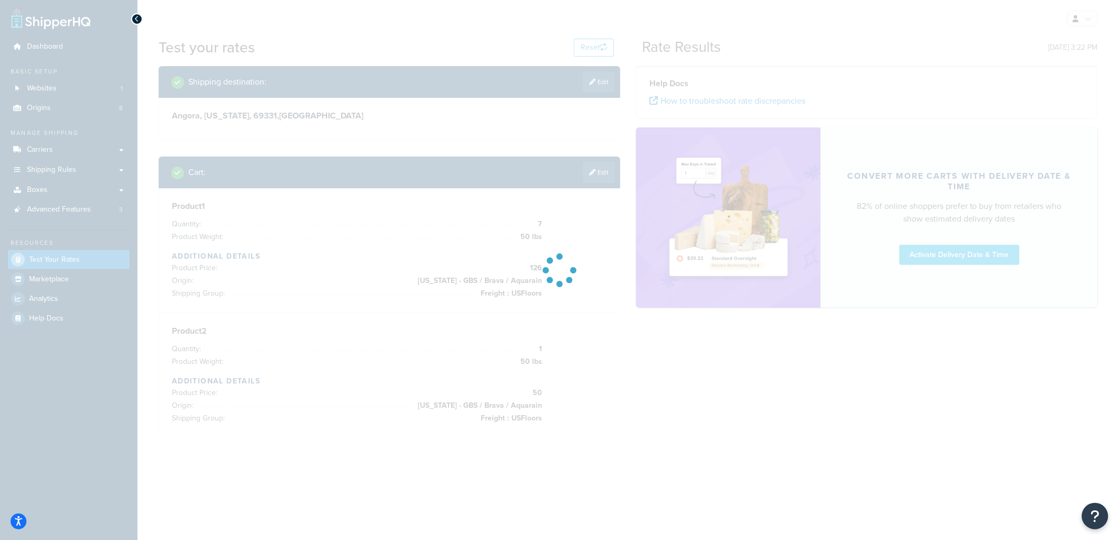
scroll to position [0, 0]
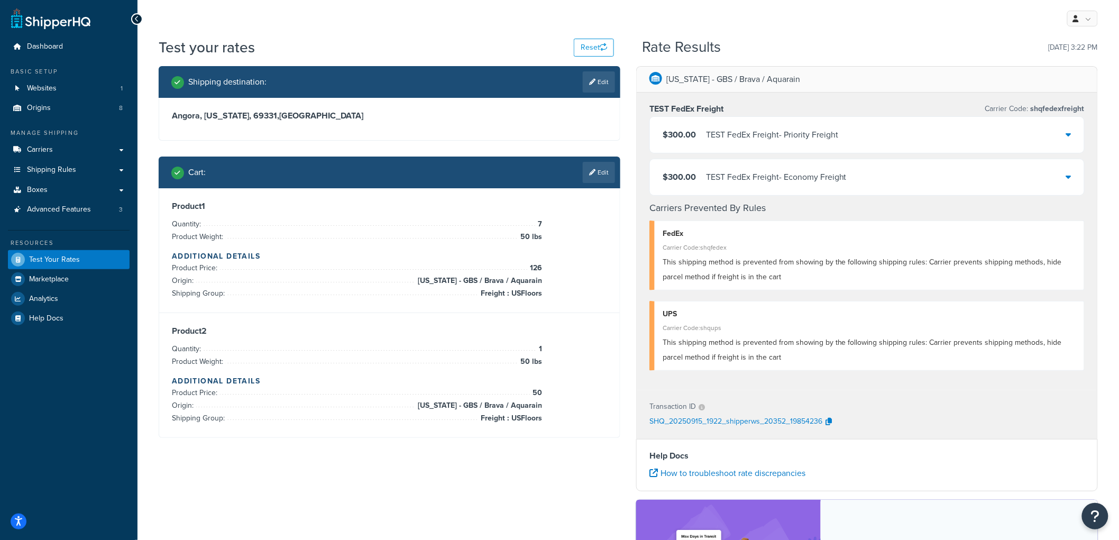
click at [595, 176] on link "Edit" at bounding box center [599, 172] width 32 height 21
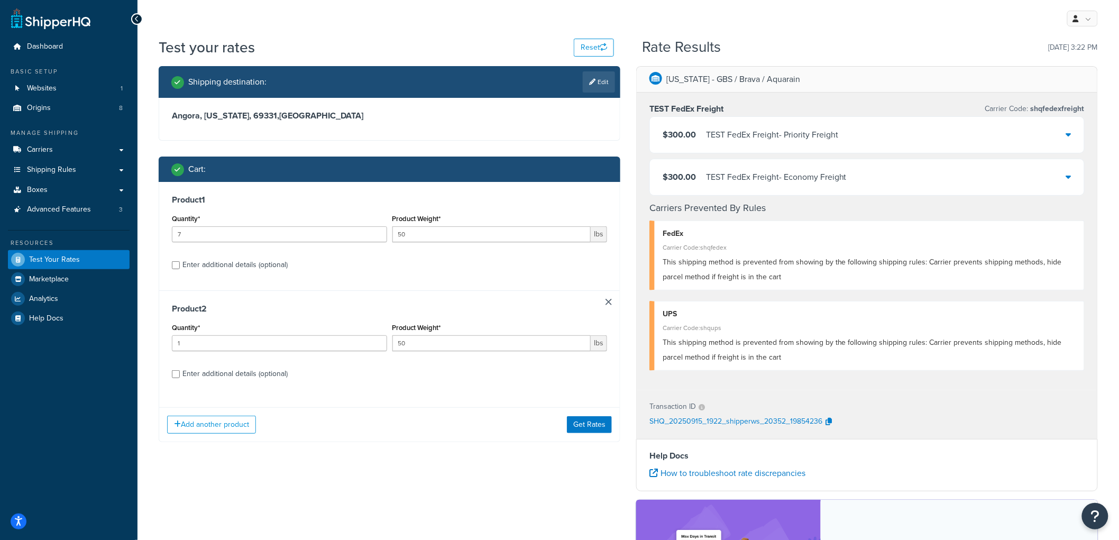
click at [180, 379] on div "Enter additional details (optional)" at bounding box center [389, 372] width 435 height 17
click at [176, 368] on div "Enter additional details (optional)" at bounding box center [389, 372] width 435 height 17
click at [177, 377] on input "Enter additional details (optional)" at bounding box center [176, 374] width 8 height 8
checkbox input "true"
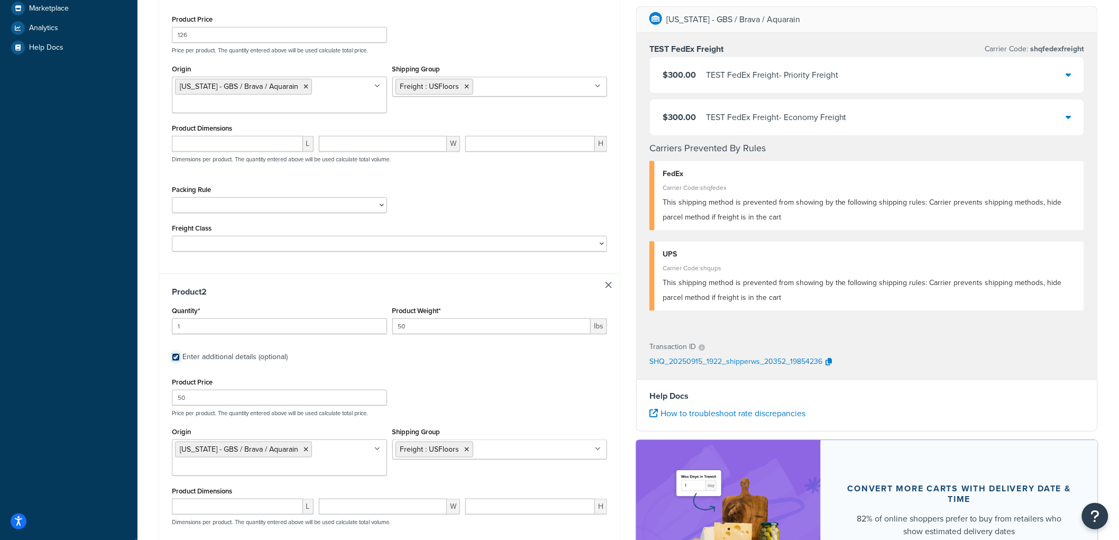
scroll to position [327, 0]
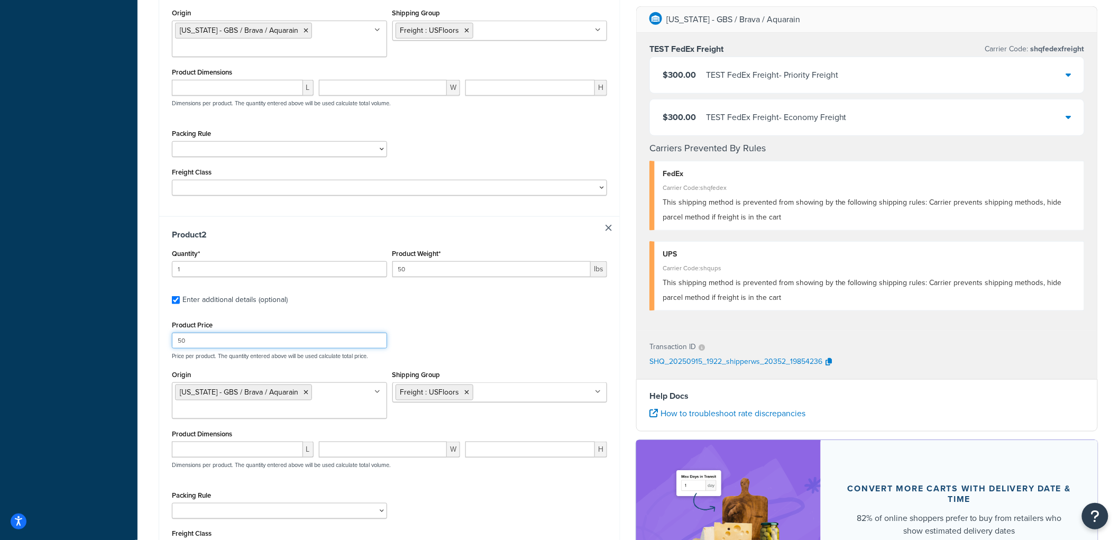
drag, startPoint x: 199, startPoint y: 336, endPoint x: 164, endPoint y: 335, distance: 35.4
click at [164, 335] on div "Product 2 Quantity* 1 Product Weight* 50 lbs Enter additional details (optional…" at bounding box center [389, 397] width 461 height 362
type input "100"
click at [155, 338] on div "Shipping destination : Edit Angora, Nebraska, 69331 , United States Cart : Prod…" at bounding box center [390, 187] width 478 height 897
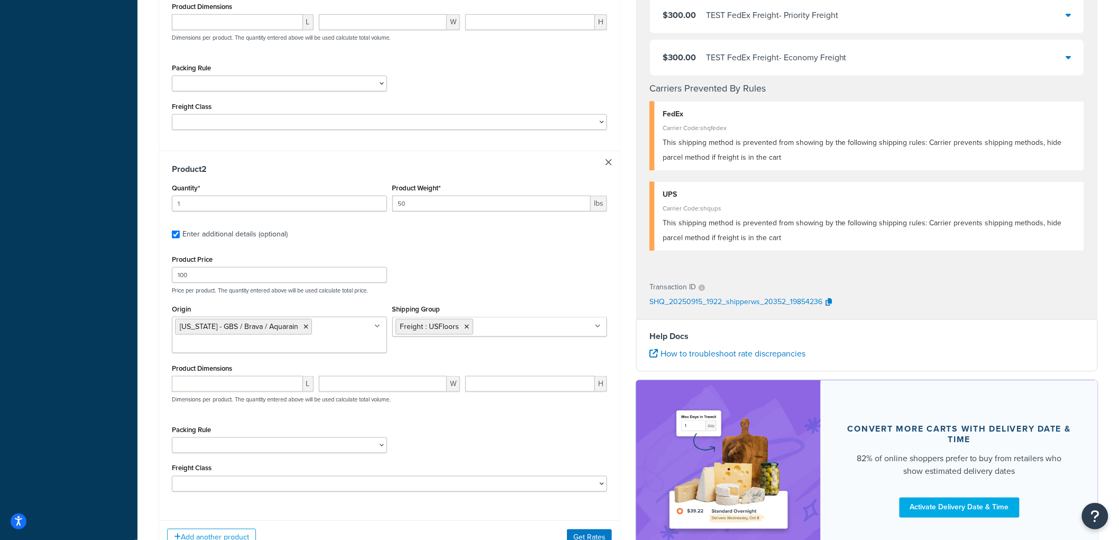
scroll to position [479, 0]
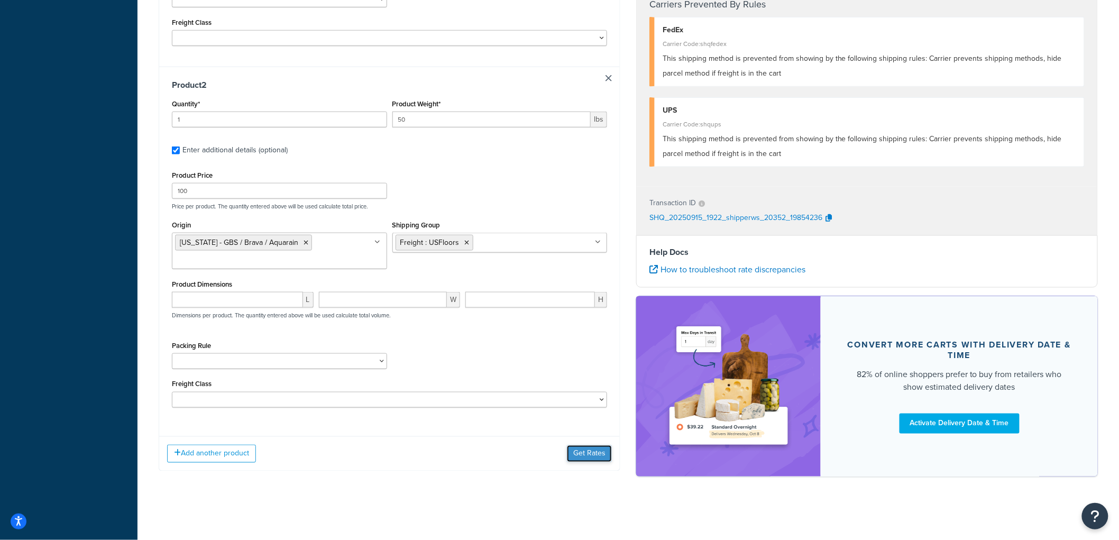
click at [601, 457] on button "Get Rates" at bounding box center [589, 453] width 45 height 17
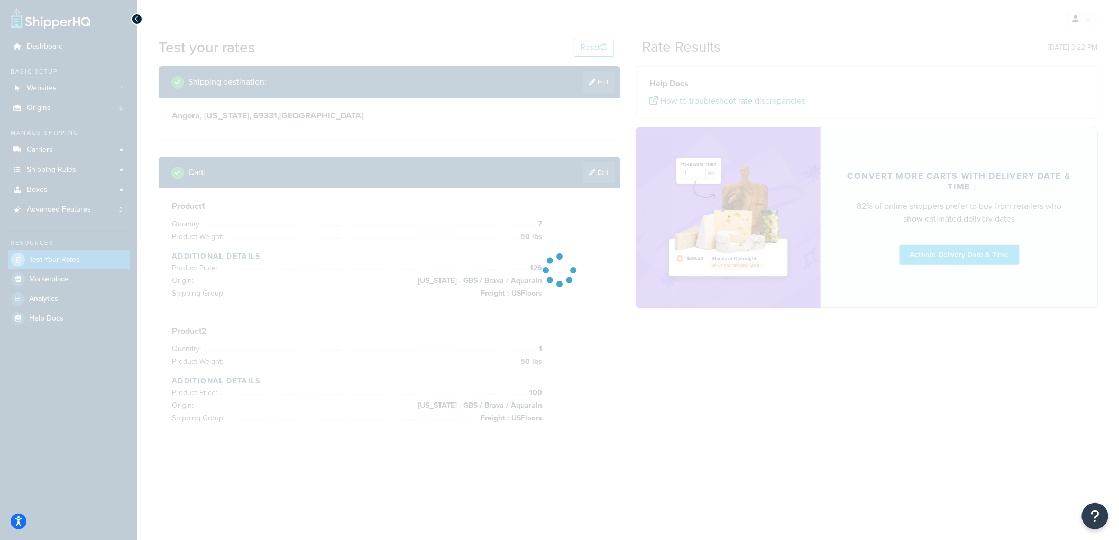
scroll to position [0, 0]
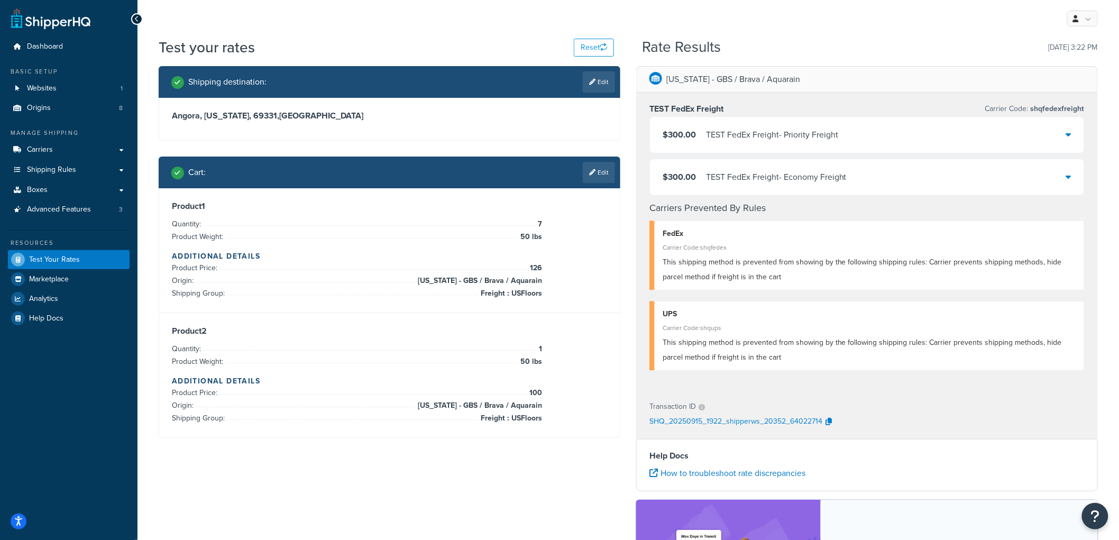
click at [583, 168] on link "Edit" at bounding box center [599, 172] width 32 height 21
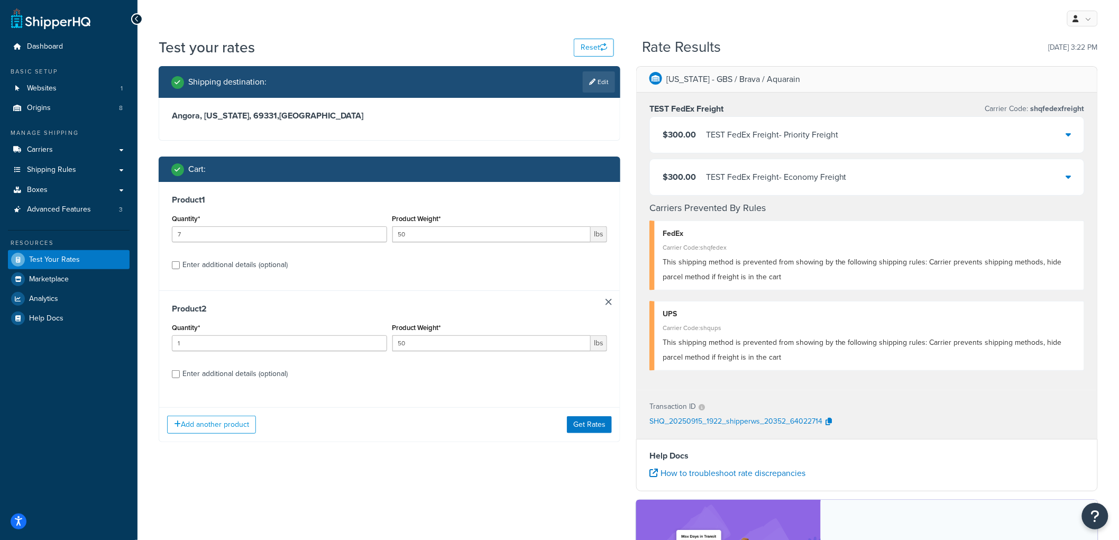
click at [196, 370] on div "Enter additional details (optional)" at bounding box center [234, 373] width 105 height 15
click at [180, 370] on input "Enter additional details (optional)" at bounding box center [176, 374] width 8 height 8
checkbox input "true"
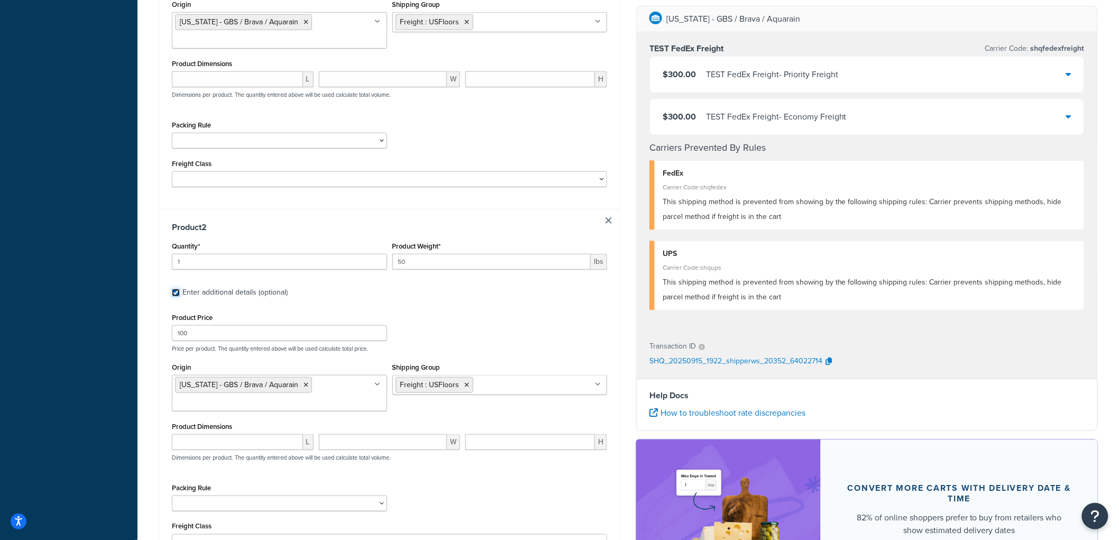
scroll to position [340, 0]
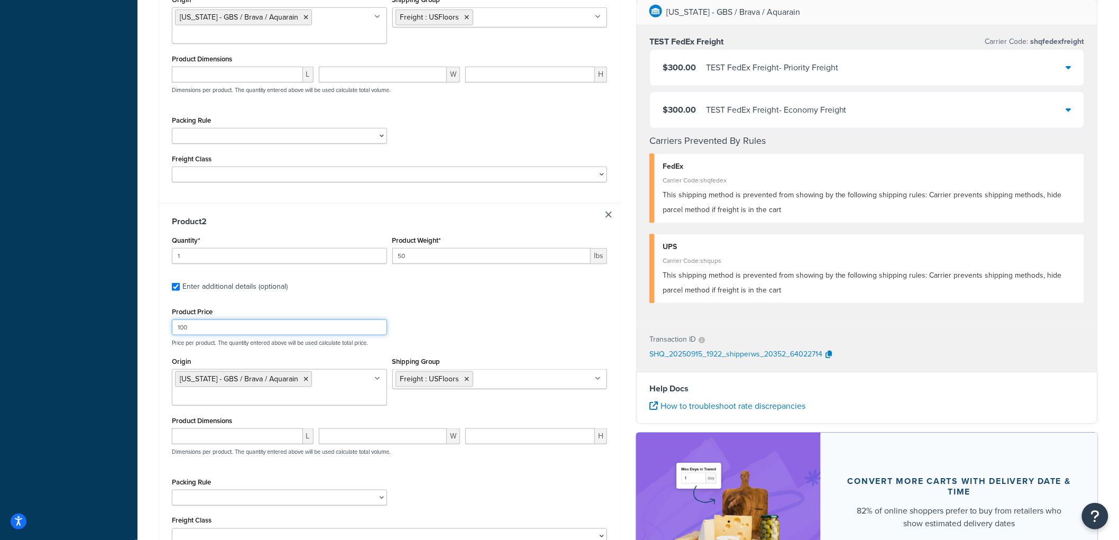
drag, startPoint x: 208, startPoint y: 330, endPoint x: 155, endPoint y: 315, distance: 54.9
click at [155, 315] on div "Shipping destination : Edit Angora, Nebraska, 69331 , United States Cart : Prod…" at bounding box center [390, 174] width 478 height 897
type input "114"
click at [138, 265] on div "Test your rates Reset Rate Results 09/15/2025, 3:22 PM Shipping destination : E…" at bounding box center [627, 173] width 981 height 953
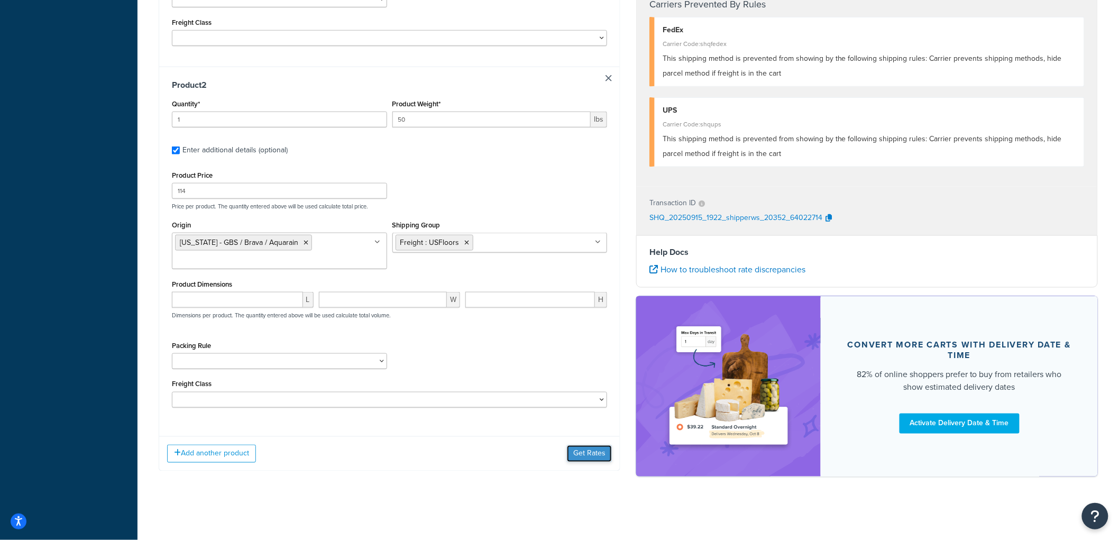
click at [587, 452] on button "Get Rates" at bounding box center [589, 453] width 45 height 17
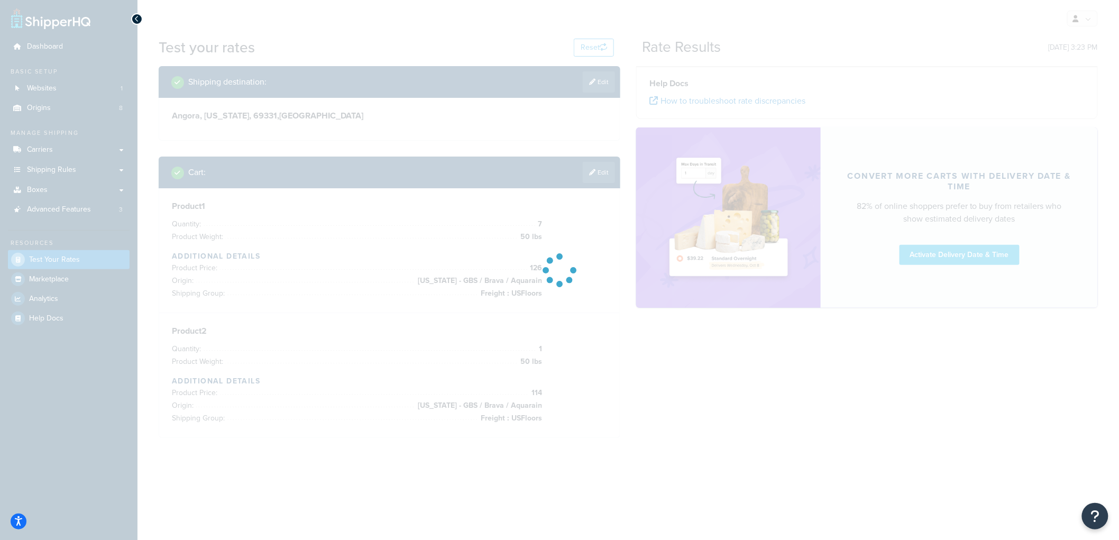
scroll to position [0, 0]
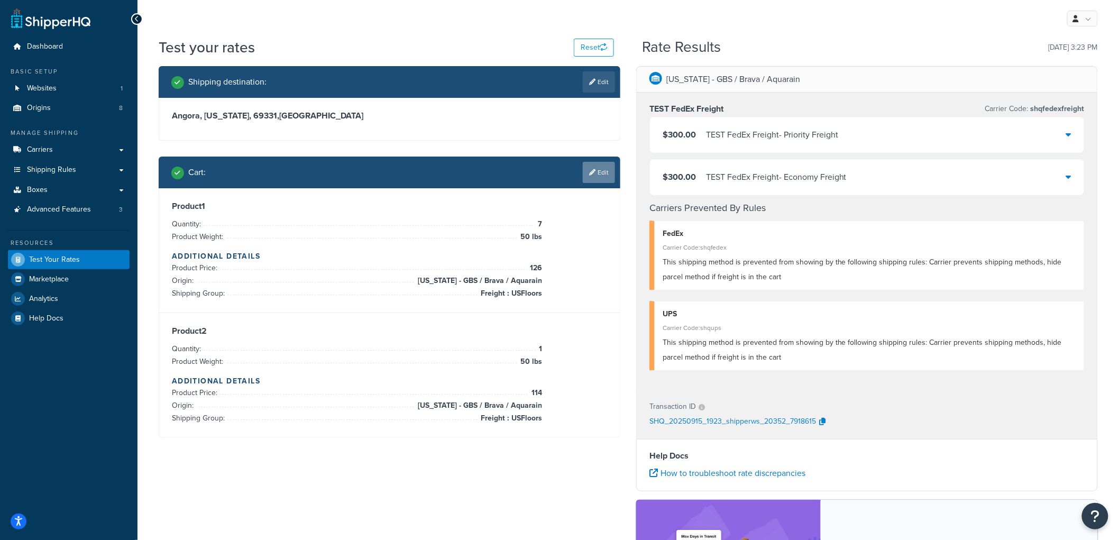
click at [589, 180] on link "Edit" at bounding box center [599, 172] width 32 height 21
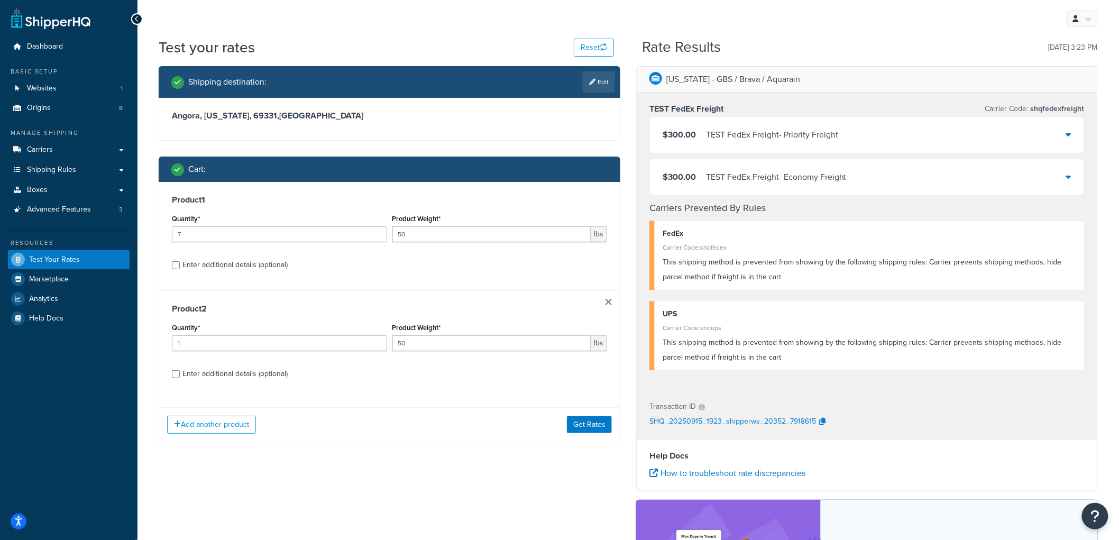
click at [224, 382] on div "Product 2 Quantity* 1 Product Weight* 50 lbs Enter additional details (optional)" at bounding box center [389, 344] width 461 height 109
click at [224, 381] on div "Enter additional details (optional)" at bounding box center [234, 373] width 105 height 15
click at [180, 378] on input "Enter additional details (optional)" at bounding box center [176, 374] width 8 height 8
checkbox input "true"
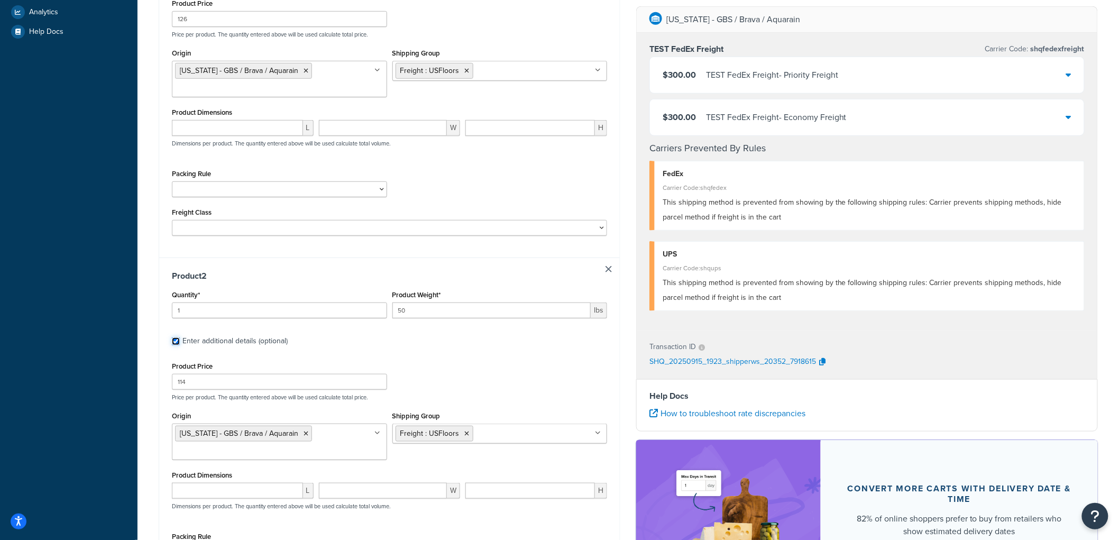
scroll to position [352, 0]
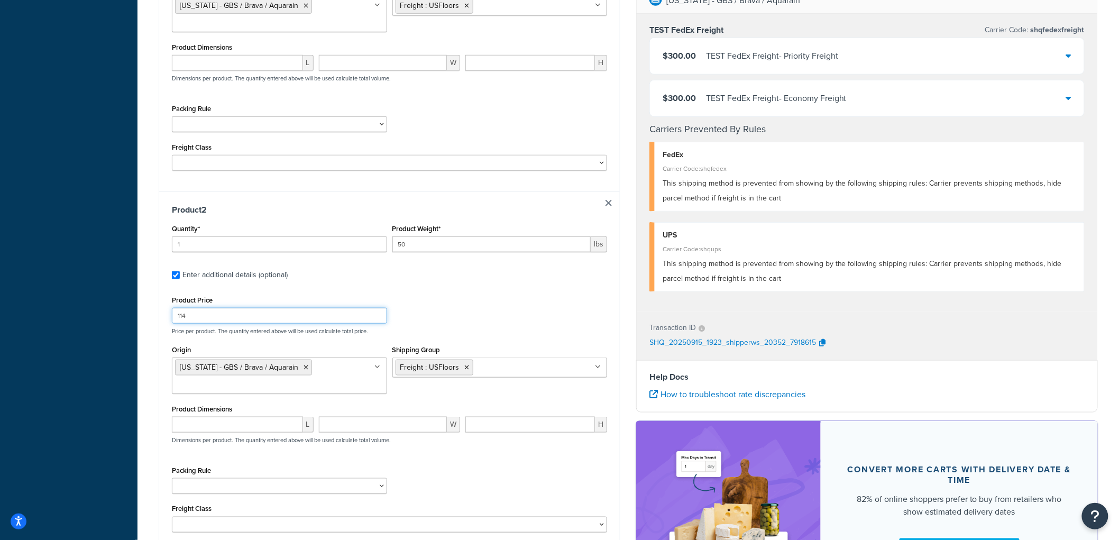
drag, startPoint x: 213, startPoint y: 318, endPoint x: 159, endPoint y: 312, distance: 54.8
click at [159, 312] on div "Product 1 Quantity* 7 Product Weight* 50 lbs Enter additional details (optional…" at bounding box center [390, 213] width 462 height 766
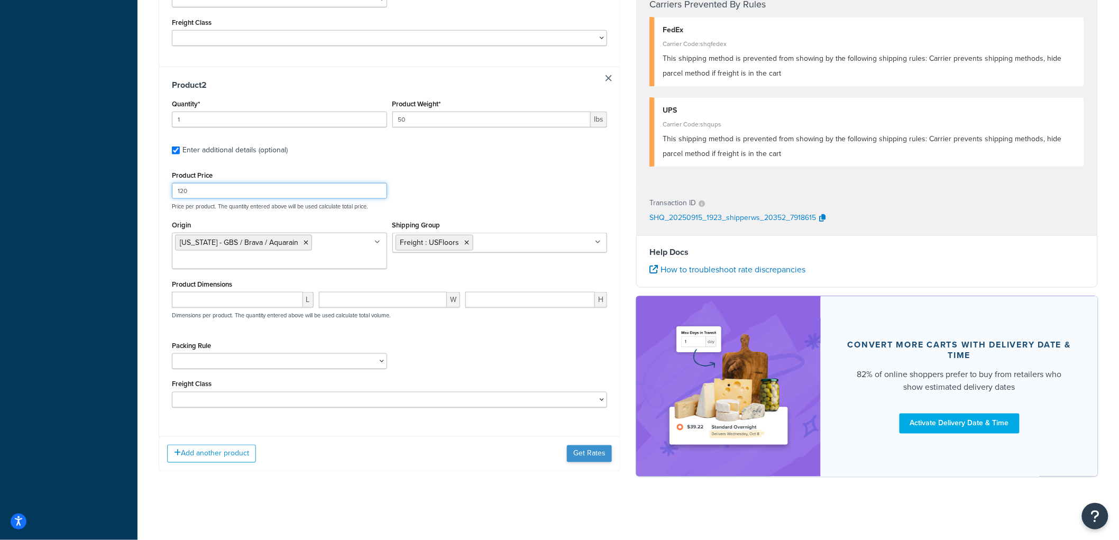
type input "120"
click at [596, 453] on button "Get Rates" at bounding box center [589, 453] width 45 height 17
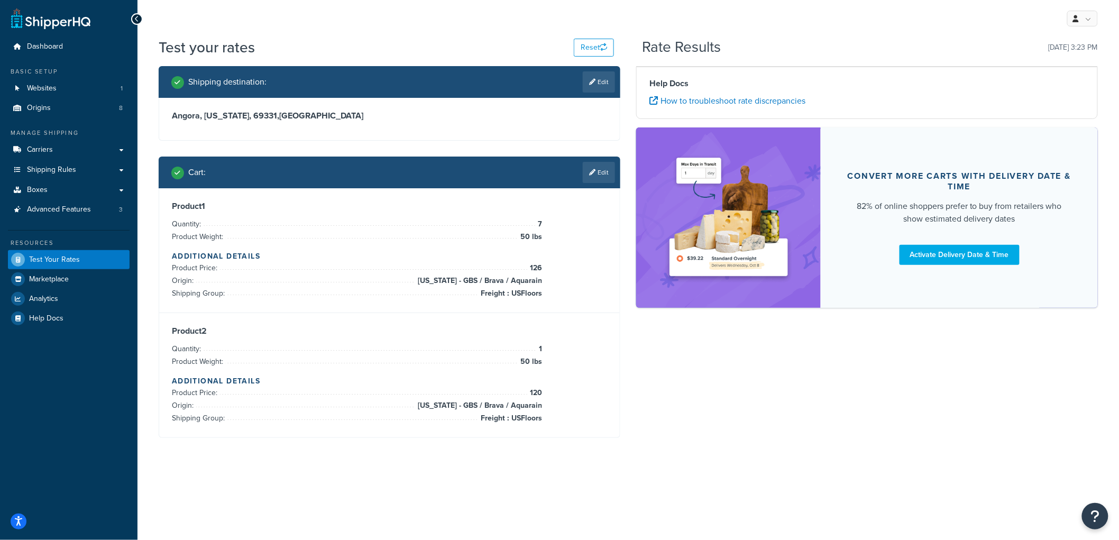
scroll to position [0, 0]
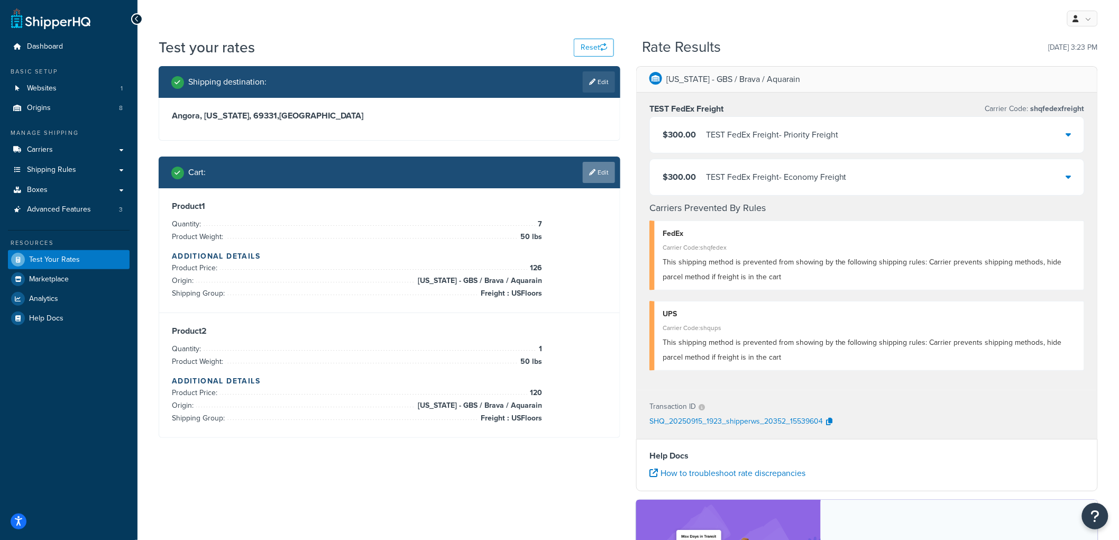
click at [593, 169] on icon at bounding box center [592, 172] width 6 height 6
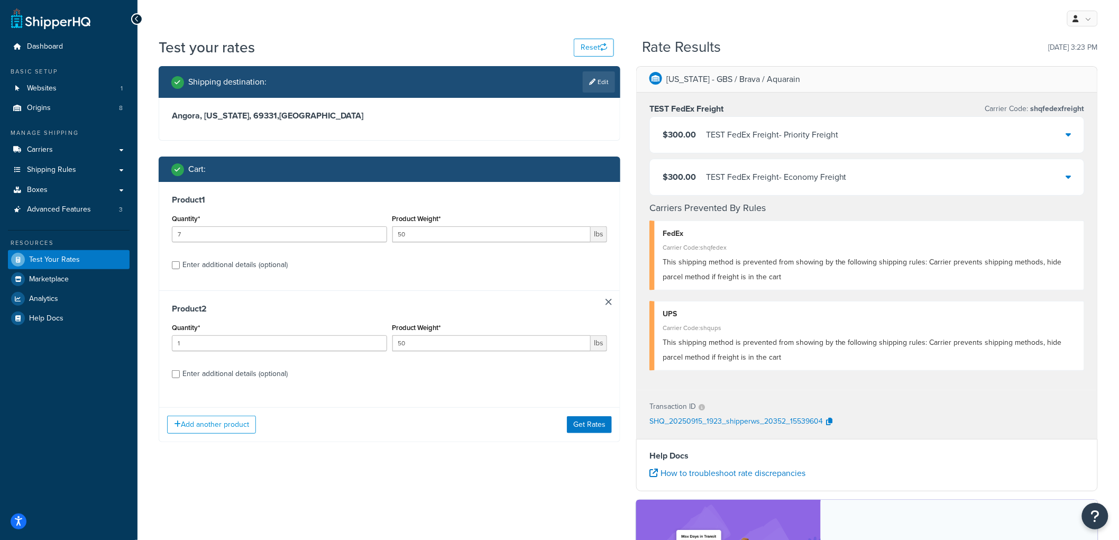
click at [208, 368] on div "Enter additional details (optional)" at bounding box center [234, 373] width 105 height 15
click at [180, 370] on input "Enter additional details (optional)" at bounding box center [176, 374] width 8 height 8
checkbox input "true"
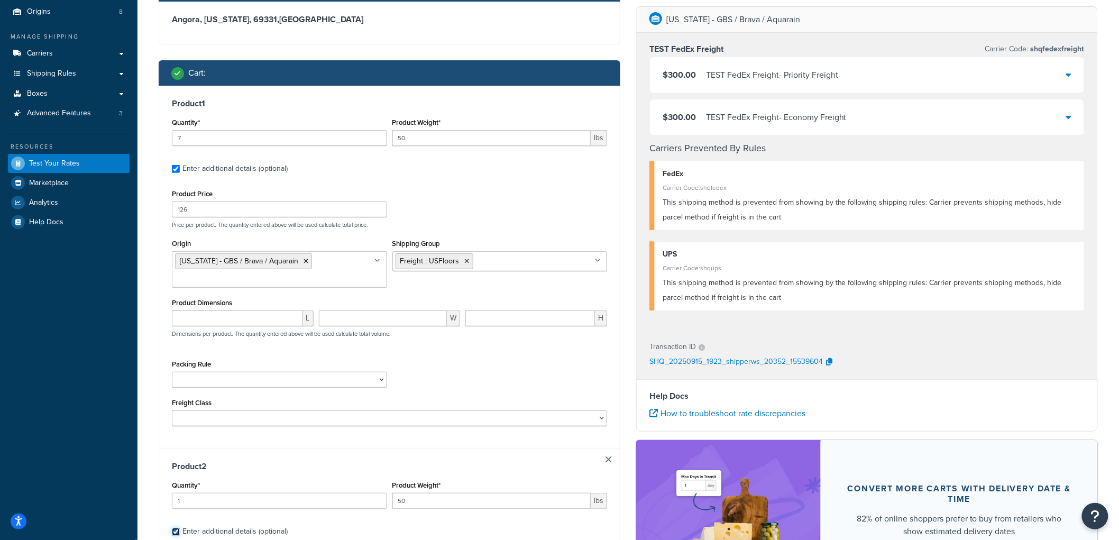
scroll to position [204, 0]
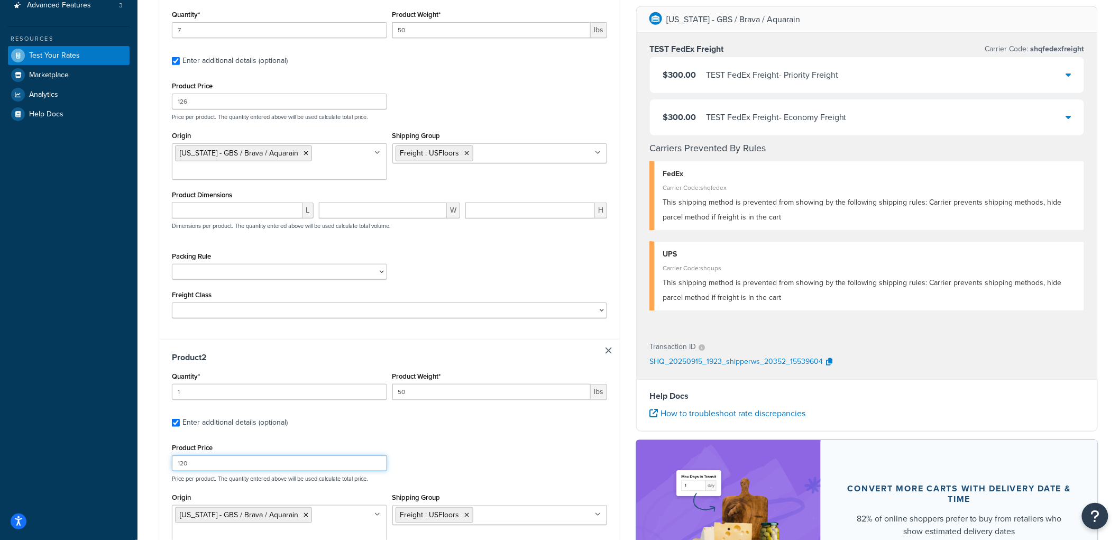
click at [203, 462] on input "120" at bounding box center [279, 463] width 215 height 16
type input "127"
click at [146, 445] on div "Test your rates Reset Rate Results 09/15/2025, 3:23 PM Shipping destination : E…" at bounding box center [627, 309] width 981 height 953
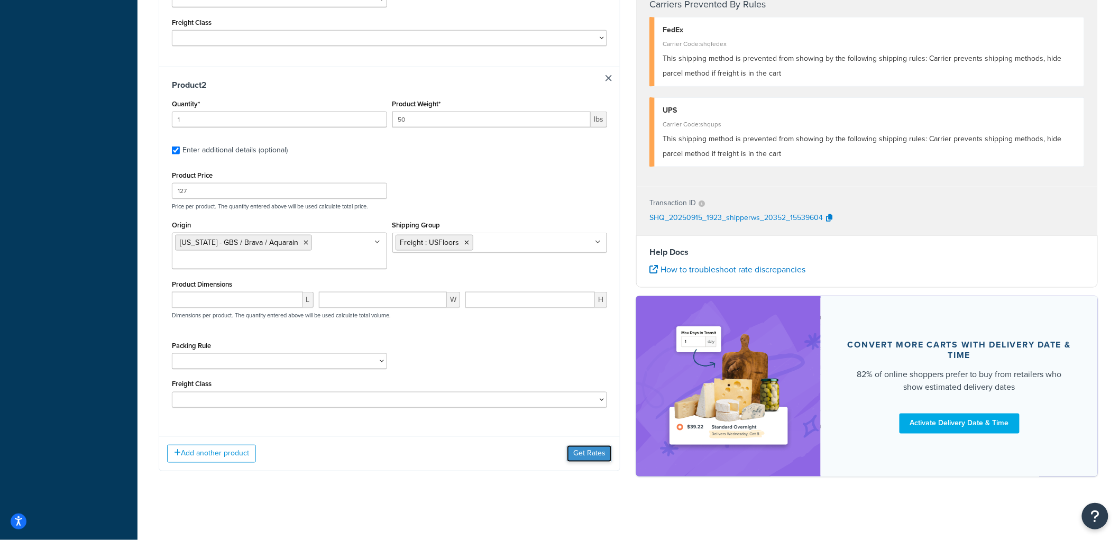
click at [577, 450] on button "Get Rates" at bounding box center [589, 453] width 45 height 17
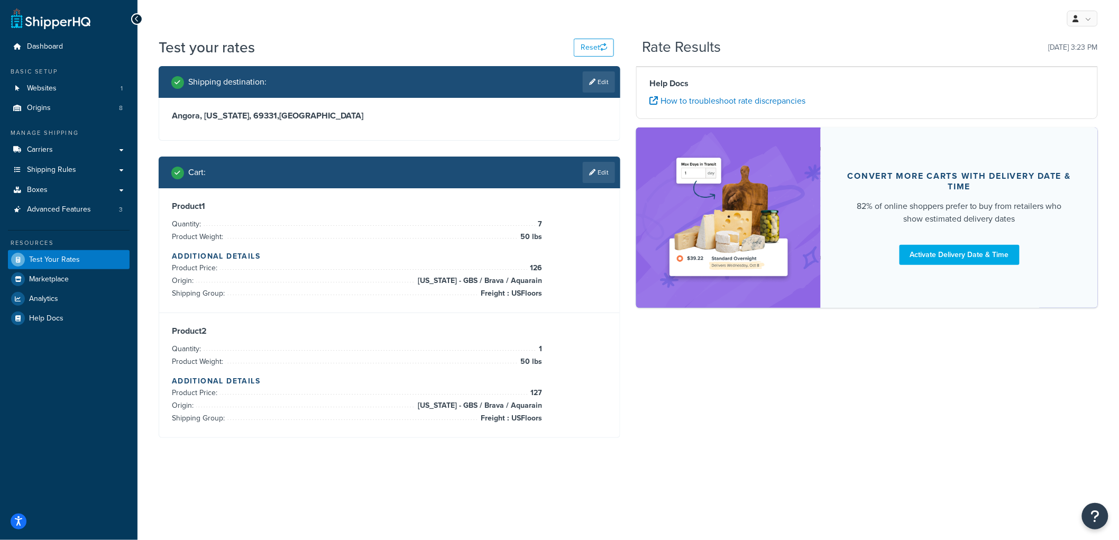
scroll to position [0, 0]
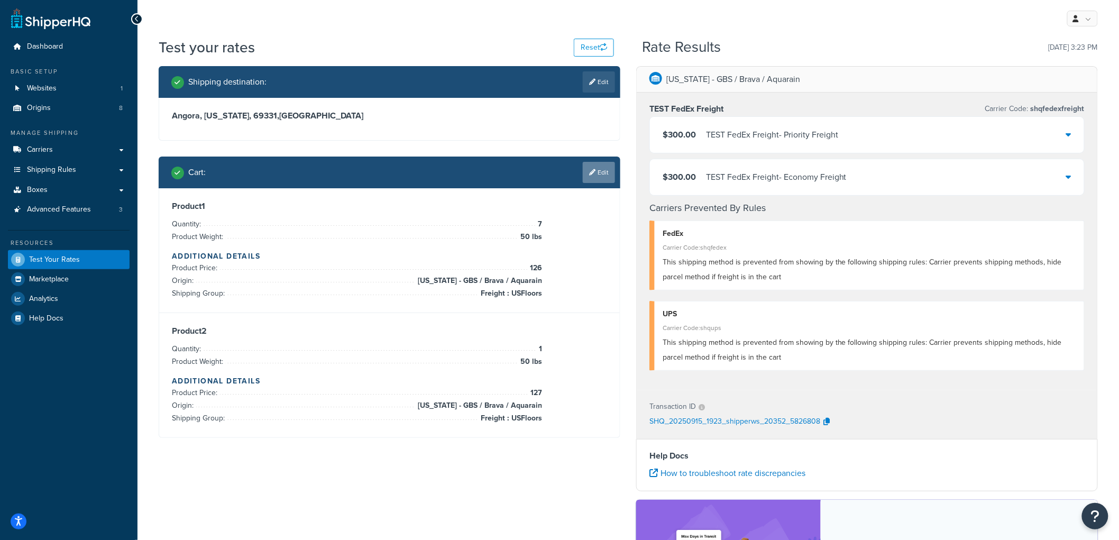
click at [606, 168] on link "Edit" at bounding box center [599, 172] width 32 height 21
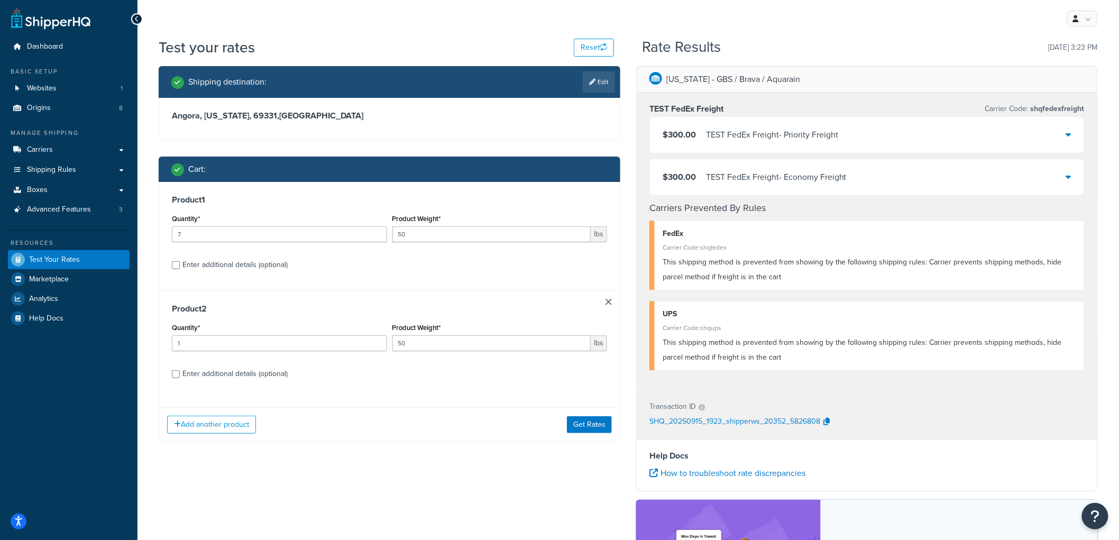
click at [214, 379] on div "Enter additional details (optional)" at bounding box center [234, 373] width 105 height 15
click at [180, 378] on input "Enter additional details (optional)" at bounding box center [176, 374] width 8 height 8
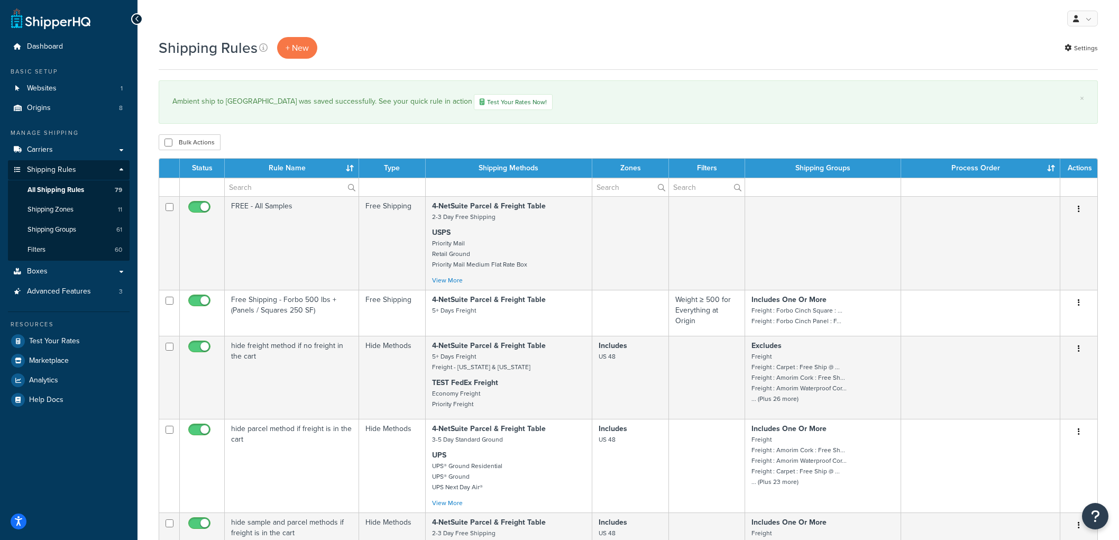
select select "100"
drag, startPoint x: 0, startPoint y: 0, endPoint x: 91, endPoint y: 188, distance: 208.8
click at [91, 188] on link "All Shipping Rules 79" at bounding box center [69, 190] width 122 height 20
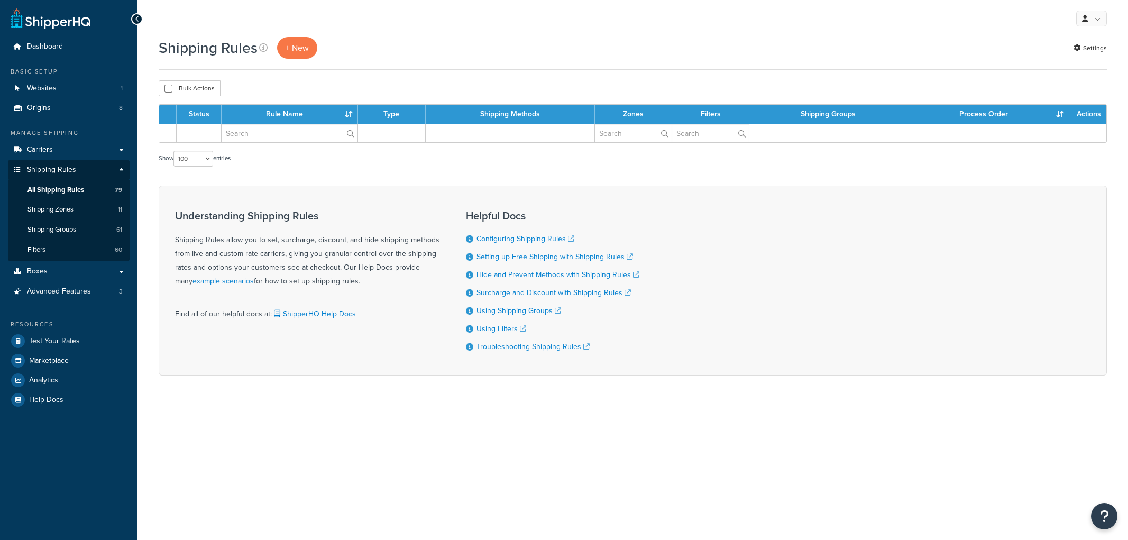
select select "100"
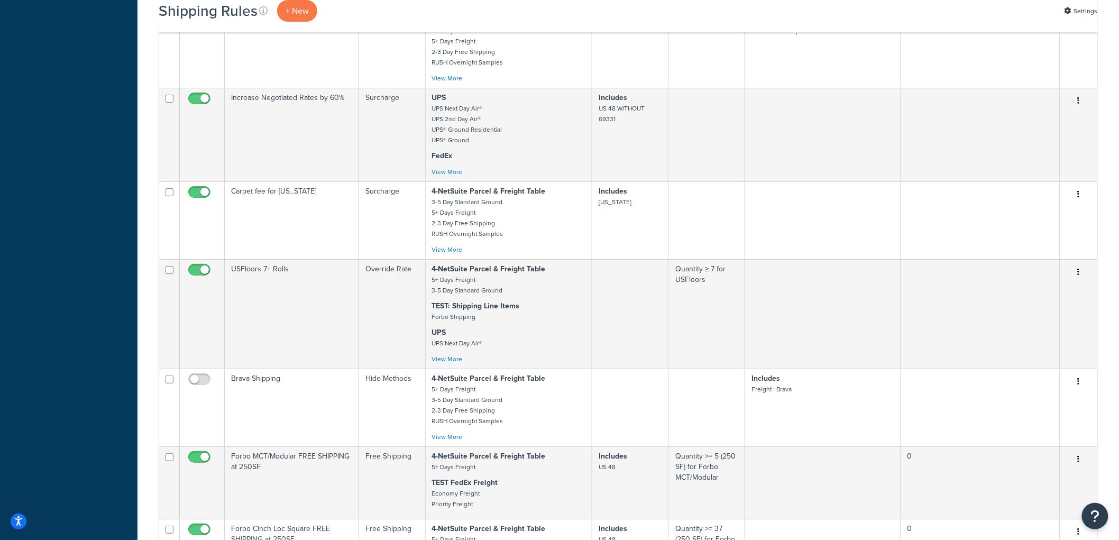
scroll to position [3338, 0]
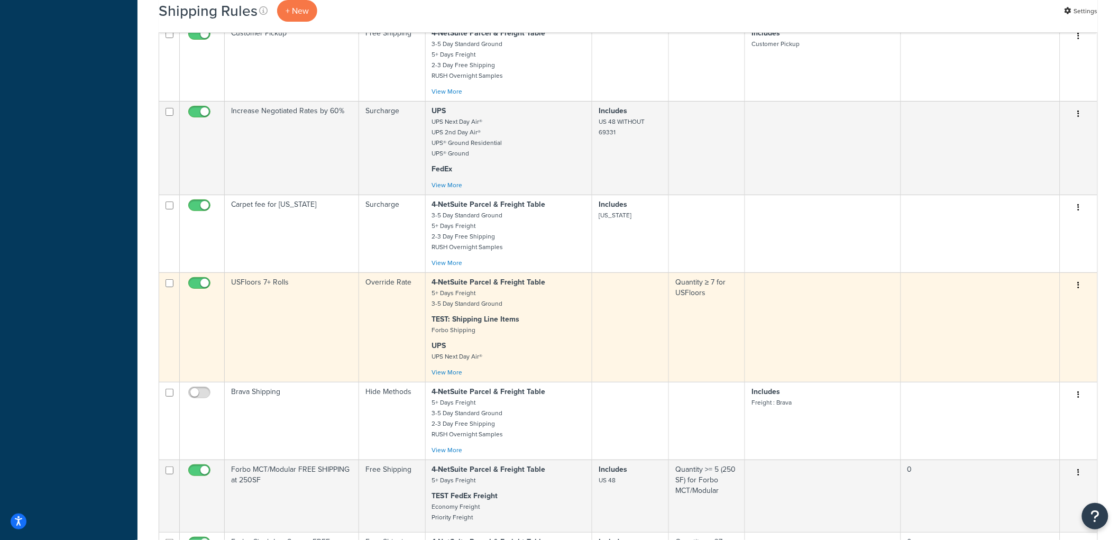
click at [325, 313] on td "USFloors 7+ Rolls" at bounding box center [292, 326] width 134 height 109
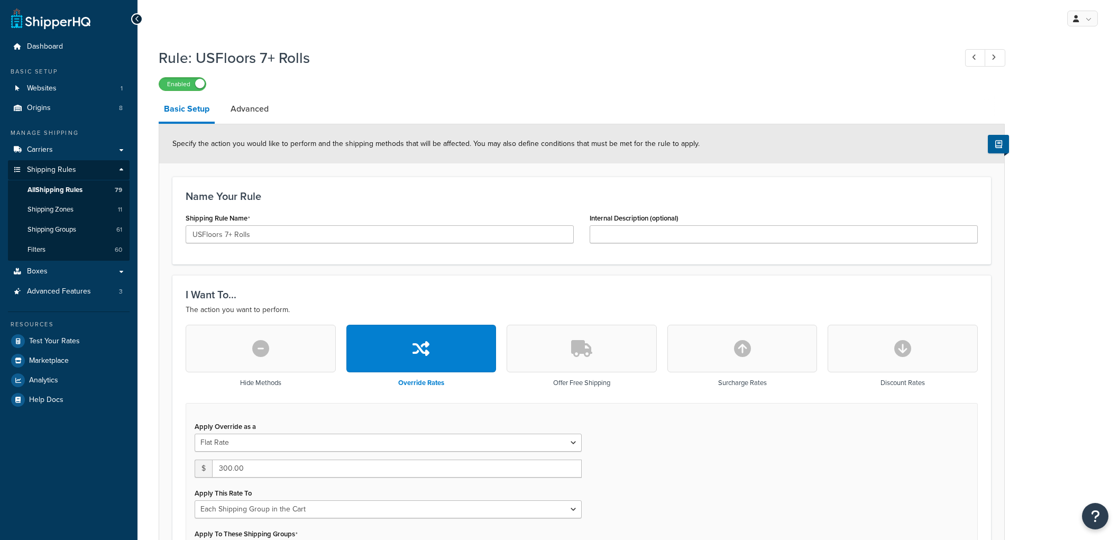
select select "SHIPPING_GROUP"
click at [76, 246] on link "Filters 60" at bounding box center [69, 250] width 122 height 20
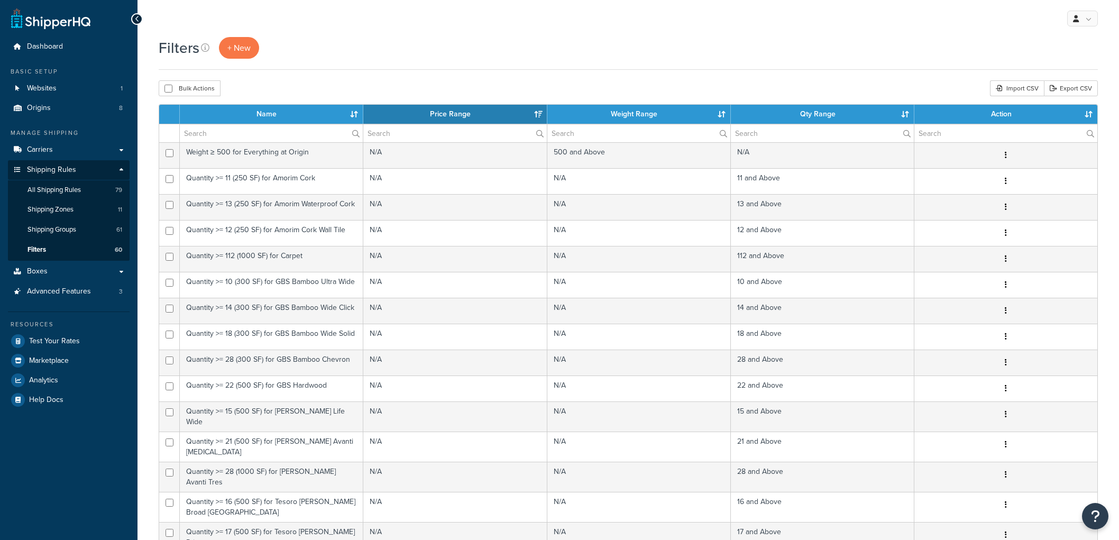
select select "15"
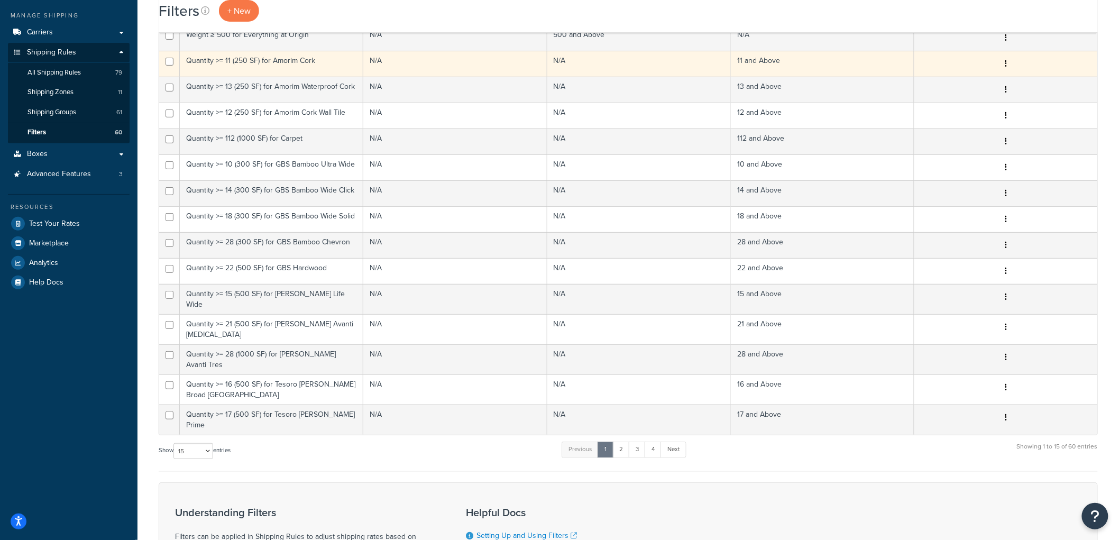
scroll to position [247, 0]
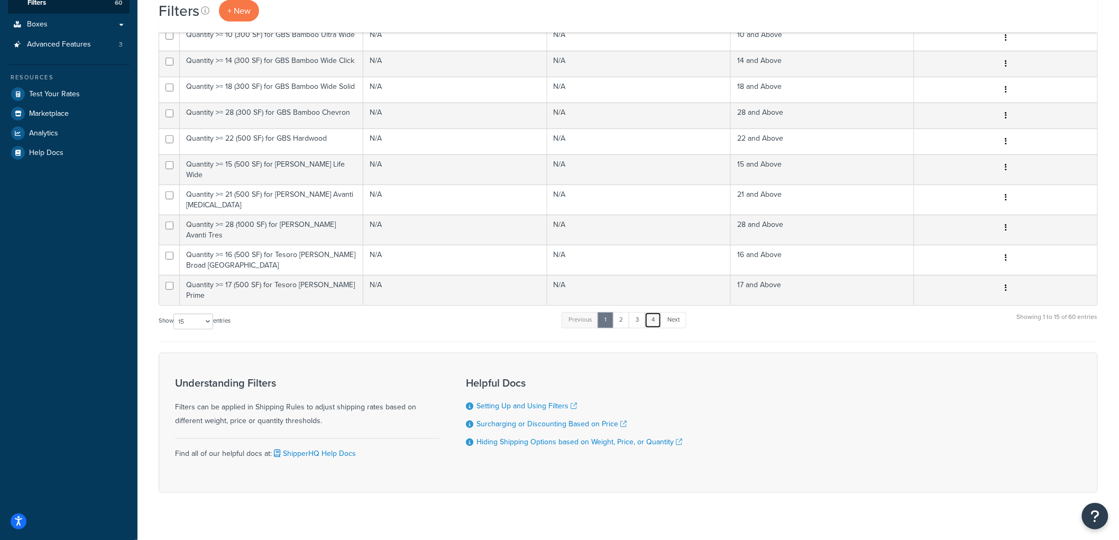
click at [651, 312] on link "4" at bounding box center [653, 320] width 17 height 16
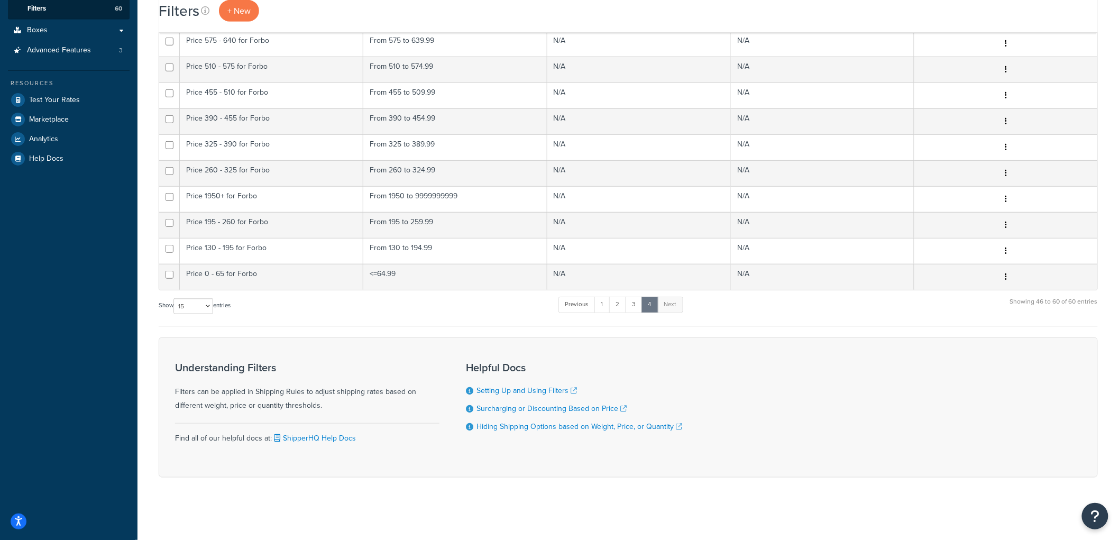
scroll to position [242, 0]
click at [638, 304] on link "3" at bounding box center [634, 304] width 17 height 16
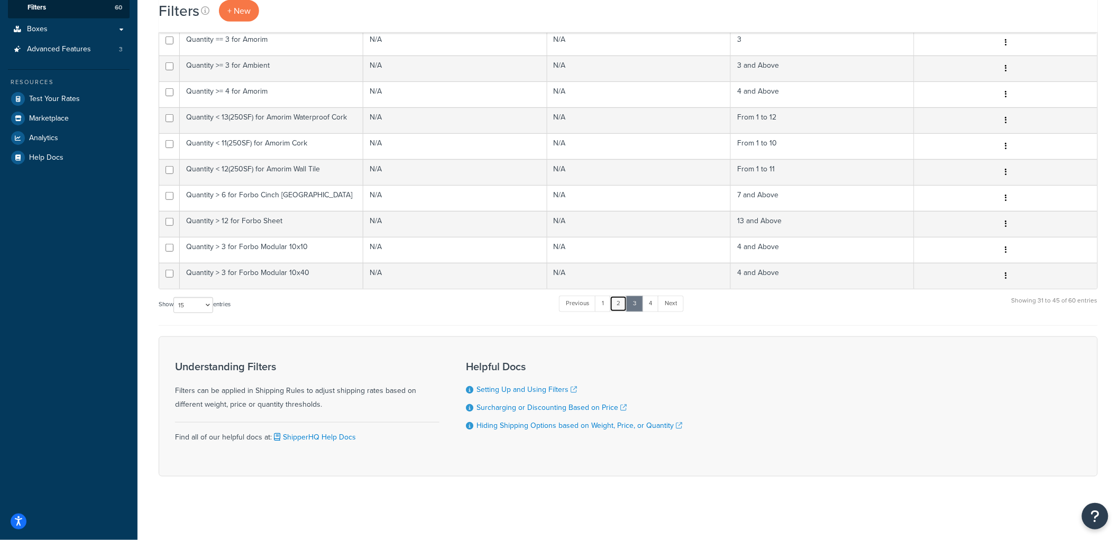
click at [618, 304] on link "2" at bounding box center [618, 304] width 17 height 16
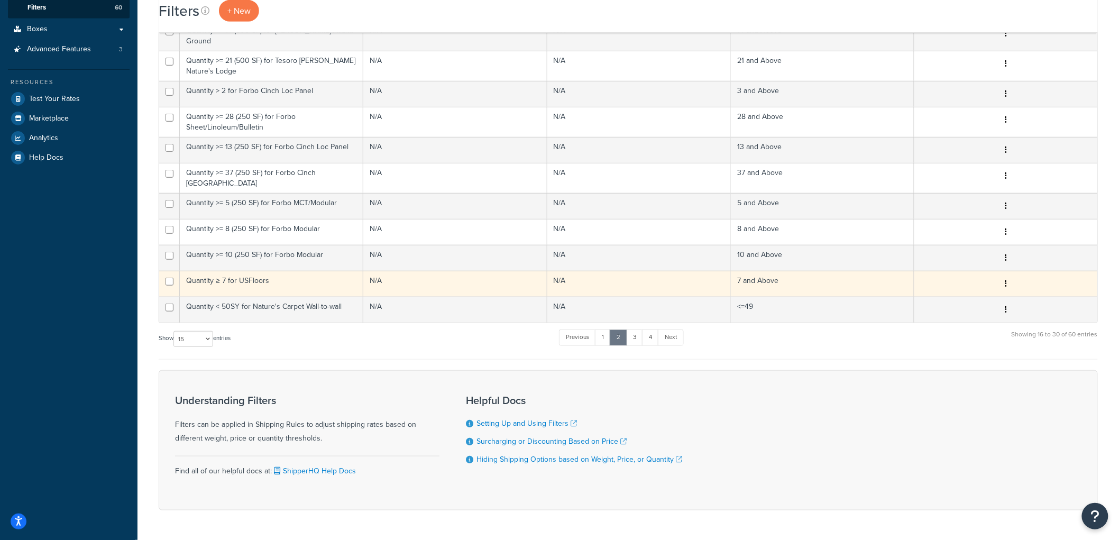
click at [284, 271] on td "Quantity ≥ 7 for USFloors" at bounding box center [271, 284] width 183 height 26
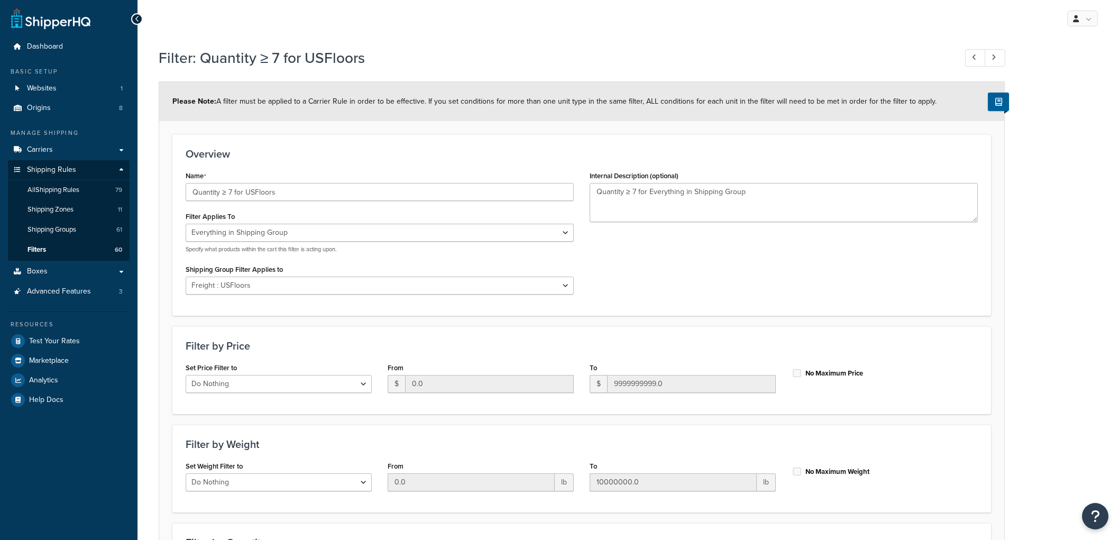
select select "SHIPPING_GROUP"
select select "298972"
select select "range"
click at [75, 186] on span "All Shipping Rules" at bounding box center [53, 190] width 52 height 9
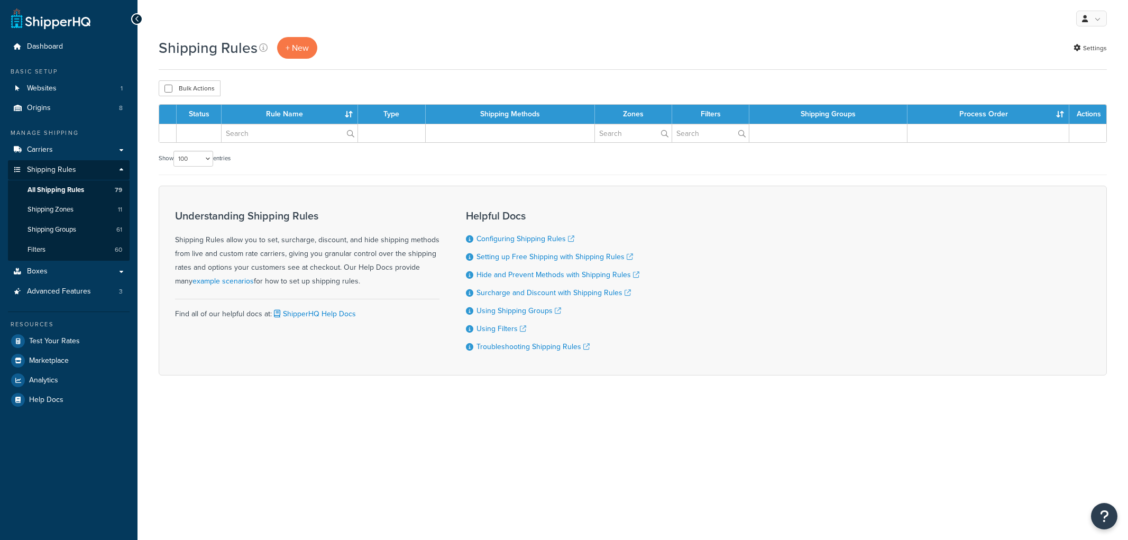
select select "100"
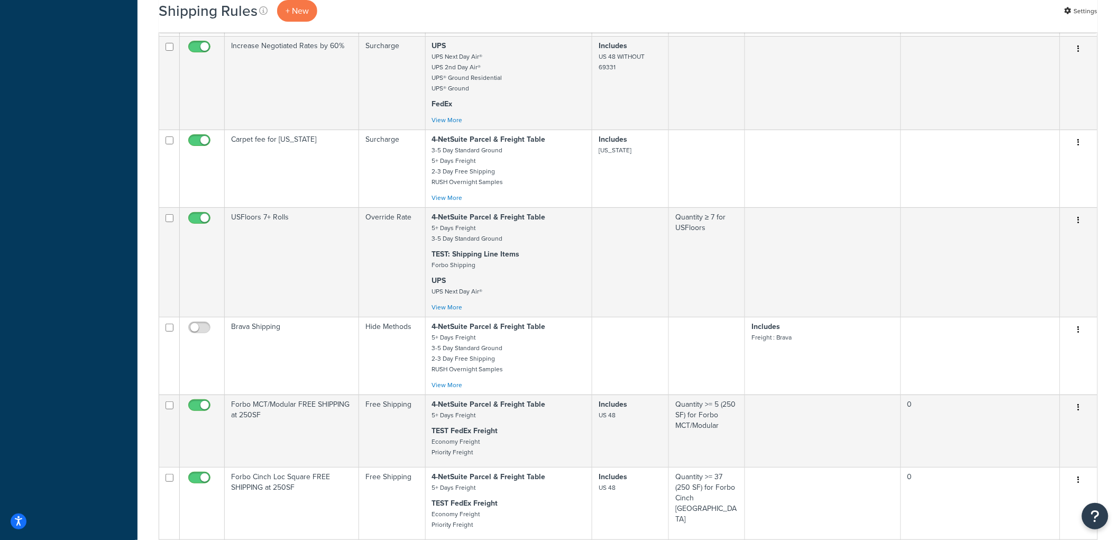
scroll to position [3408, 0]
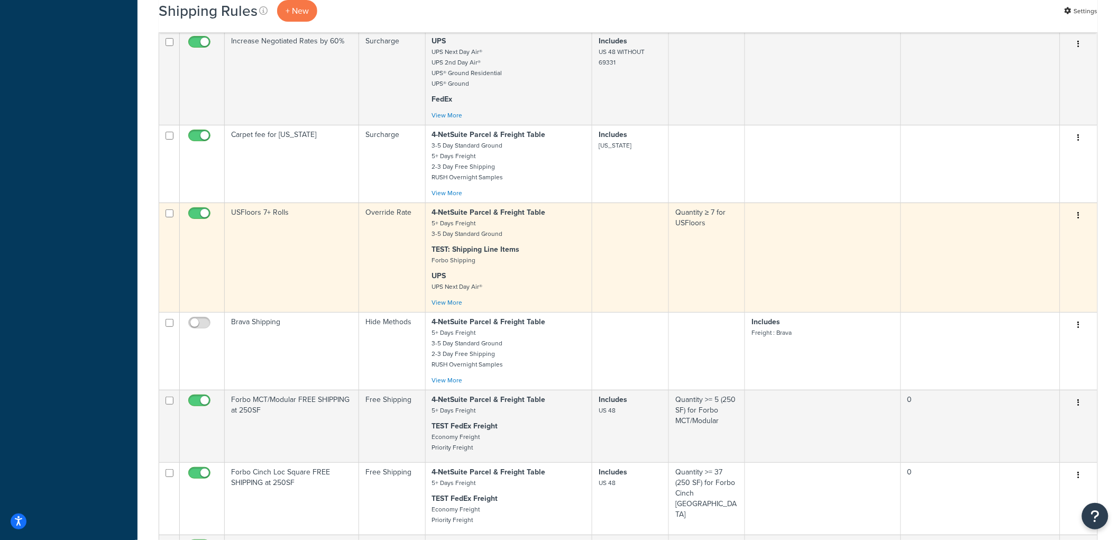
click at [316, 246] on td "USFloors 7+ Rolls" at bounding box center [292, 257] width 134 height 109
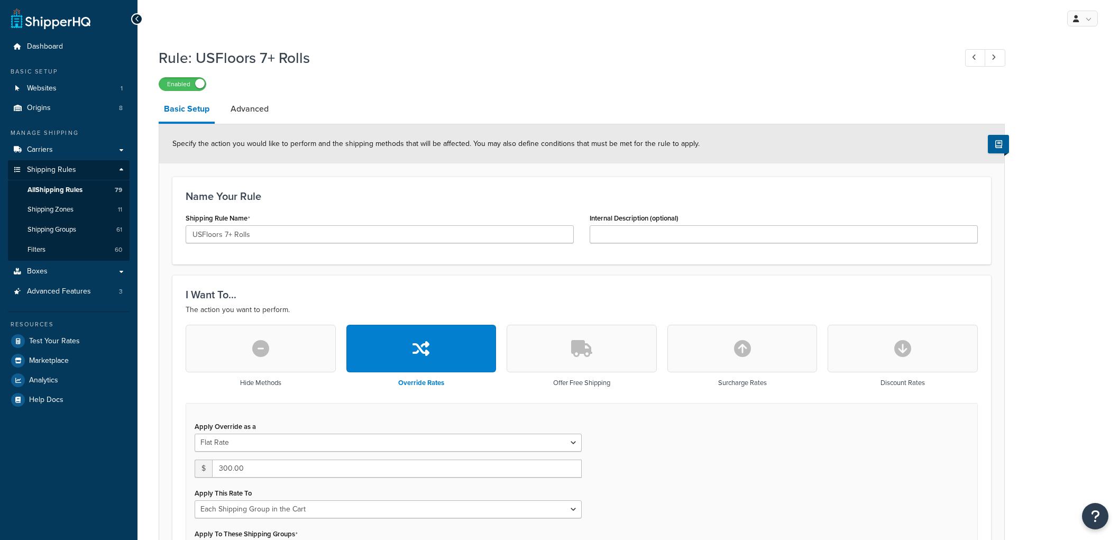
select select "SHIPPING_GROUP"
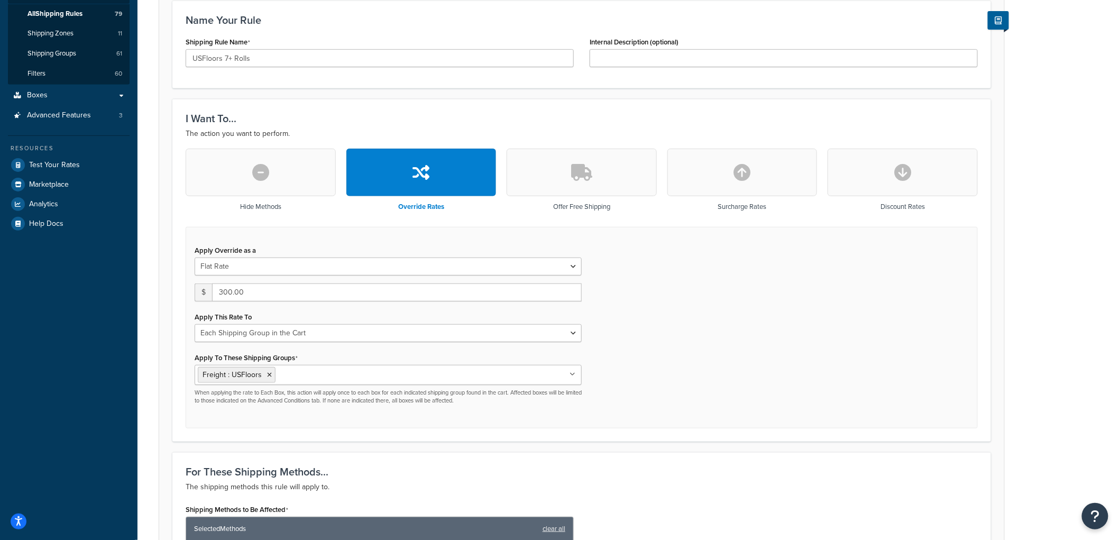
scroll to position [235, 0]
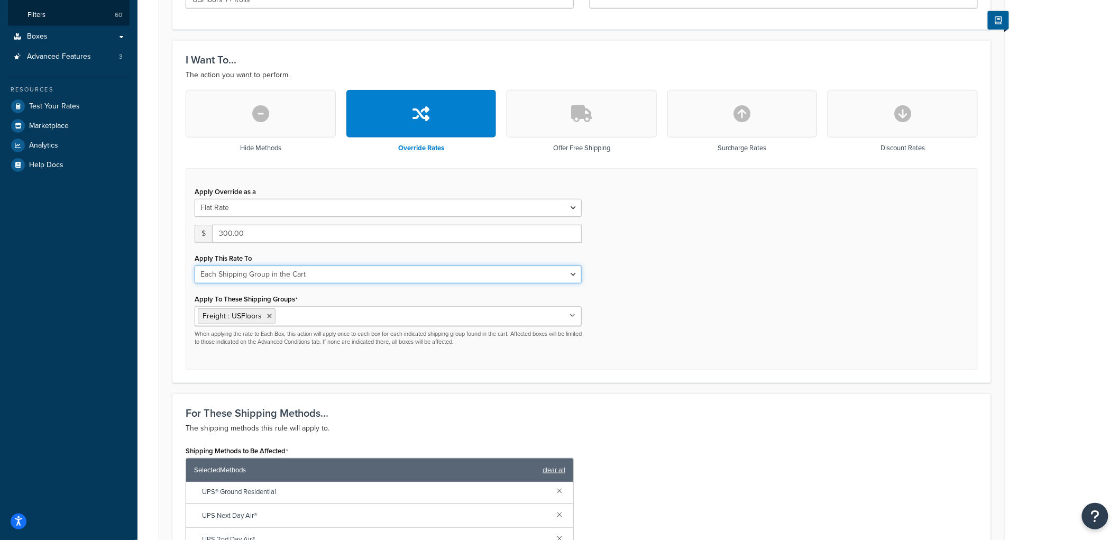
click at [373, 277] on select "Each Shipment in the Cart Each Origin in the Cart Each Shipping Group in the Ca…" at bounding box center [388, 274] width 387 height 18
click at [784, 278] on div "Apply Override as a Flat Rate Percentage Flat Rate & Percentage $ 300.00 Apply …" at bounding box center [582, 269] width 792 height 202
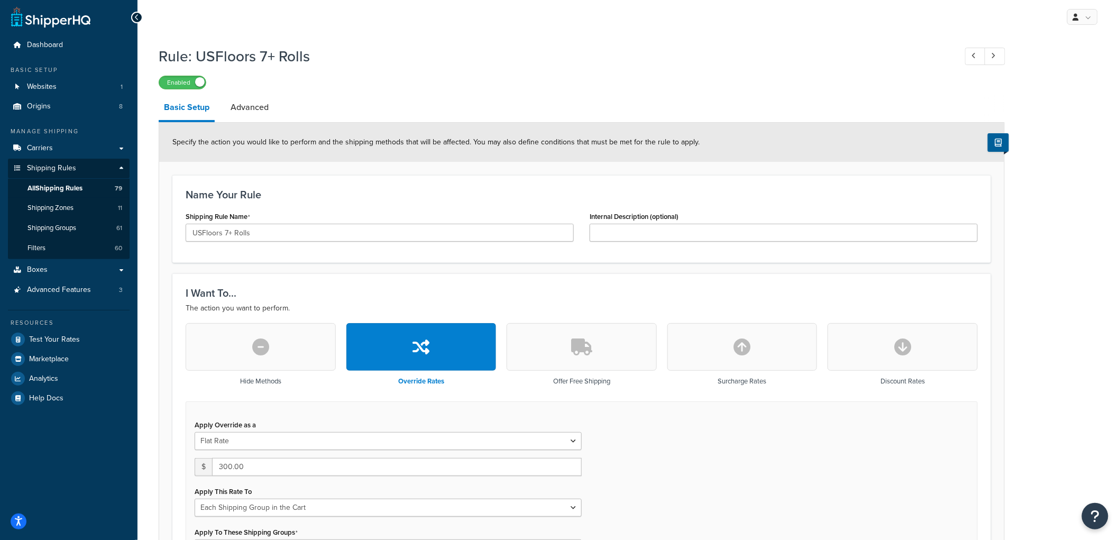
scroll to position [0, 0]
